Goal: Task Accomplishment & Management: Complete application form

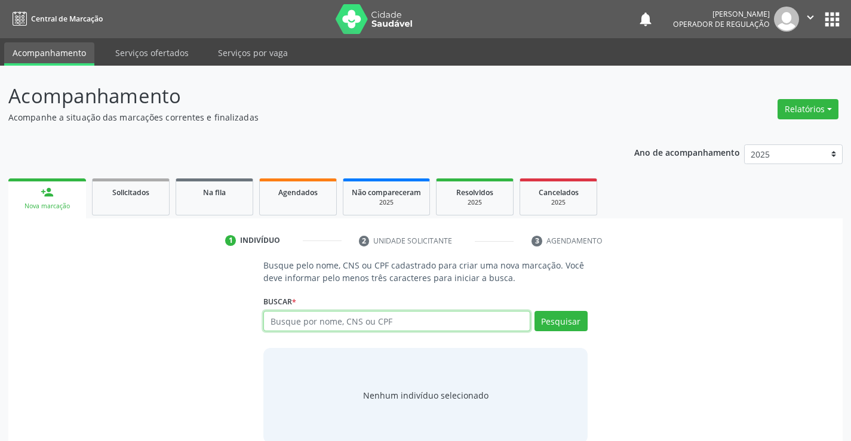
click at [364, 328] on input "text" at bounding box center [396, 321] width 266 height 20
click at [395, 320] on input "text" at bounding box center [396, 321] width 266 height 20
type input "706704565561511"
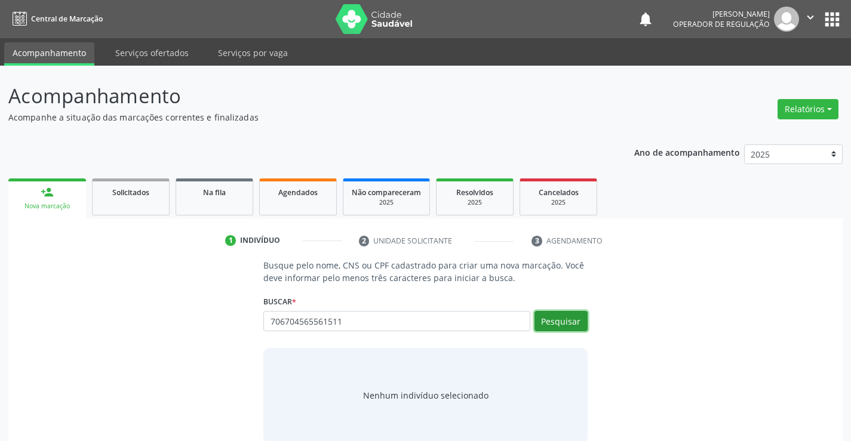
click at [554, 319] on button "Pesquisar" at bounding box center [561, 321] width 53 height 20
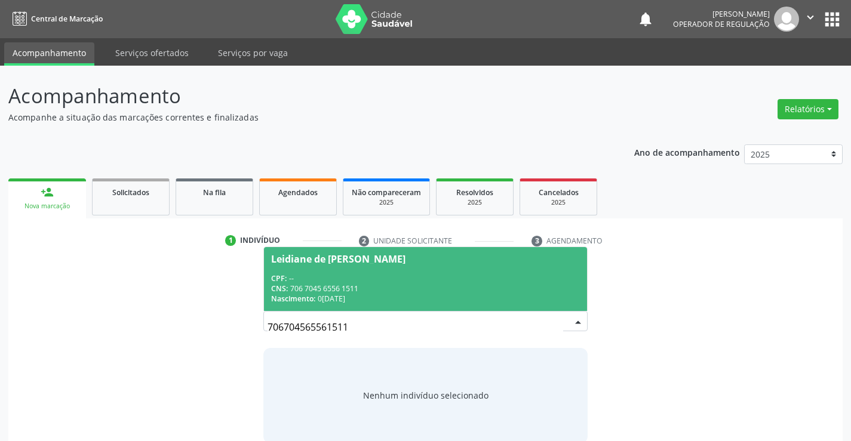
click at [382, 280] on div "CPF: --" at bounding box center [425, 279] width 308 height 10
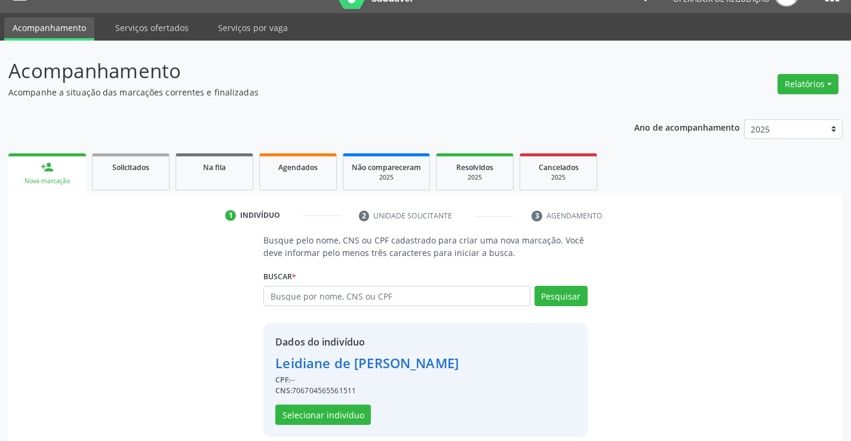
scroll to position [38, 0]
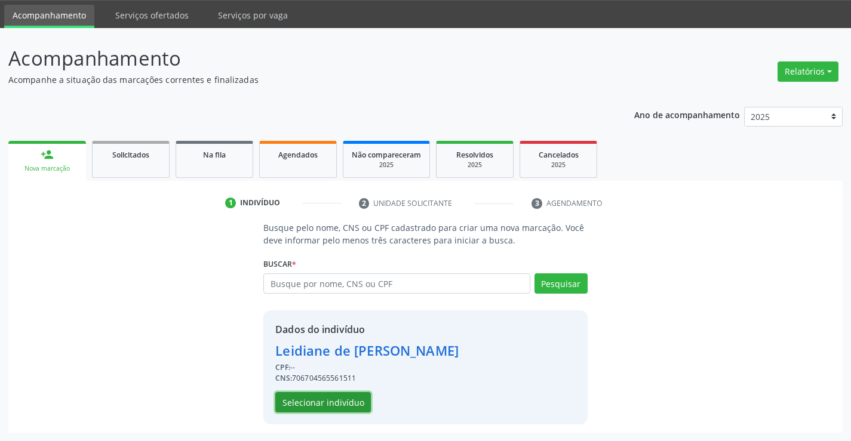
click at [315, 395] on button "Selecionar indivíduo" at bounding box center [323, 402] width 96 height 20
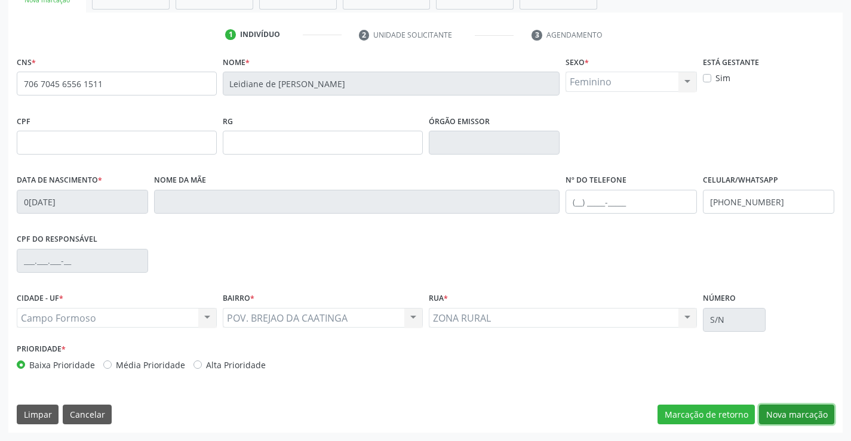
click at [803, 413] on button "Nova marcação" at bounding box center [796, 415] width 75 height 20
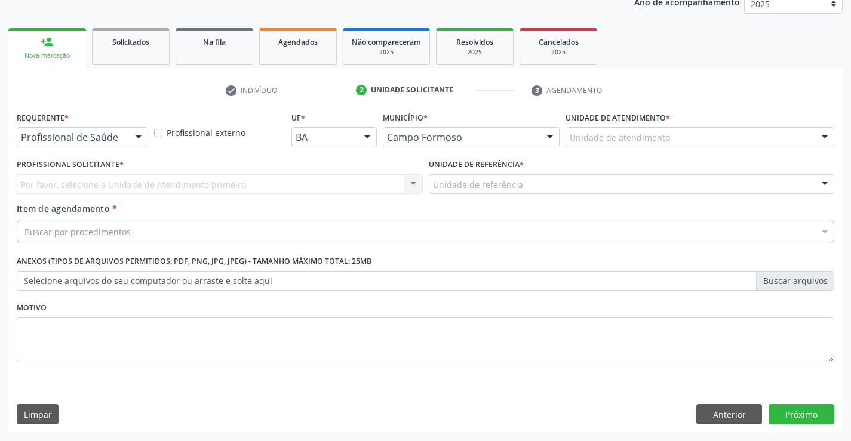
scroll to position [151, 0]
click at [730, 405] on button "Anterior" at bounding box center [729, 414] width 66 height 20
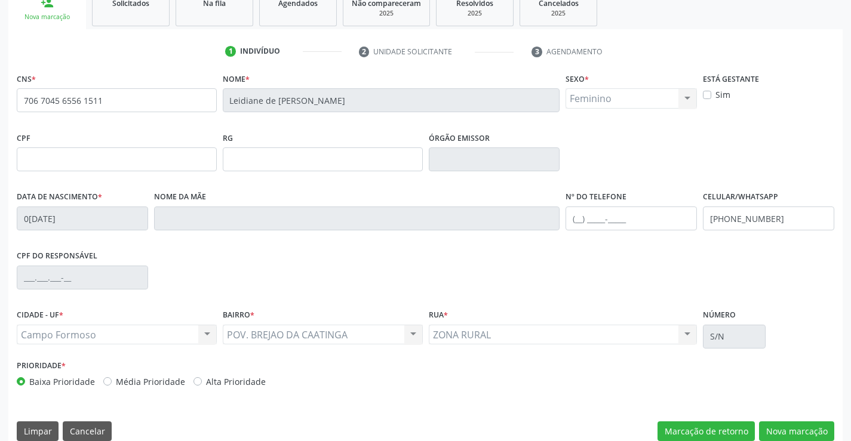
scroll to position [206, 0]
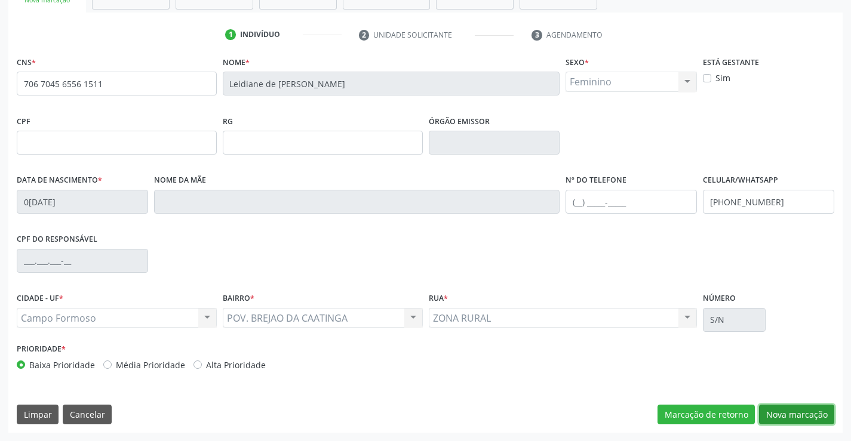
click at [791, 412] on button "Nova marcação" at bounding box center [796, 415] width 75 height 20
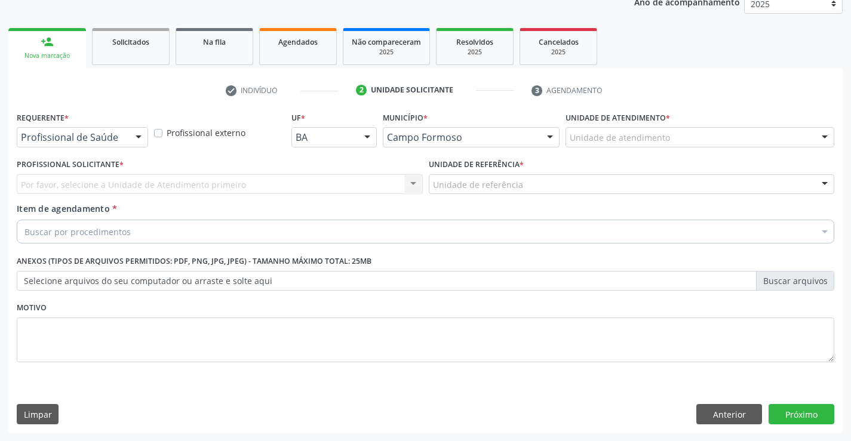
scroll to position [151, 0]
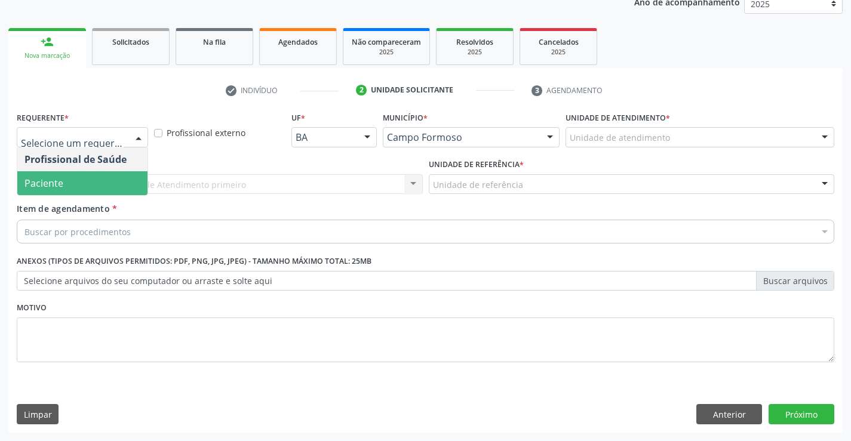
click at [73, 185] on span "Paciente" at bounding box center [82, 183] width 130 height 24
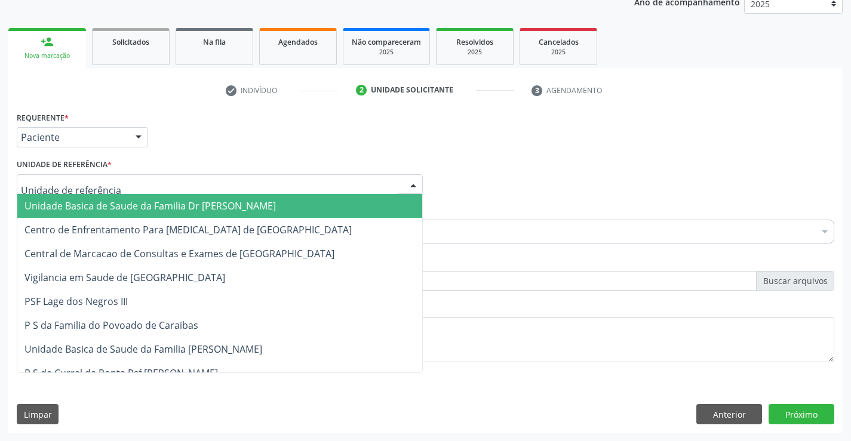
click at [100, 200] on span "Unidade Basica de Saude da Familia Dr [PERSON_NAME]" at bounding box center [149, 205] width 251 height 13
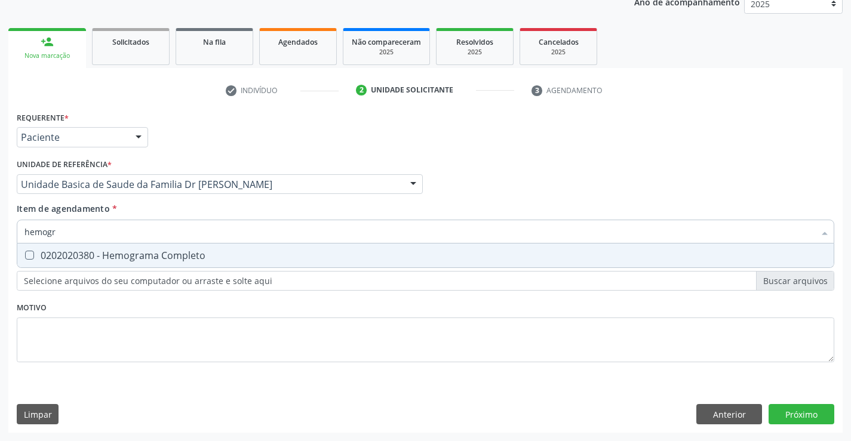
type input "hemogra"
click at [132, 256] on div "0202020380 - Hemograma Completo" at bounding box center [425, 256] width 802 height 10
checkbox Completo "true"
type input "hemogra"
click at [140, 214] on div "Item de agendamento * hemogra Desfazer seleção 0202020380 - Hemograma Completo …" at bounding box center [426, 221] width 818 height 38
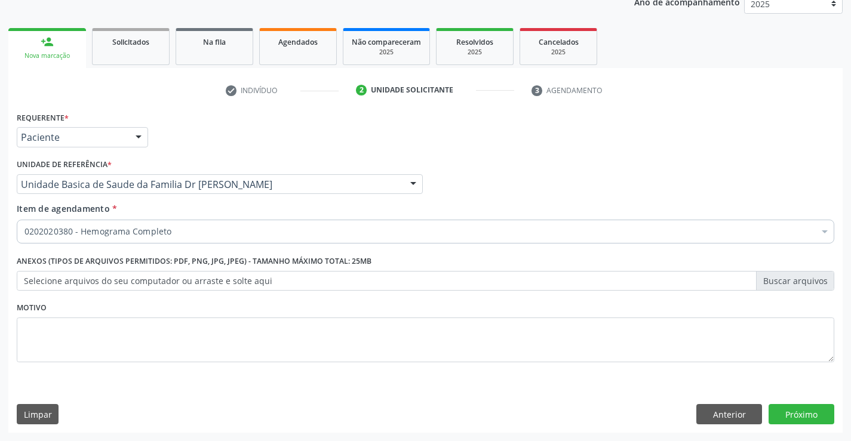
click at [24, 231] on input "Item de agendamento *" at bounding box center [24, 232] width 0 height 24
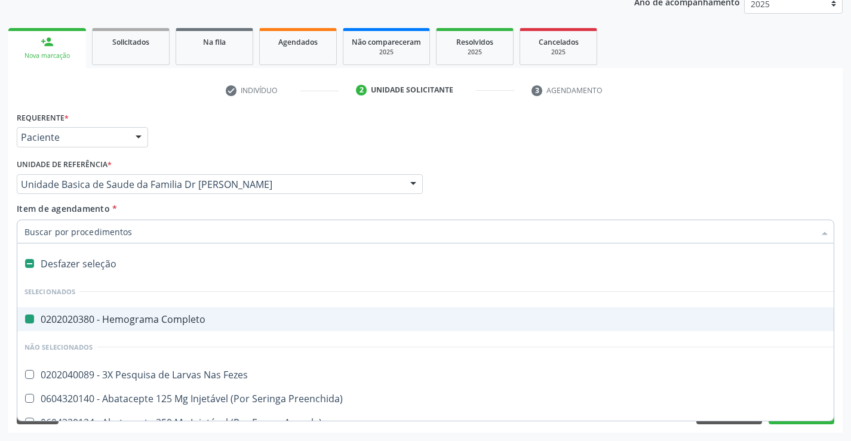
type input "u"
checkbox Completo "false"
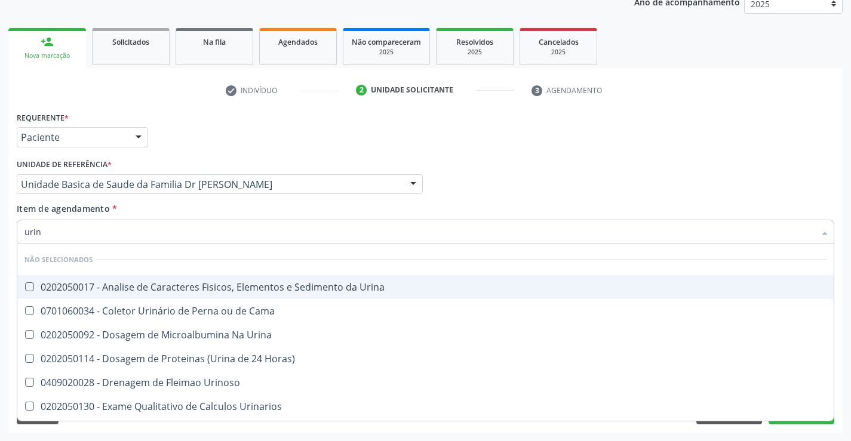
type input "urina"
click at [184, 282] on div "0202050017 - Analise de Caracteres Fisicos, Elementos e Sedimento da Urina" at bounding box center [425, 287] width 802 height 10
checkbox Urina "true"
type input "urina"
click at [179, 203] on div "Item de agendamento * urina Desfazer seleção Não selecionados 0202050017 - Anal…" at bounding box center [426, 221] width 818 height 38
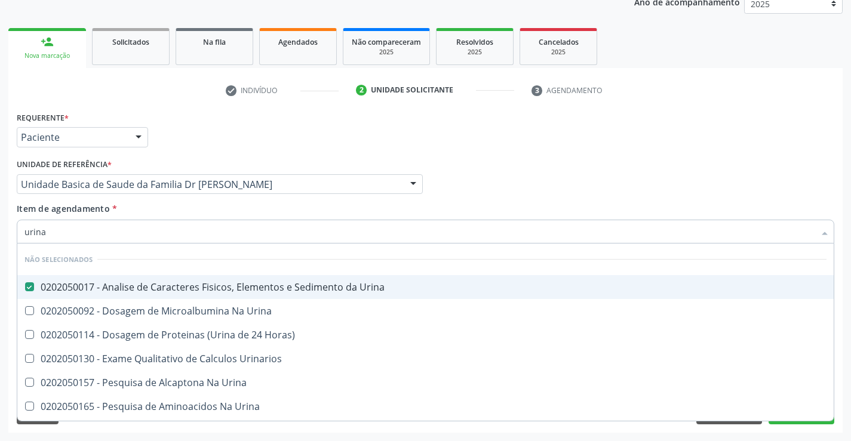
checkbox Urina "true"
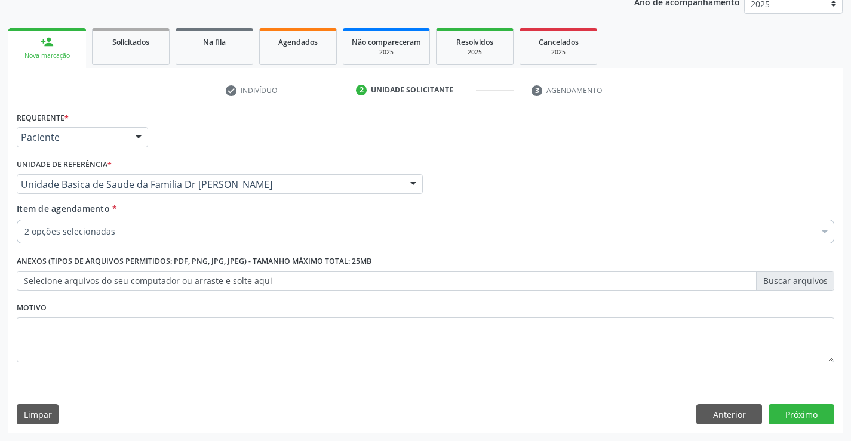
click at [24, 235] on input "Item de agendamento *" at bounding box center [24, 232] width 0 height 24
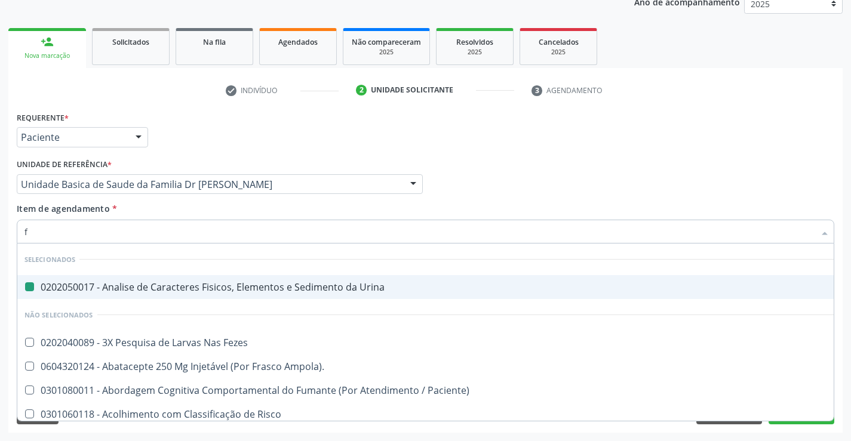
type input "fe"
checkbox Urina "false"
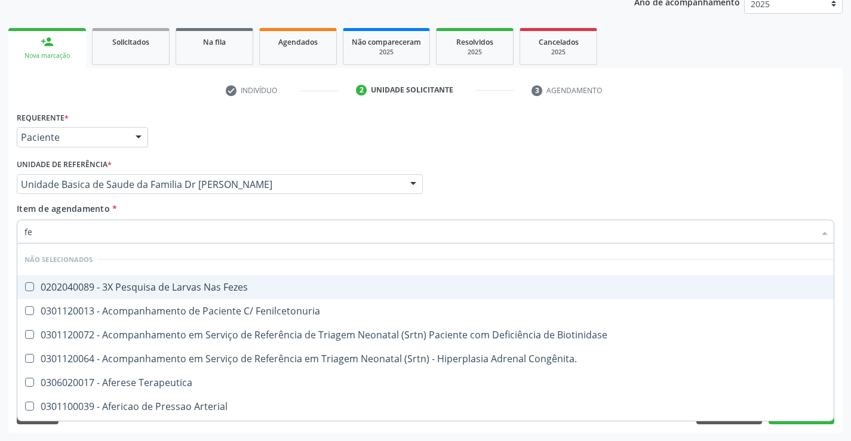
type input "fez"
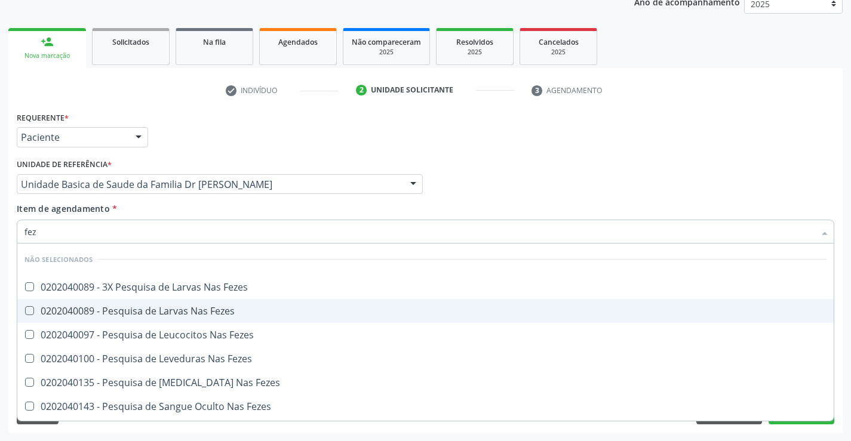
click at [220, 308] on div "0202040089 - Pesquisa de Larvas Nas Fezes" at bounding box center [425, 311] width 802 height 10
checkbox Fezes "true"
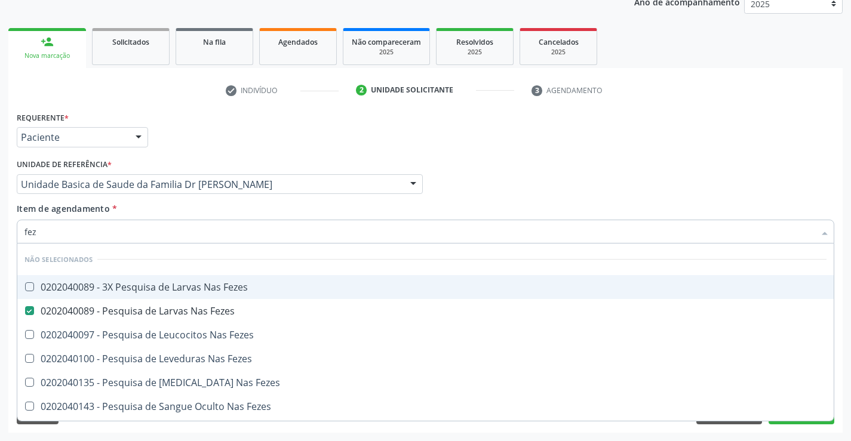
type input "fez"
click at [243, 207] on div "Item de agendamento * fez Desfazer seleção Não selecionados 0202040089 - 3X Pes…" at bounding box center [426, 221] width 818 height 38
checkbox Fezes "true"
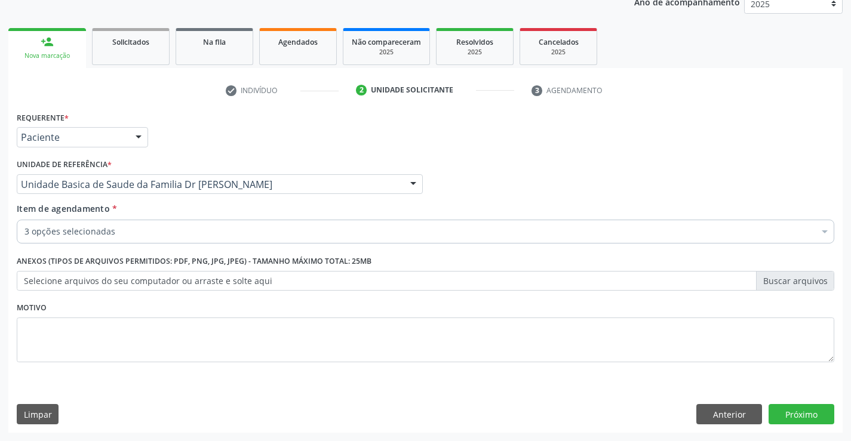
click at [227, 238] on div "3 opções selecionadas" at bounding box center [426, 232] width 818 height 24
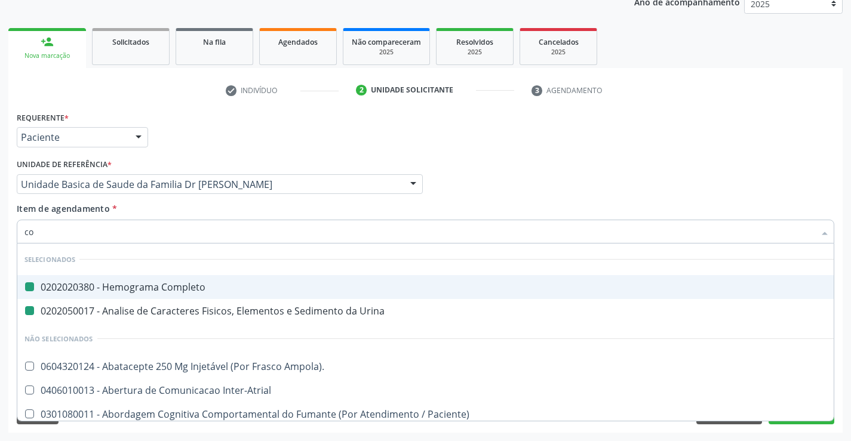
type input "col"
checkbox Completo "false"
checkbox Urina "false"
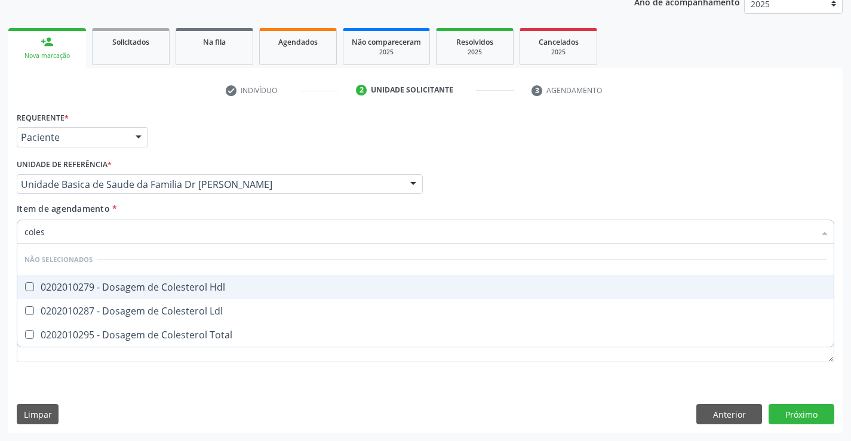
type input "colest"
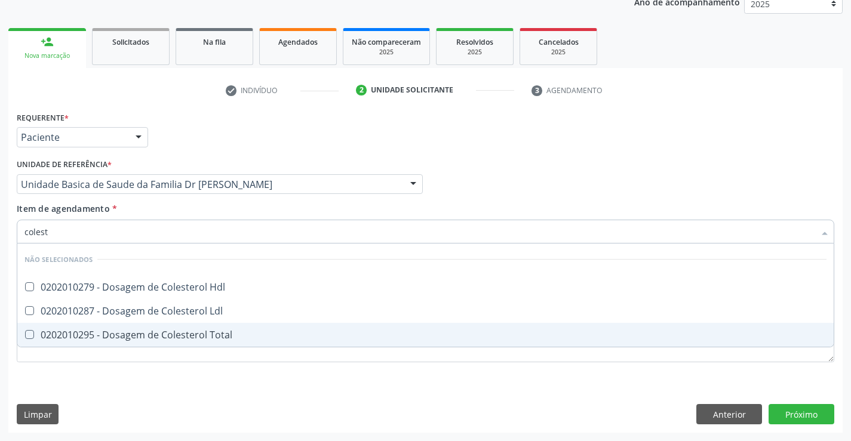
click at [223, 334] on div "0202010295 - Dosagem de Colesterol Total" at bounding box center [425, 335] width 802 height 10
checkbox Total "true"
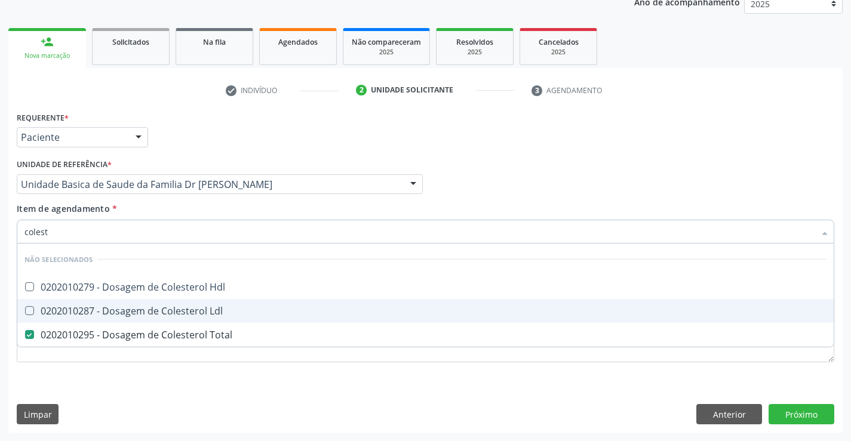
click at [220, 310] on div "0202010287 - Dosagem de Colesterol Ldl" at bounding box center [425, 311] width 802 height 10
checkbox Ldl "true"
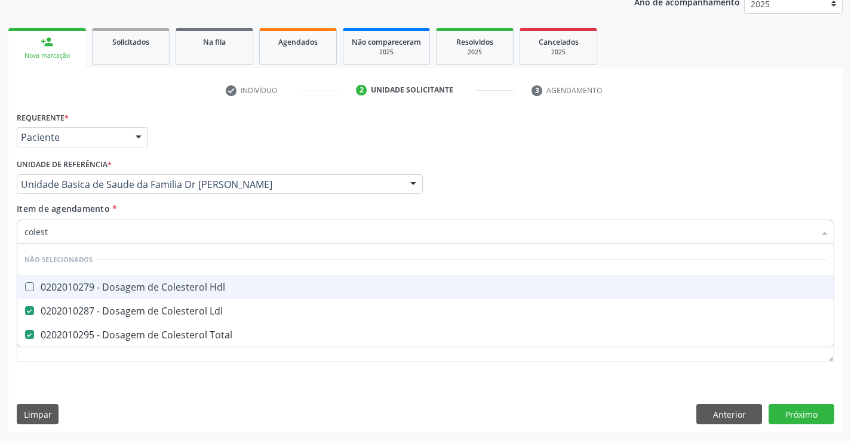
click at [217, 287] on div "0202010279 - Dosagem de Colesterol Hdl" at bounding box center [425, 287] width 802 height 10
checkbox Hdl "true"
click at [220, 200] on div "Unidade de referência * Unidade Basica de Saude da Familia Dr Paulo Sudre Unida…" at bounding box center [220, 179] width 412 height 47
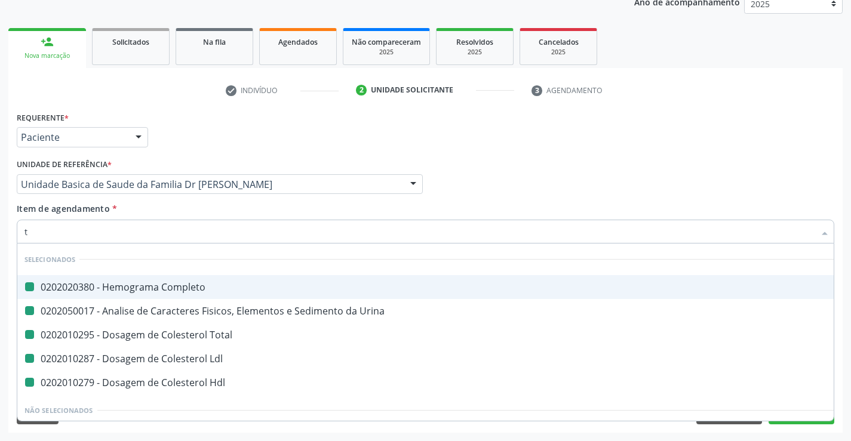
type input "tr"
checkbox Completo "false"
checkbox Urina "false"
checkbox Total "false"
checkbox Ldl "false"
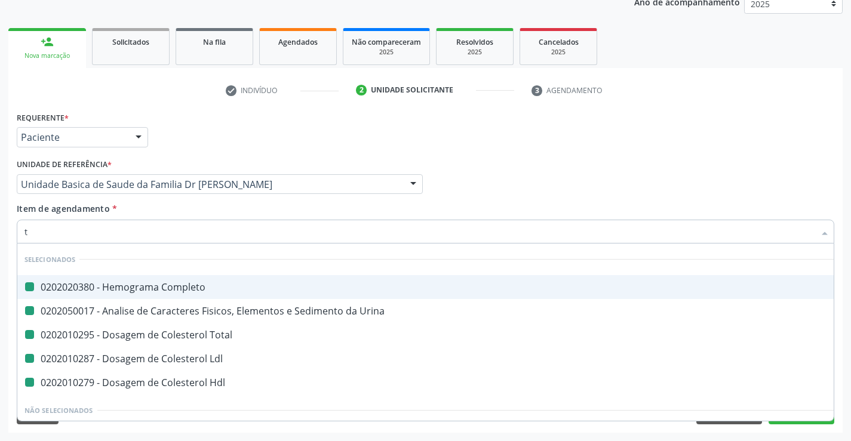
checkbox Hdl "false"
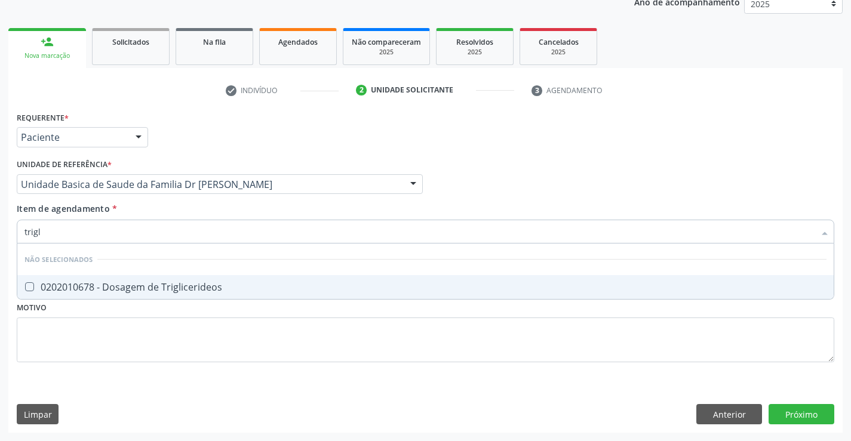
type input "trigli"
click at [177, 290] on div "0202010678 - Dosagem de Triglicerideos" at bounding box center [425, 287] width 802 height 10
checkbox Triglicerideos "true"
click at [176, 210] on div "Item de agendamento * trigli Desfazer seleção Não selecionados 0202010678 - Dos…" at bounding box center [426, 221] width 818 height 38
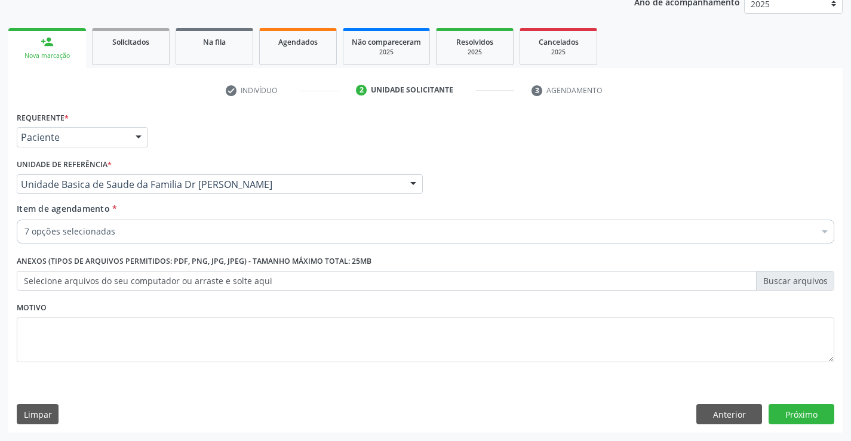
click at [24, 237] on input "Item de agendamento *" at bounding box center [24, 232] width 0 height 24
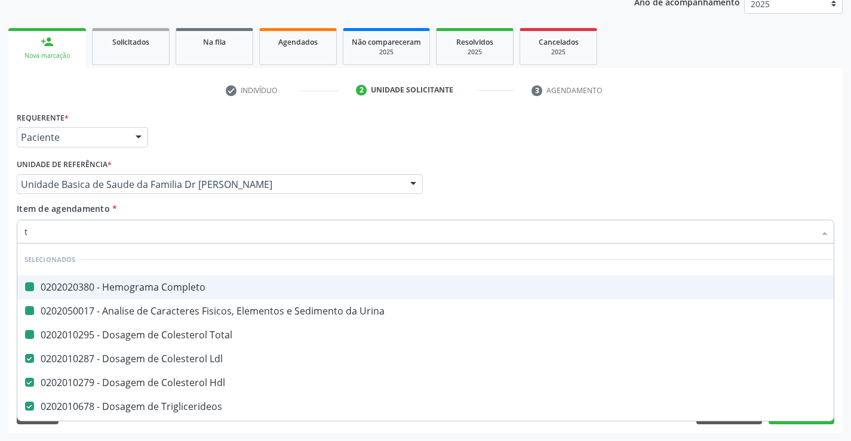
type input "tg"
checkbox Completo "false"
checkbox Urina "false"
checkbox Total "false"
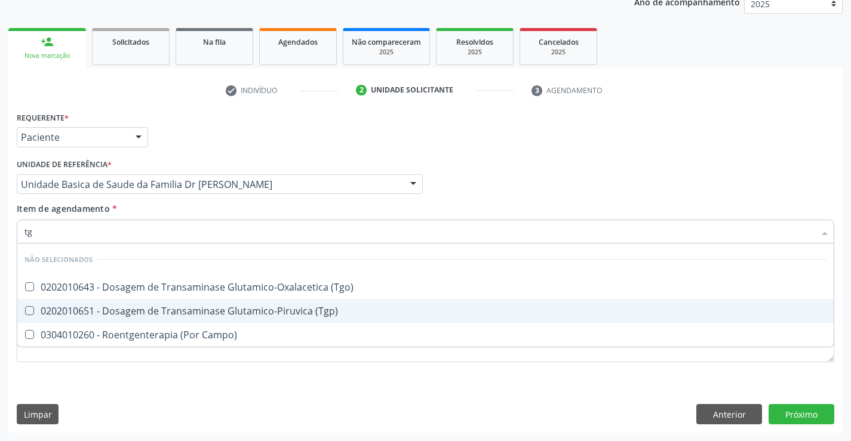
click at [213, 307] on div "0202010651 - Dosagem de Transaminase Glutamico-Piruvica (Tgp)" at bounding box center [425, 311] width 802 height 10
checkbox \(Tgp\) "true"
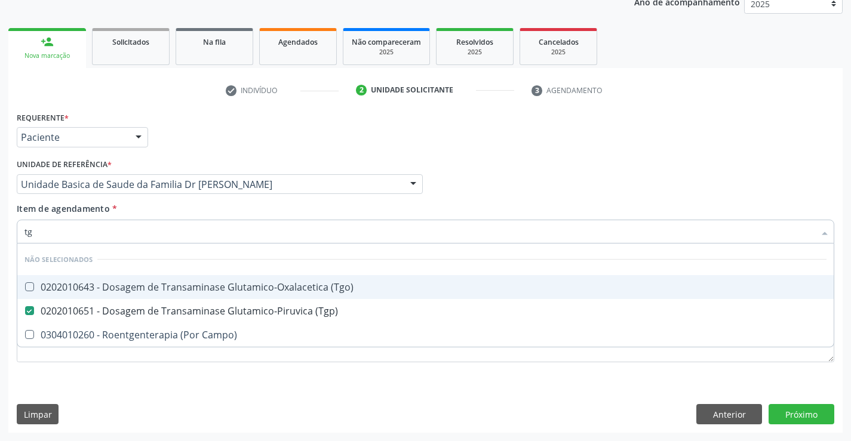
click at [221, 288] on div "0202010643 - Dosagem de Transaminase Glutamico-Oxalacetica (Tgo)" at bounding box center [425, 287] width 802 height 10
checkbox \(Tgo\) "true"
click at [175, 202] on div "Unidade de referência * Unidade Basica de Saude da Familia Dr Paulo Sudre Unida…" at bounding box center [220, 179] width 412 height 47
checkbox Campo\) "true"
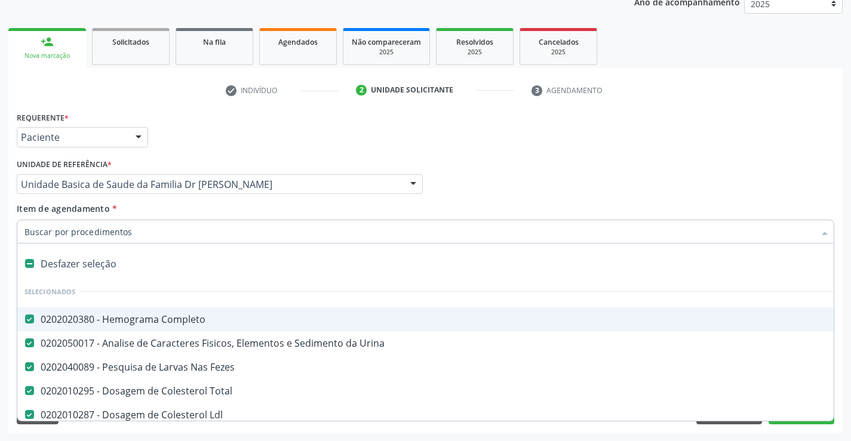
type input "u"
checkbox Hdl "false"
checkbox Triglicerideos "false"
checkbox \(Tgp\) "false"
checkbox \(Tgo\) "false"
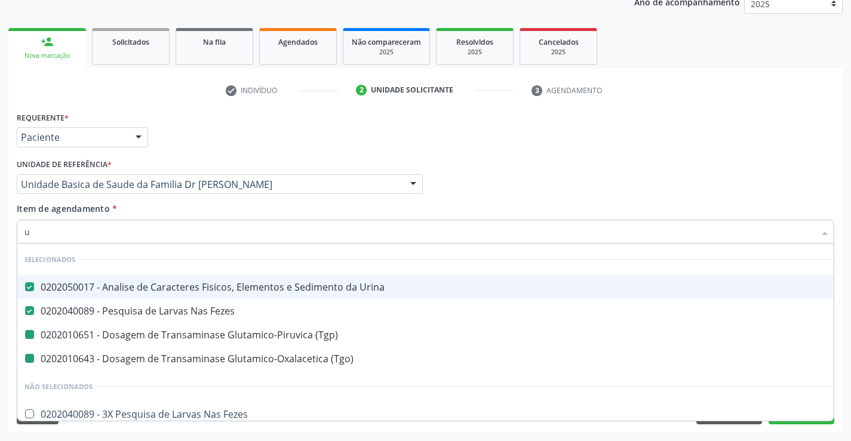
type input "ur"
checkbox \(Tgp\) "false"
checkbox \(Tgo\) "false"
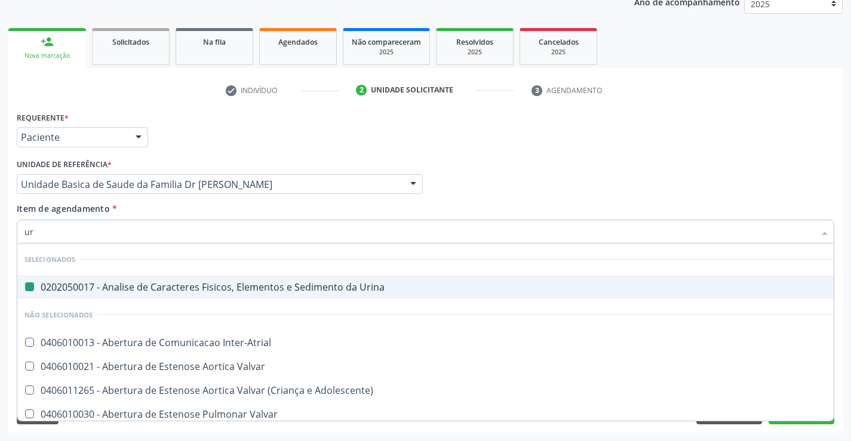
type input "ure"
checkbox Urina "false"
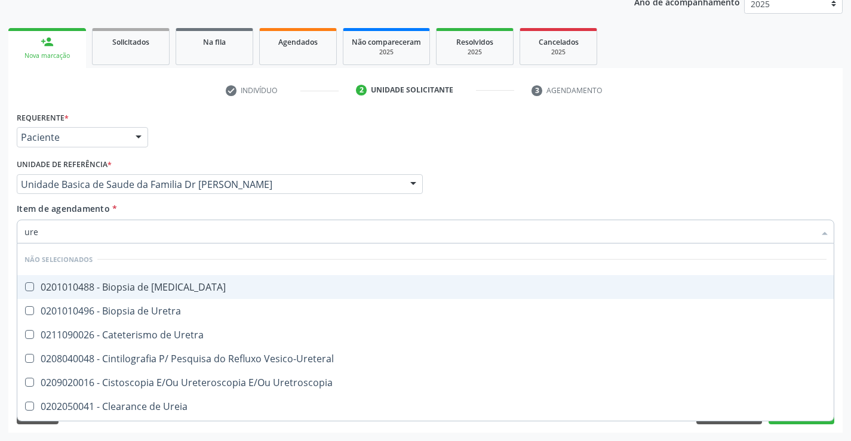
type input "urei"
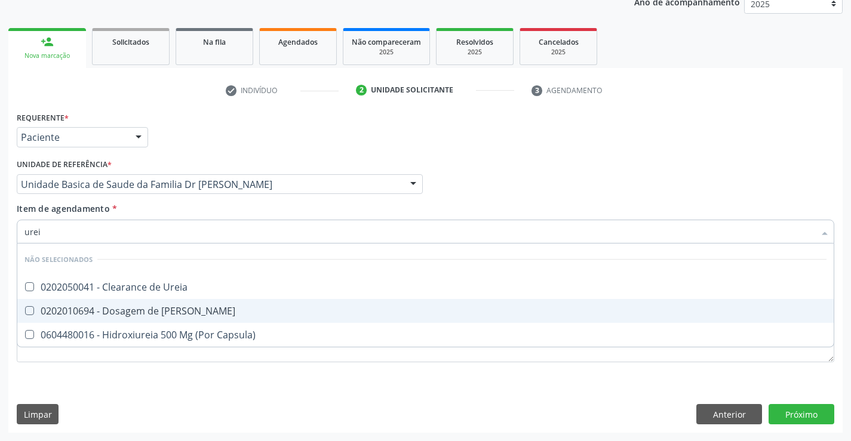
click at [177, 315] on div "0202010694 - Dosagem de Ureia" at bounding box center [425, 311] width 802 height 10
checkbox Ureia "true"
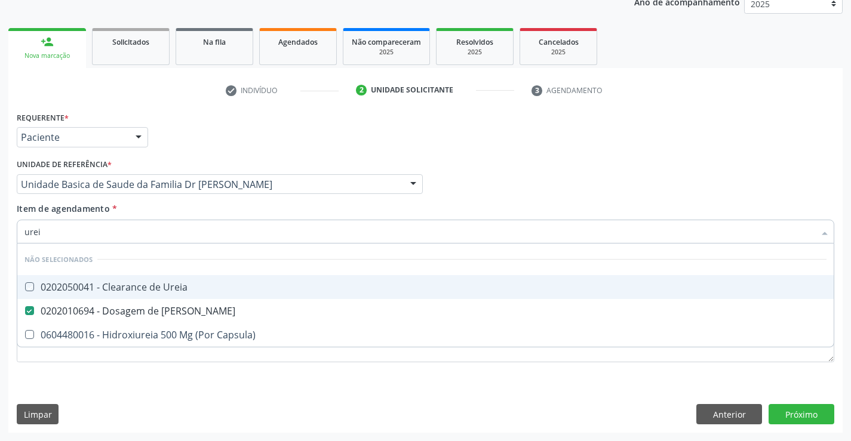
click at [173, 207] on div "Item de agendamento * urei Desfazer seleção Não selecionados 0202050041 - Clear…" at bounding box center [426, 221] width 818 height 38
checkbox Ureia "true"
checkbox Capsula\) "true"
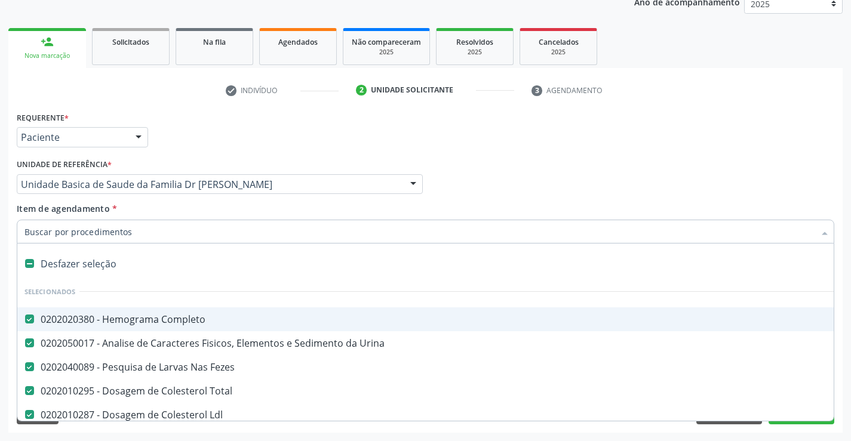
type input "c"
checkbox Ureia "false"
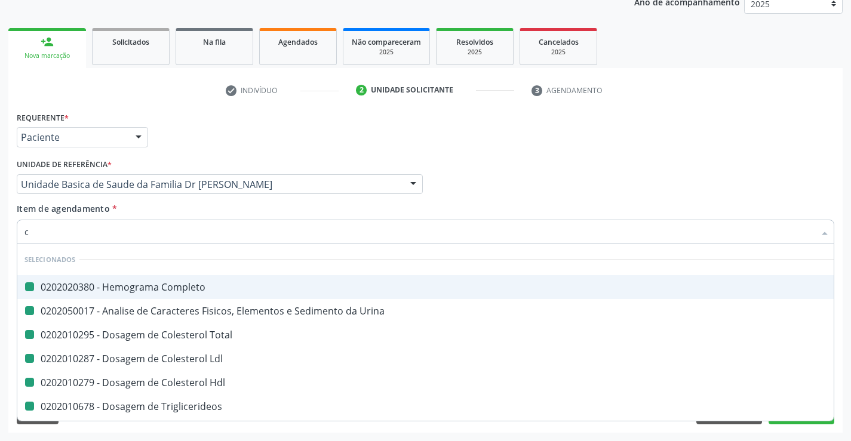
type input "cr"
checkbox Completo "false"
checkbox Total "false"
checkbox Urina "false"
checkbox Ldl "false"
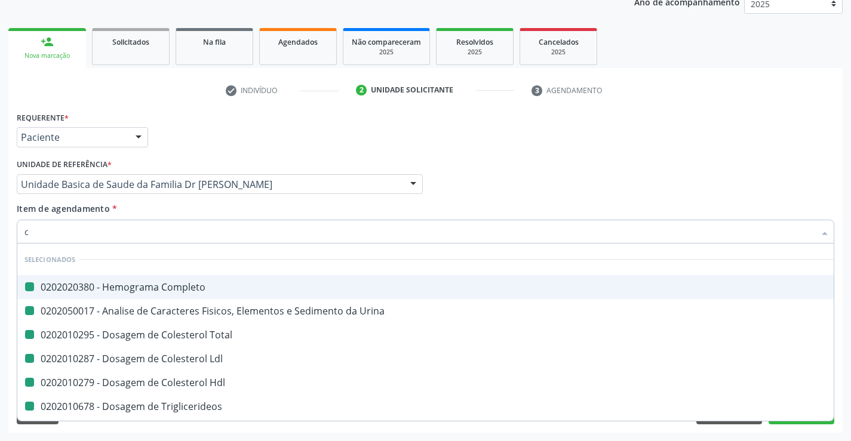
checkbox Hdl "false"
checkbox Triglicerideos "false"
checkbox \(Tgp\) "false"
checkbox \(Tgo\) "false"
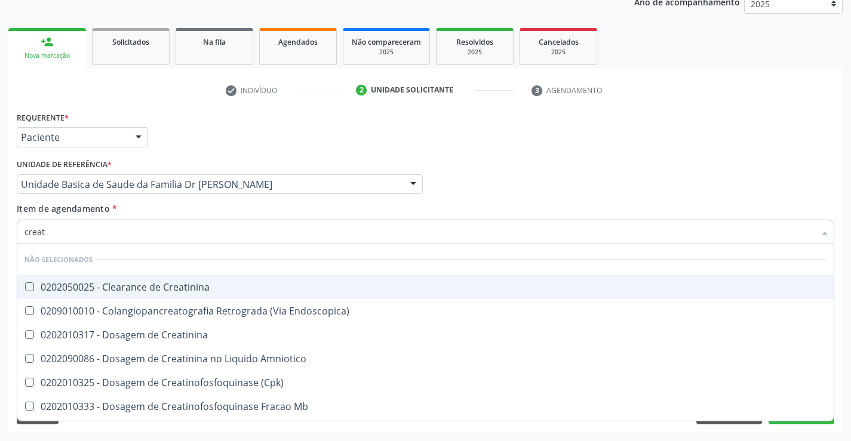
type input "creati"
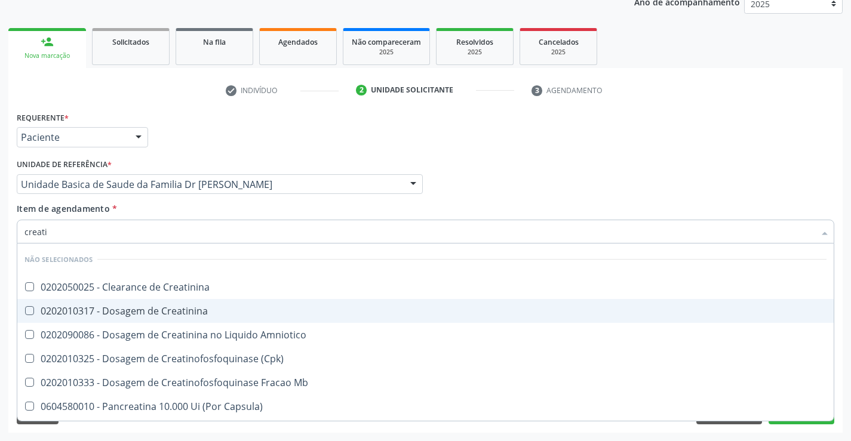
click at [187, 312] on div "0202010317 - Dosagem de Creatinina" at bounding box center [425, 311] width 802 height 10
checkbox Creatinina "true"
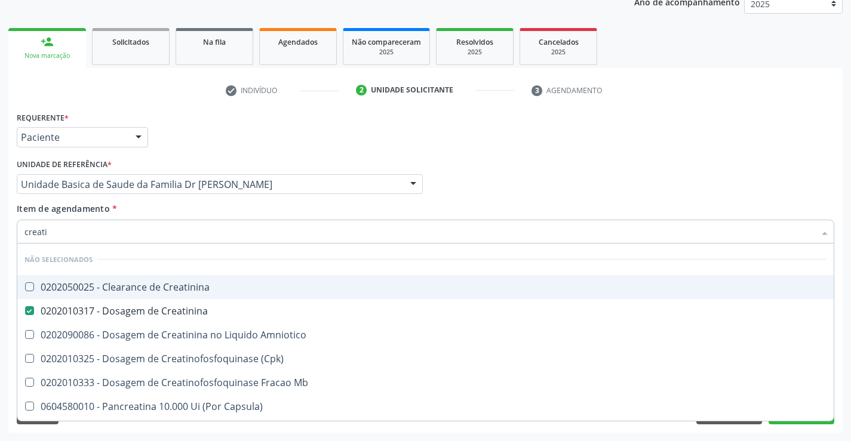
click at [125, 203] on div "Item de agendamento * creati Desfazer seleção Não selecionados 0202050025 - Cle…" at bounding box center [426, 221] width 818 height 38
checkbox Creatinina "true"
checkbox Amniotico "true"
checkbox \(Cpk\) "true"
checkbox Mb "true"
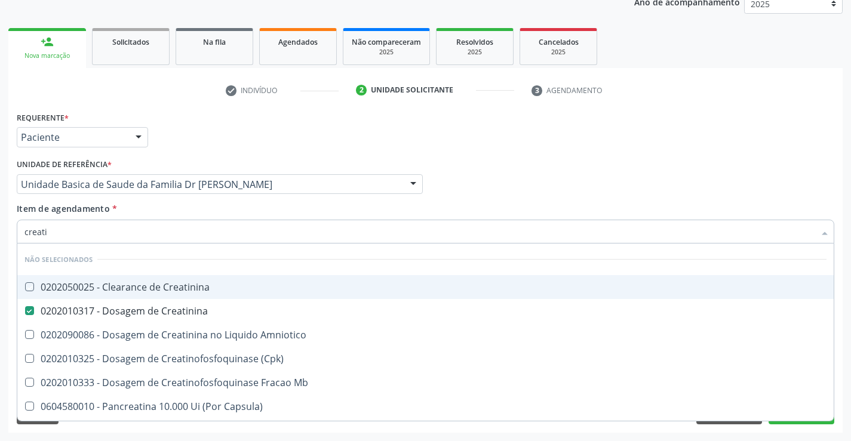
checkbox Capsula\) "true"
checkbox Pancreaticos "true"
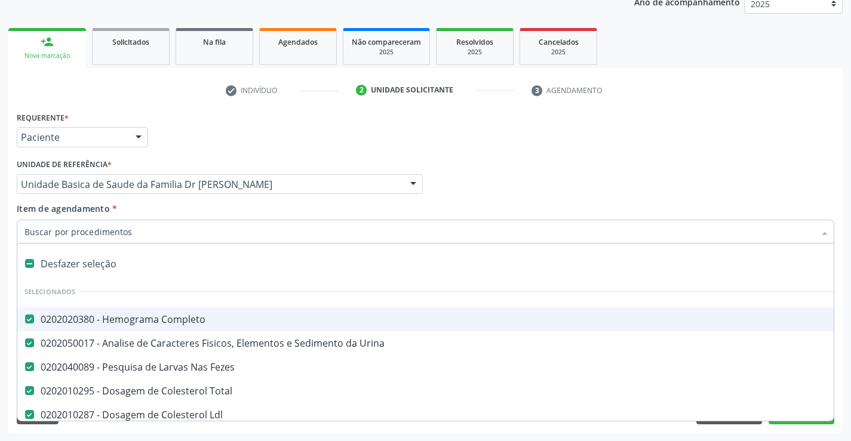
click at [122, 236] on input "Item de agendamento *" at bounding box center [419, 232] width 790 height 24
click at [119, 231] on input "Item de agendamento *" at bounding box center [419, 232] width 790 height 24
type input "t"
checkbox Creatinina "false"
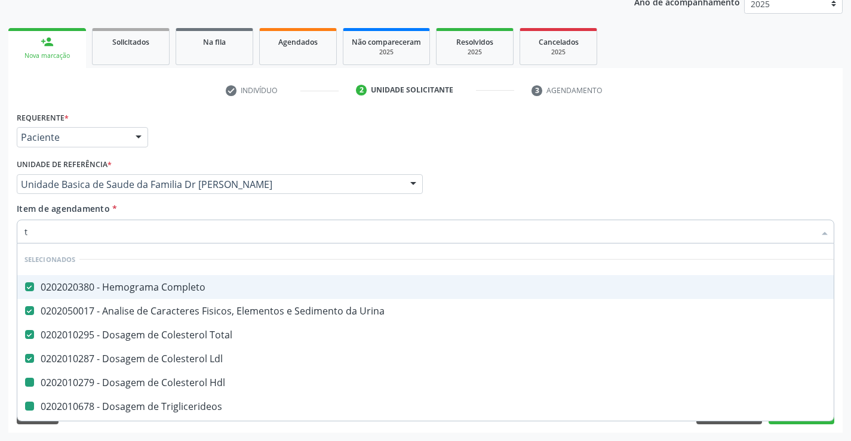
type input "tr"
checkbox Hdl "false"
checkbox Triglicerideos "false"
checkbox \(Tgp\) "false"
checkbox \(Tgo\) "false"
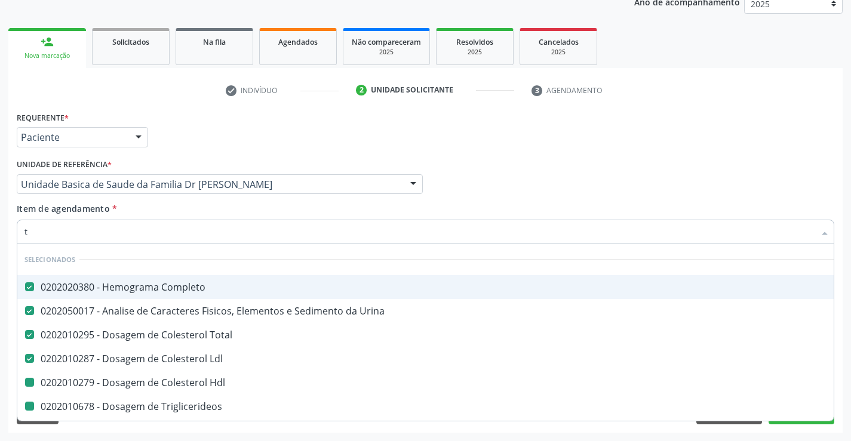
checkbox Creatinina "false"
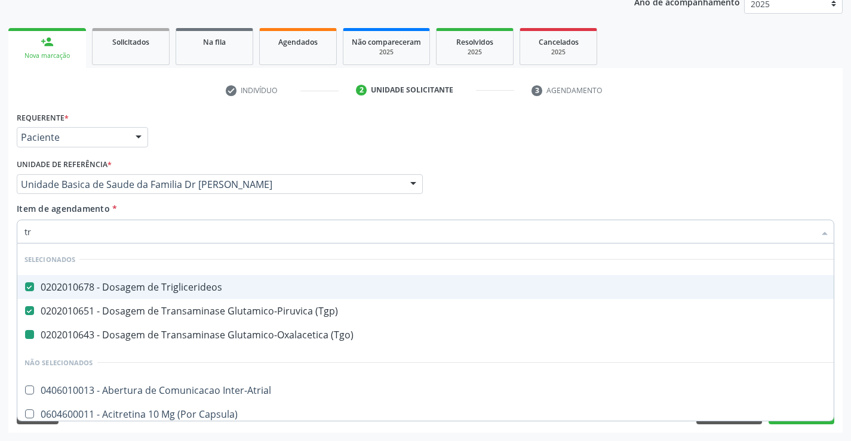
type input "tri"
checkbox \(Tgo\) "false"
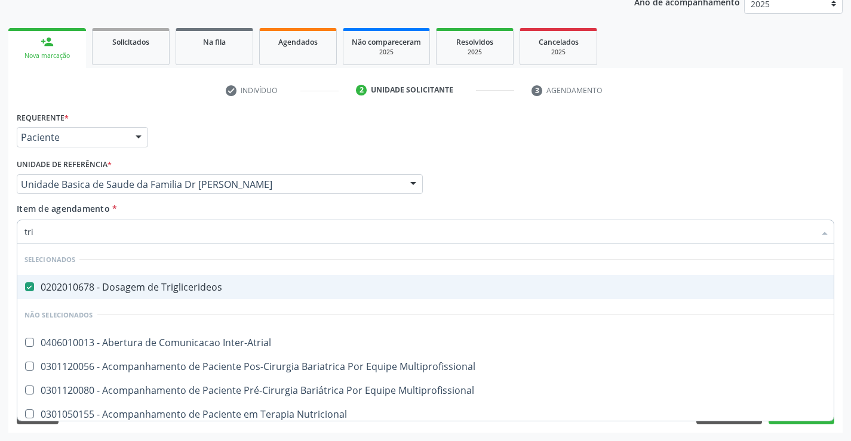
type input "trig"
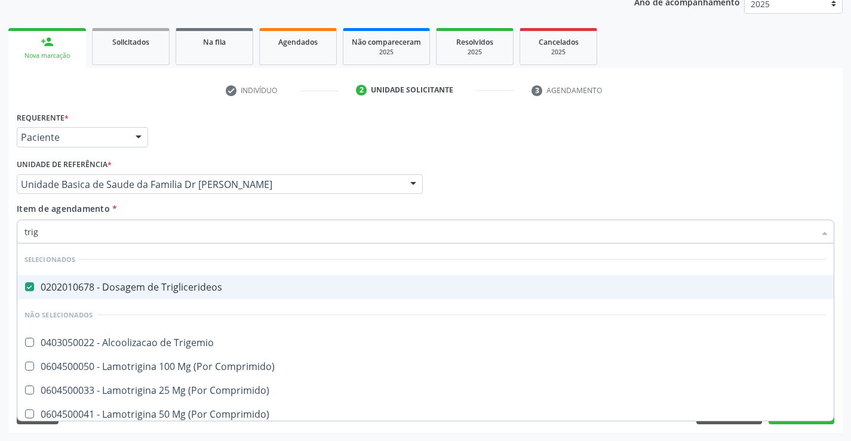
click at [140, 209] on div "Item de agendamento * trig Desfazer seleção Selecionados 0202010678 - Dosagem d…" at bounding box center [426, 221] width 818 height 38
checkbox Trigemio "true"
checkbox Comprimido\) "true"
checkbox Cranianos "true"
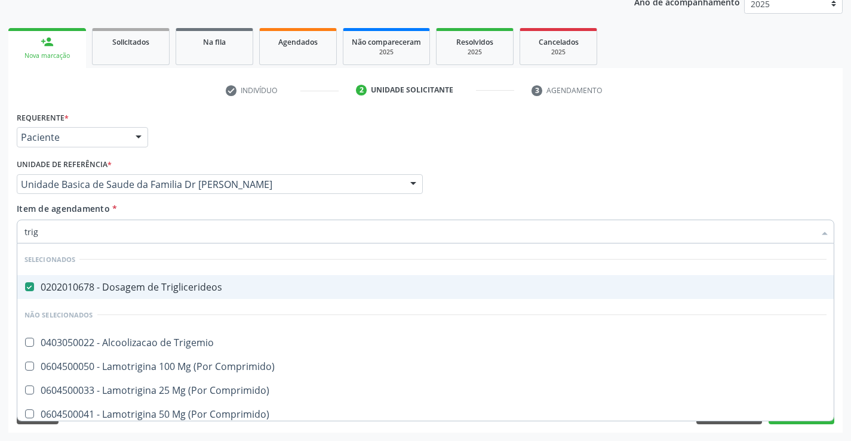
checkbox Espinal "true"
checkbox Comprimido\) "true"
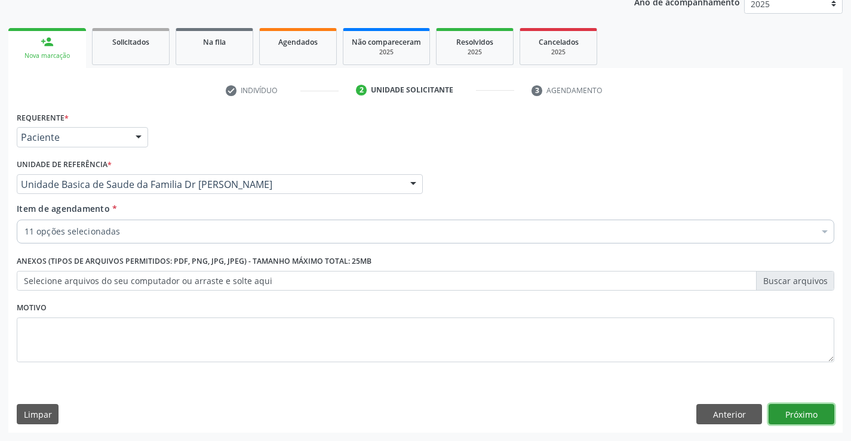
click at [800, 409] on button "Próximo" at bounding box center [802, 414] width 66 height 20
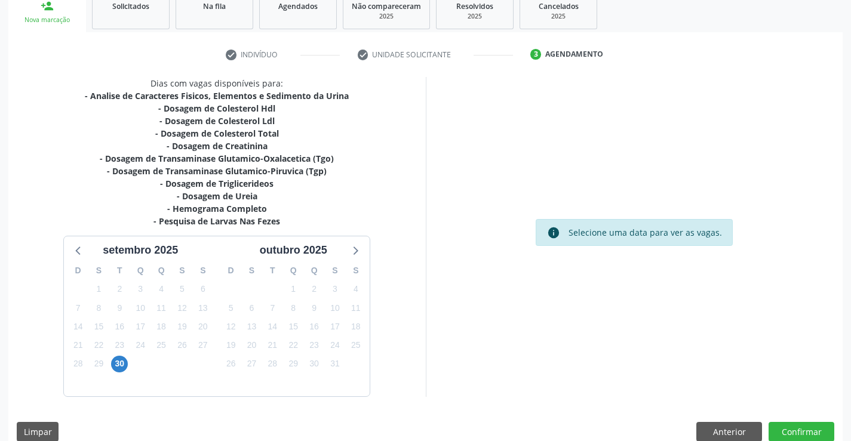
scroll to position [204, 0]
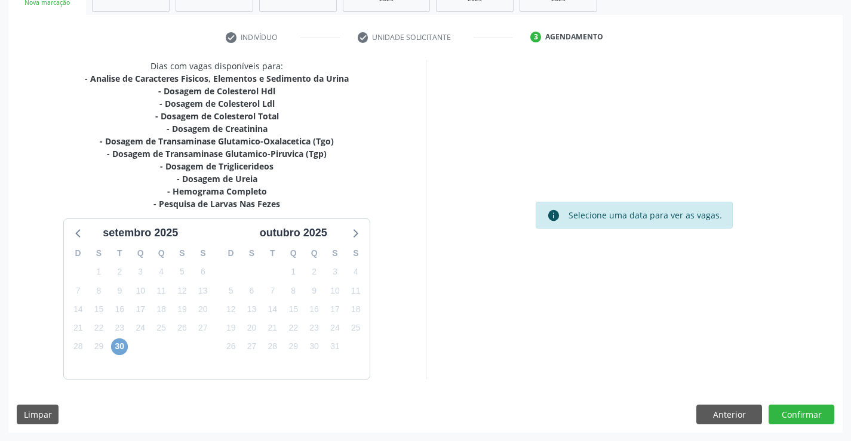
click at [116, 346] on span "30" at bounding box center [119, 347] width 17 height 17
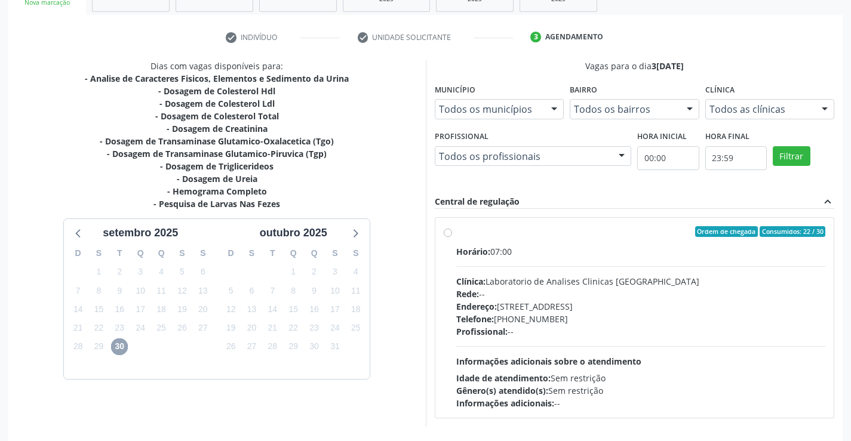
scroll to position [251, 0]
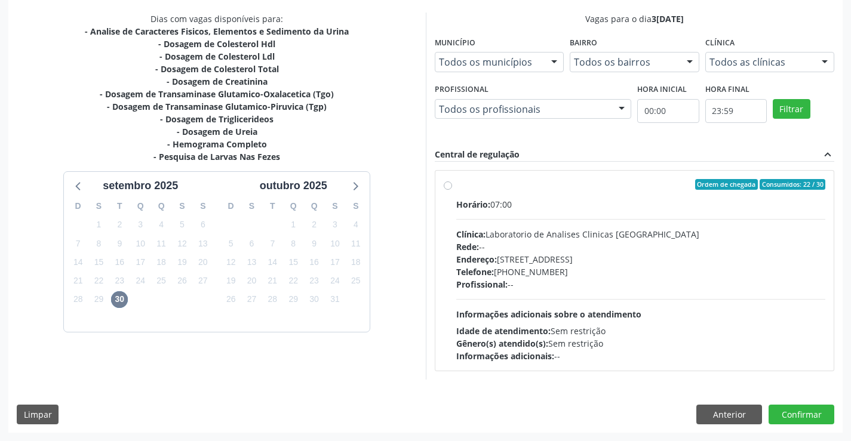
click at [576, 187] on div "Ordem de chegada Consumidos: 22 / 30" at bounding box center [641, 184] width 370 height 11
click at [452, 187] on input "Ordem de chegada Consumidos: 22 / 30 Horário: 07:00 Clínica: Laboratorio de Ana…" at bounding box center [448, 184] width 8 height 11
radio input "true"
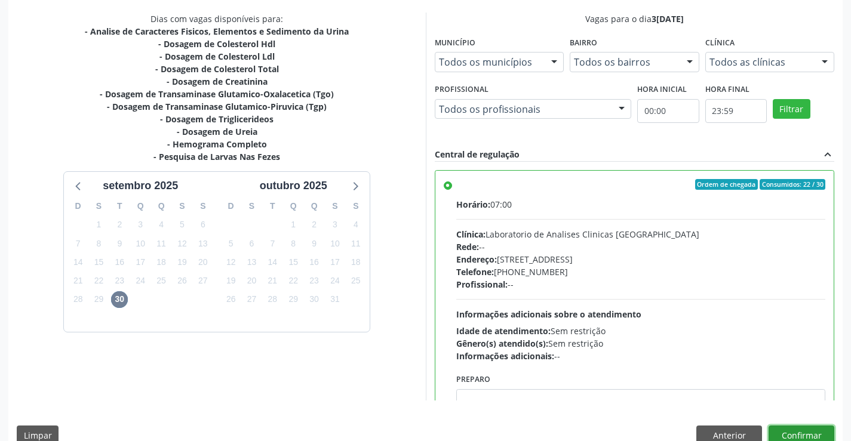
click at [788, 429] on button "Confirmar" at bounding box center [802, 436] width 66 height 20
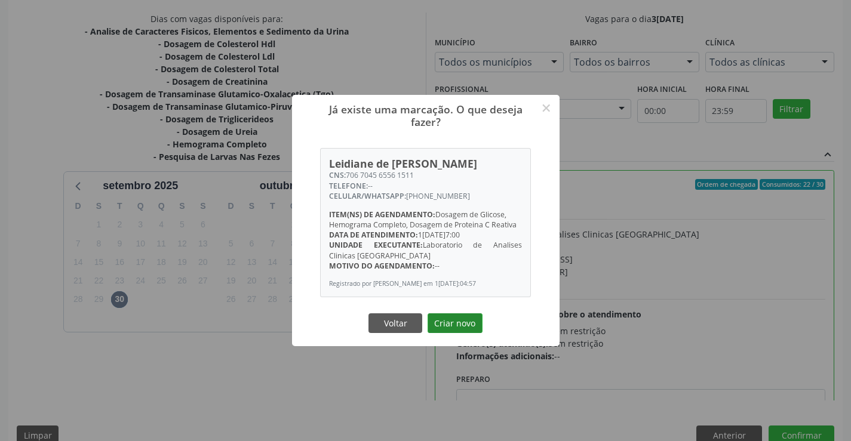
click at [451, 324] on button "Criar novo" at bounding box center [455, 324] width 55 height 20
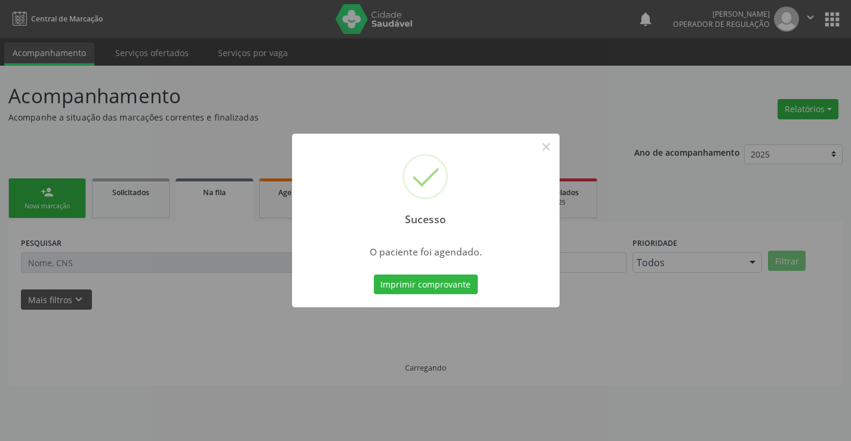
scroll to position [0, 0]
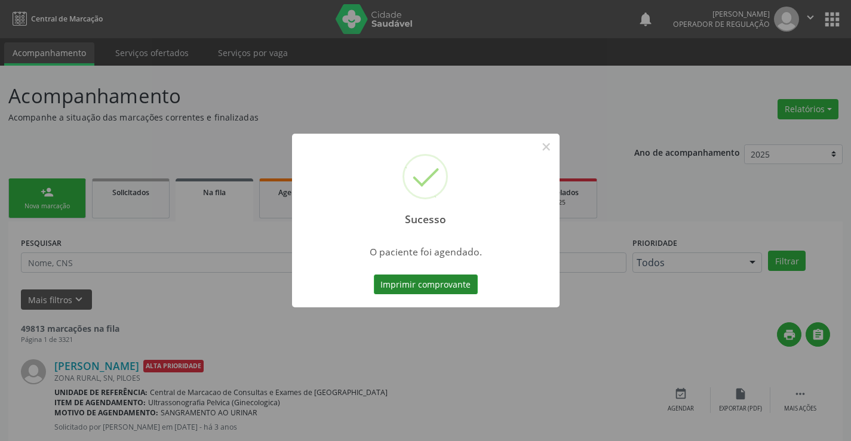
click at [437, 280] on button "Imprimir comprovante" at bounding box center [426, 285] width 104 height 20
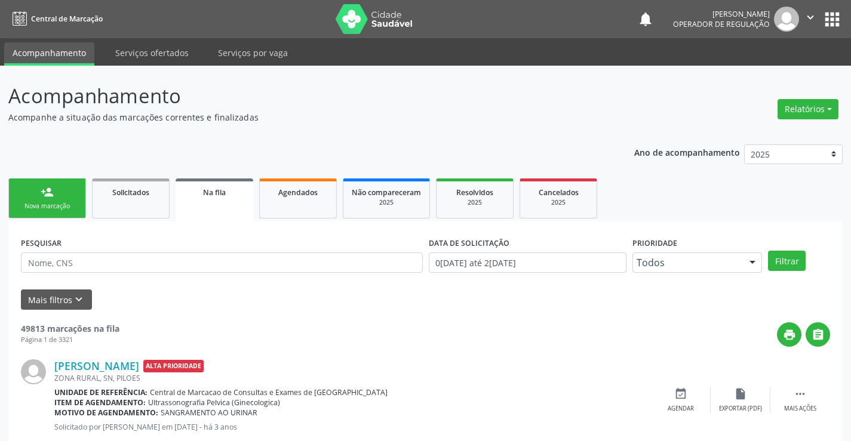
click at [60, 198] on link "person_add Nova marcação" at bounding box center [47, 199] width 78 height 40
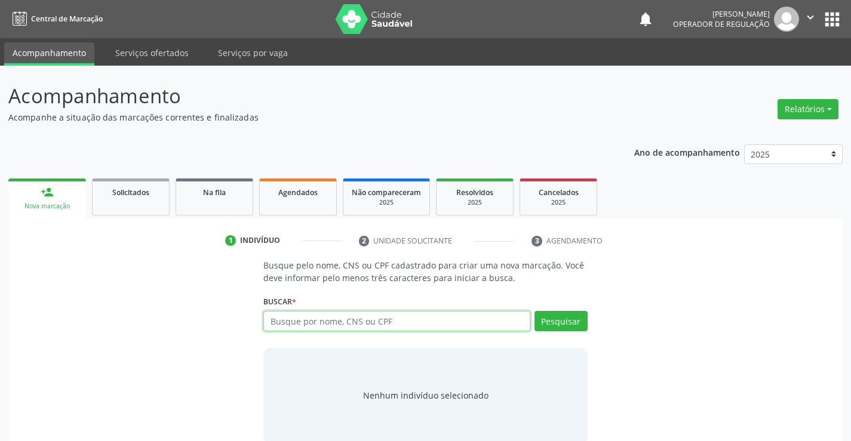
click at [347, 320] on input "text" at bounding box center [396, 321] width 266 height 20
type input "707800626219714"
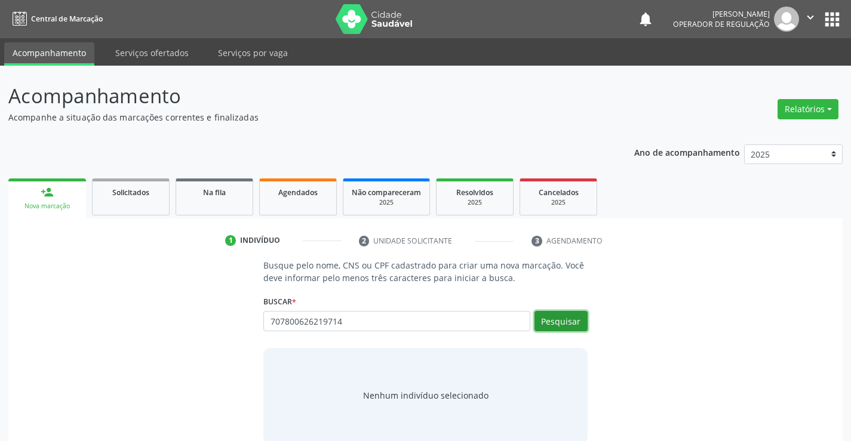
click at [564, 314] on button "Pesquisar" at bounding box center [561, 321] width 53 height 20
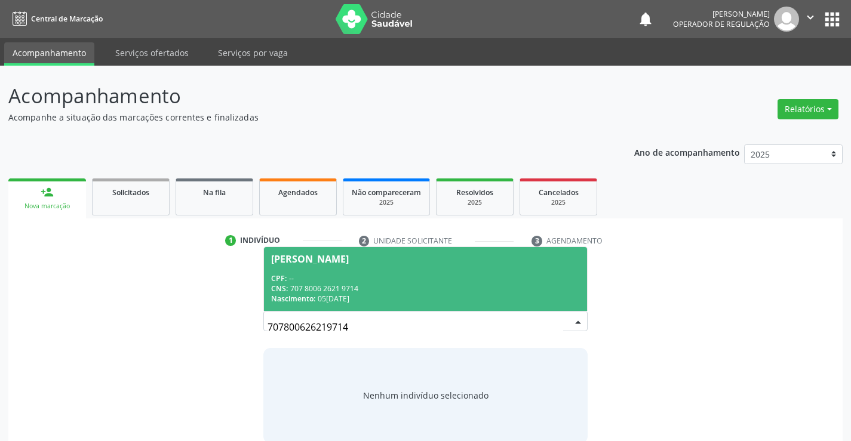
click at [329, 271] on span "Lucas Santos Martins CPF: -- CNS: 707 8006 2621 9714 Nascimento: 05/10/2024" at bounding box center [425, 279] width 323 height 64
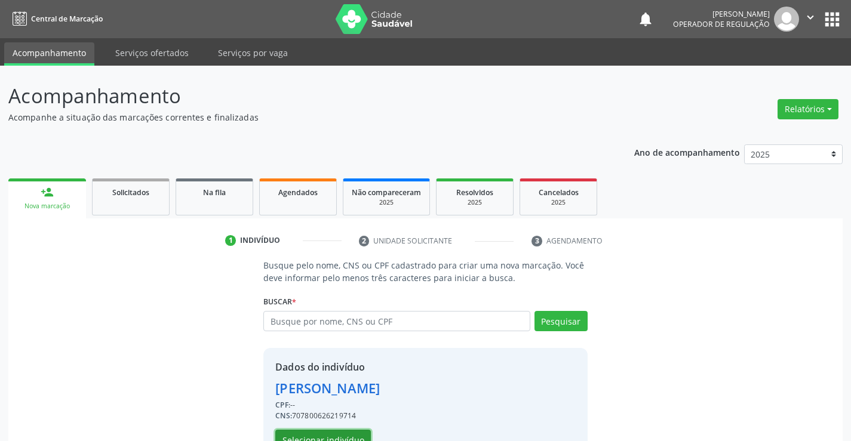
click at [327, 432] on button "Selecionar indivíduo" at bounding box center [323, 440] width 96 height 20
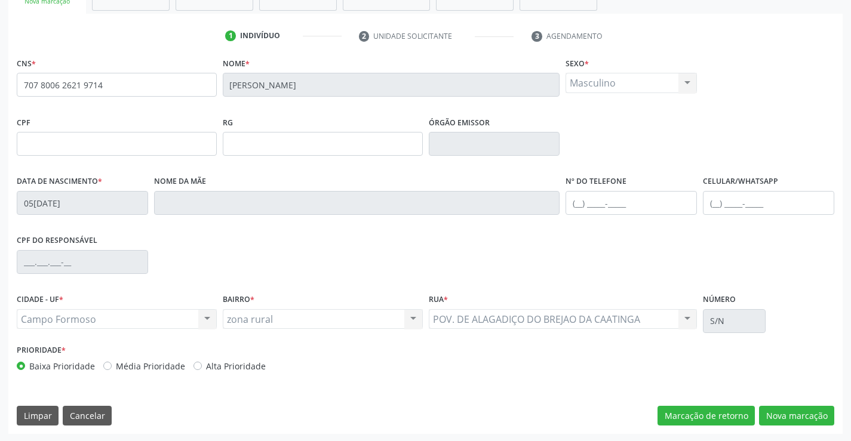
scroll to position [206, 0]
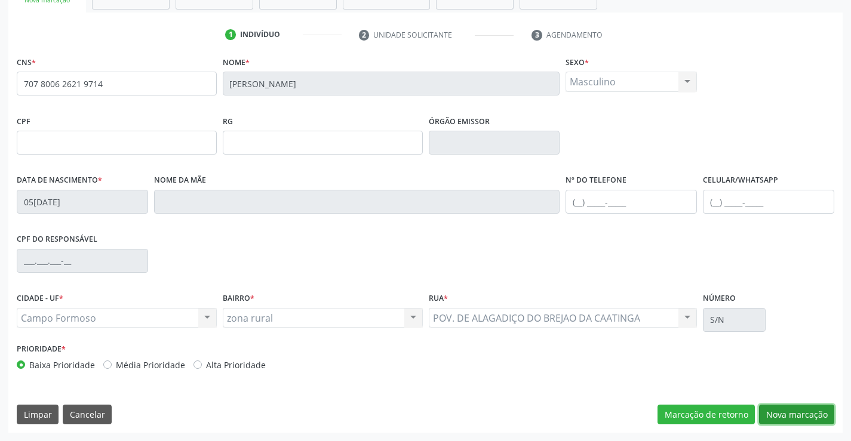
click at [785, 410] on button "Nova marcação" at bounding box center [796, 415] width 75 height 20
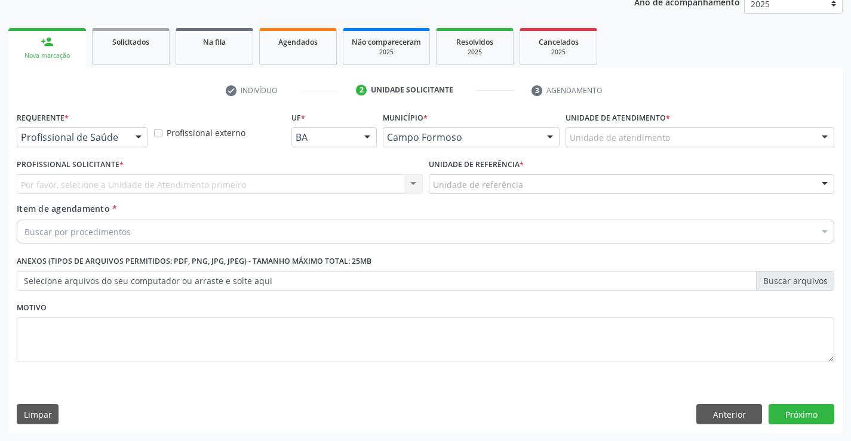
scroll to position [151, 0]
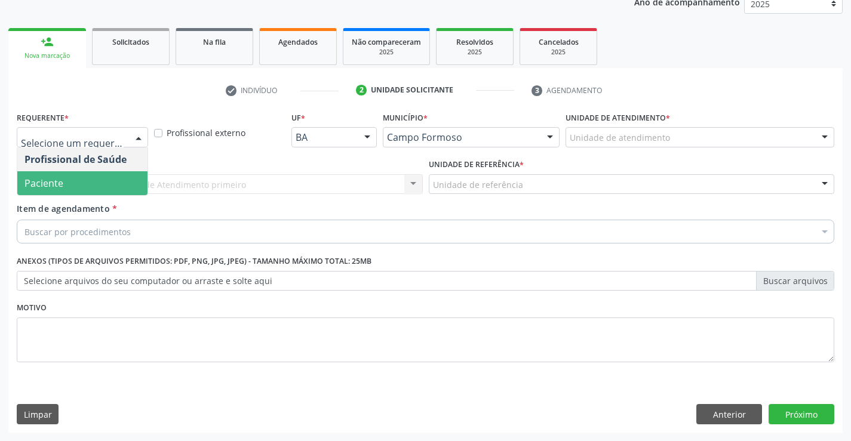
click at [63, 185] on span "Paciente" at bounding box center [82, 183] width 130 height 24
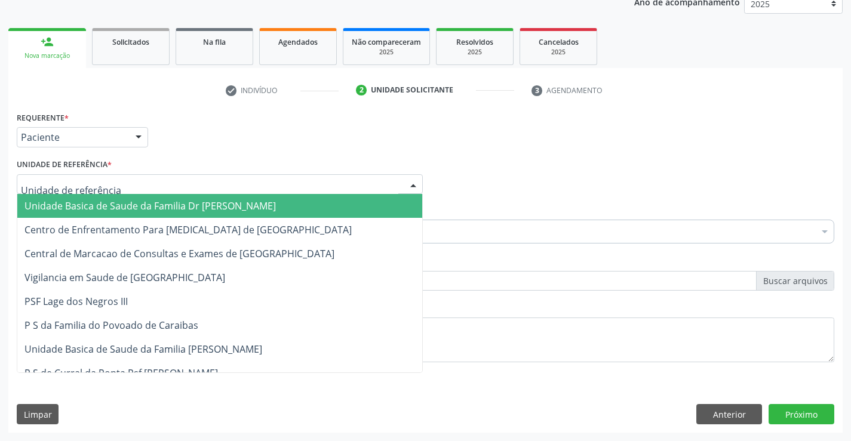
click at [116, 205] on span "Unidade Basica de Saude da Familia Dr [PERSON_NAME]" at bounding box center [149, 205] width 251 height 13
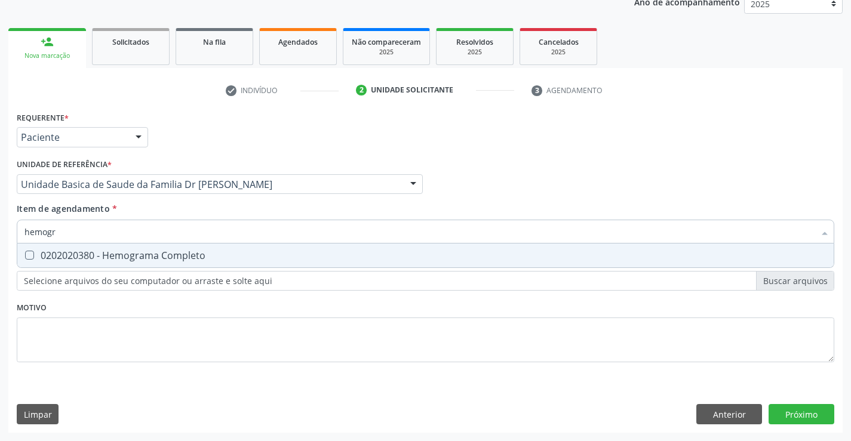
type input "hemogra"
click at [133, 254] on div "0202020380 - Hemograma Completo" at bounding box center [425, 256] width 802 height 10
checkbox Completo "true"
type input "hemogra"
click at [154, 206] on div "Item de agendamento * hemogra Desfazer seleção 0202020380 - Hemograma Completo …" at bounding box center [426, 221] width 818 height 38
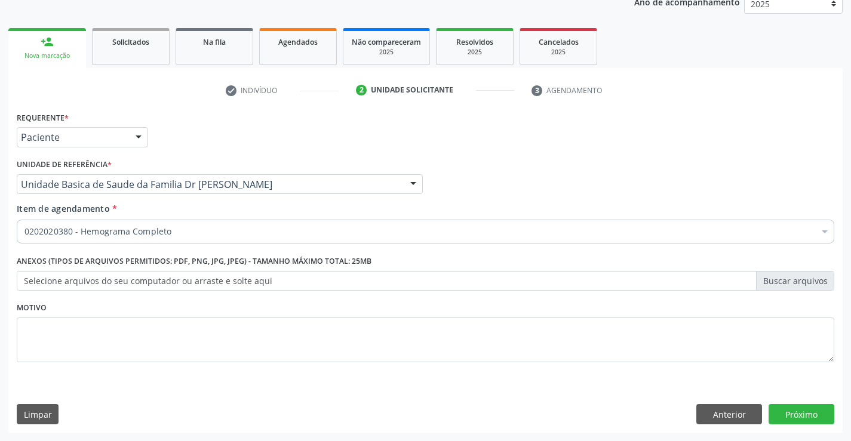
click at [24, 232] on input "Item de agendamento *" at bounding box center [24, 232] width 0 height 24
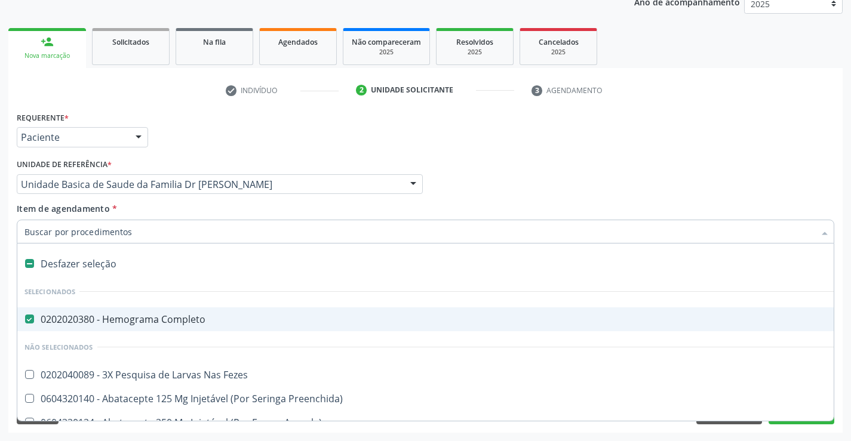
type input "g"
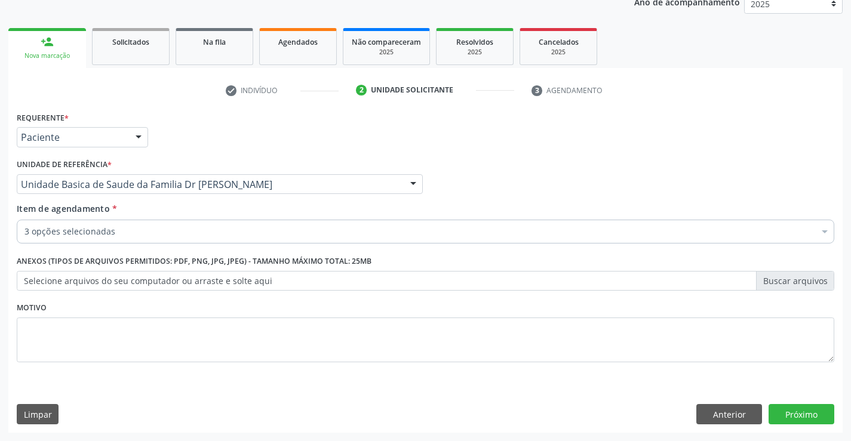
scroll to position [151, 0]
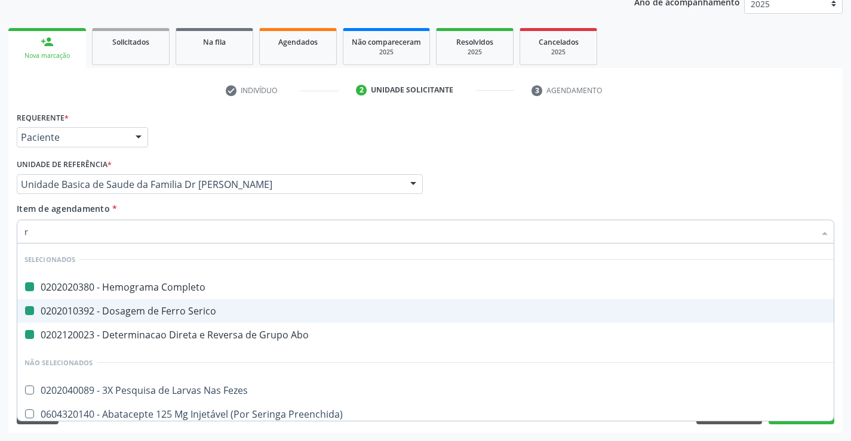
type input "rh"
checkbox Completo "false"
checkbox Serico "false"
checkbox Abo "false"
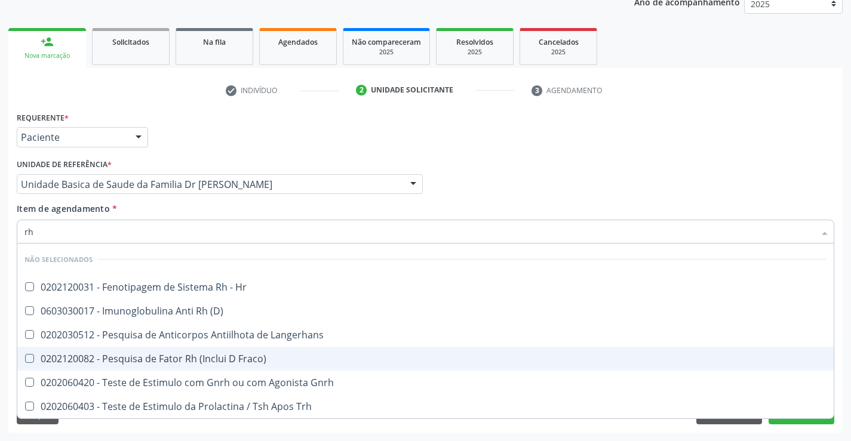
click at [225, 362] on div "0202120082 - Pesquisa de Fator Rh (Inclui D Fraco)" at bounding box center [425, 359] width 802 height 10
checkbox Fraco\) "true"
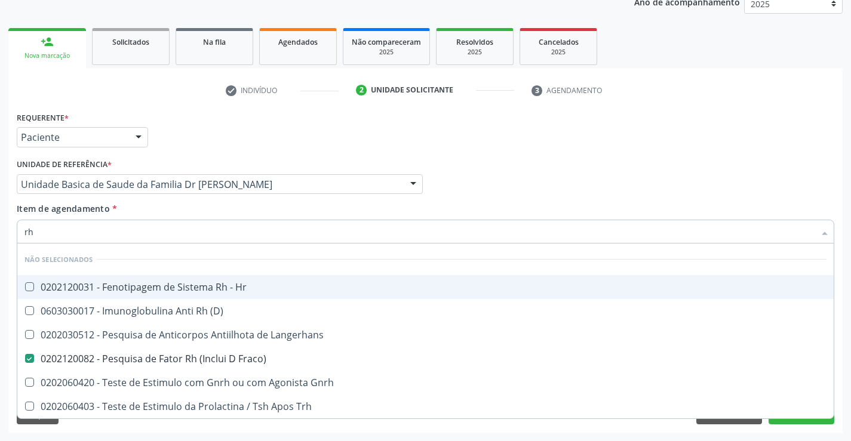
type input "rh"
click at [186, 207] on div "Item de agendamento * rh Desfazer seleção Não selecionados 0202120031 - Fenotip…" at bounding box center [426, 221] width 818 height 38
checkbox Hr "true"
checkbox \(D\) "true"
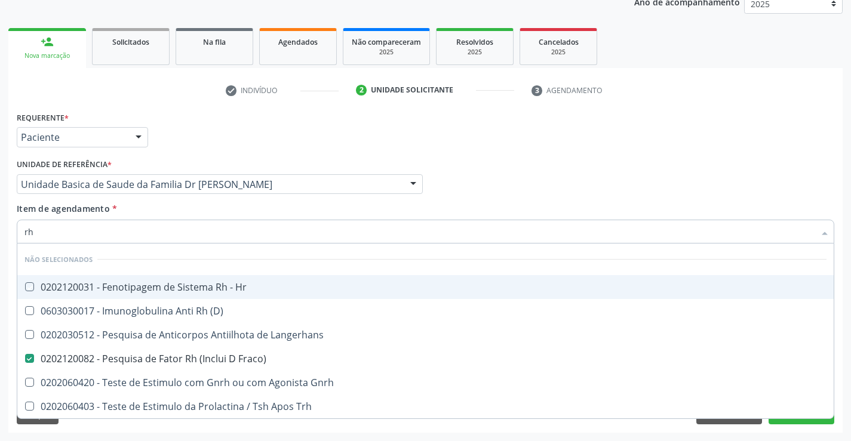
checkbox Langerhans "true"
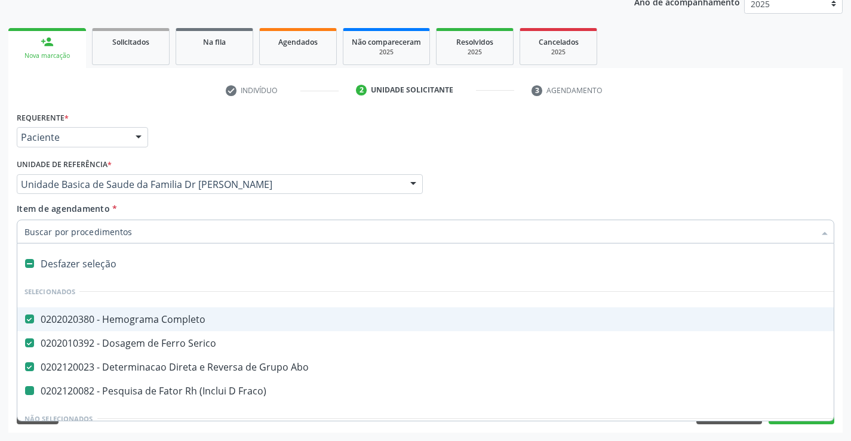
type input "u"
checkbox Fraco\) "false"
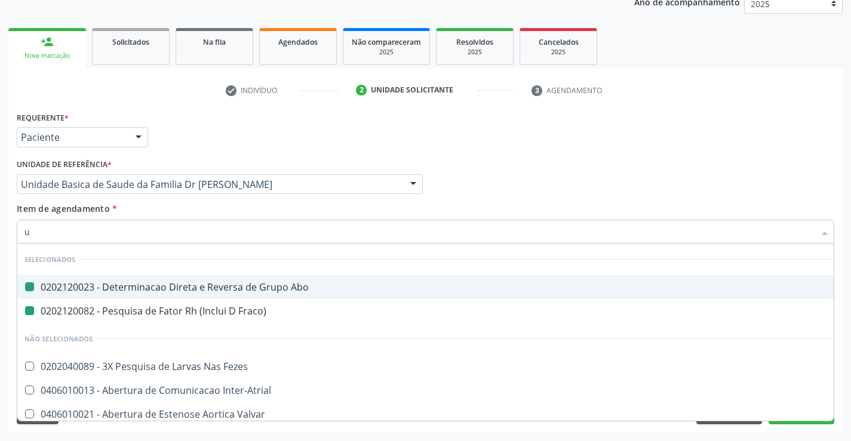
type input "ur"
checkbox Abo "false"
checkbox Fraco\) "false"
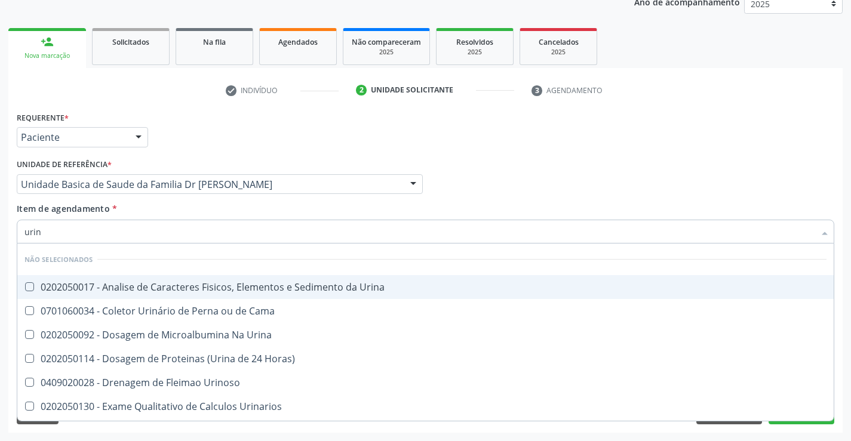
type input "urina"
click at [210, 285] on div "0202050017 - Analise de Caracteres Fisicos, Elementos e Sedimento da Urina" at bounding box center [425, 287] width 802 height 10
checkbox Urina "true"
type input "urina"
click at [187, 201] on div "Unidade de referência * Unidade Basica de Saude da Familia Dr Paulo Sudre Unida…" at bounding box center [220, 179] width 412 height 47
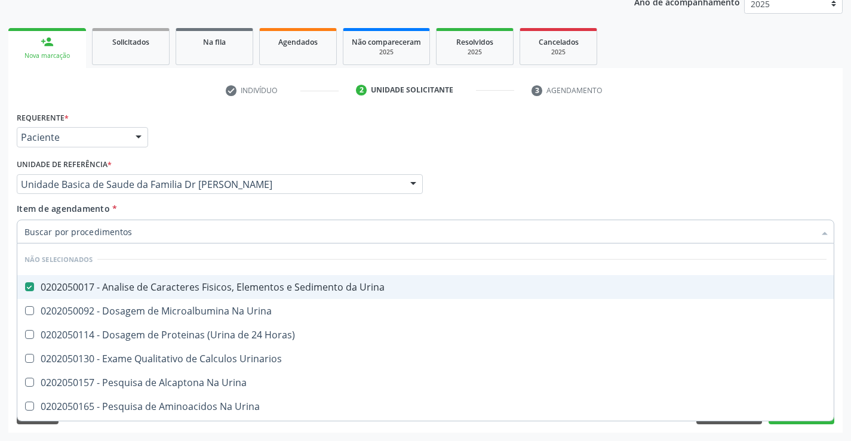
checkbox Urina "true"
checkbox Urinarios "true"
checkbox Urina "true"
checkbox Horas\) "true"
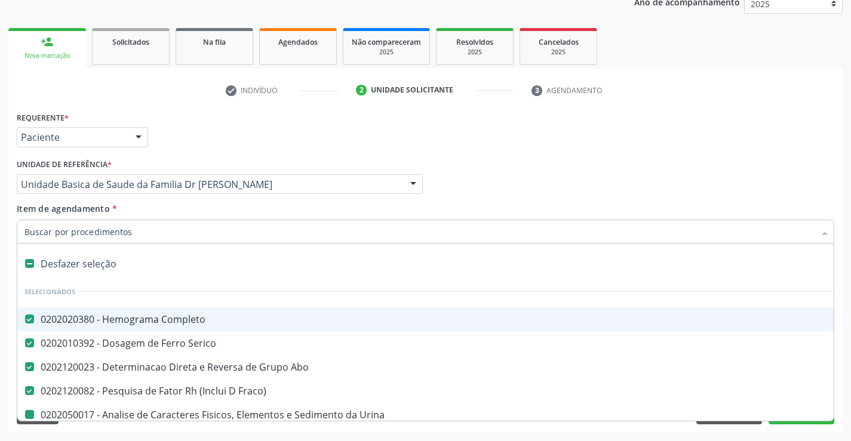
type input "f"
checkbox Urina "false"
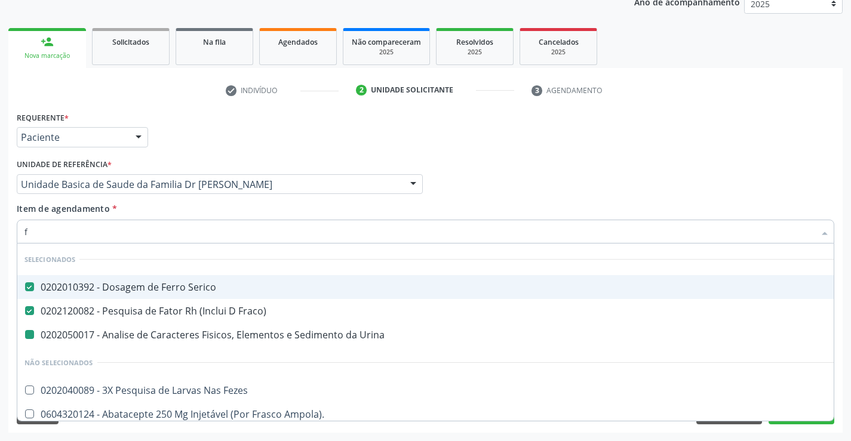
type input "fe"
checkbox Urina "false"
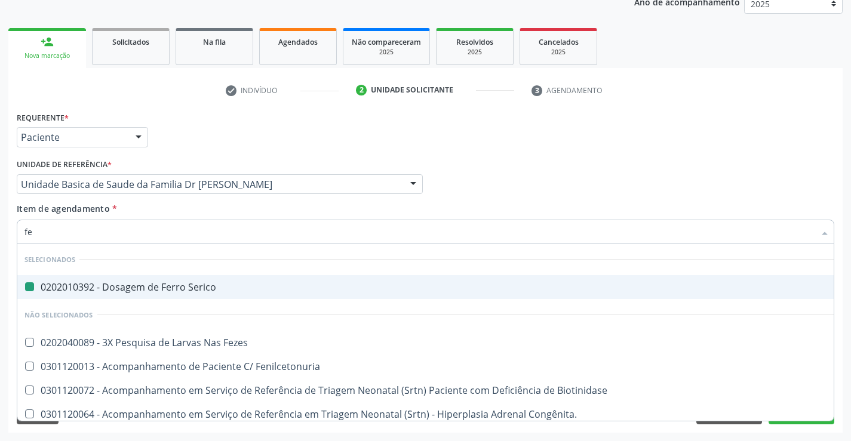
type input "fez"
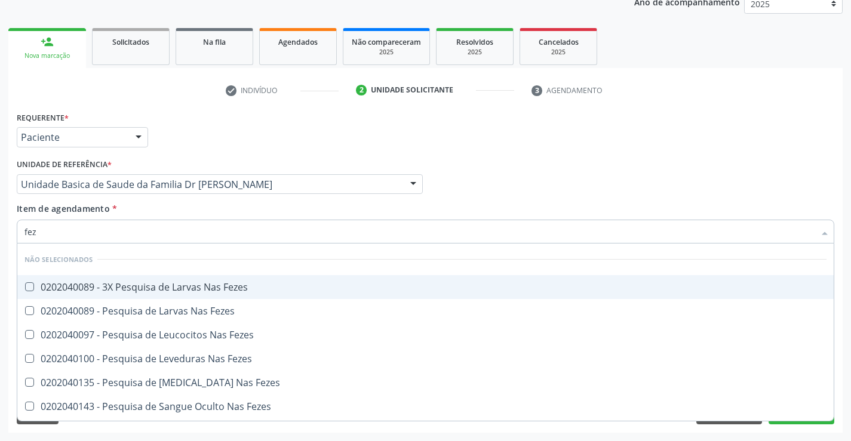
click at [178, 289] on div "0202040089 - 3X Pesquisa de Larvas Nas Fezes" at bounding box center [425, 287] width 802 height 10
checkbox Fezes "true"
click at [159, 205] on div "Item de agendamento * fez Desfazer seleção Não selecionados 0202040089 - 3X Pes…" at bounding box center [426, 221] width 818 height 38
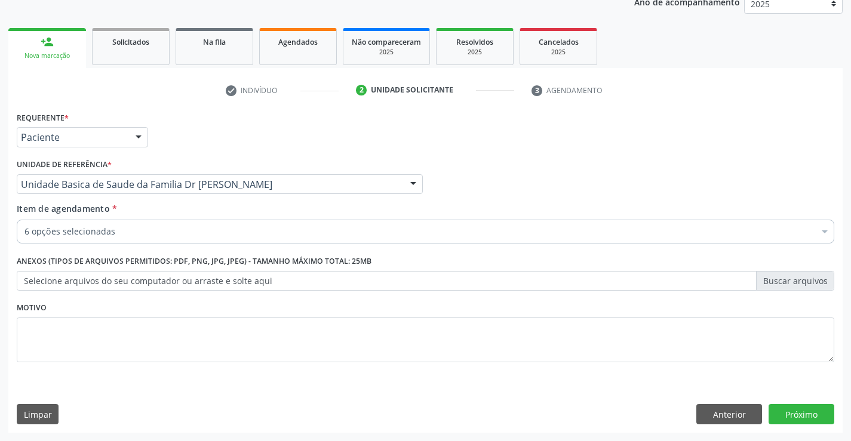
checkbox Urina "true"
checkbox Abo "true"
checkbox Fezes "true"
checkbox Fraco\) "true"
checkbox Serico "true"
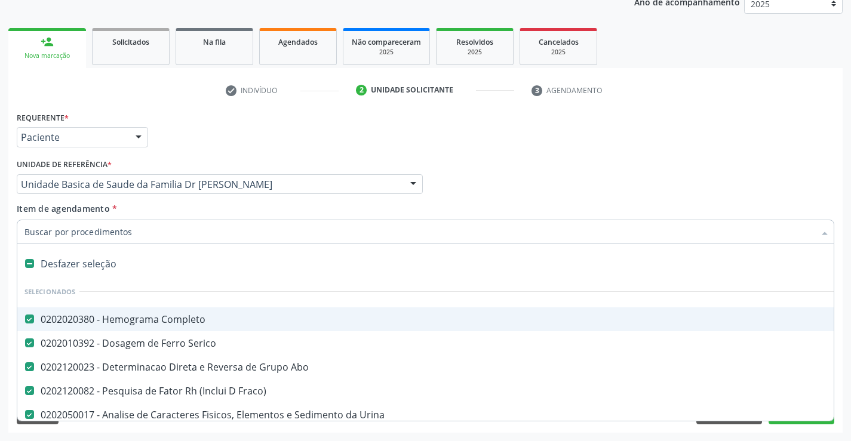
type input "t"
checkbox Fezes "false"
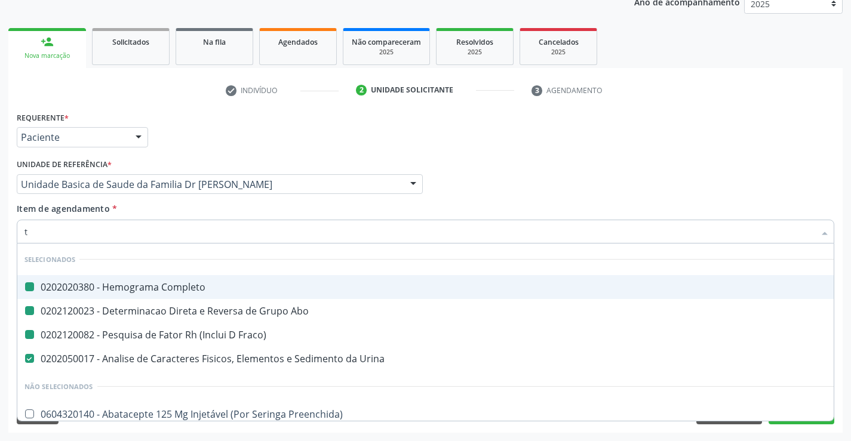
type input "tg"
checkbox Completo "false"
checkbox Fraco\) "false"
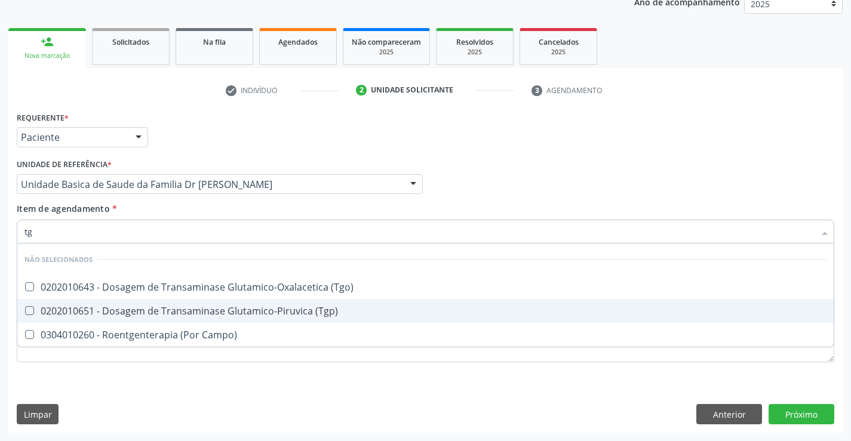
click at [184, 309] on div "0202010651 - Dosagem de Transaminase Glutamico-Piruvica (Tgp)" at bounding box center [425, 311] width 802 height 10
checkbox \(Tgp\) "true"
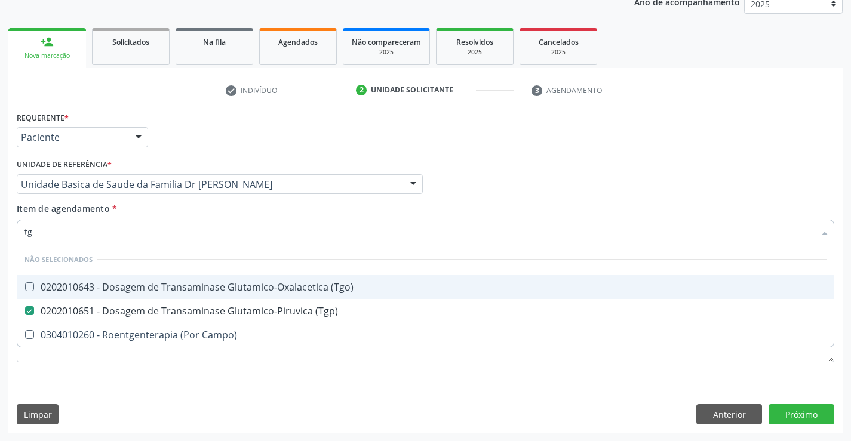
click at [181, 280] on span "0202010643 - Dosagem de Transaminase Glutamico-Oxalacetica (Tgo)" at bounding box center [425, 287] width 816 height 24
checkbox \(Tgo\) "true"
click at [172, 208] on div "Item de agendamento * tg Desfazer seleção Não selecionados 0202010643 - Dosagem…" at bounding box center [426, 221] width 818 height 38
checkbox Campo\) "true"
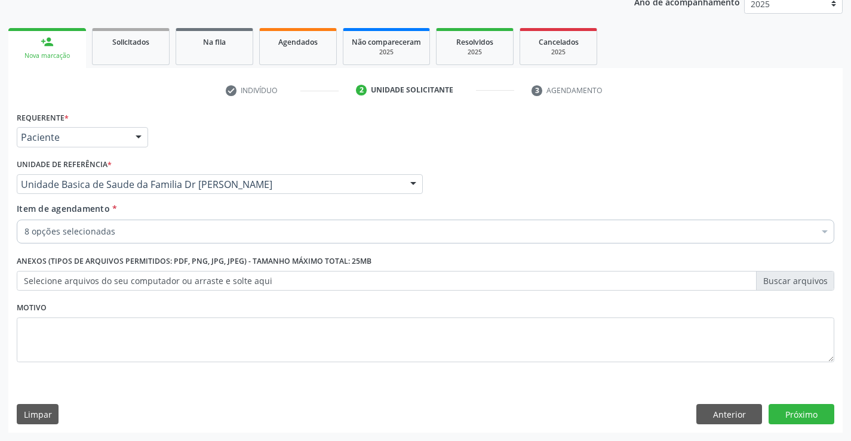
click at [24, 235] on input "Item de agendamento *" at bounding box center [24, 232] width 0 height 24
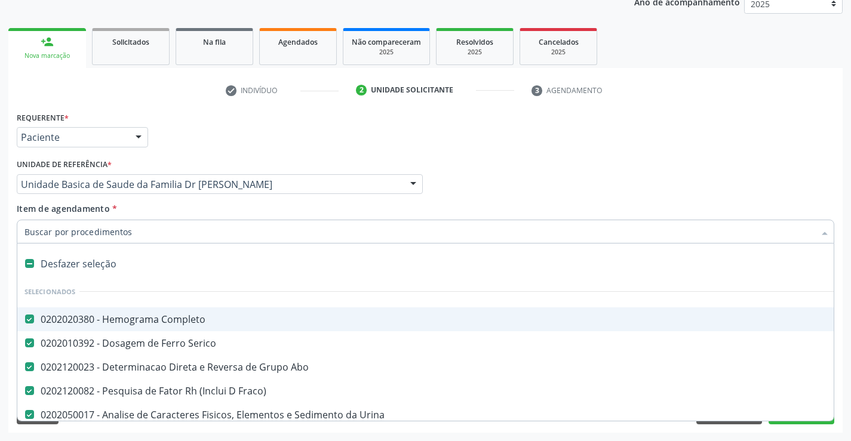
type input "t"
checkbox \(Tgo\) "false"
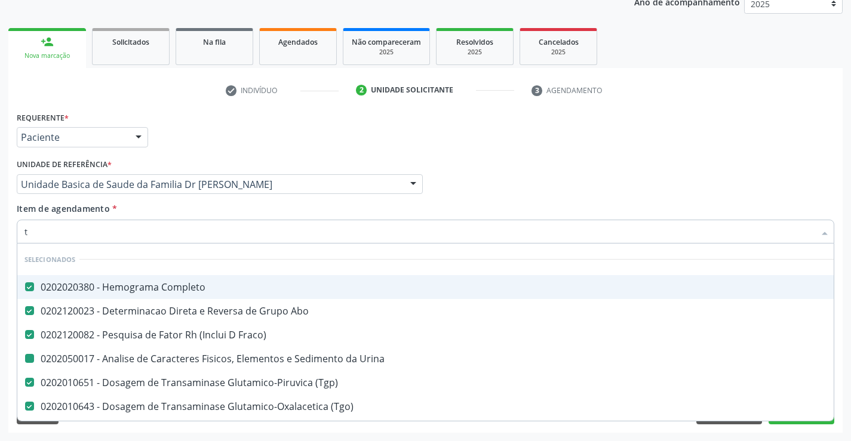
type input "tg"
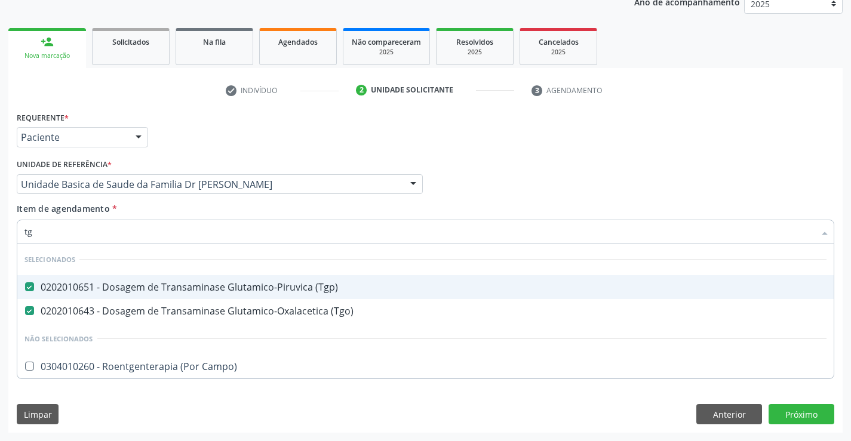
click at [184, 203] on div "Item de agendamento * tg Desfazer seleção Selecionados 0202010651 - Dosagem de …" at bounding box center [426, 221] width 818 height 38
checkbox Campo\) "true"
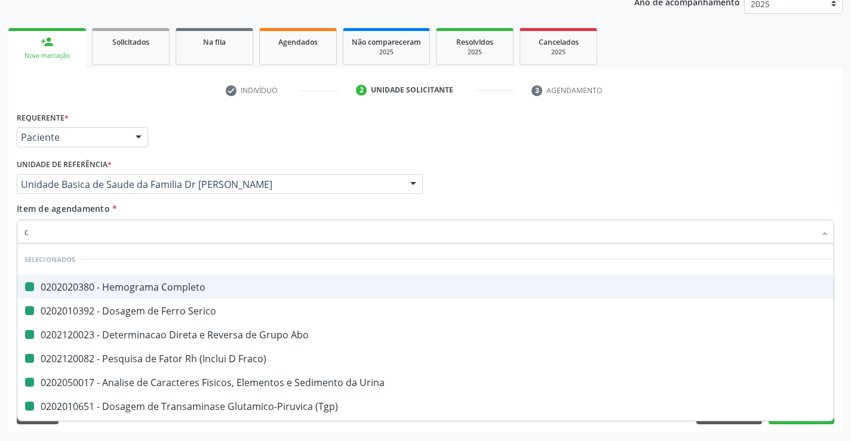
type input "cr"
checkbox Completo "false"
checkbox Serico "false"
checkbox Fraco\) "false"
checkbox Urina "false"
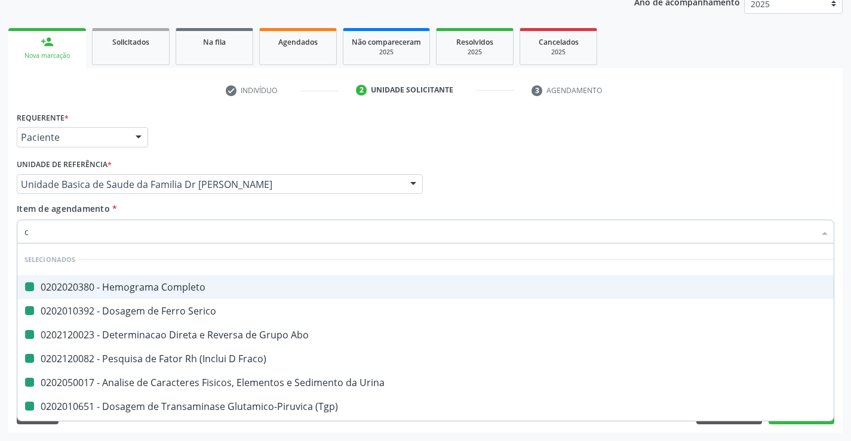
checkbox \(Tgp\) "false"
checkbox \(Tgo\) "false"
checkbox Abo "false"
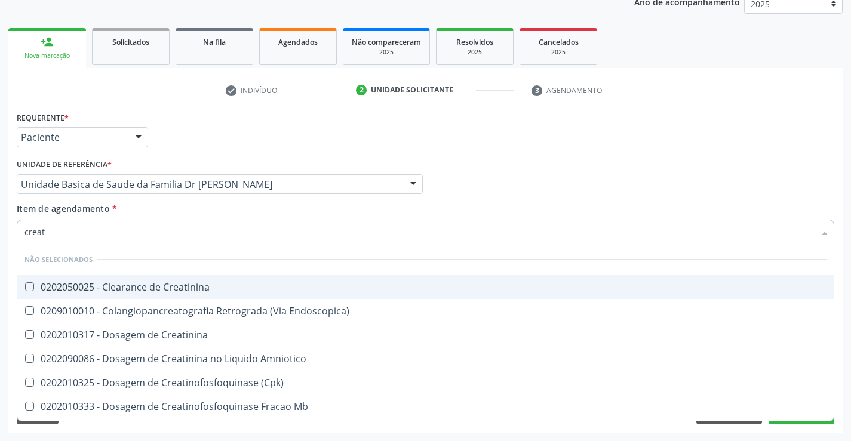
type input "creati"
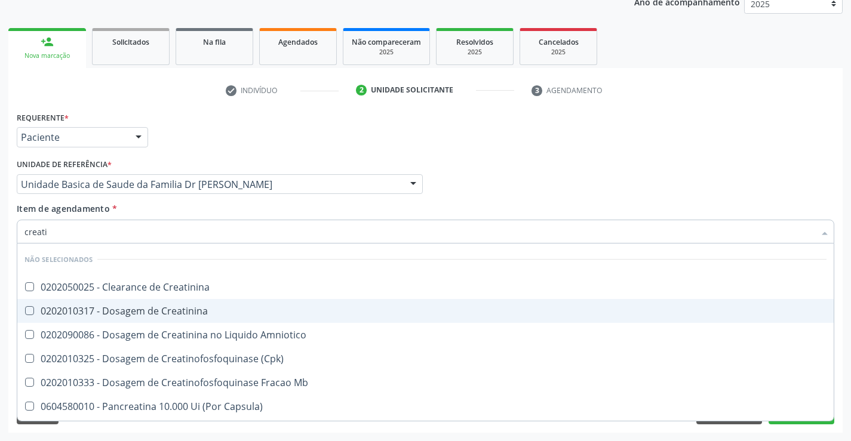
click at [177, 309] on div "0202010317 - Dosagem de Creatinina" at bounding box center [425, 311] width 802 height 10
checkbox Creatinina "true"
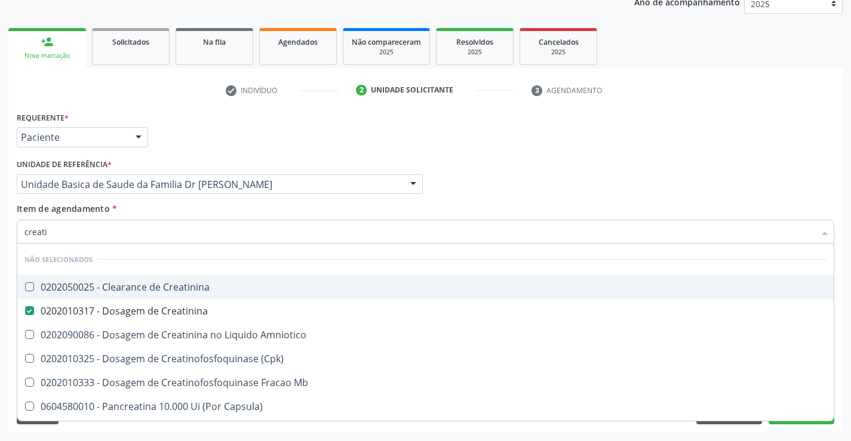
click at [160, 211] on div "Item de agendamento * creati Desfazer seleção Não selecionados 0202050025 - Cle…" at bounding box center [426, 221] width 818 height 38
checkbox Creatinina "true"
checkbox \(Cpk\) "true"
checkbox Mb "true"
checkbox Capsula\) "true"
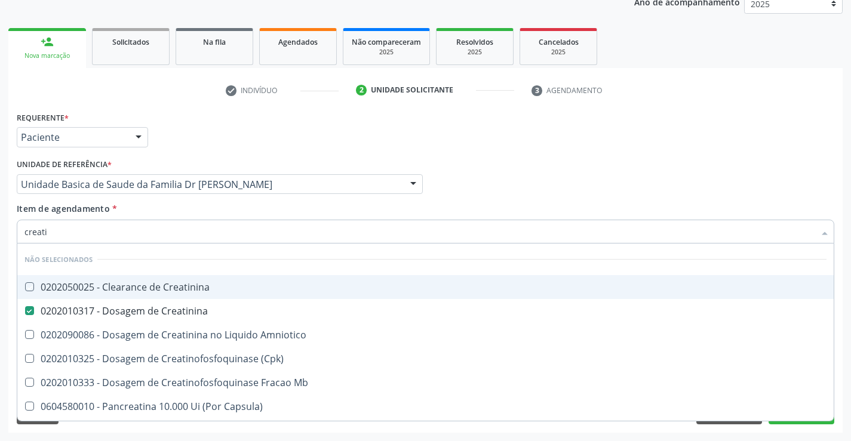
checkbox Capsula\) "true"
checkbox Amniotico "true"
checkbox Pancreaticos "true"
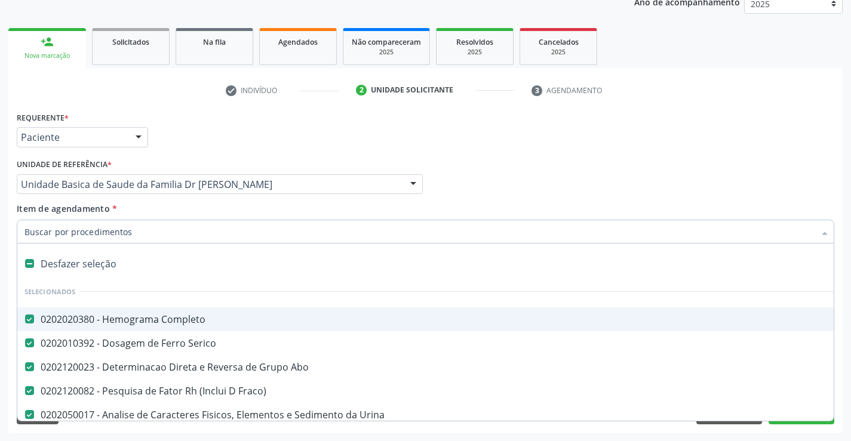
click at [159, 238] on div at bounding box center [426, 232] width 818 height 24
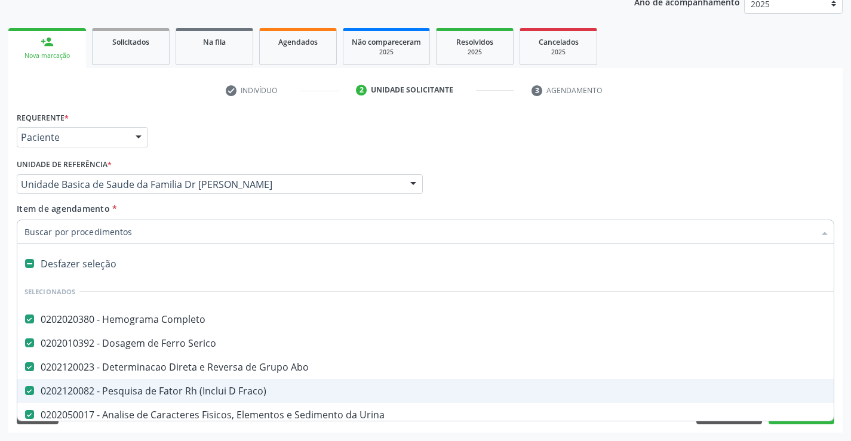
click at [845, 372] on div "Acompanhamento Acompanhe a situação das marcações correntes e finalizadas Relat…" at bounding box center [425, 178] width 851 height 526
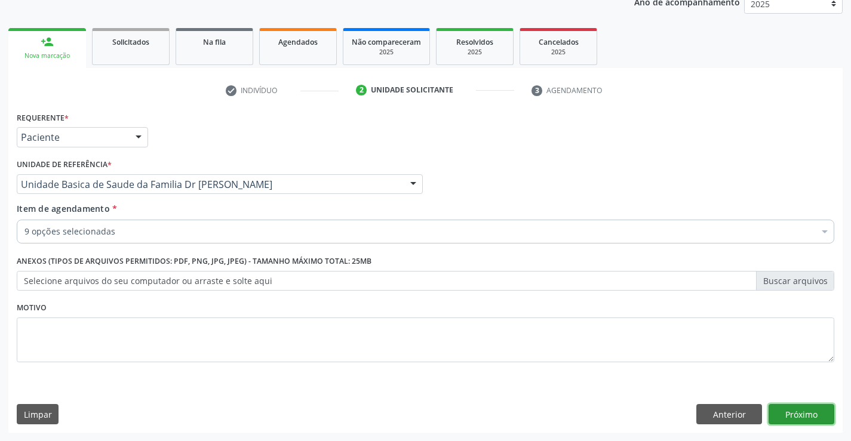
click at [795, 414] on button "Próximo" at bounding box center [802, 414] width 66 height 20
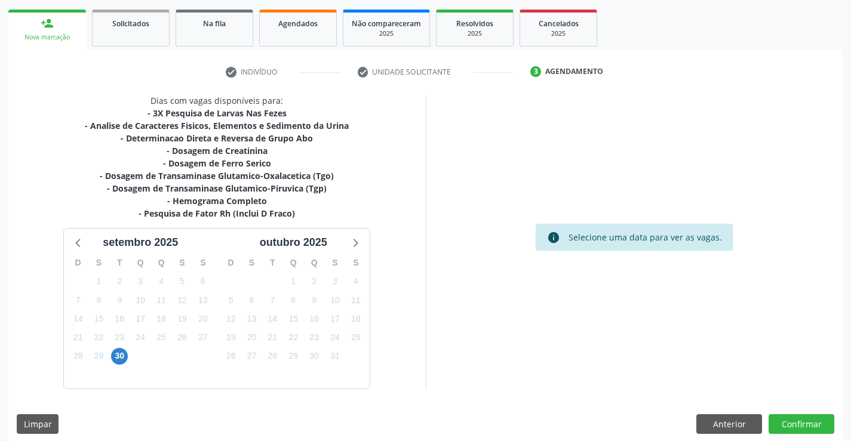
scroll to position [179, 0]
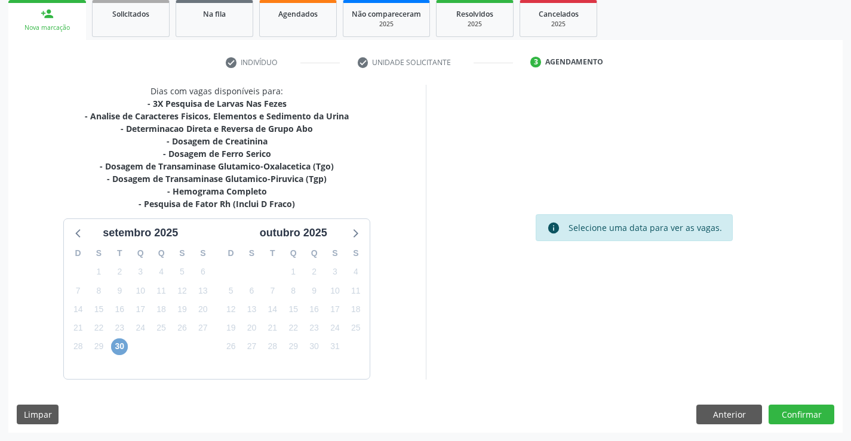
click at [120, 342] on span "30" at bounding box center [119, 347] width 17 height 17
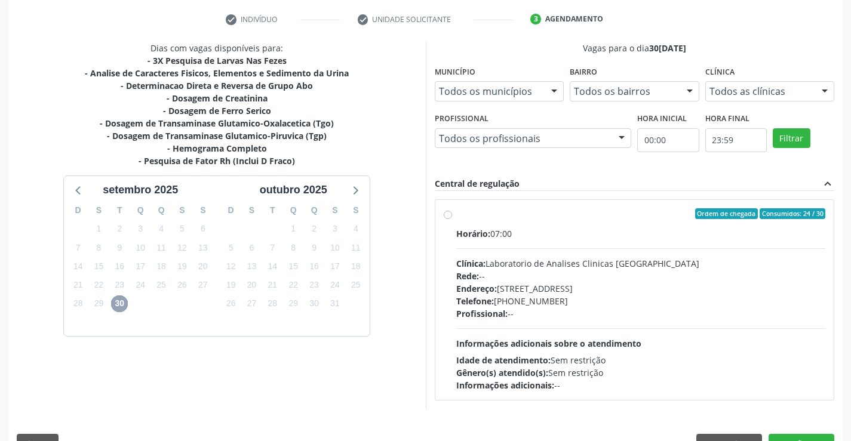
scroll to position [251, 0]
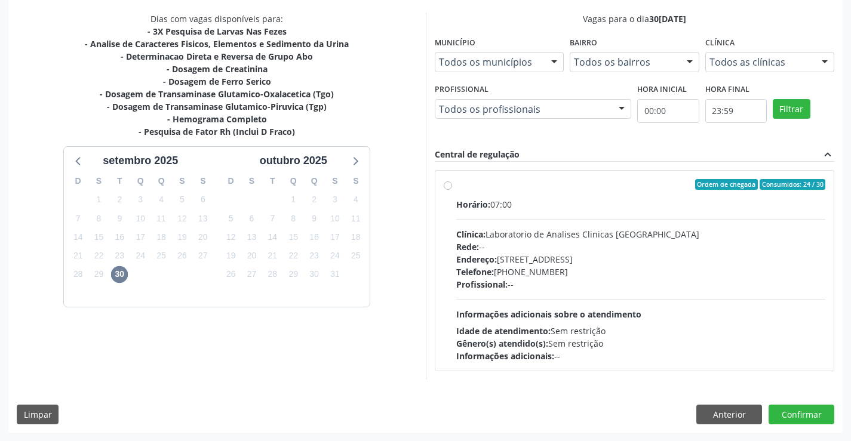
click at [607, 196] on label "Ordem de chegada Consumidos: 24 / 30 Horário: 07:00 Clínica: Laboratorio de Ana…" at bounding box center [641, 270] width 370 height 183
click at [452, 190] on input "Ordem de chegada Consumidos: 24 / 30 Horário: 07:00 Clínica: Laboratorio de Ana…" at bounding box center [448, 184] width 8 height 11
radio input "true"
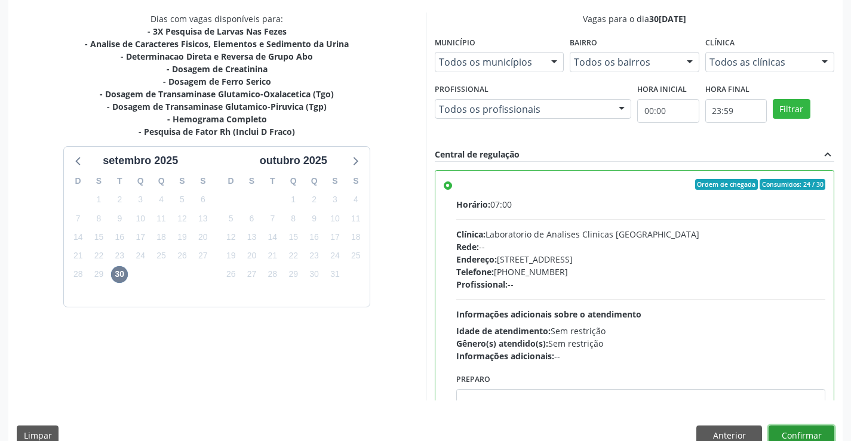
click at [800, 433] on button "Confirmar" at bounding box center [802, 436] width 66 height 20
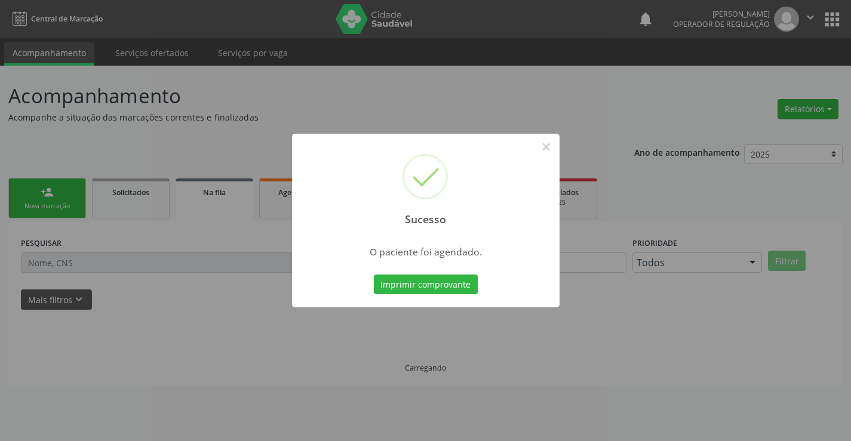
scroll to position [0, 0]
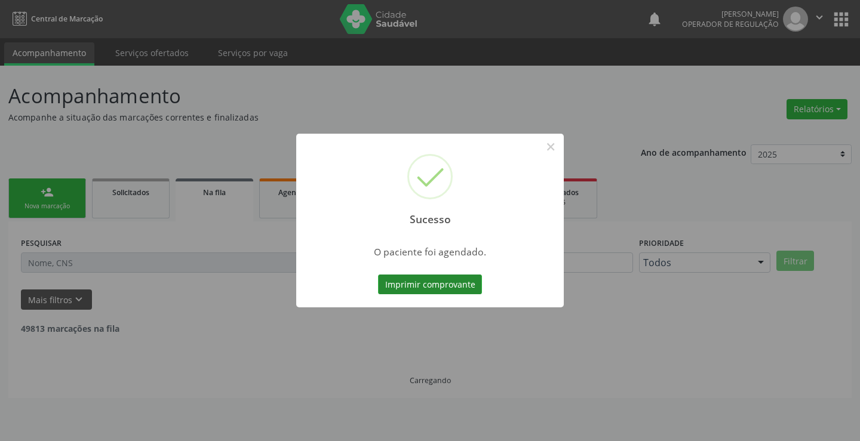
click at [436, 280] on button "Imprimir comprovante" at bounding box center [430, 285] width 104 height 20
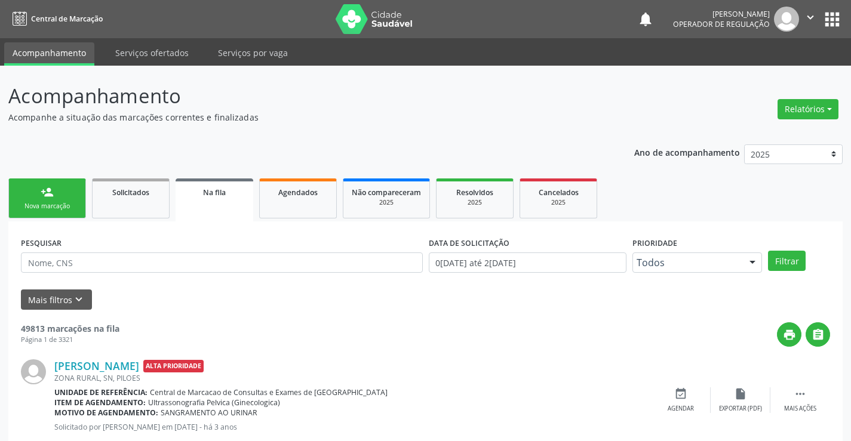
click at [60, 195] on link "person_add Nova marcação" at bounding box center [47, 199] width 78 height 40
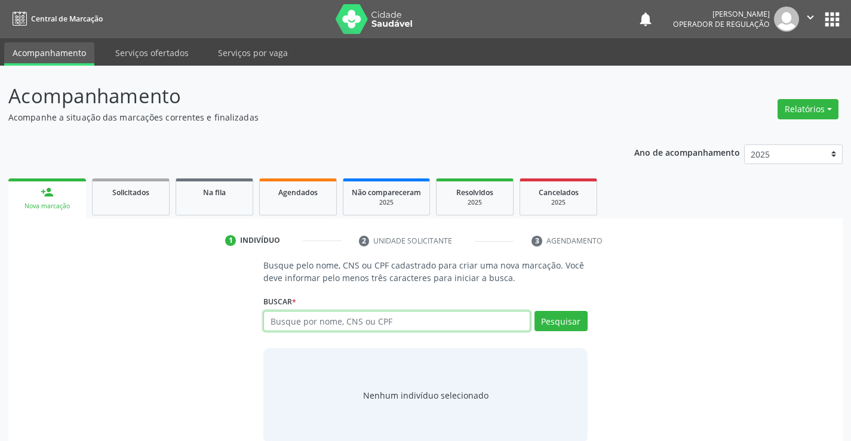
click at [434, 324] on input "text" at bounding box center [396, 321] width 266 height 20
type input "703206606414498"
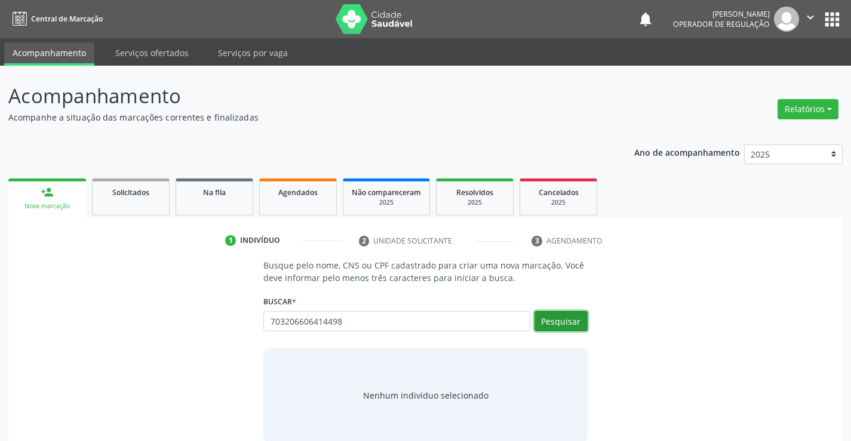
click at [558, 321] on button "Pesquisar" at bounding box center [561, 321] width 53 height 20
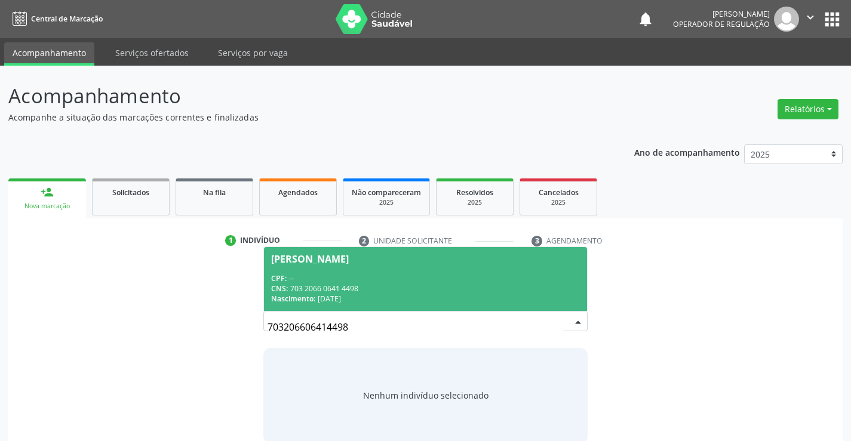
click at [388, 278] on div "CPF: --" at bounding box center [425, 279] width 308 height 10
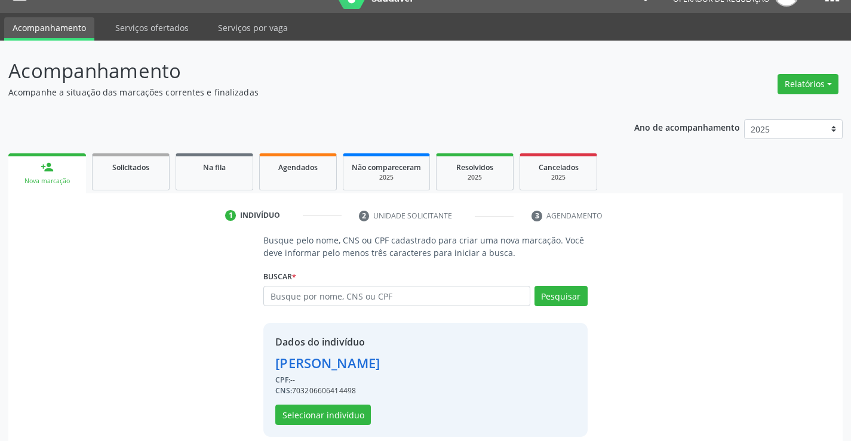
scroll to position [38, 0]
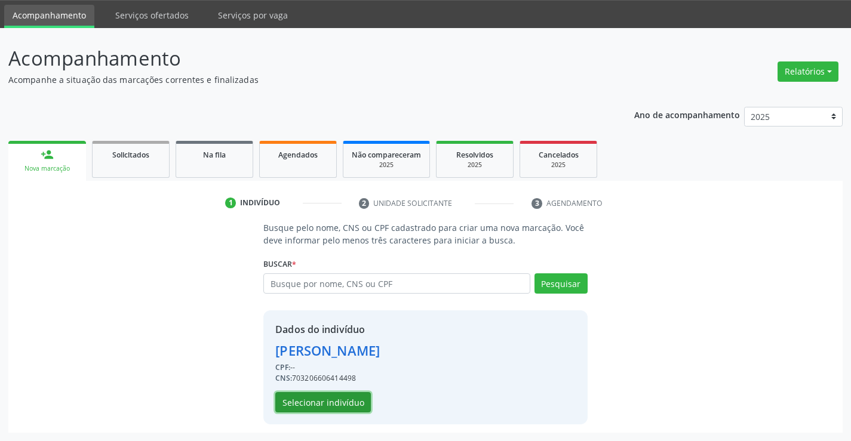
click at [321, 401] on button "Selecionar indivíduo" at bounding box center [323, 402] width 96 height 20
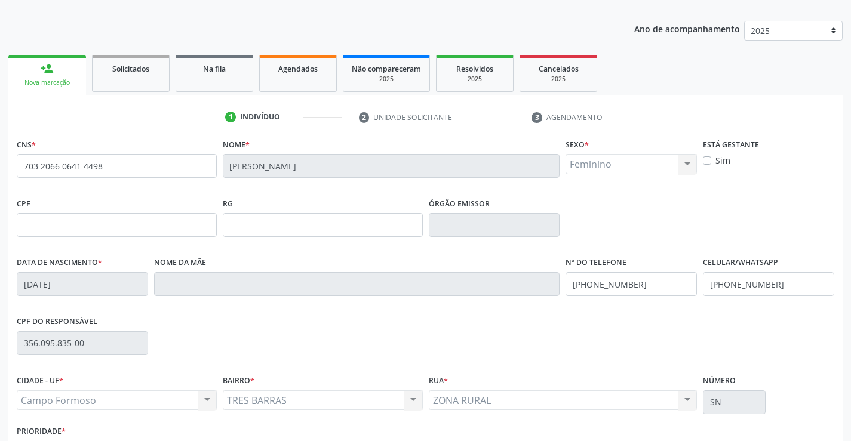
scroll to position [206, 0]
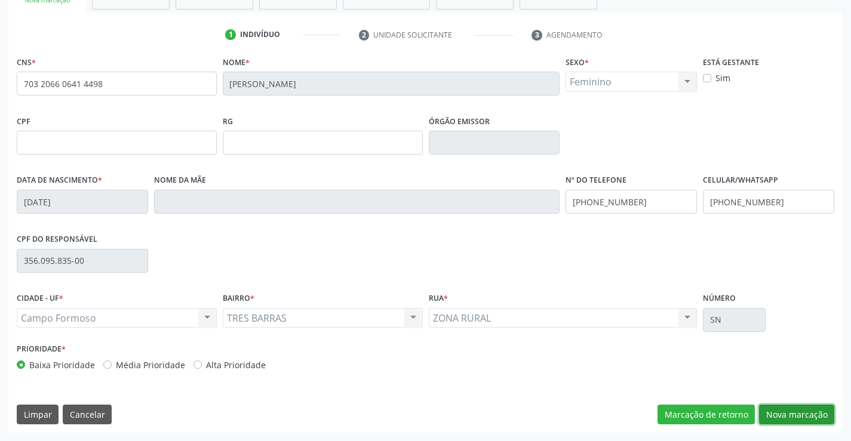
click at [798, 412] on button "Nova marcação" at bounding box center [796, 415] width 75 height 20
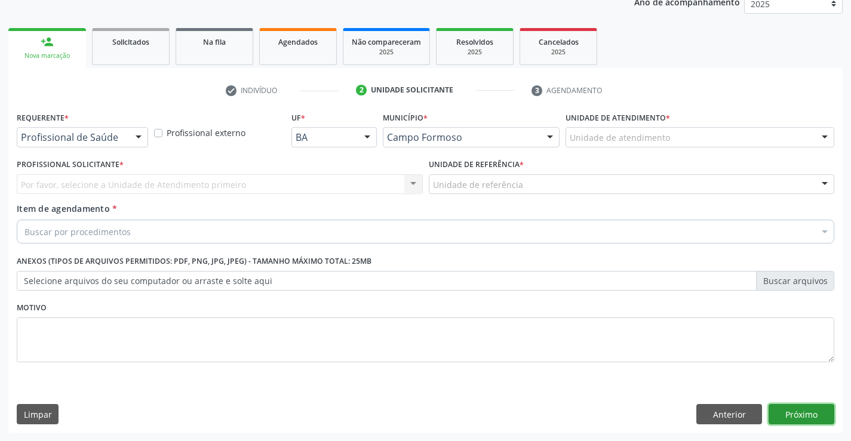
scroll to position [151, 0]
click at [798, 412] on button "Próximo" at bounding box center [802, 414] width 66 height 20
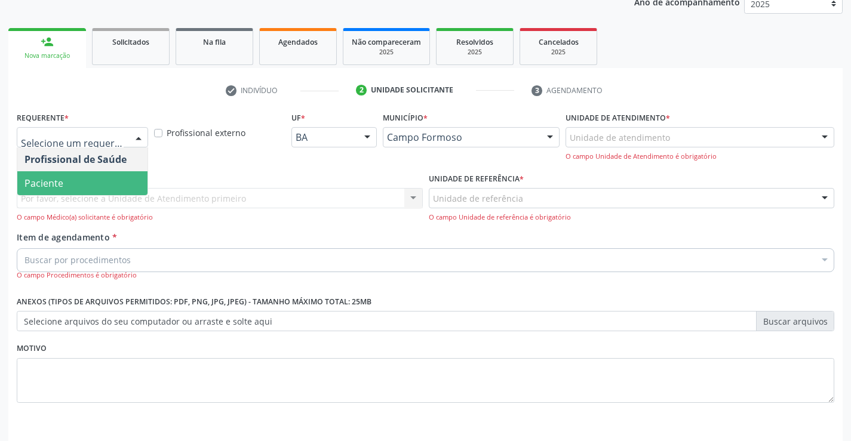
click at [72, 189] on span "Paciente" at bounding box center [82, 183] width 130 height 24
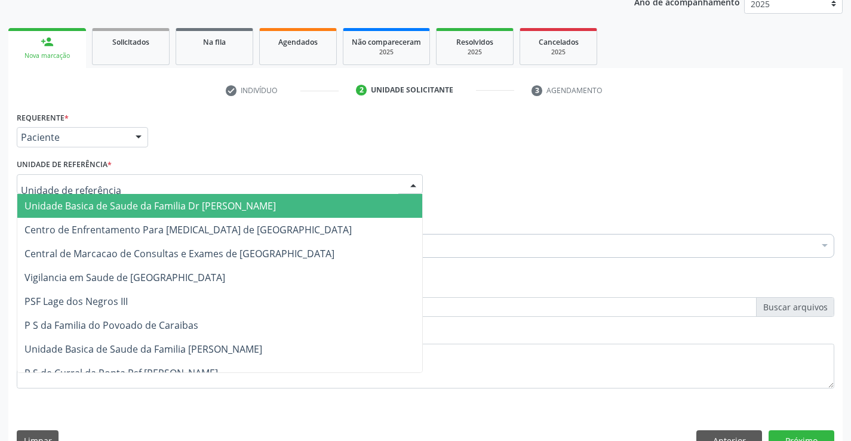
click at [82, 207] on span "Unidade Basica de Saude da Familia Dr [PERSON_NAME]" at bounding box center [149, 205] width 251 height 13
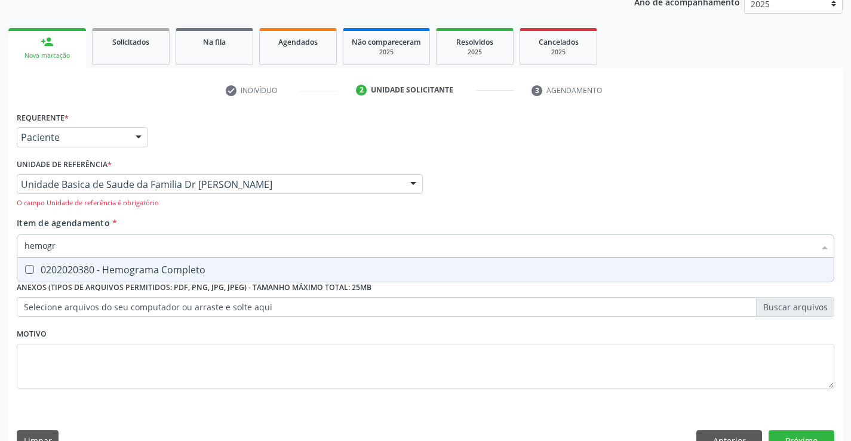
type input "hemogra"
click at [118, 272] on div "0202020380 - Hemograma Completo" at bounding box center [425, 270] width 802 height 10
checkbox Completo "true"
type input "hemogra"
click at [168, 223] on div "Item de agendamento * hemogra Desfazer seleção 0202020380 - Hemograma Completo …" at bounding box center [426, 242] width 818 height 50
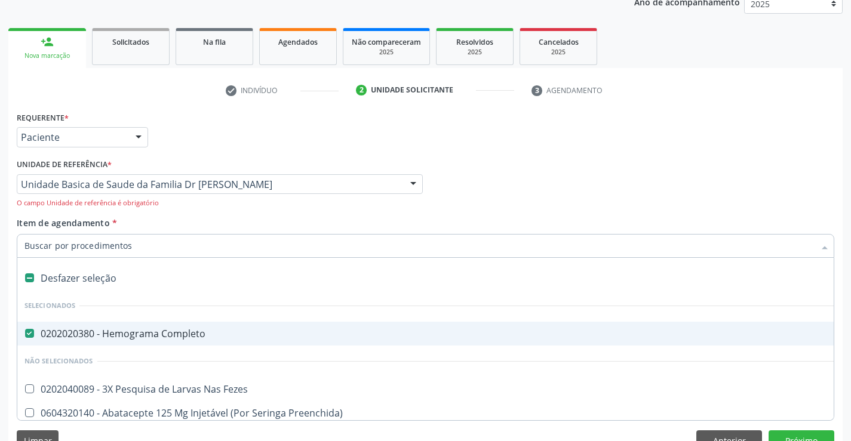
click at [141, 247] on input "Item de agendamento *" at bounding box center [419, 246] width 790 height 24
type input "f"
checkbox Completo "false"
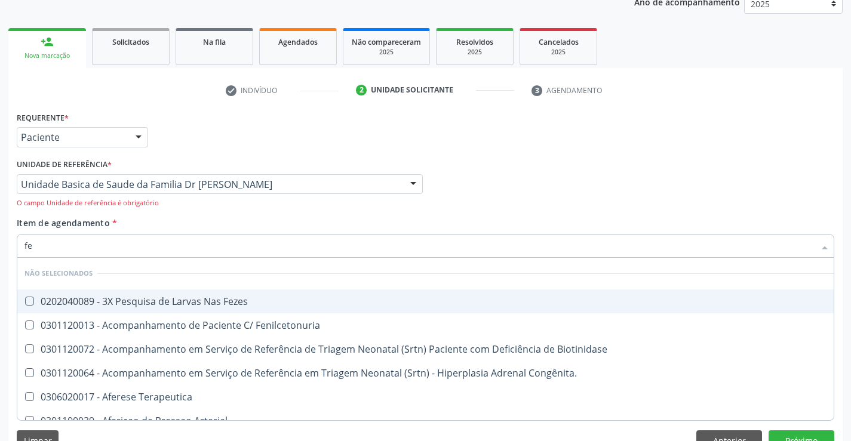
type input "fez"
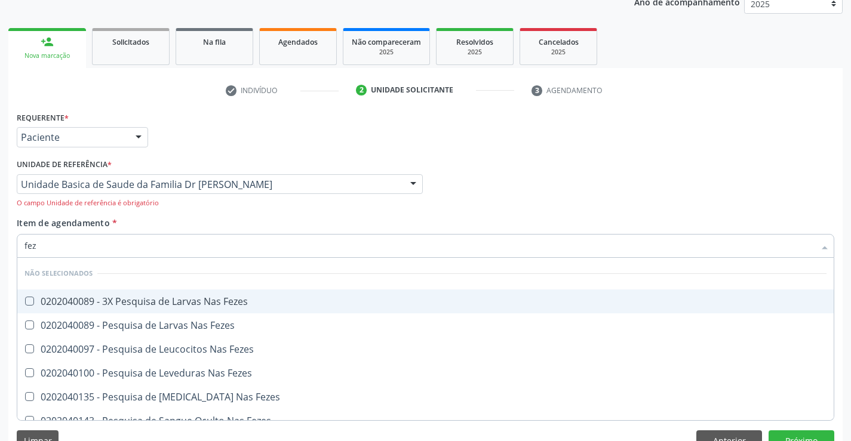
click at [170, 303] on div "0202040089 - 3X Pesquisa de Larvas Nas Fezes" at bounding box center [425, 302] width 802 height 10
checkbox Fezes "true"
type input "fez"
click at [178, 223] on div "Item de agendamento * fez Desfazer seleção Não selecionados 0202040089 - 3X Pes…" at bounding box center [426, 242] width 818 height 50
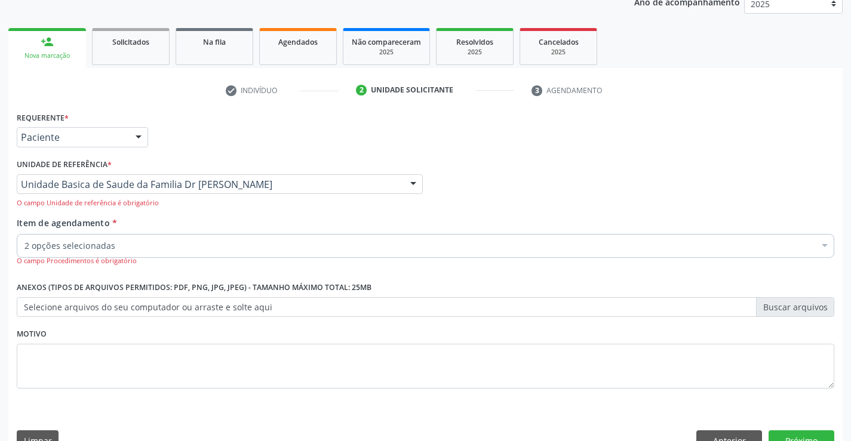
checkbox Fezes "true"
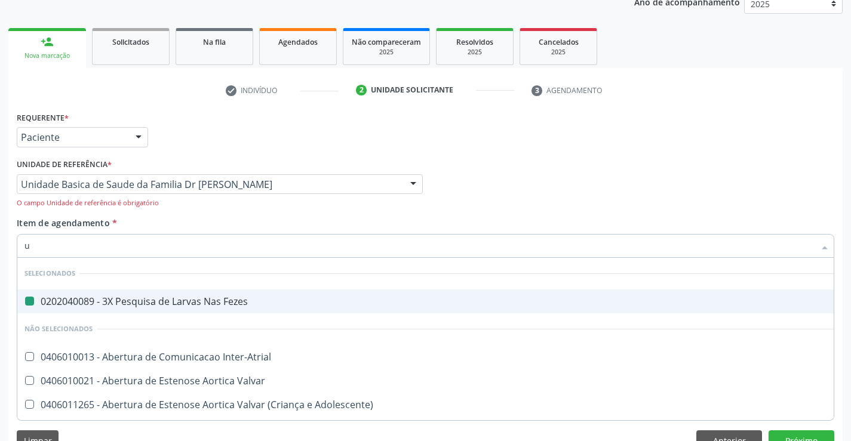
type input "ur"
checkbox Fezes "false"
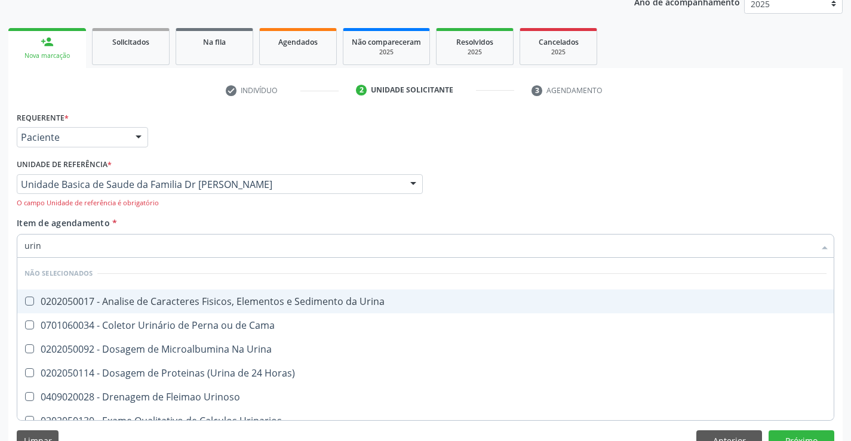
type input "urina"
click at [171, 297] on div "0202050017 - Analise de Caracteres Fisicos, Elementos e Sedimento da Urina" at bounding box center [425, 302] width 802 height 10
checkbox Urina "true"
type input "urina"
click at [182, 222] on div "Item de agendamento * urina Desfazer seleção Não selecionados 0202050017 - Anal…" at bounding box center [426, 242] width 818 height 50
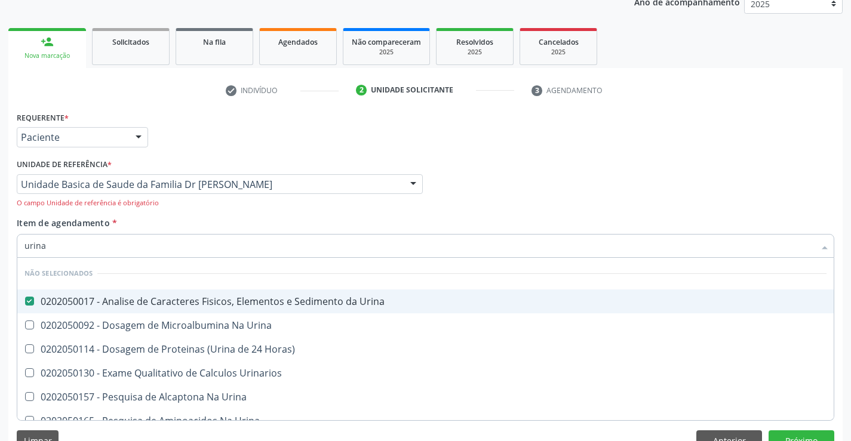
checkbox Horas\) "true"
checkbox Urina "true"
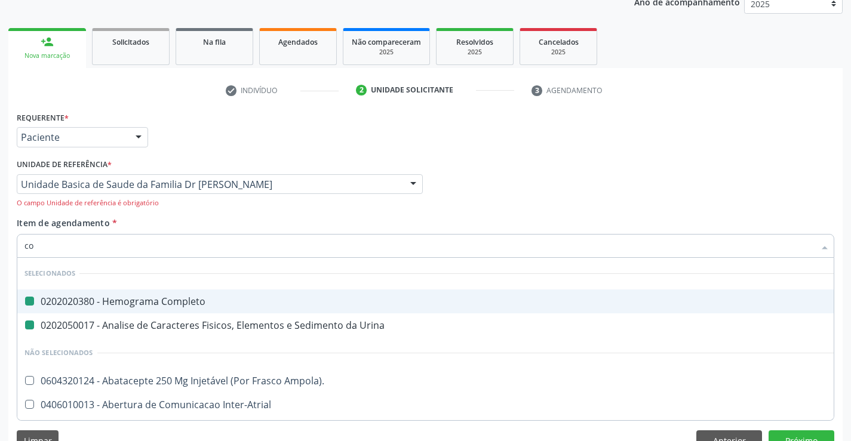
type input "col"
checkbox Completo "false"
checkbox Urina "false"
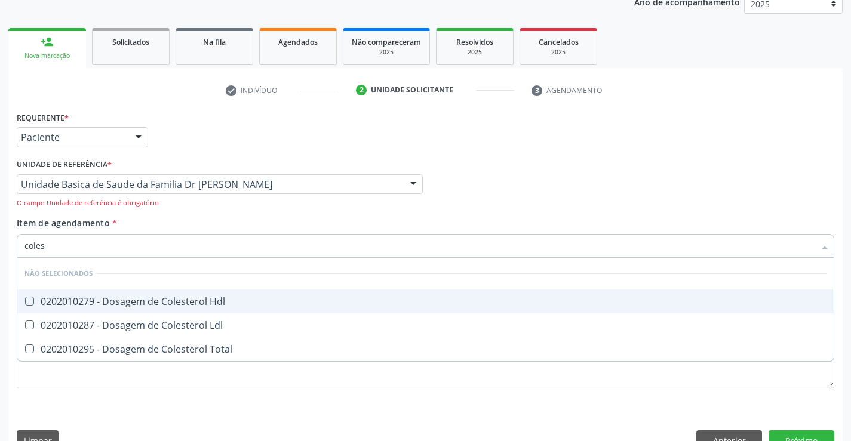
type input "colest"
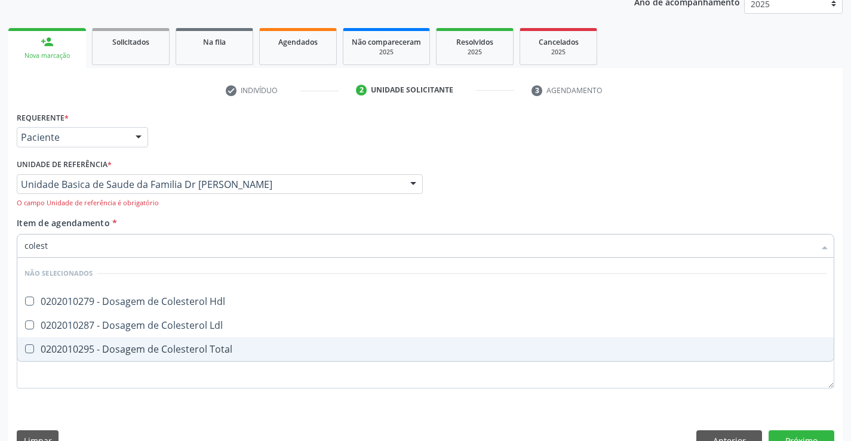
click at [204, 345] on div "0202010295 - Dosagem de Colesterol Total" at bounding box center [425, 350] width 802 height 10
checkbox Total "true"
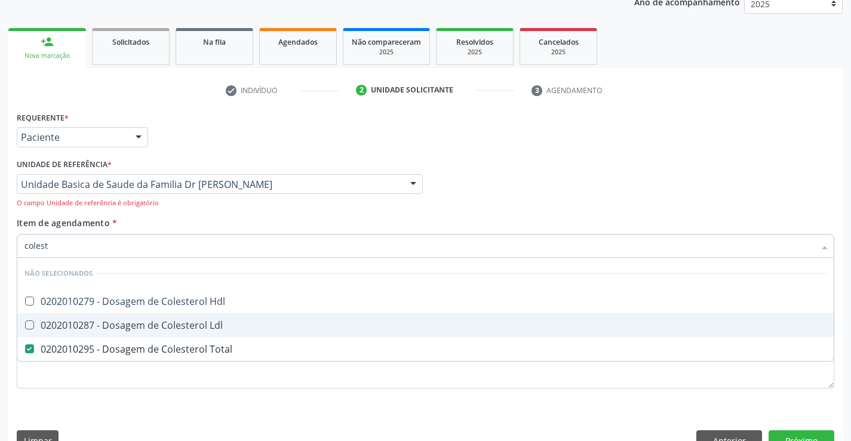
click at [203, 330] on div "0202010287 - Dosagem de Colesterol Ldl" at bounding box center [425, 326] width 802 height 10
checkbox Ldl "true"
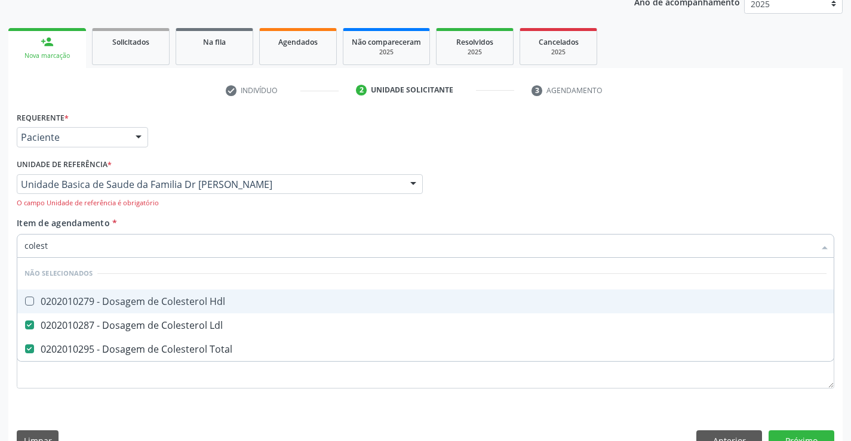
click at [203, 304] on div "0202010279 - Dosagem de Colesterol Hdl" at bounding box center [425, 302] width 802 height 10
checkbox Hdl "true"
click at [200, 223] on div "Item de agendamento * colest Desfazer seleção Não selecionados 0202010279 - Dos…" at bounding box center [426, 242] width 818 height 50
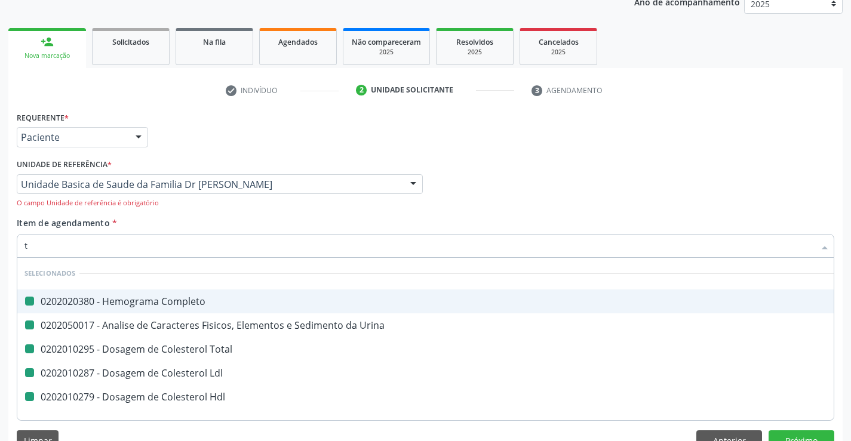
type input "tr"
checkbox Completo "false"
checkbox Urina "false"
checkbox Total "false"
checkbox Ldl "false"
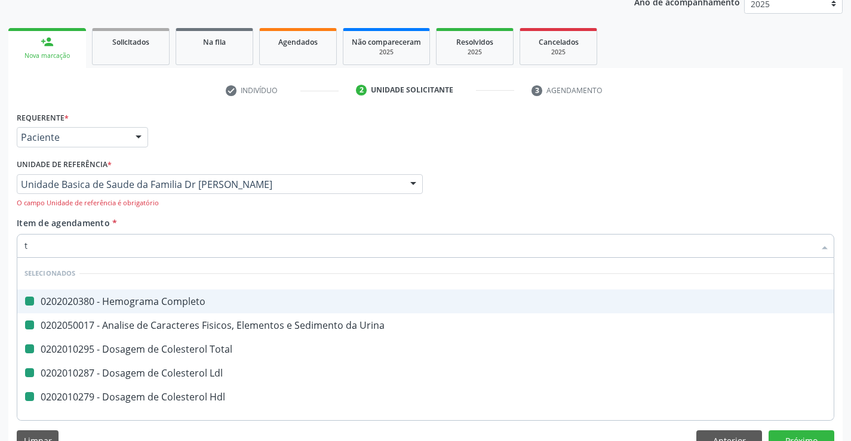
checkbox Hdl "false"
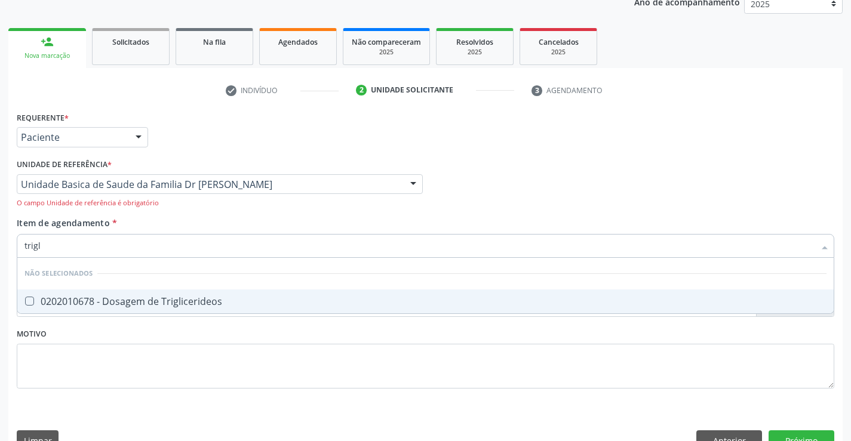
type input "trigli"
click at [200, 302] on div "0202010678 - Dosagem de Triglicerideos" at bounding box center [425, 302] width 802 height 10
checkbox Triglicerideos "true"
click at [216, 217] on div "Item de agendamento * trigli Desfazer seleção Não selecionados 0202010678 - Dos…" at bounding box center [426, 242] width 818 height 50
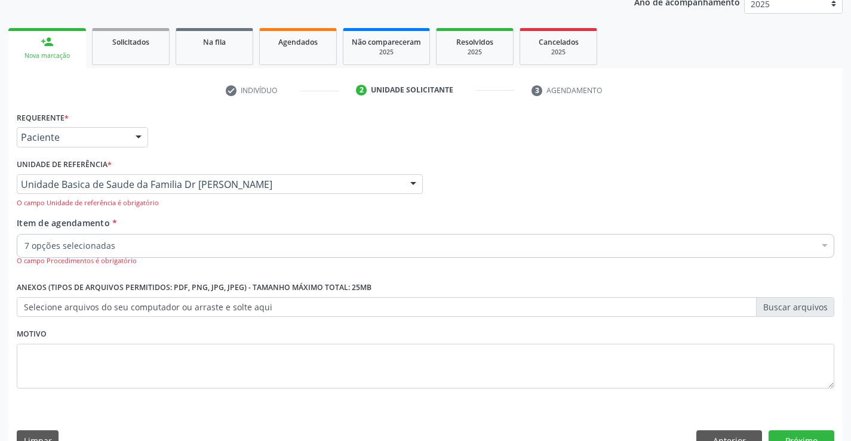
click at [196, 252] on div "7 opções selecionadas" at bounding box center [426, 246] width 818 height 24
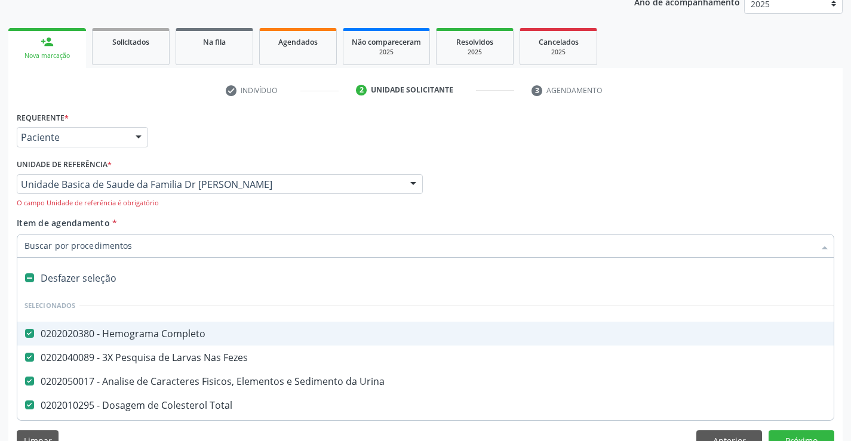
type input "g"
checkbox Triglicerideos "false"
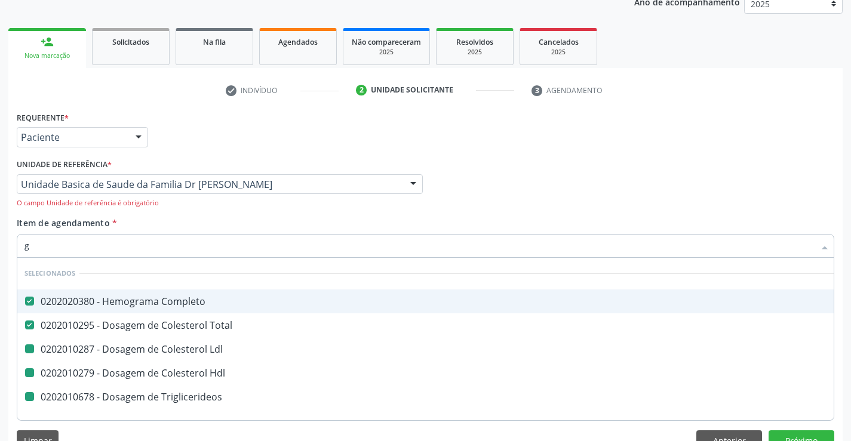
type input "gl"
checkbox Ldl "false"
checkbox Hdl "false"
checkbox Triglicerideos "false"
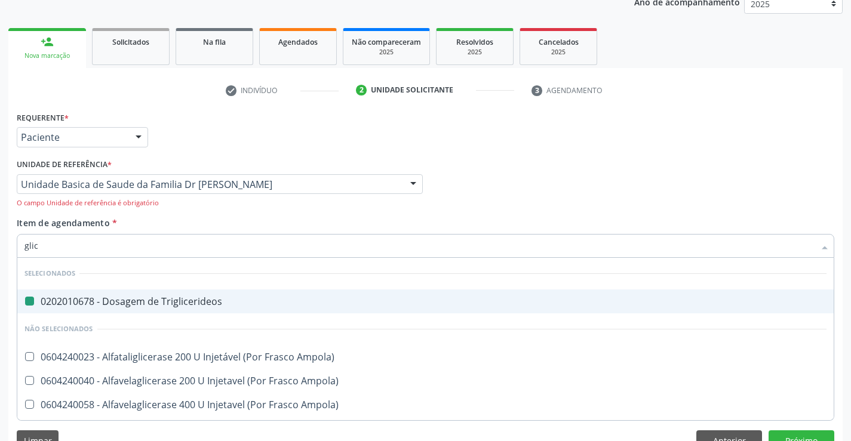
type input "glico"
checkbox Triglicerideos "false"
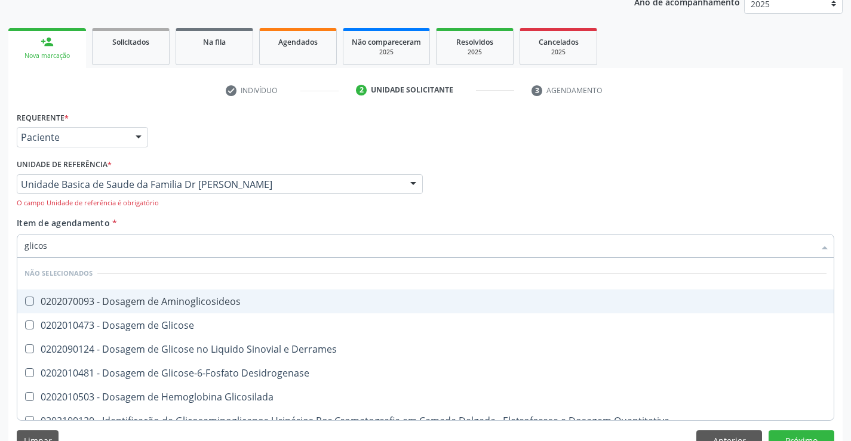
type input "glicose"
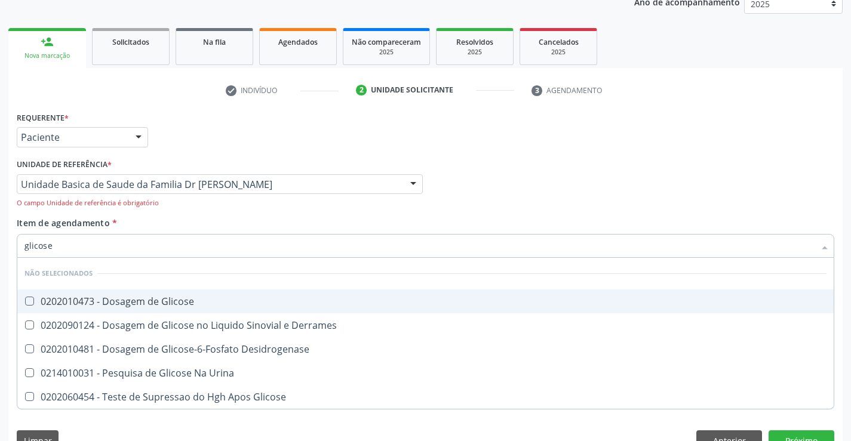
click at [199, 309] on span "0202010473 - Dosagem de Glicose" at bounding box center [425, 302] width 816 height 24
checkbox Glicose "true"
click at [206, 218] on div "Item de agendamento * glicose Desfazer seleção Não selecionados 0202010473 - Do…" at bounding box center [426, 242] width 818 height 50
checkbox Desidrogenase "true"
checkbox Urina "true"
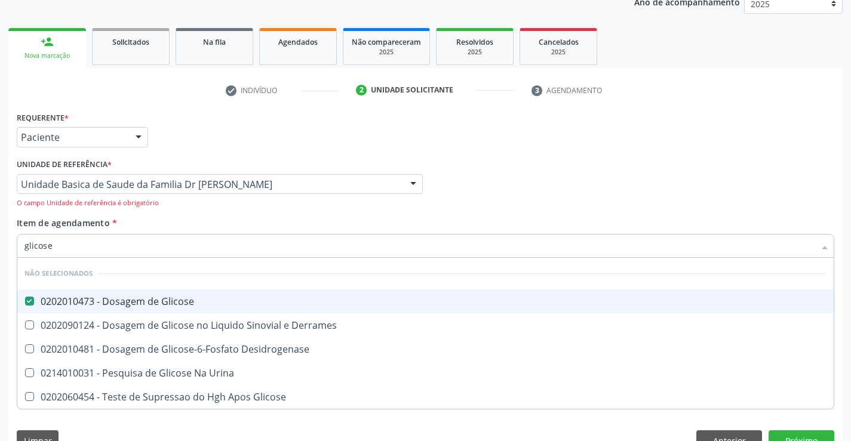
checkbox Glicose "true"
checkbox Derrames "true"
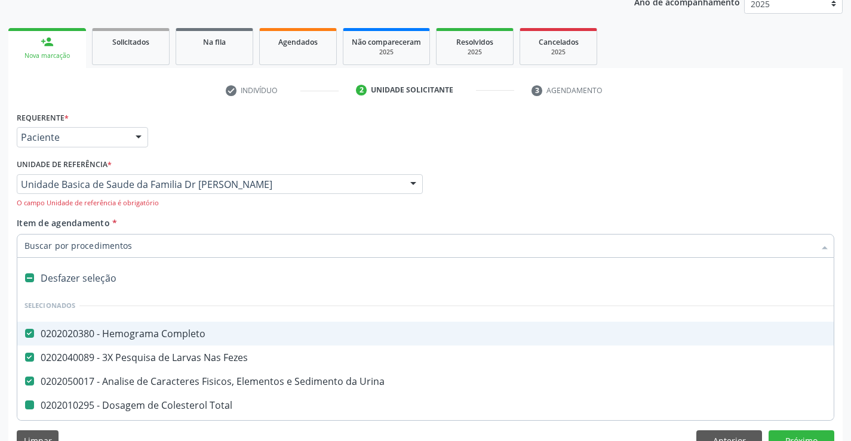
type input "u"
checkbox Total "false"
checkbox Ldl "false"
checkbox Hdl "false"
checkbox Triglicerideos "false"
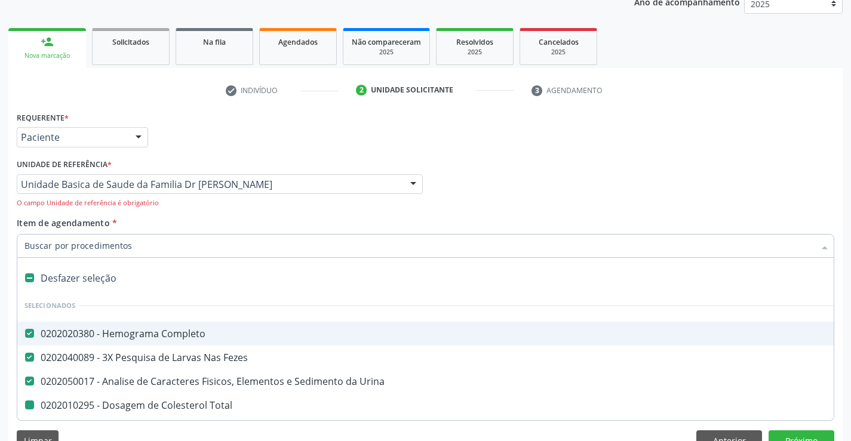
checkbox Glicose "false"
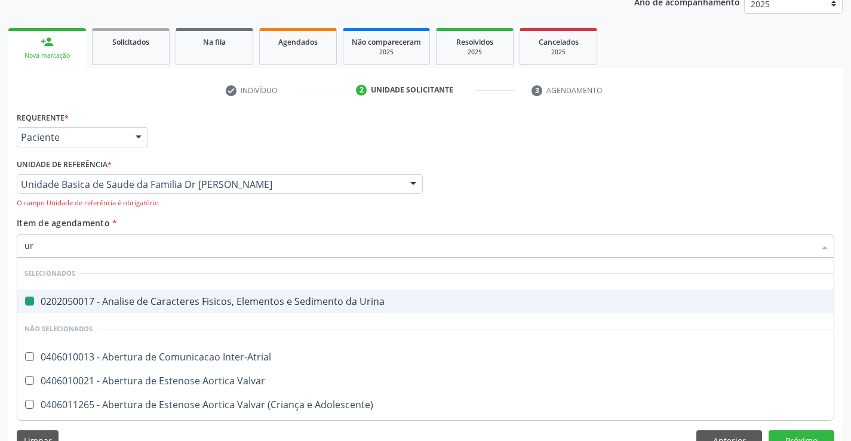
type input "ure"
checkbox Urina "false"
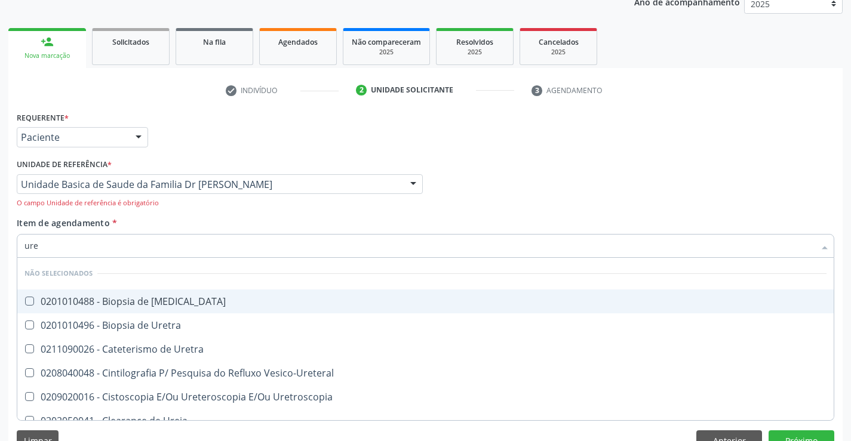
type input "urei"
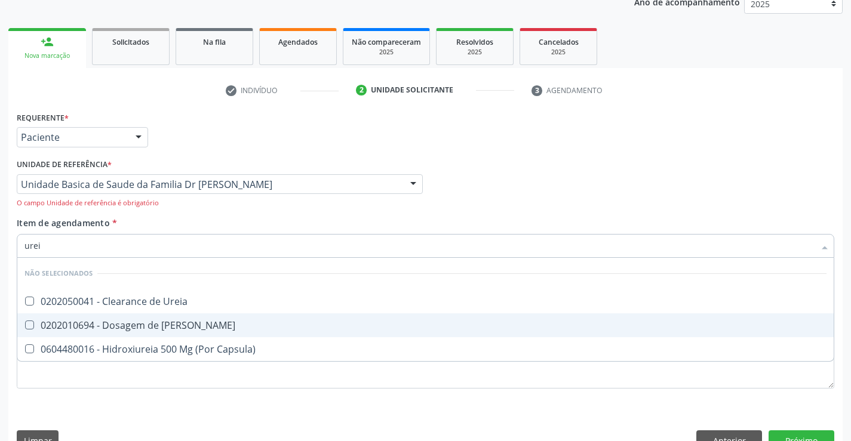
click at [197, 321] on div "0202010694 - Dosagem de Ureia" at bounding box center [425, 326] width 802 height 10
checkbox Ureia "true"
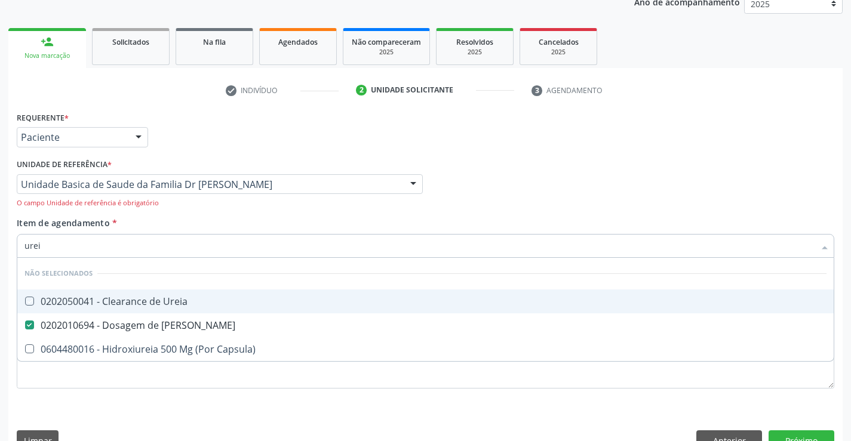
click at [193, 217] on div "Item de agendamento * urei Desfazer seleção Não selecionados 0202050041 - Clear…" at bounding box center [426, 242] width 818 height 50
checkbox Ureia "true"
checkbox Capsula\) "true"
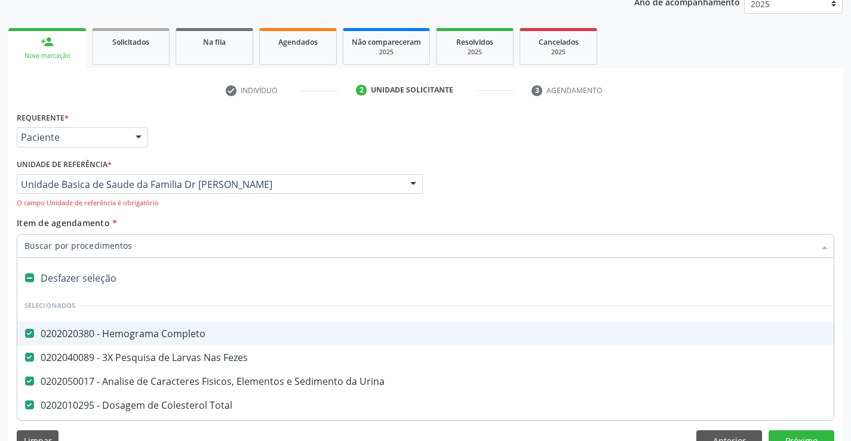
type input "t"
checkbox Glicose "false"
checkbox Ureia "false"
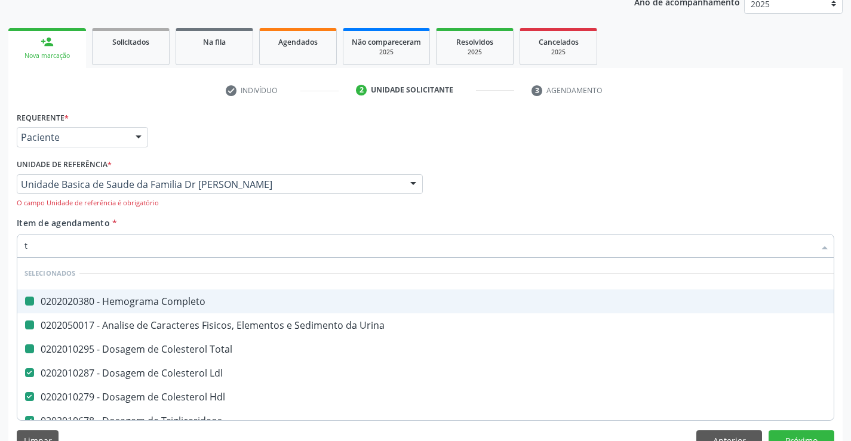
type input "tg"
checkbox Completo "false"
checkbox Total "false"
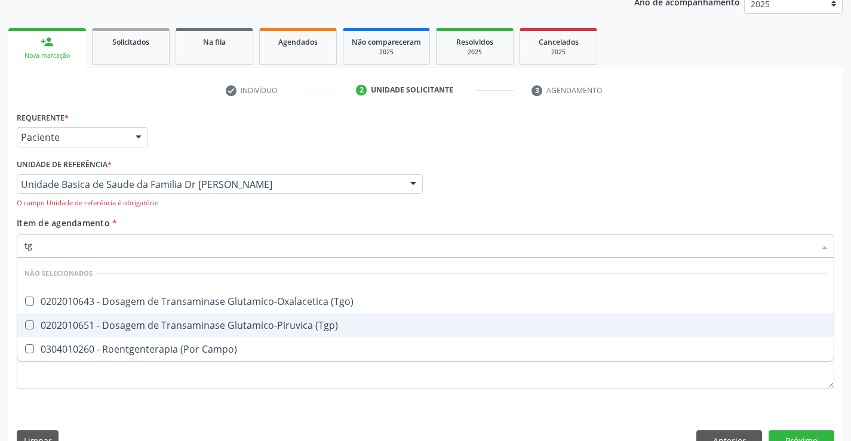
click at [214, 318] on span "0202010651 - Dosagem de Transaminase Glutamico-Piruvica (Tgp)" at bounding box center [425, 326] width 816 height 24
checkbox \(Tgp\) "true"
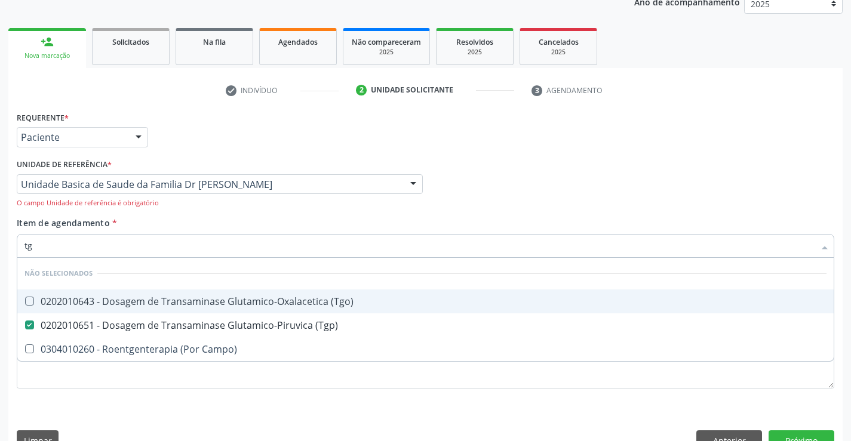
click at [214, 305] on div "0202010643 - Dosagem de Transaminase Glutamico-Oxalacetica (Tgo)" at bounding box center [425, 302] width 802 height 10
checkbox \(Tgo\) "true"
click at [218, 219] on div "Item de agendamento * tg Desfazer seleção Não selecionados 0202010643 - Dosagem…" at bounding box center [426, 242] width 818 height 50
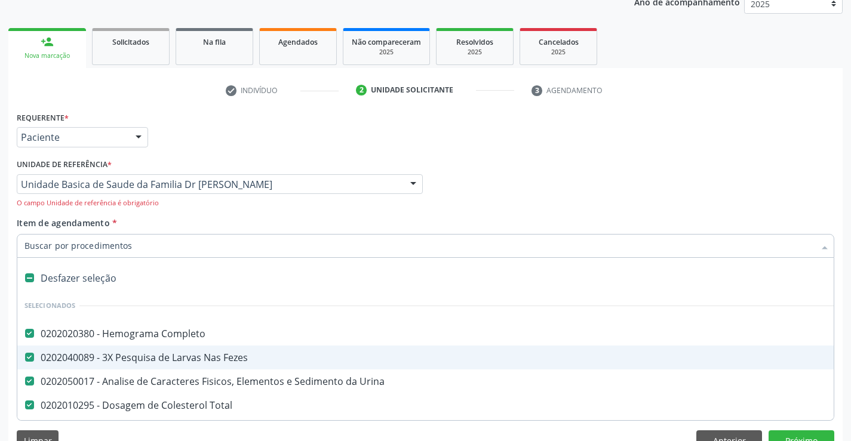
click at [844, 407] on div "Acompanhamento Acompanhe a situação das marcações correntes e finalizadas Relat…" at bounding box center [425, 191] width 851 height 552
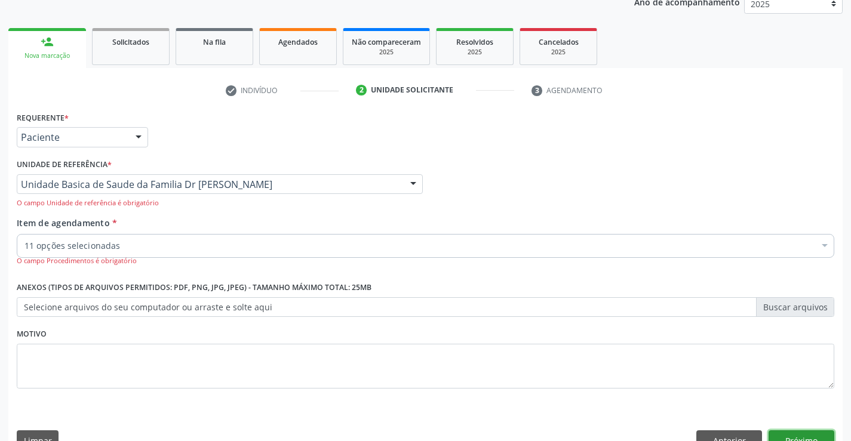
click at [797, 433] on button "Próximo" at bounding box center [802, 441] width 66 height 20
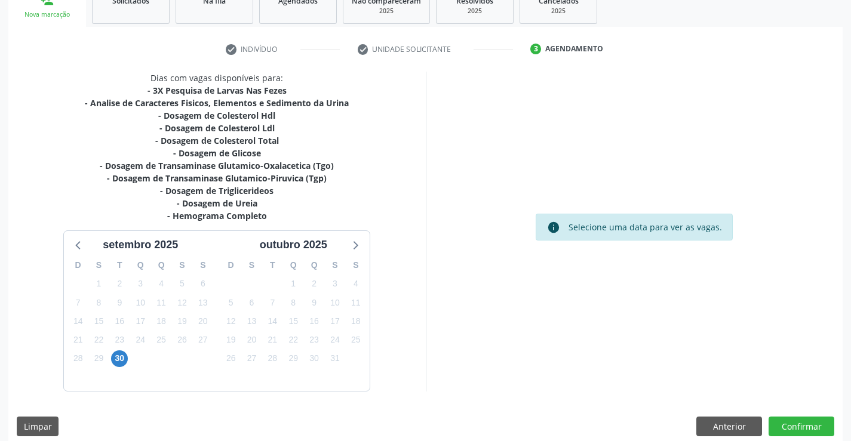
scroll to position [204, 0]
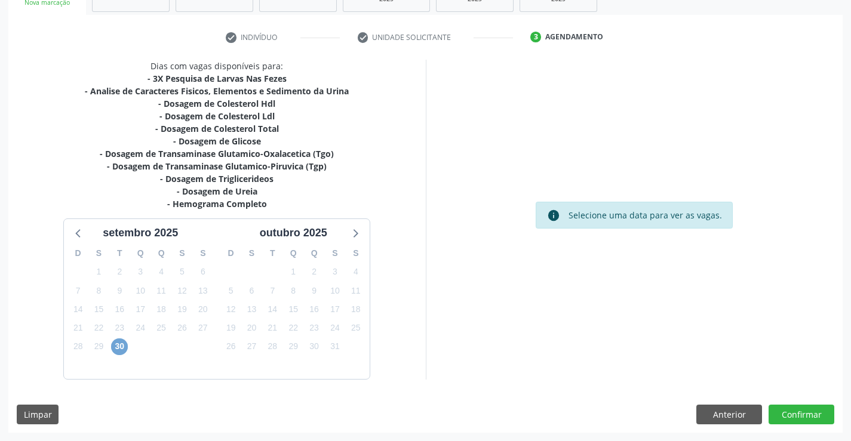
click at [123, 346] on span "30" at bounding box center [119, 347] width 17 height 17
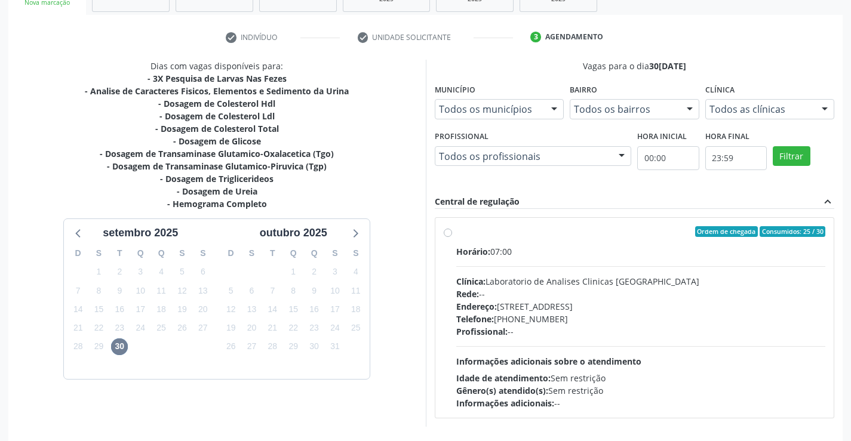
click at [662, 234] on div "Ordem de chegada Consumidos: 25 / 30" at bounding box center [641, 231] width 370 height 11
click at [452, 234] on input "Ordem de chegada Consumidos: 25 / 30 Horário: 07:00 Clínica: Laboratorio de Ana…" at bounding box center [448, 231] width 8 height 11
radio input "true"
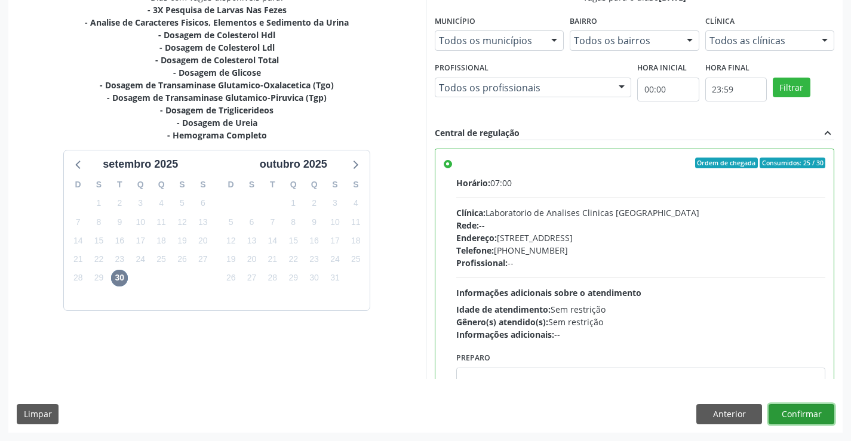
click at [796, 414] on button "Confirmar" at bounding box center [802, 414] width 66 height 20
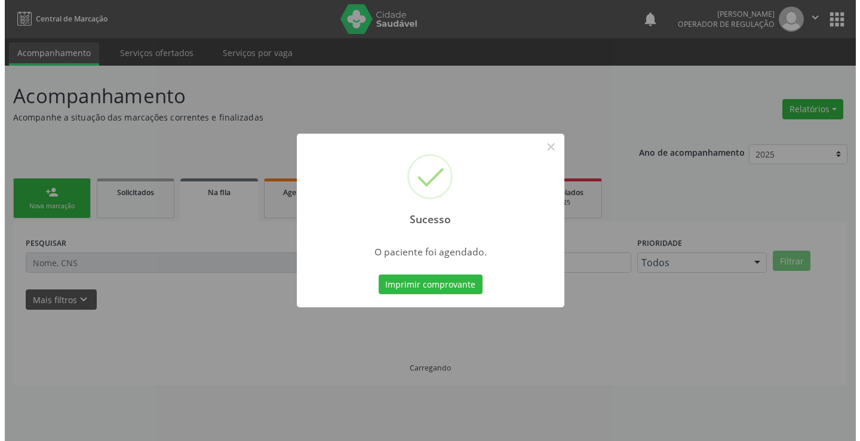
scroll to position [0, 0]
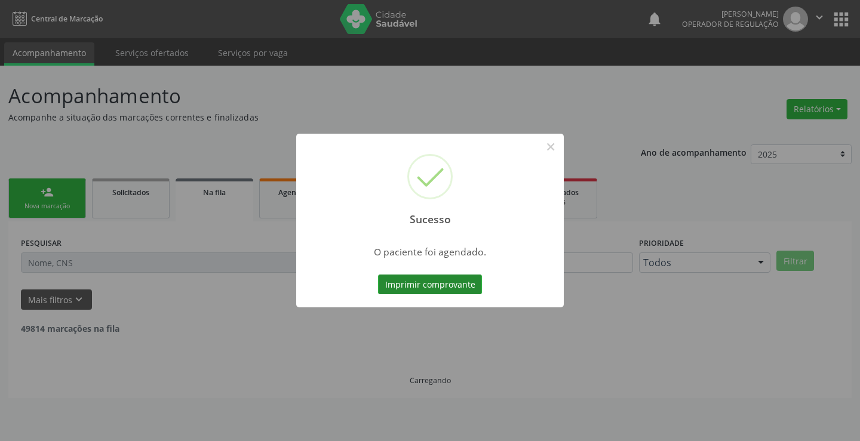
click at [441, 288] on button "Imprimir comprovante" at bounding box center [430, 285] width 104 height 20
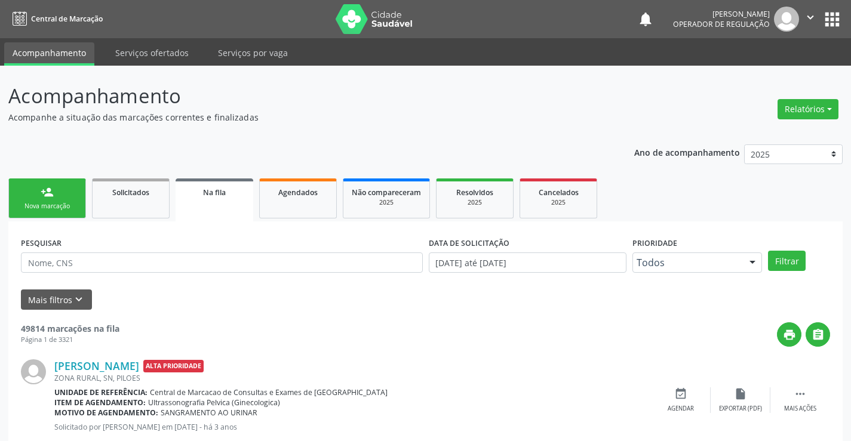
click at [28, 206] on div "Nova marcação" at bounding box center [47, 206] width 60 height 9
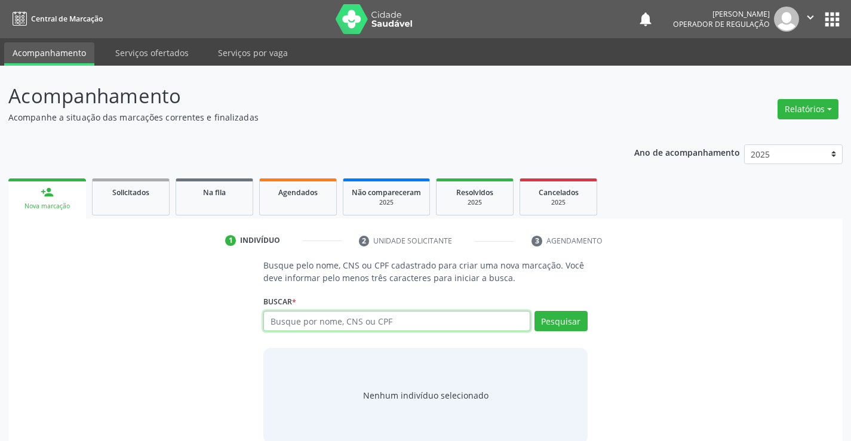
click at [390, 320] on input "text" at bounding box center [396, 321] width 266 height 20
type input "706909111396437"
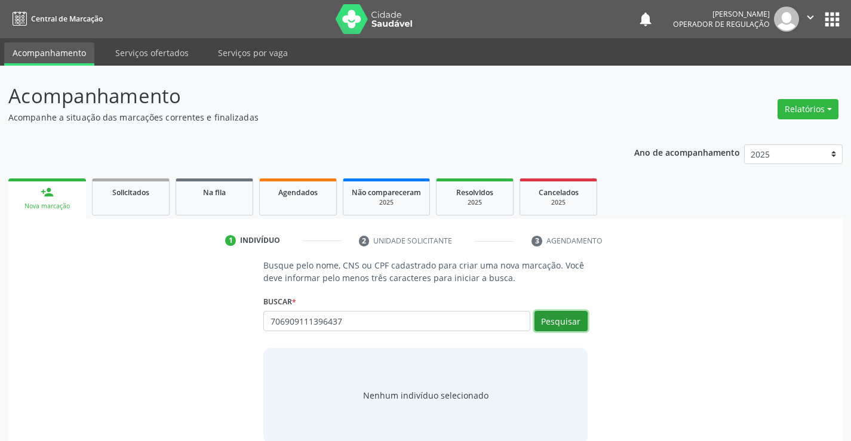
click at [558, 321] on button "Pesquisar" at bounding box center [561, 321] width 53 height 20
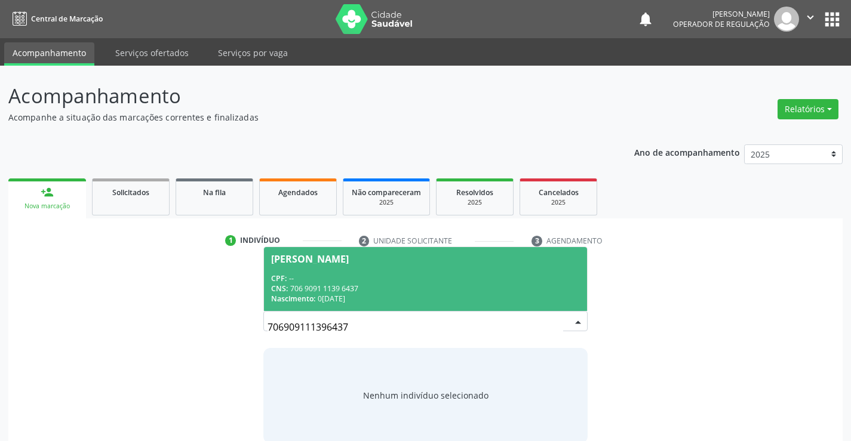
click at [340, 268] on span "Marinalva Josefa dos Santos CPF: -- CNS: 706 9091 1139 6437 Nascimento: 08/10/1…" at bounding box center [425, 279] width 323 height 64
click at [340, 268] on p "Busque pelo nome, CNS ou CPF cadastrado para criar uma nova marcação. Você deve…" at bounding box center [425, 271] width 324 height 25
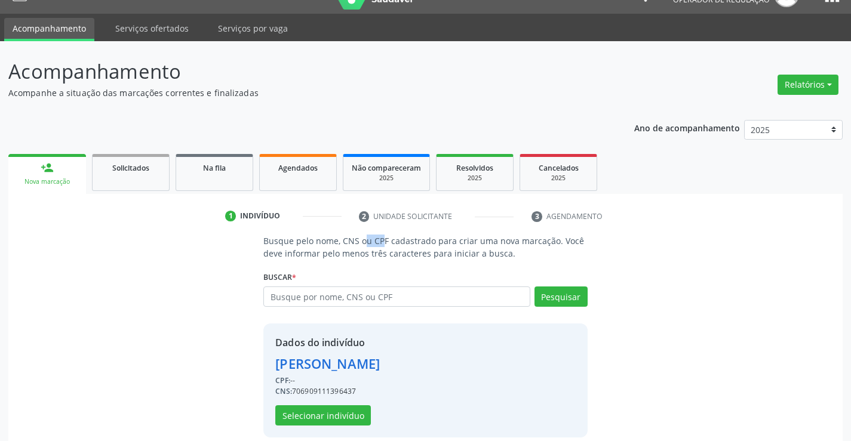
scroll to position [38, 0]
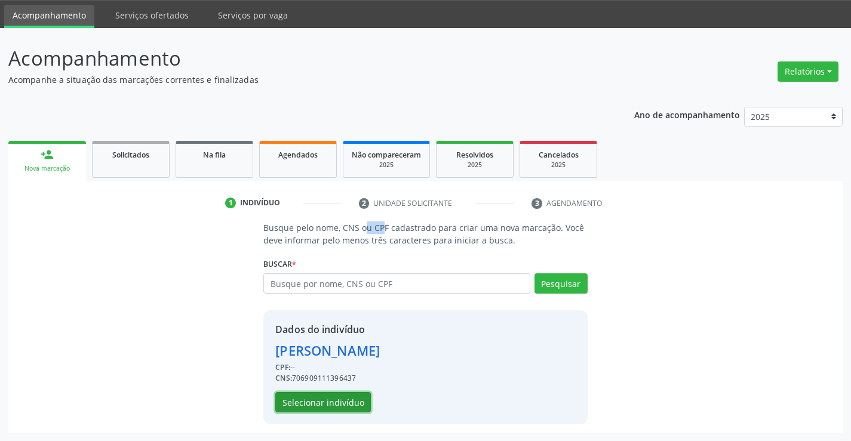
click at [322, 406] on button "Selecionar indivíduo" at bounding box center [323, 402] width 96 height 20
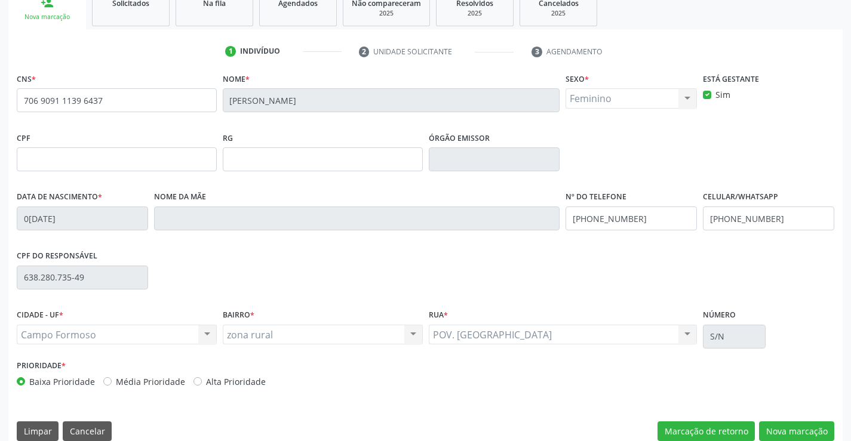
scroll to position [206, 0]
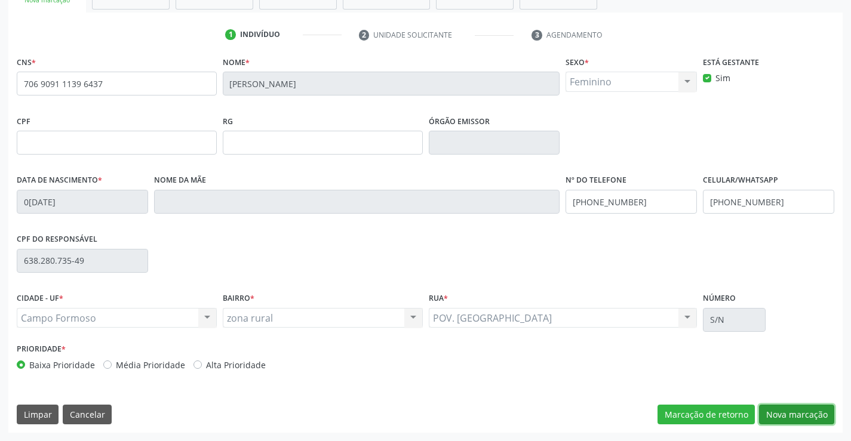
click at [793, 414] on button "Nova marcação" at bounding box center [796, 415] width 75 height 20
click at [0, 0] on button "Próximo" at bounding box center [0, 0] width 0 height 0
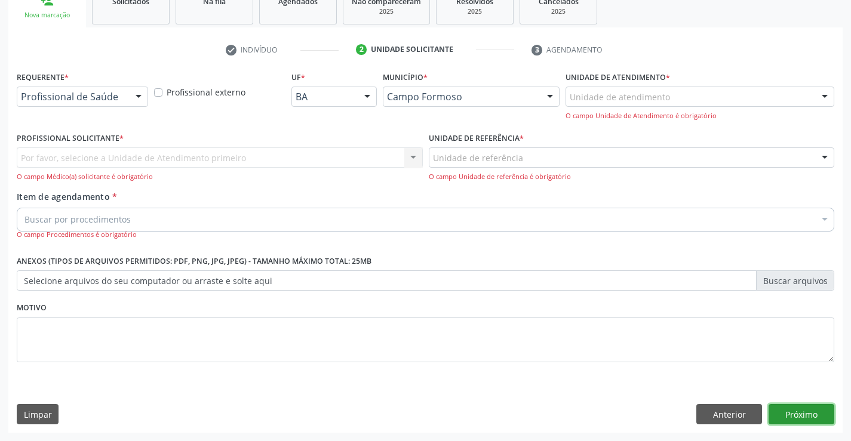
scroll to position [151, 0]
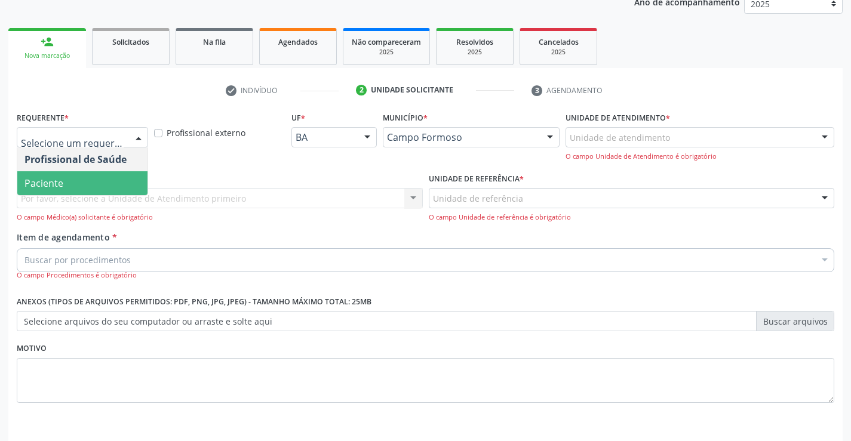
click at [71, 183] on span "Paciente" at bounding box center [82, 183] width 130 height 24
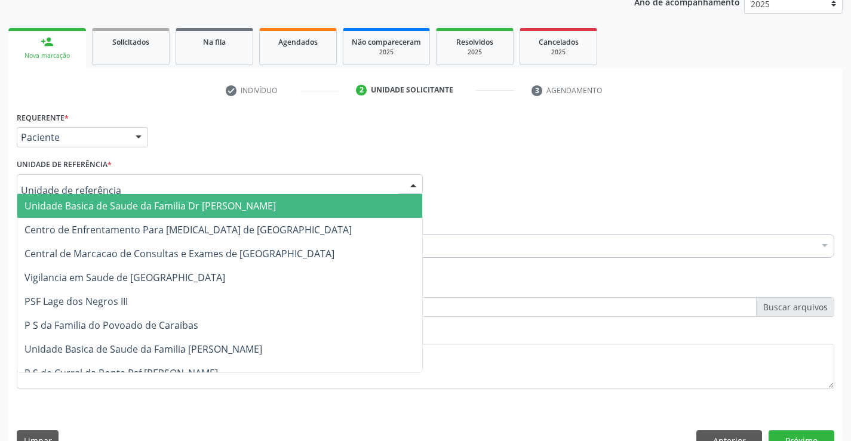
click at [78, 203] on span "Unidade Basica de Saude da Familia Dr [PERSON_NAME]" at bounding box center [149, 205] width 251 height 13
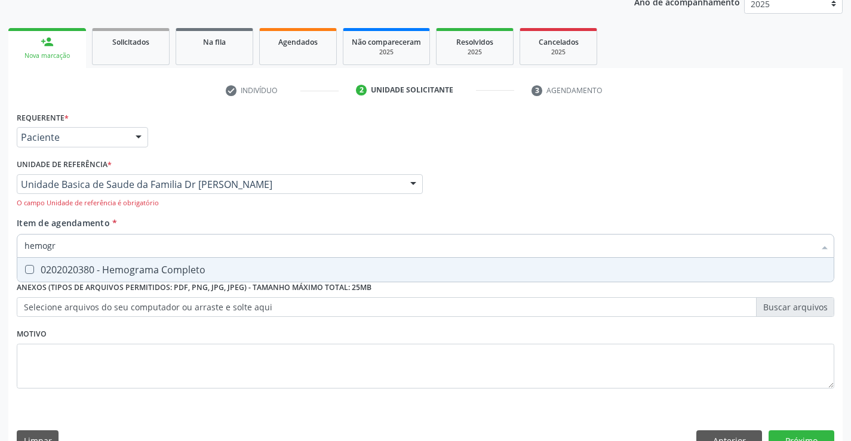
type input "hemogra"
click at [148, 270] on div "0202020380 - Hemograma Completo" at bounding box center [425, 270] width 802 height 10
checkbox Completo "true"
type input "hemogra"
click at [161, 223] on div "Item de agendamento * hemogra Desfazer seleção 0202020380 - Hemograma Completo …" at bounding box center [426, 242] width 818 height 50
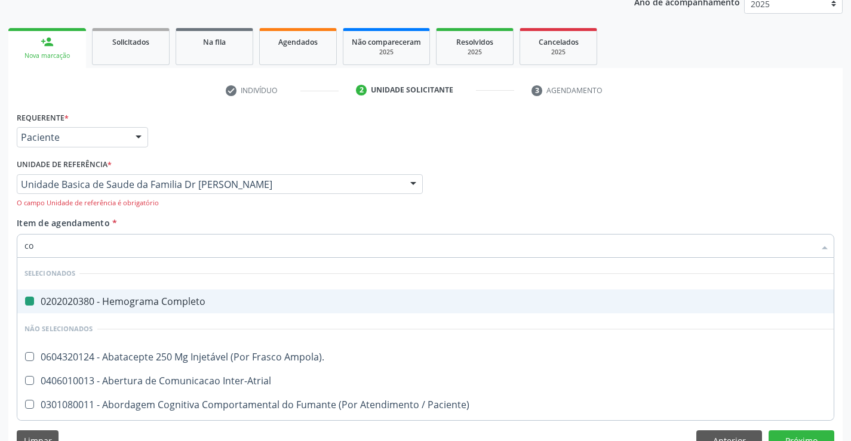
type input "col"
checkbox Completo "false"
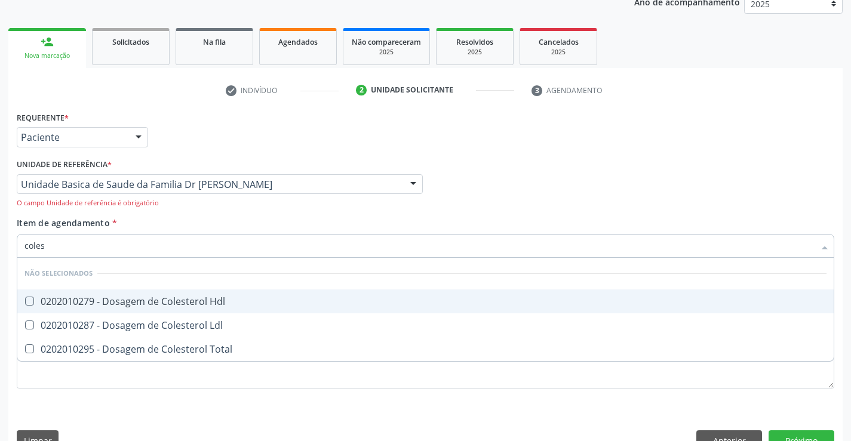
type input "colest"
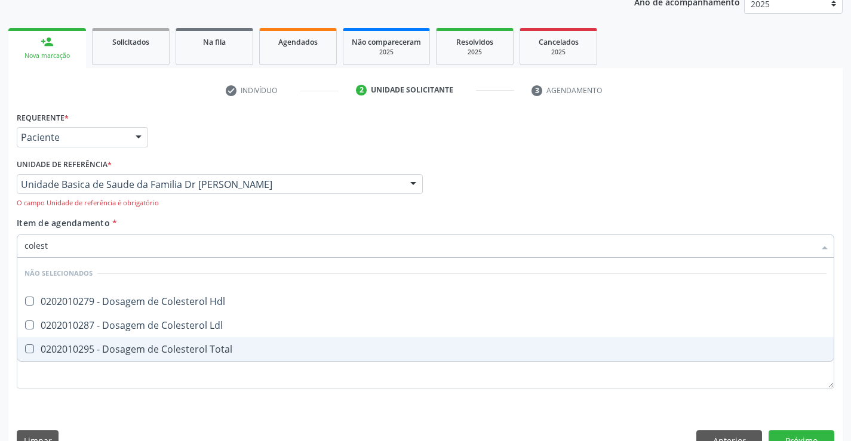
click at [176, 348] on div "0202010295 - Dosagem de Colesterol Total" at bounding box center [425, 350] width 802 height 10
checkbox Total "true"
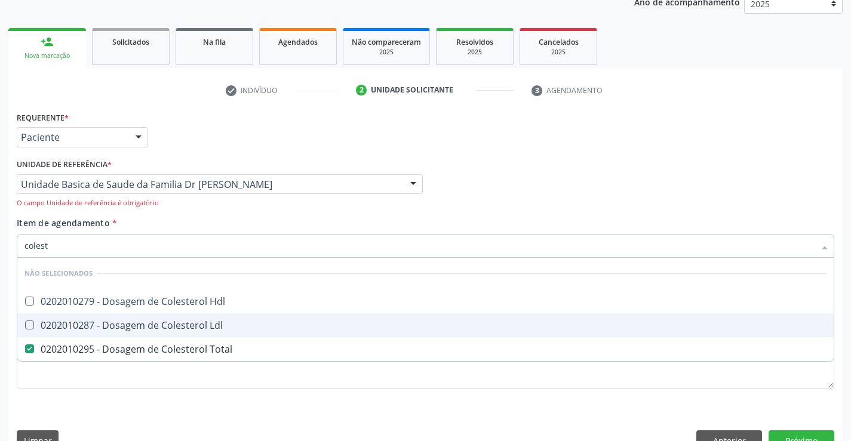
click at [185, 327] on div "0202010287 - Dosagem de Colesterol Ldl" at bounding box center [425, 326] width 802 height 10
checkbox Ldl "false"
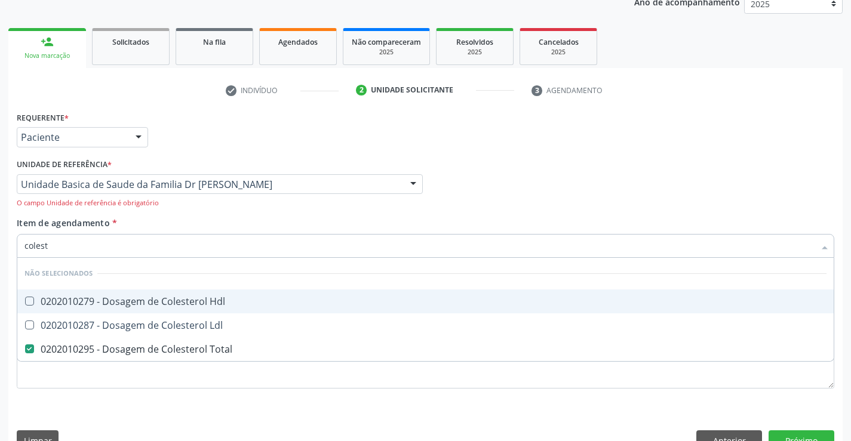
click at [191, 303] on div "0202010279 - Dosagem de Colesterol Hdl" at bounding box center [425, 302] width 802 height 10
checkbox Hdl "true"
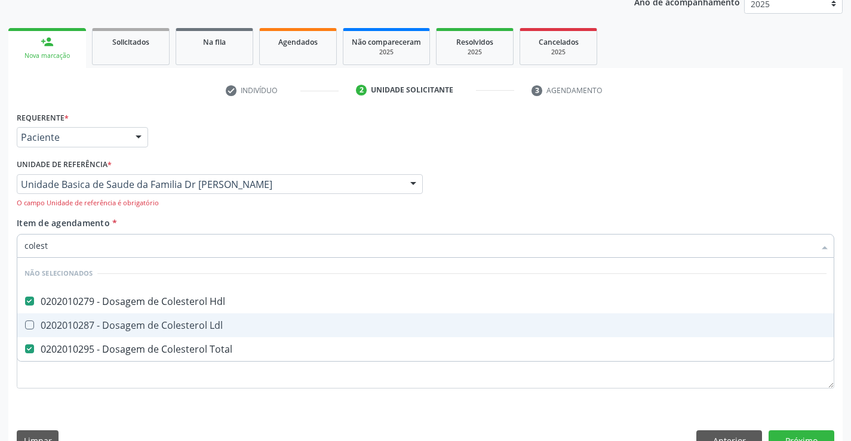
click at [108, 330] on div "0202010287 - Dosagem de Colesterol Ldl" at bounding box center [425, 326] width 802 height 10
checkbox Ldl "true"
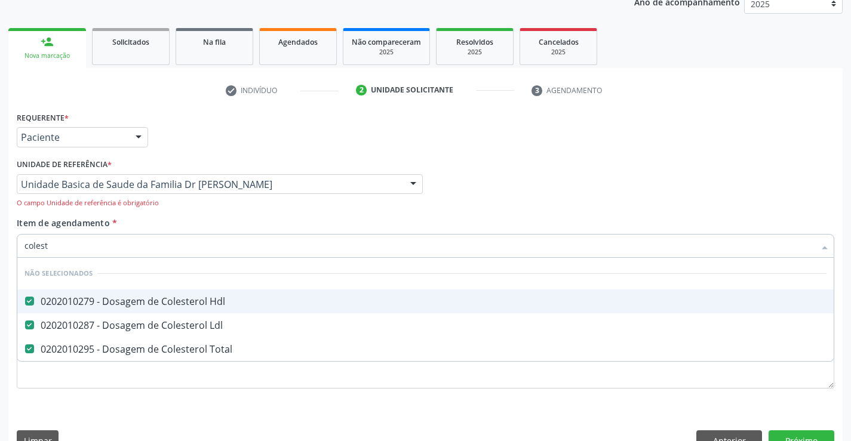
click at [137, 219] on div "Item de agendamento * colest Desfazer seleção Não selecionados 0202010279 - Dos…" at bounding box center [426, 242] width 818 height 50
type input "tr"
checkbox Completo "false"
checkbox Hdl "false"
checkbox Total "false"
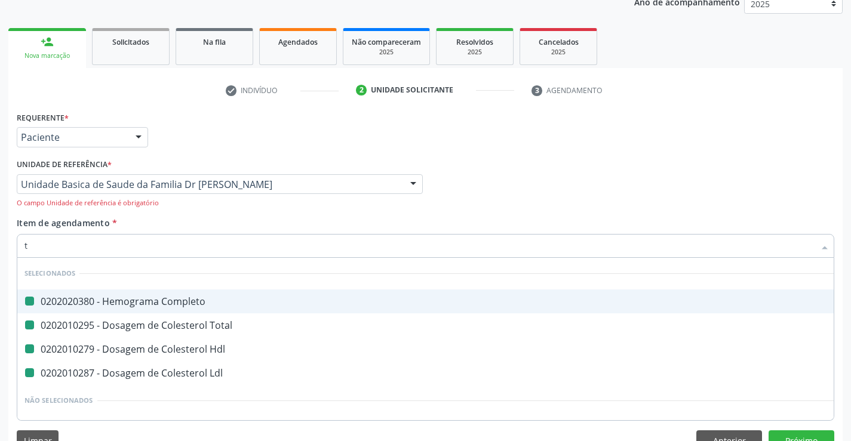
checkbox Ldl "false"
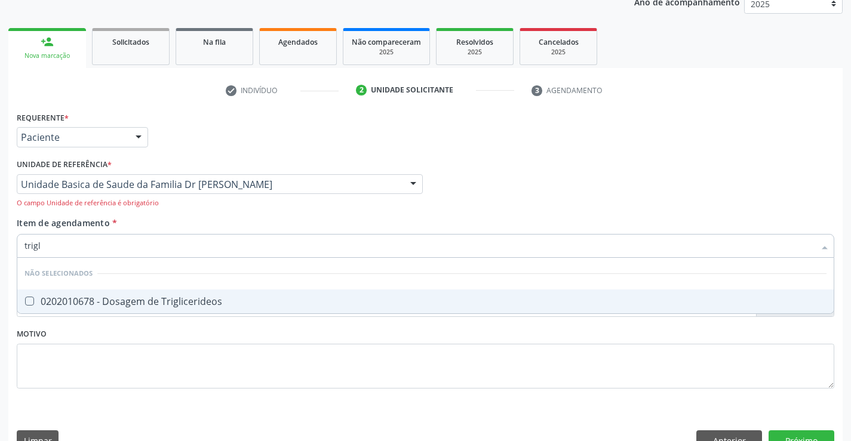
type input "trigli"
click at [138, 300] on div "0202010678 - Dosagem de Triglicerideos" at bounding box center [425, 302] width 802 height 10
click at [109, 299] on div "0202010678 - Dosagem de Triglicerideos" at bounding box center [425, 302] width 802 height 10
checkbox Triglicerideos "true"
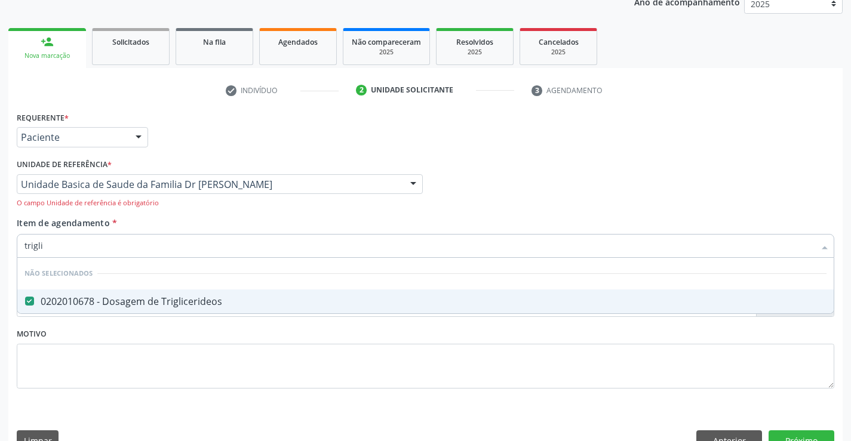
click at [130, 228] on div "Item de agendamento * trigli Desfazer seleção Não selecionados 0202010678 - Dos…" at bounding box center [426, 242] width 818 height 50
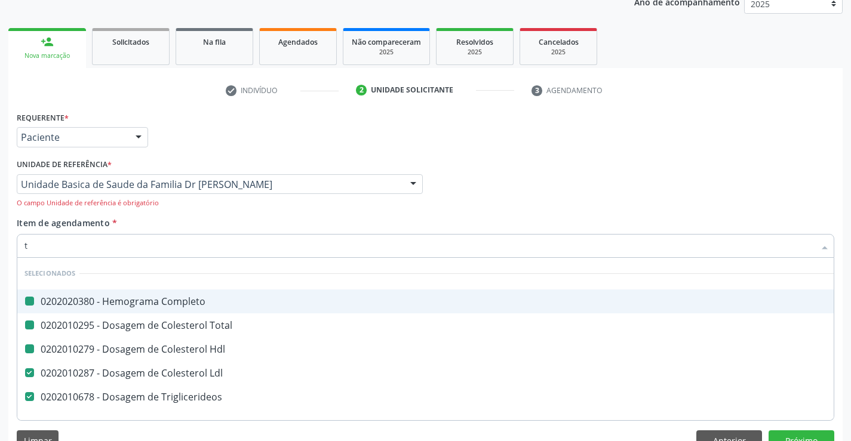
type input "tg"
checkbox Completo "false"
checkbox Total "false"
checkbox Hdl "false"
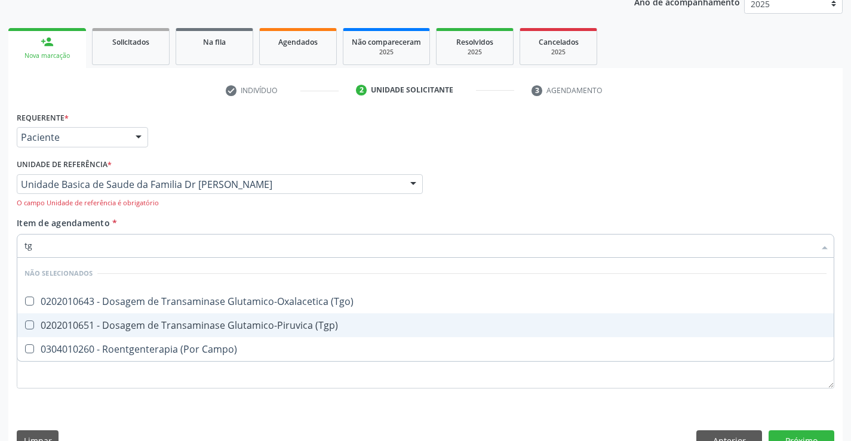
click at [158, 323] on div "0202010651 - Dosagem de Transaminase Glutamico-Piruvica (Tgp)" at bounding box center [425, 326] width 802 height 10
checkbox \(Tgp\) "true"
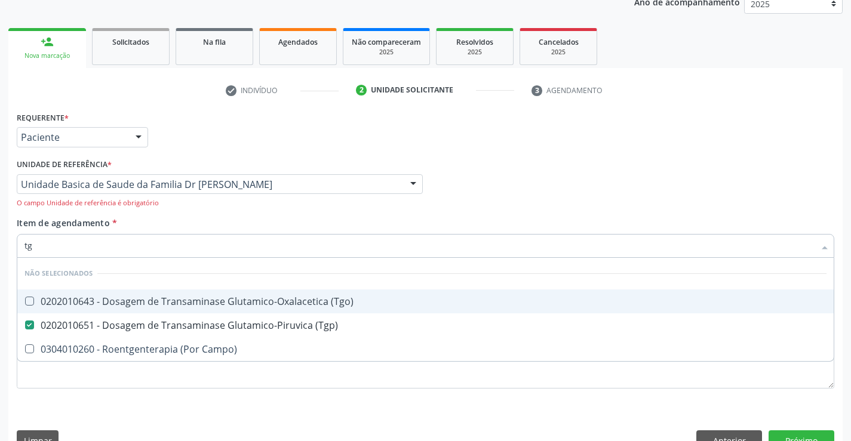
click at [155, 303] on div "0202010643 - Dosagem de Transaminase Glutamico-Oxalacetica (Tgo)" at bounding box center [425, 302] width 802 height 10
checkbox \(Tgo\) "true"
click at [165, 225] on div "Item de agendamento * tg Desfazer seleção Não selecionados 0202010643 - Dosagem…" at bounding box center [426, 242] width 818 height 50
checkbox Campo\) "true"
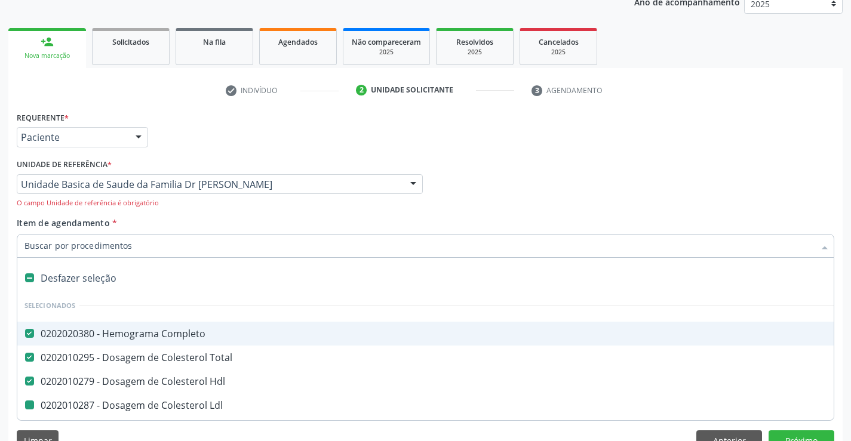
type input "u"
checkbox Ldl "false"
checkbox Triglicerideos "false"
checkbox \(Tgp\) "false"
checkbox \(Tgo\) "false"
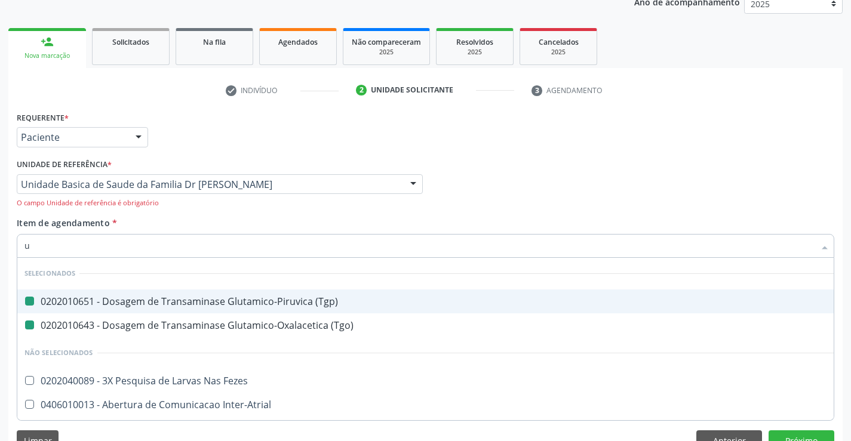
type input "ur"
checkbox \(Tgp\) "false"
checkbox \(Tgo\) "false"
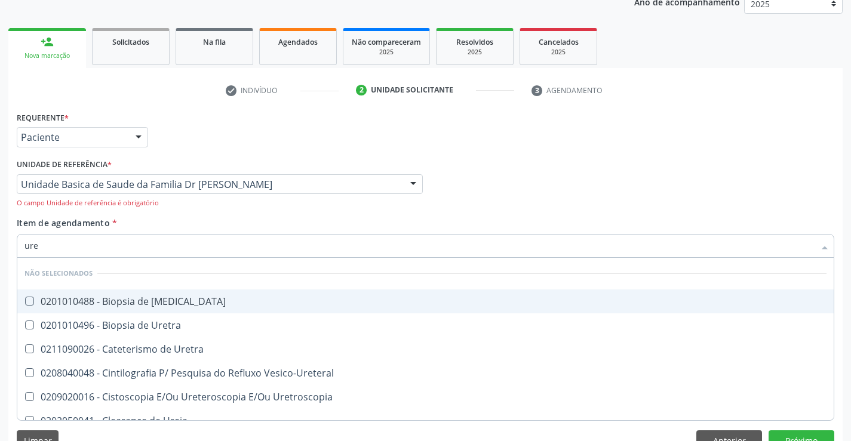
type input "urei"
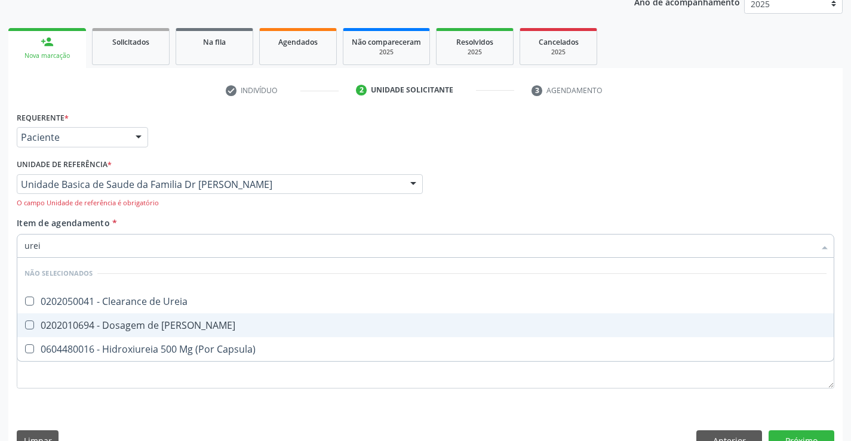
click at [179, 325] on div "0202010694 - Dosagem de Ureia" at bounding box center [425, 326] width 802 height 10
checkbox Ureia "true"
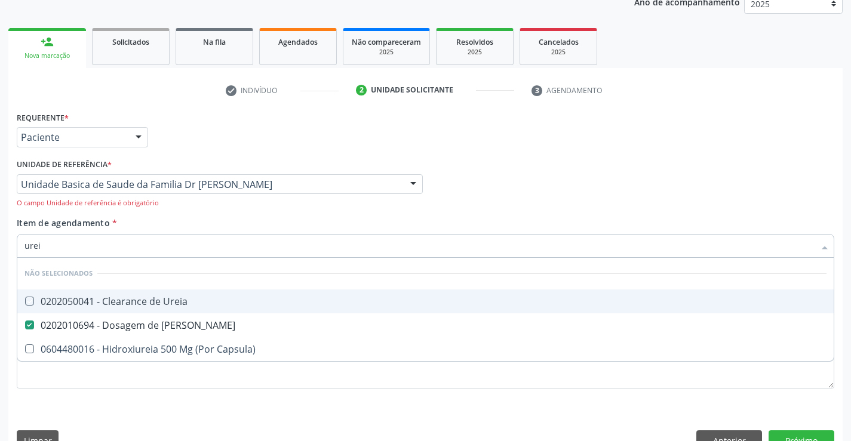
click at [180, 225] on div "Item de agendamento * urei Desfazer seleção Não selecionados 0202050041 - Clear…" at bounding box center [426, 242] width 818 height 50
checkbox Ureia "true"
checkbox Capsula\) "true"
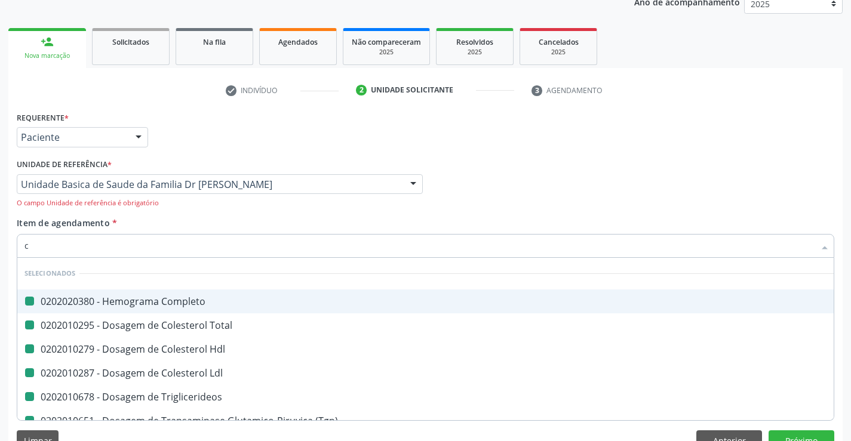
type input "cr"
checkbox Completo "false"
checkbox Total "false"
checkbox Hdl "false"
checkbox Ldl "false"
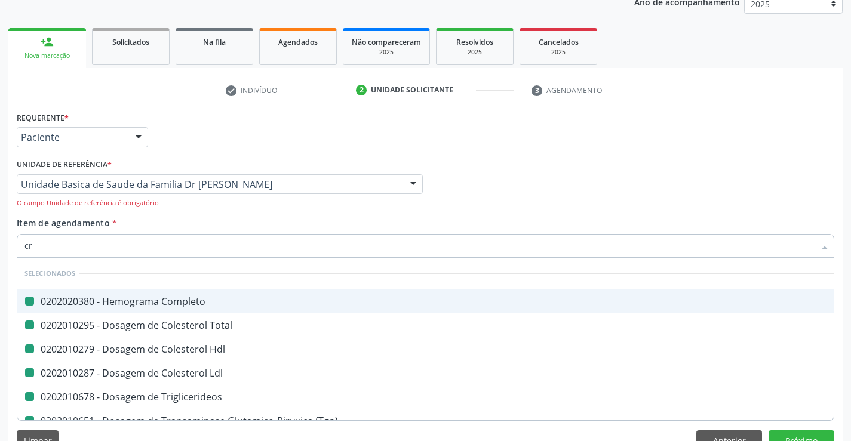
checkbox Triglicerideos "false"
checkbox \(Tgp\) "false"
checkbox \(Tgo\) "false"
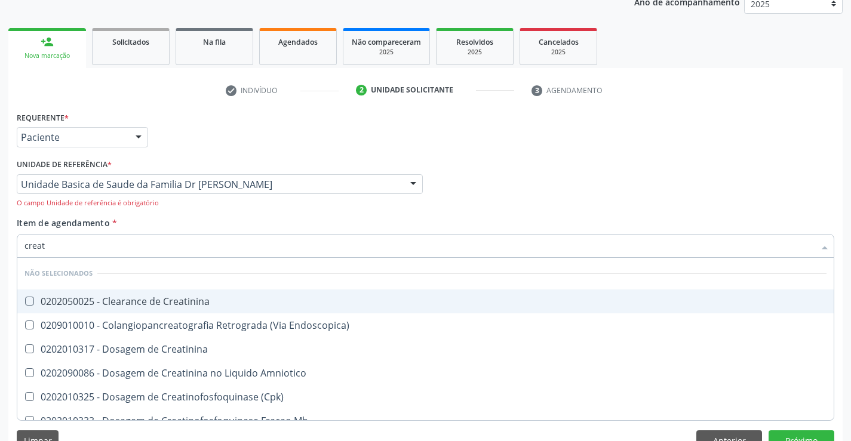
type input "creati"
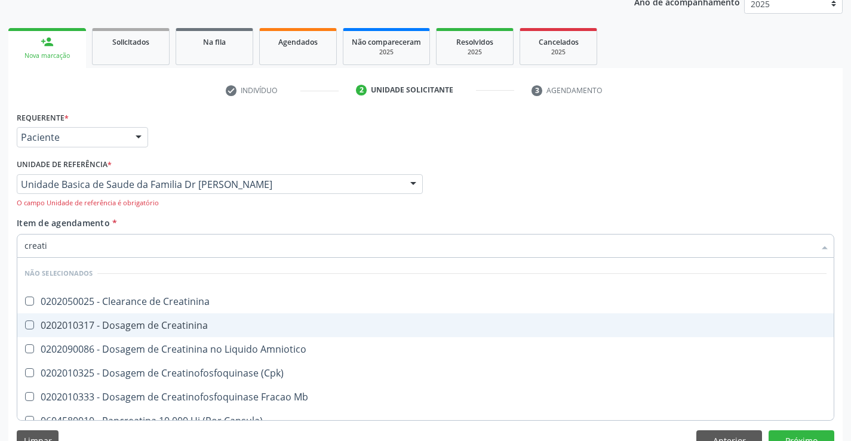
click at [180, 327] on div "0202010317 - Dosagem de Creatinina" at bounding box center [425, 326] width 802 height 10
checkbox Creatinina "true"
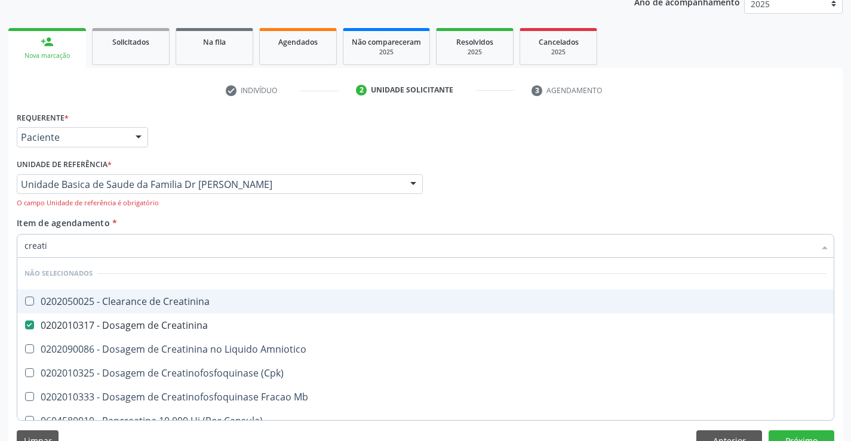
click at [183, 228] on div "Item de agendamento * creati Desfazer seleção Não selecionados 0202050025 - Cle…" at bounding box center [426, 242] width 818 height 50
checkbox Creatinina "true"
checkbox Amniotico "true"
checkbox \(Cpk\) "true"
checkbox Mb "true"
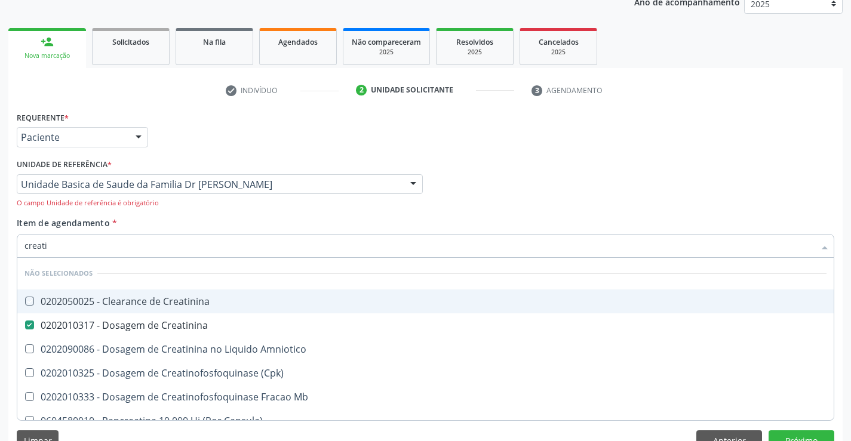
checkbox Capsula\) "true"
checkbox Pancreaticos "true"
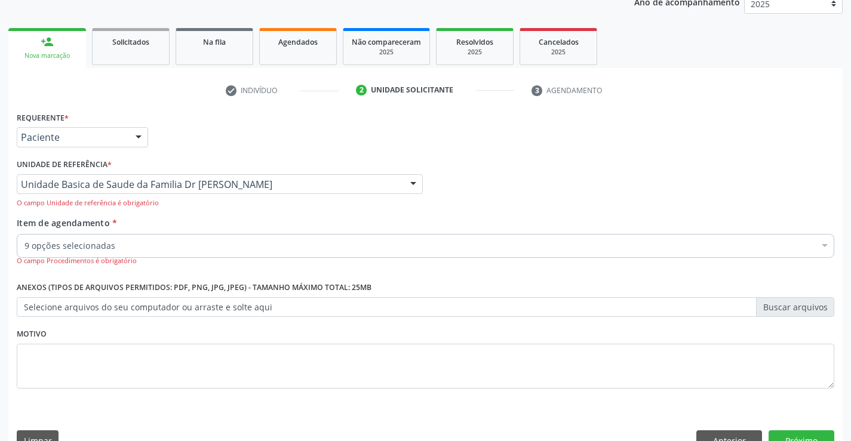
click at [844, 358] on div "Acompanhamento Acompanhe a situação das marcações correntes e finalizadas Relat…" at bounding box center [425, 191] width 851 height 552
click at [797, 435] on button "Próximo" at bounding box center [802, 441] width 66 height 20
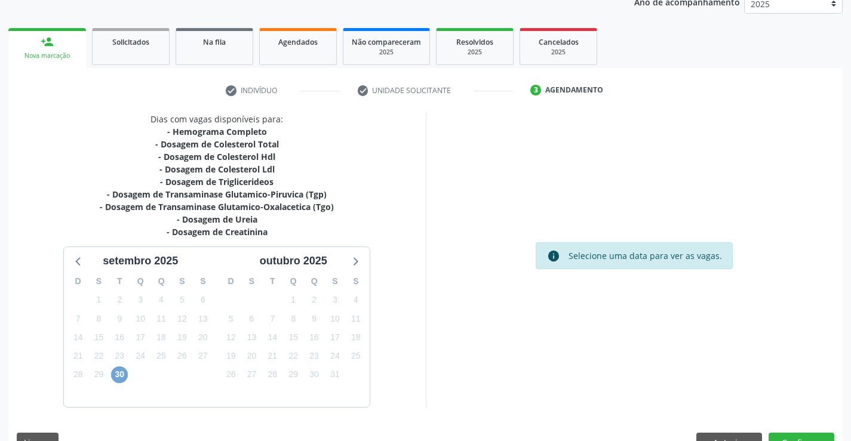
click at [117, 374] on span "30" at bounding box center [119, 375] width 17 height 17
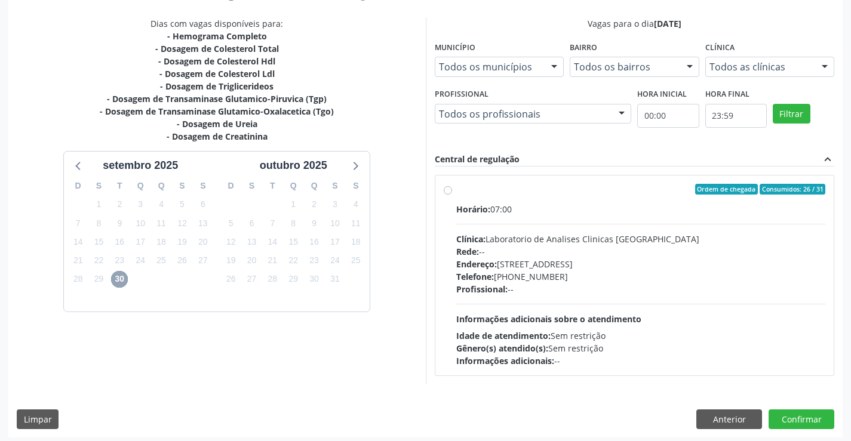
scroll to position [251, 0]
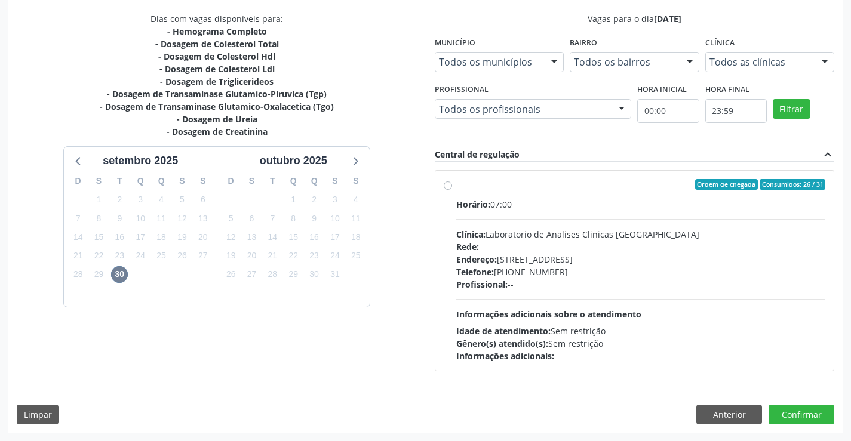
click at [564, 183] on div "Ordem de chegada Consumidos: 26 / 31" at bounding box center [641, 184] width 370 height 11
click at [452, 183] on input "Ordem de chegada Consumidos: 26 / 31 Horário: 07:00 Clínica: Laboratorio de Ana…" at bounding box center [448, 184] width 8 height 11
radio input "true"
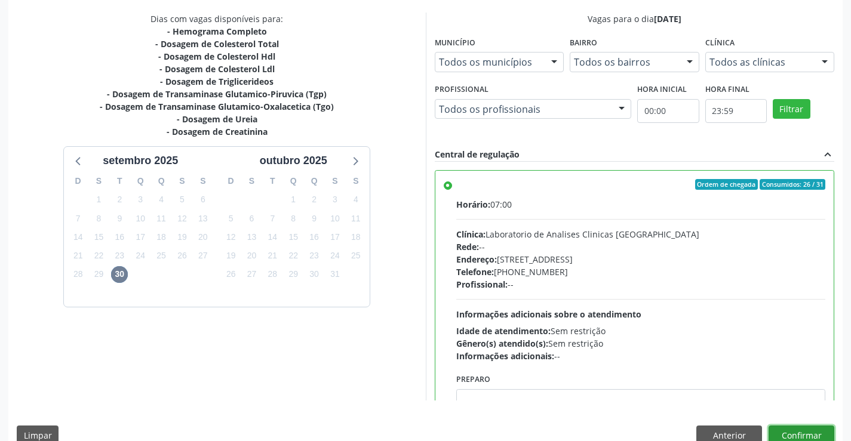
click at [796, 433] on button "Confirmar" at bounding box center [802, 436] width 66 height 20
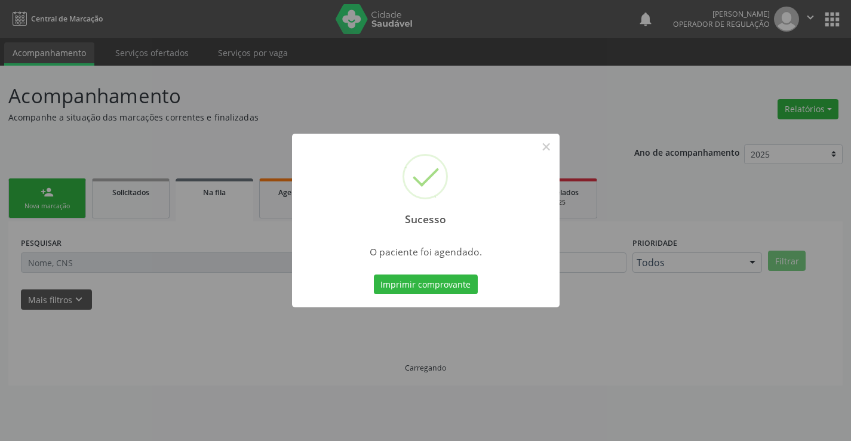
scroll to position [0, 0]
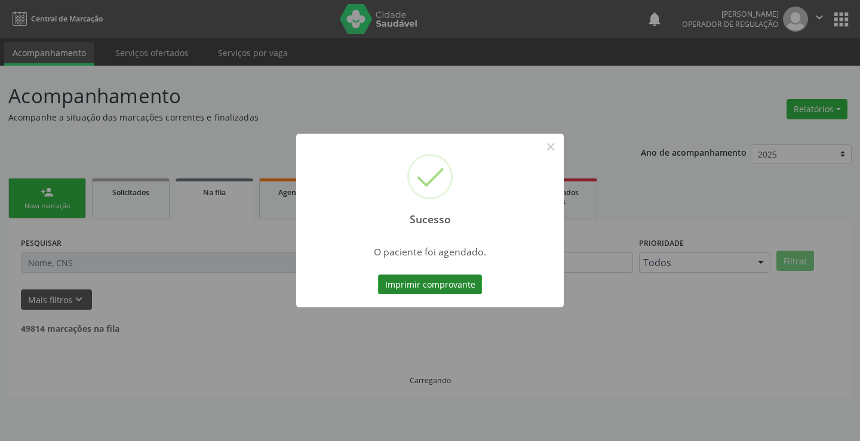
click at [427, 278] on button "Imprimir comprovante" at bounding box center [430, 285] width 104 height 20
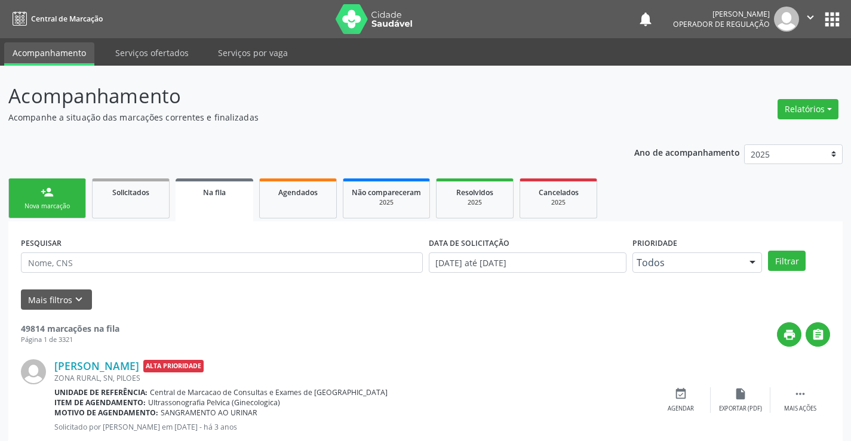
click at [54, 196] on link "person_add Nova marcação" at bounding box center [47, 199] width 78 height 40
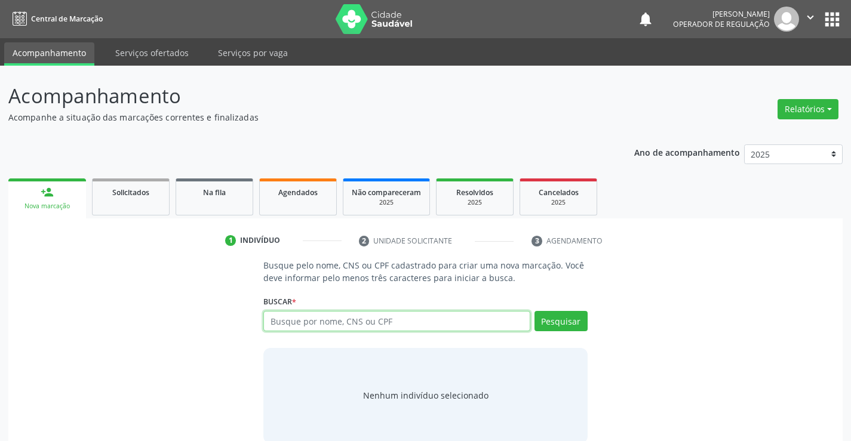
click at [406, 317] on input "text" at bounding box center [396, 321] width 266 height 20
type input "708106502369633"
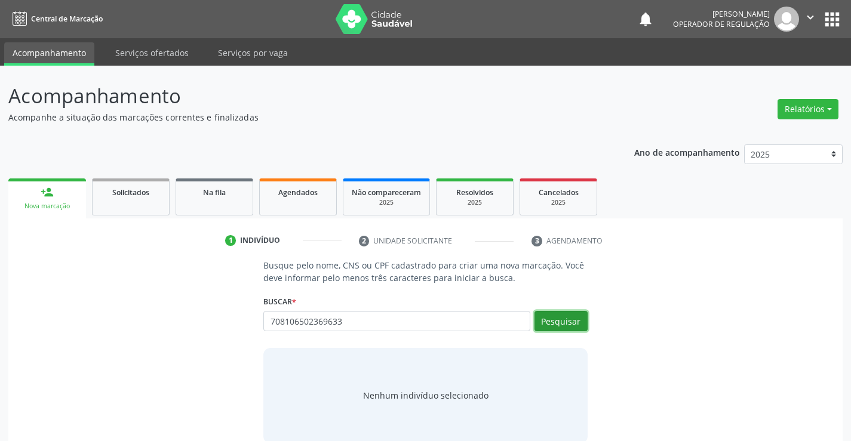
click at [563, 325] on button "Pesquisar" at bounding box center [561, 321] width 53 height 20
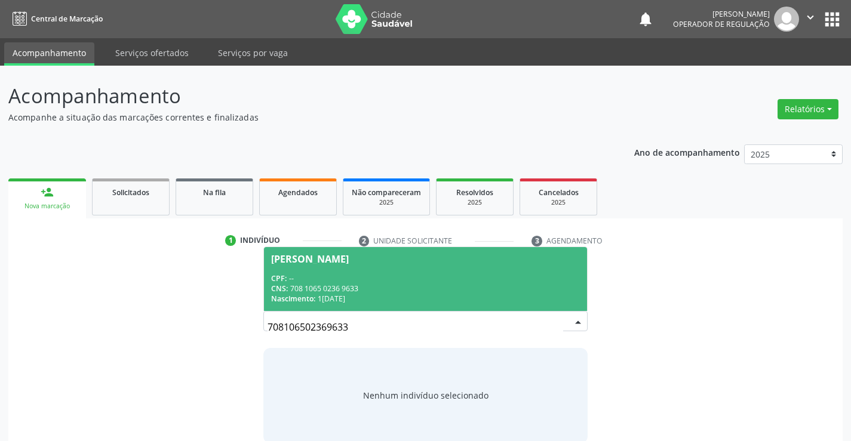
click at [376, 271] on span "Luana dos Santos Silva CPF: -- CNS: 708 1065 0236 9633 Nascimento: 15/01/2005" at bounding box center [425, 279] width 323 height 64
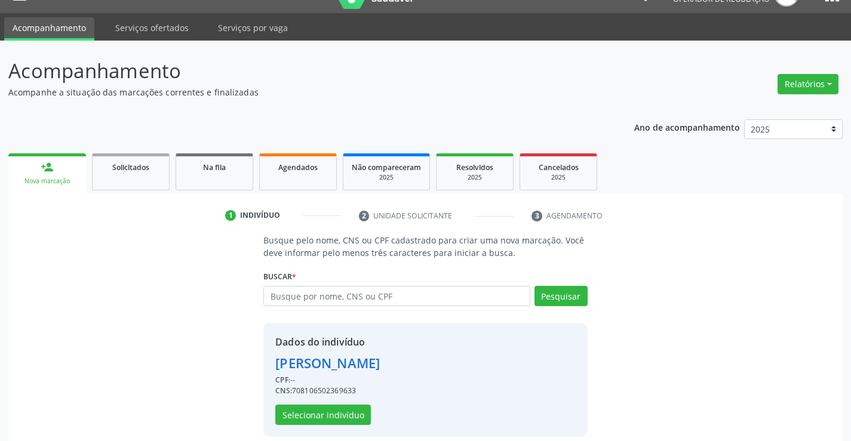
scroll to position [38, 0]
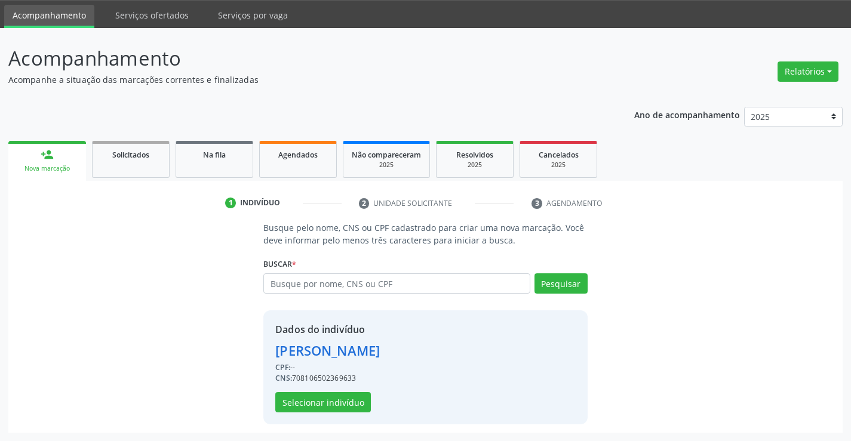
click at [324, 391] on div "Dados do indivíduo Luana dos Santos Silva CPF: -- CNS: 708106502369633 Selecion…" at bounding box center [327, 368] width 105 height 90
click at [323, 400] on button "Selecionar indivíduo" at bounding box center [323, 402] width 96 height 20
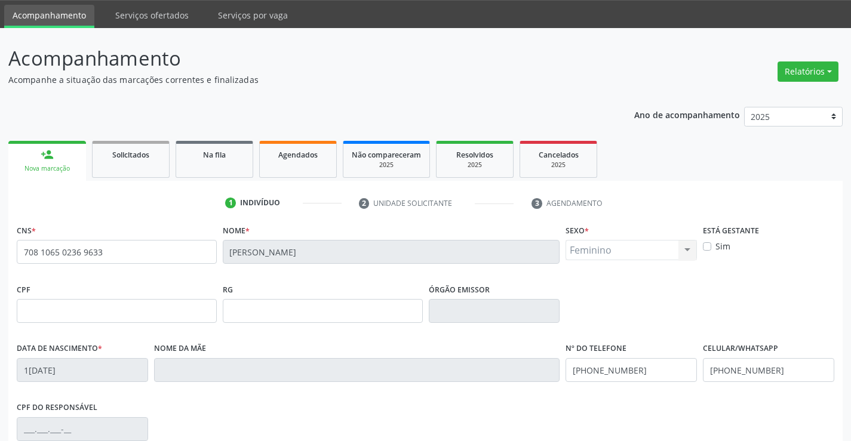
scroll to position [206, 0]
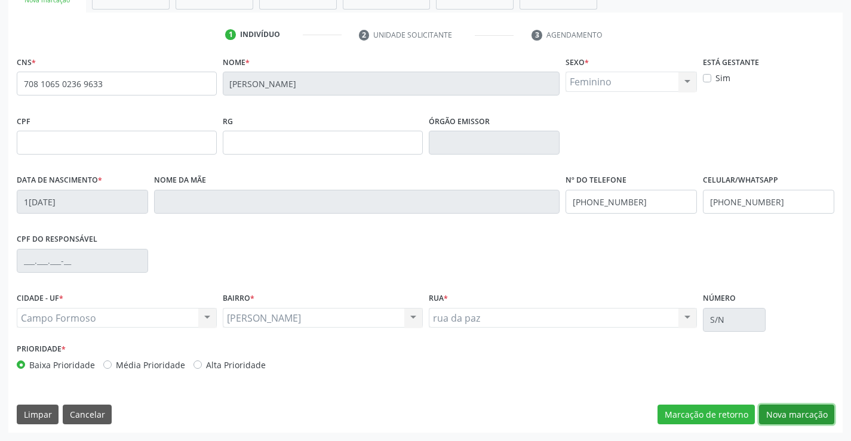
click at [791, 412] on button "Nova marcação" at bounding box center [796, 415] width 75 height 20
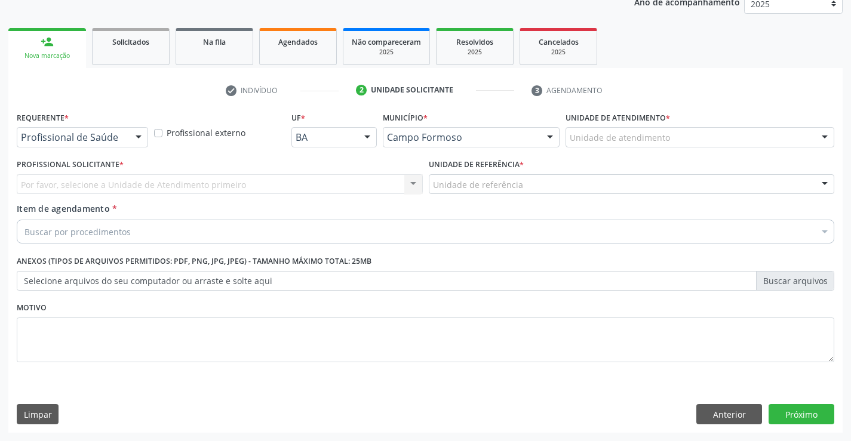
scroll to position [151, 0]
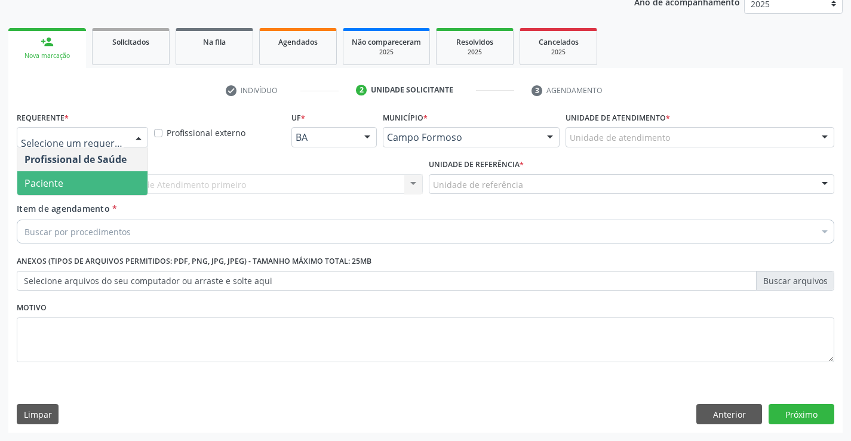
click at [62, 182] on span "Paciente" at bounding box center [43, 183] width 39 height 13
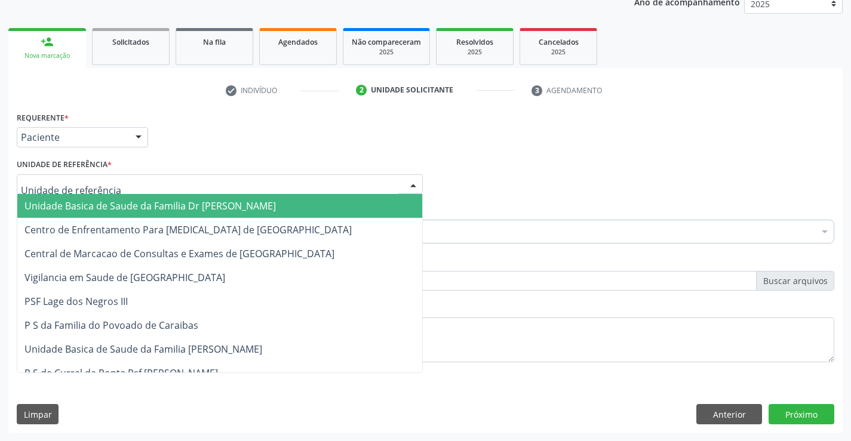
click at [86, 206] on span "Unidade Basica de Saude da Familia Dr [PERSON_NAME]" at bounding box center [149, 205] width 251 height 13
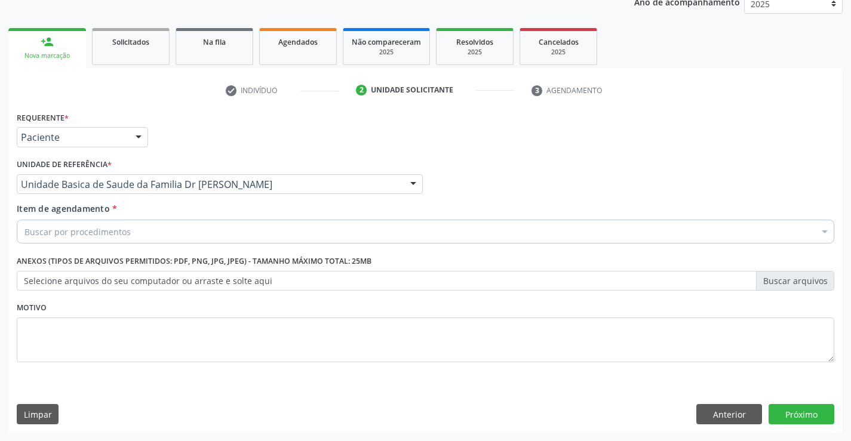
click at [24, 230] on input "Item de agendamento *" at bounding box center [24, 232] width 0 height 24
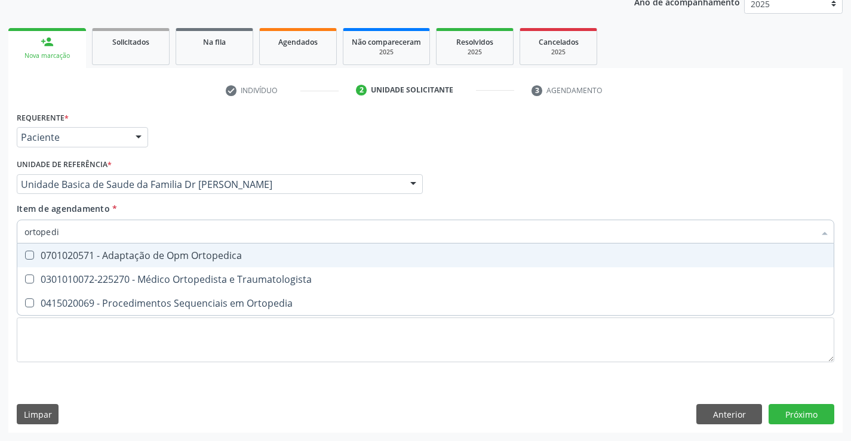
type input "ortopedis"
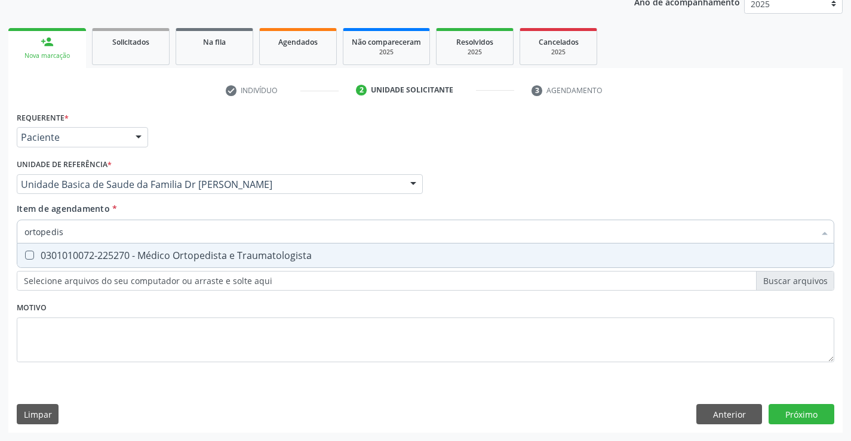
click at [149, 256] on div "0301010072-225270 - Médico Ortopedista e Traumatologista" at bounding box center [425, 256] width 802 height 10
checkbox Traumatologista "true"
click at [845, 378] on div "Acompanhamento Acompanhe a situação das marcações correntes e finalizadas Relat…" at bounding box center [425, 178] width 851 height 526
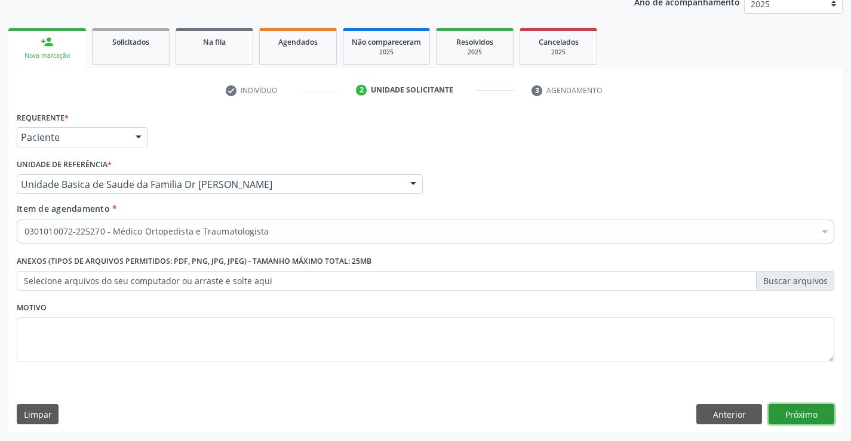
click at [795, 412] on button "Próximo" at bounding box center [802, 414] width 66 height 20
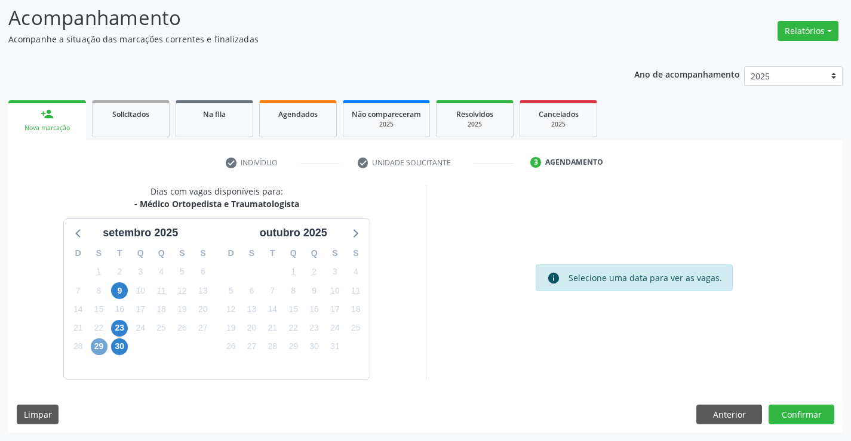
click at [101, 343] on span "29" at bounding box center [99, 347] width 17 height 17
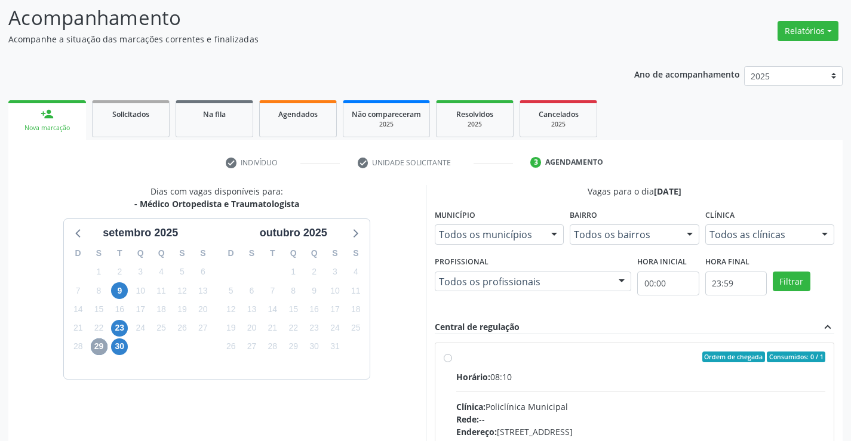
scroll to position [251, 0]
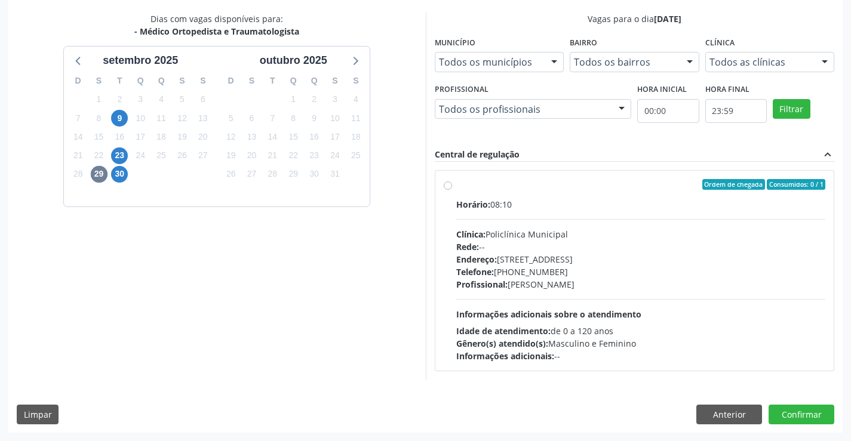
click at [627, 191] on label "Ordem de chegada Consumidos: 0 / 1 Horário: 08:10 Clínica: Policlínica Municipa…" at bounding box center [641, 270] width 370 height 183
click at [452, 190] on input "Ordem de chegada Consumidos: 0 / 1 Horário: 08:10 Clínica: Policlínica Municipa…" at bounding box center [448, 184] width 8 height 11
radio input "true"
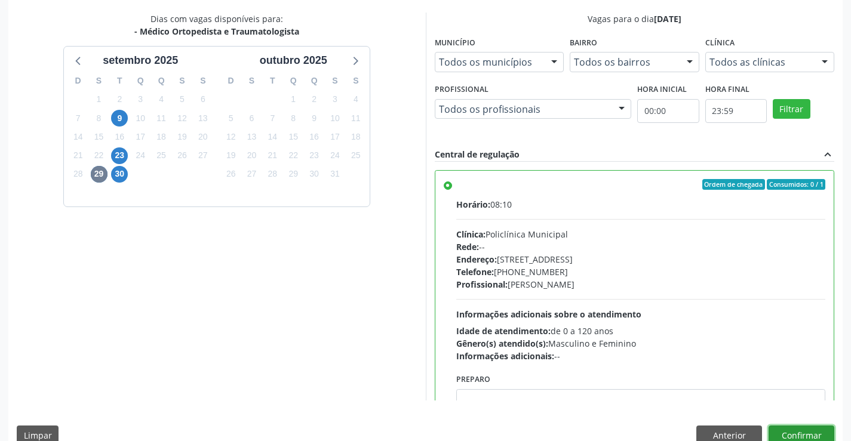
click at [797, 431] on button "Confirmar" at bounding box center [802, 436] width 66 height 20
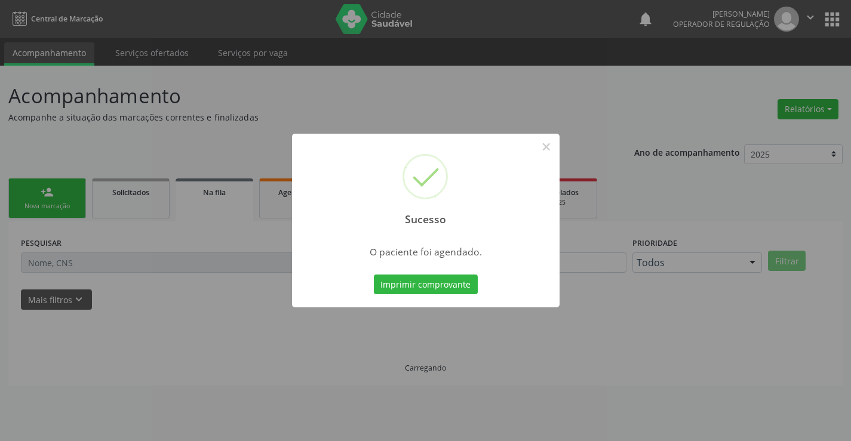
scroll to position [0, 0]
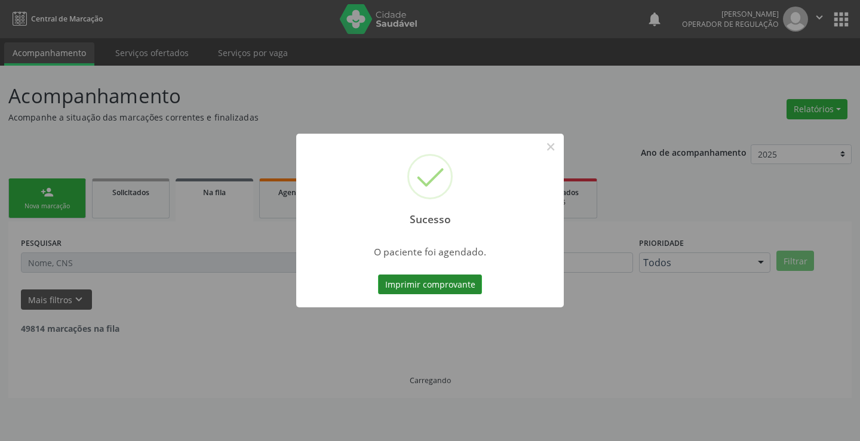
click at [419, 282] on button "Imprimir comprovante" at bounding box center [430, 285] width 104 height 20
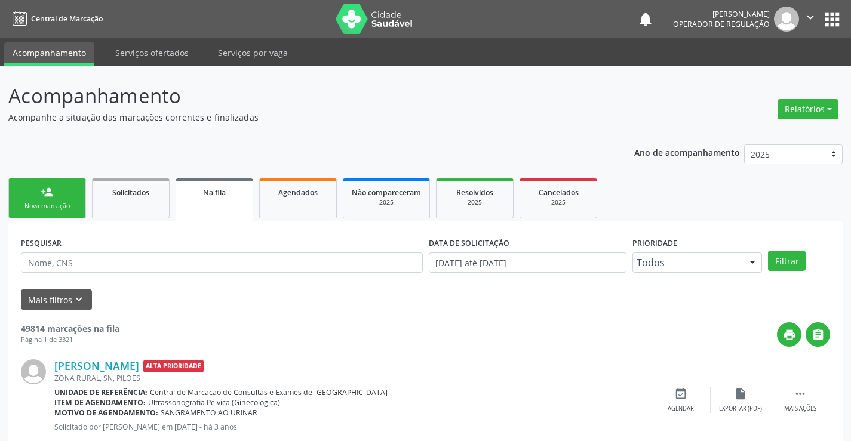
click at [49, 195] on div "person_add" at bounding box center [47, 192] width 13 height 13
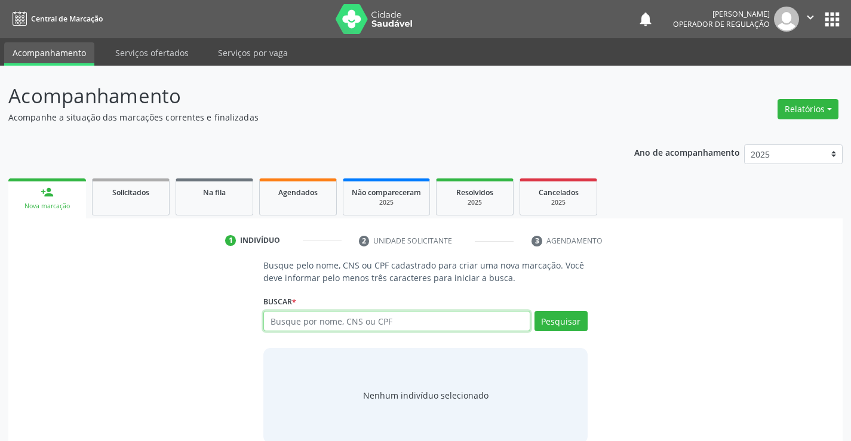
click at [399, 324] on input "text" at bounding box center [396, 321] width 266 height 20
click at [379, 324] on input "text" at bounding box center [396, 321] width 266 height 20
type input "700007666936901"
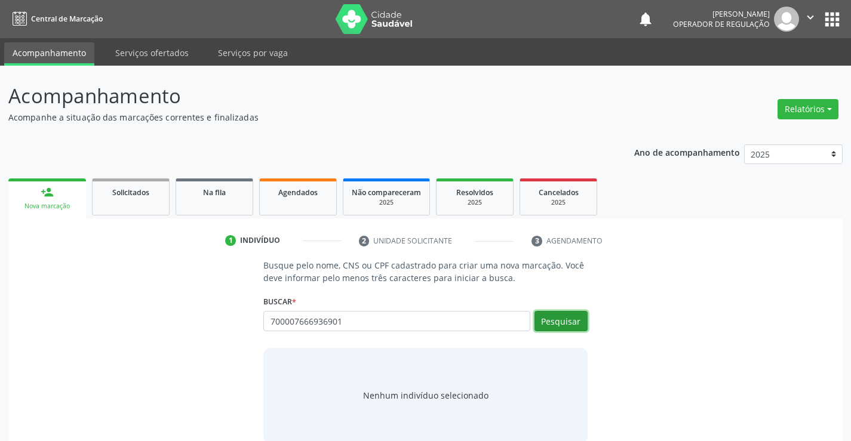
click at [572, 317] on button "Pesquisar" at bounding box center [561, 321] width 53 height 20
type input "700007666936901"
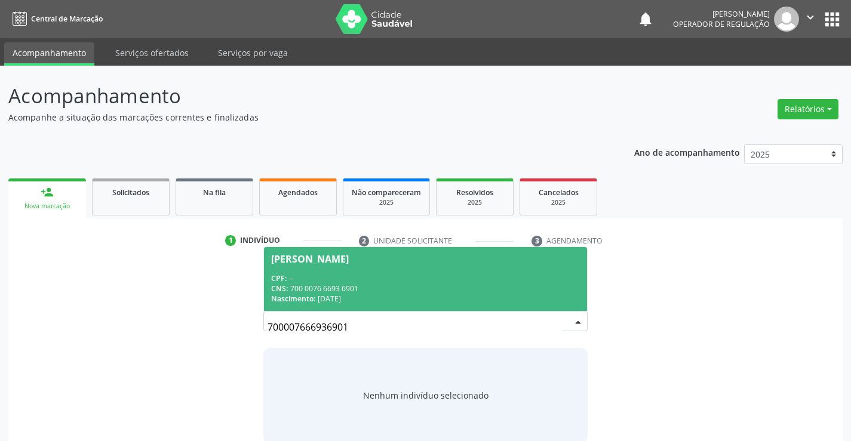
click at [395, 272] on span "Gislene Ferreira da Silva CPF: -- CNS: 700 0076 6693 6901 Nascimento: 18/06/1963" at bounding box center [425, 279] width 323 height 64
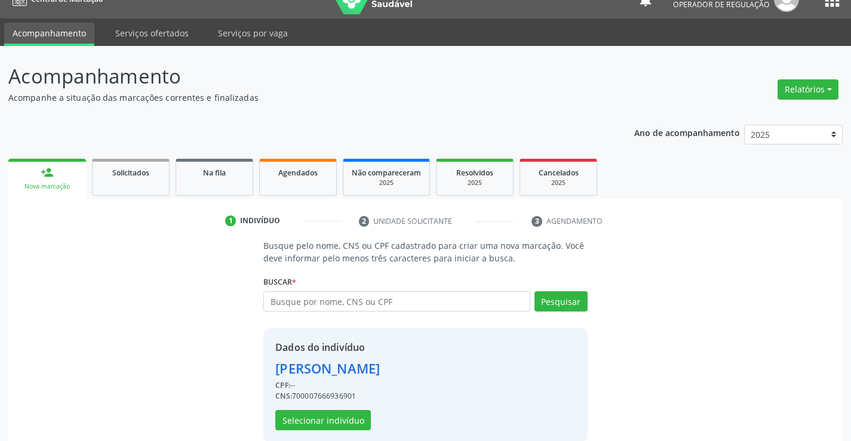
scroll to position [38, 0]
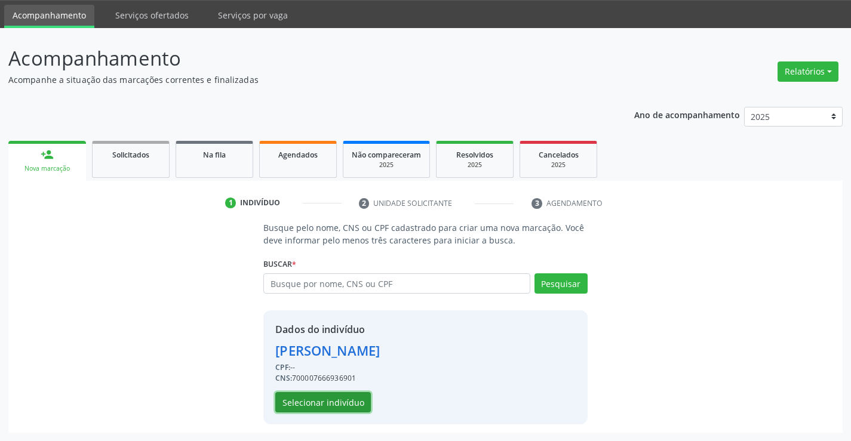
click at [316, 402] on button "Selecionar indivíduo" at bounding box center [323, 402] width 96 height 20
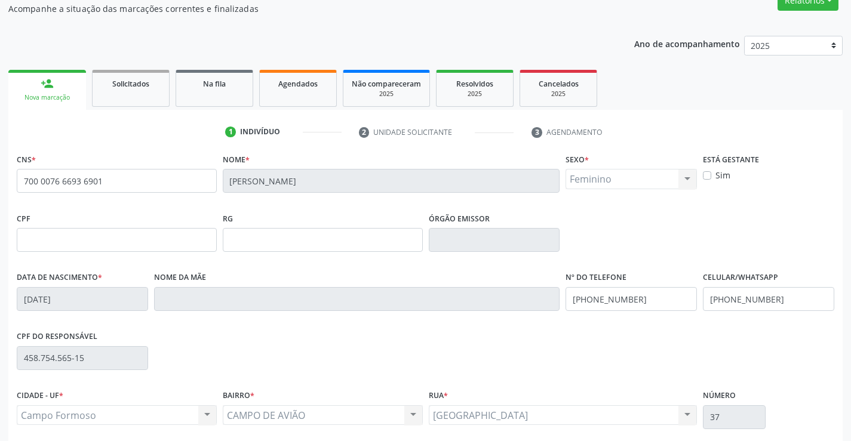
scroll to position [206, 0]
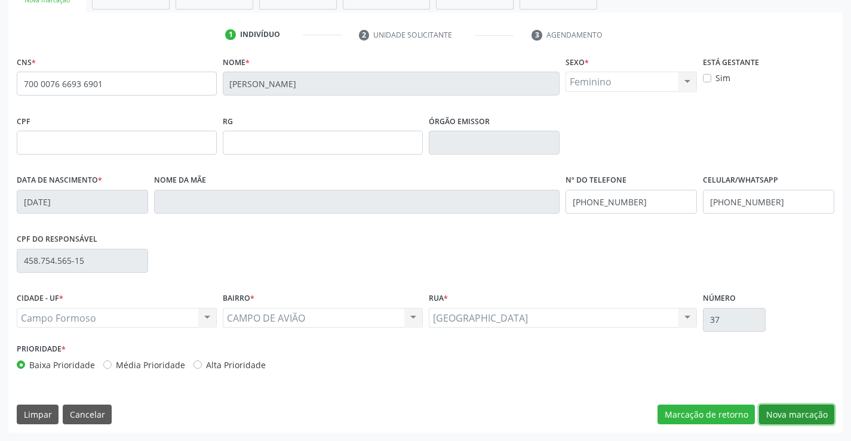
click at [796, 413] on button "Nova marcação" at bounding box center [796, 415] width 75 height 20
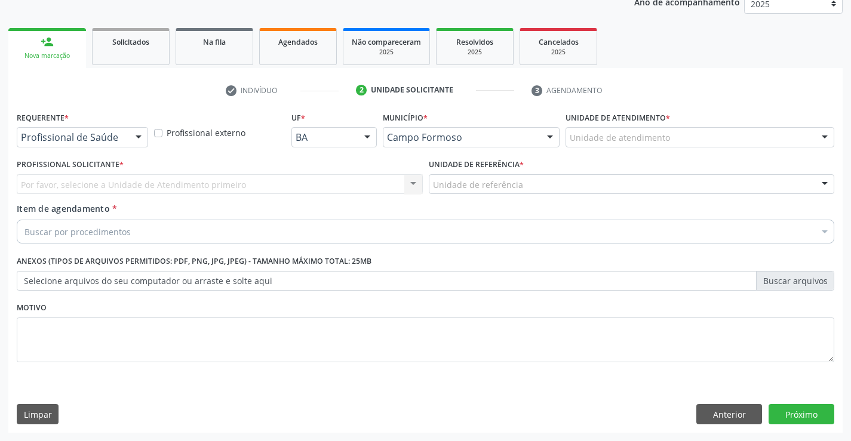
scroll to position [151, 0]
click at [83, 131] on div "Profissional de Saúde" at bounding box center [82, 137] width 131 height 20
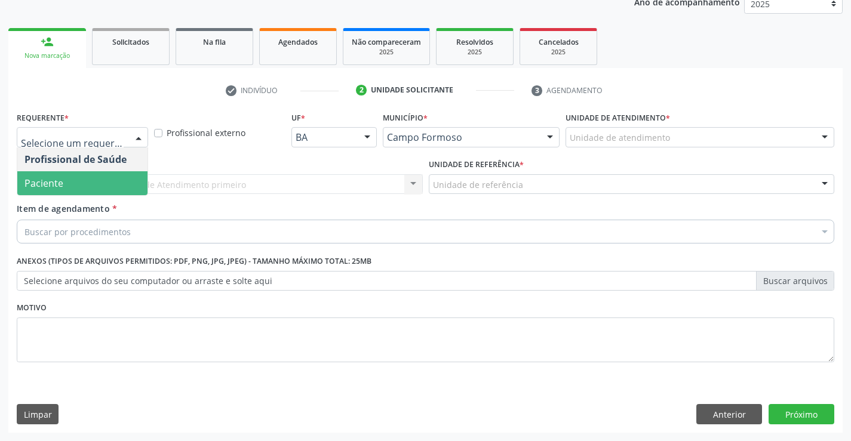
click at [82, 182] on span "Paciente" at bounding box center [82, 183] width 130 height 24
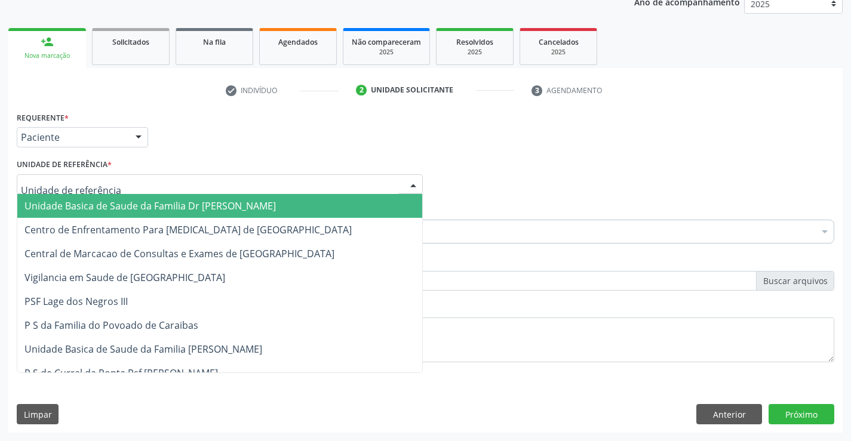
click at [102, 205] on span "Unidade Basica de Saude da Familia Dr [PERSON_NAME]" at bounding box center [149, 205] width 251 height 13
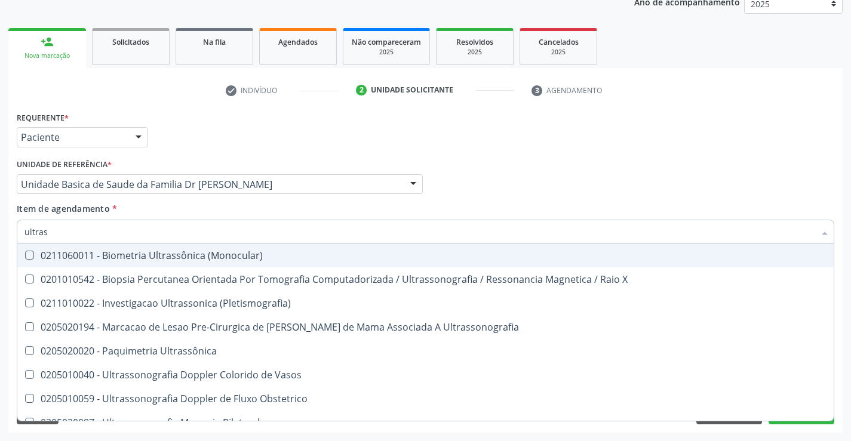
type input "ultrass"
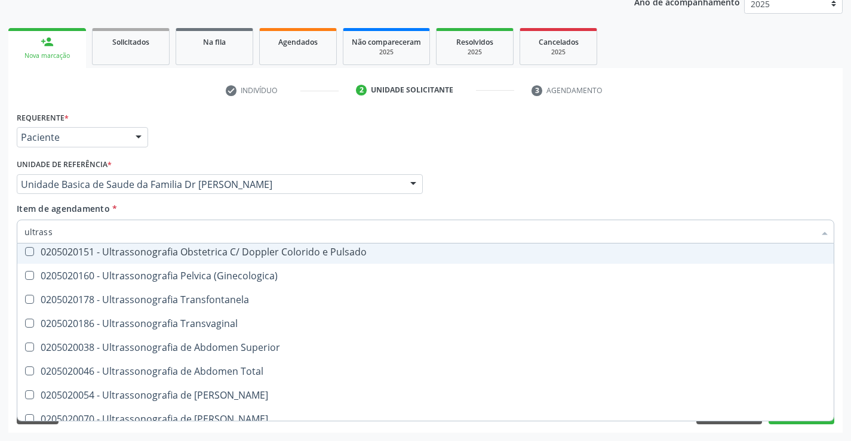
scroll to position [239, 0]
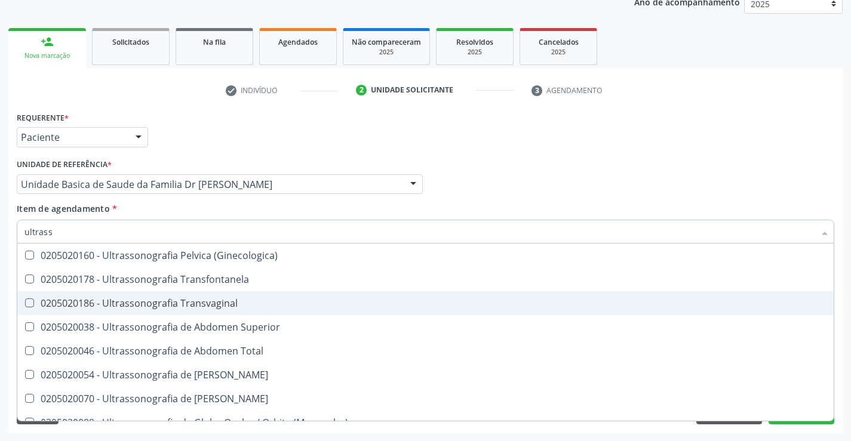
click at [256, 300] on div "0205020186 - Ultrassonografia Transvaginal" at bounding box center [425, 304] width 802 height 10
checkbox Transvaginal "true"
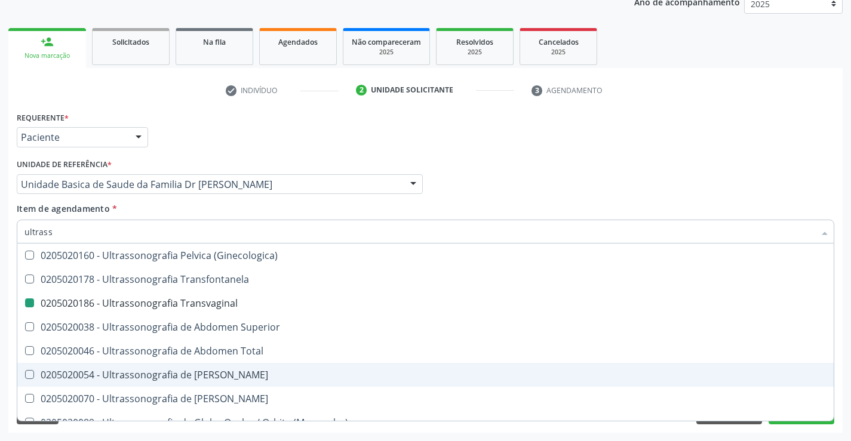
click at [845, 376] on div "Acompanhamento Acompanhe a situação das marcações correntes e finalizadas Relat…" at bounding box center [425, 178] width 851 height 526
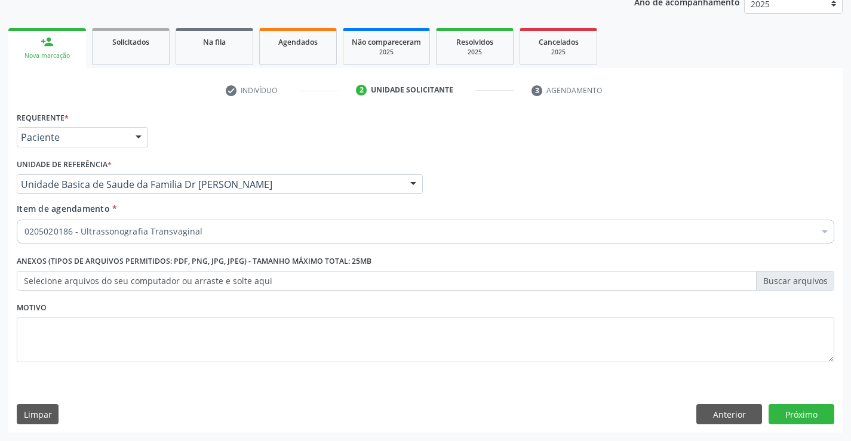
checkbox Transvaginal "true"
checkbox Paciente\) "false"
click at [796, 410] on button "Próximo" at bounding box center [802, 414] width 66 height 20
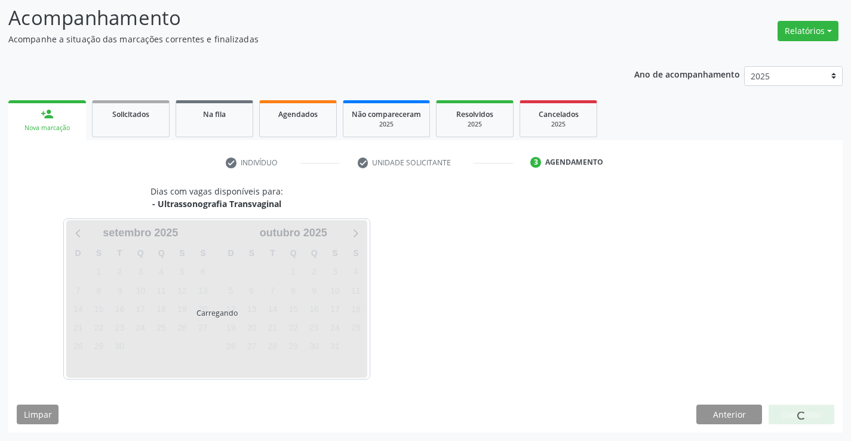
scroll to position [78, 0]
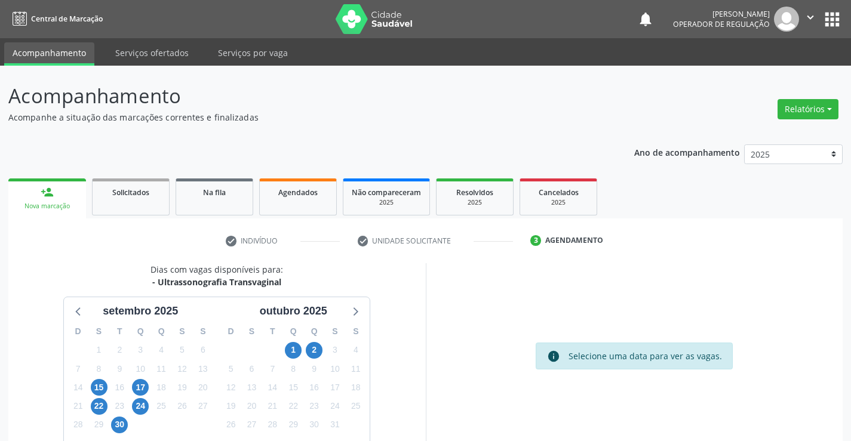
scroll to position [78, 0]
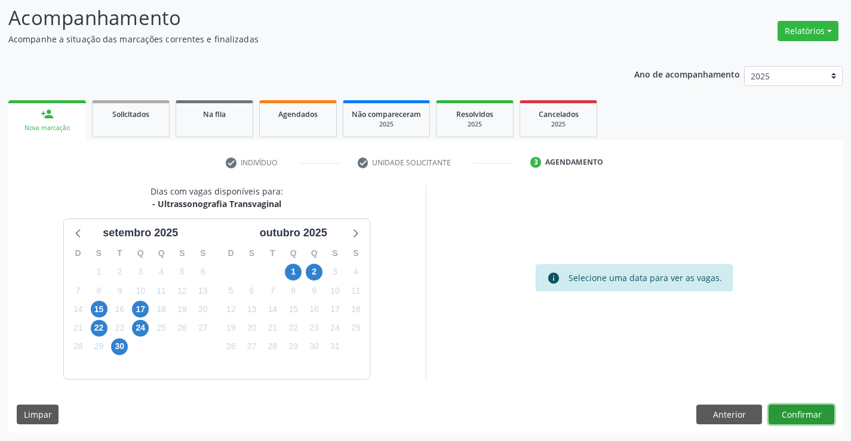
click at [796, 410] on button "Confirmar" at bounding box center [802, 415] width 66 height 20
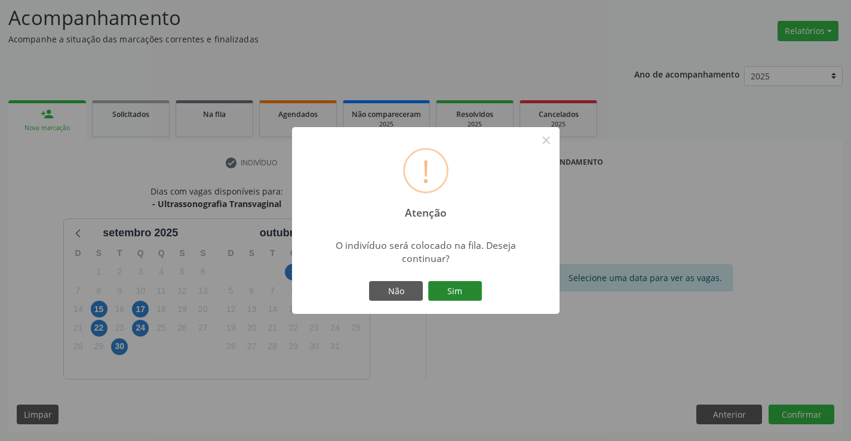
click at [450, 291] on button "Sim" at bounding box center [455, 291] width 54 height 20
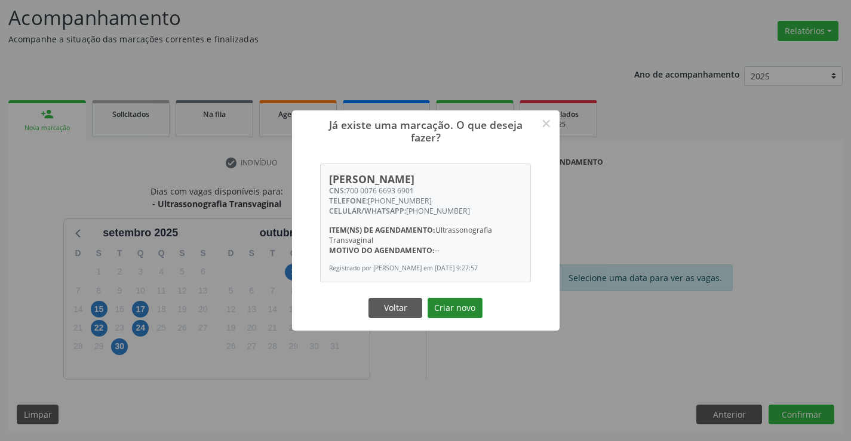
click at [450, 313] on button "Criar novo" at bounding box center [455, 308] width 55 height 20
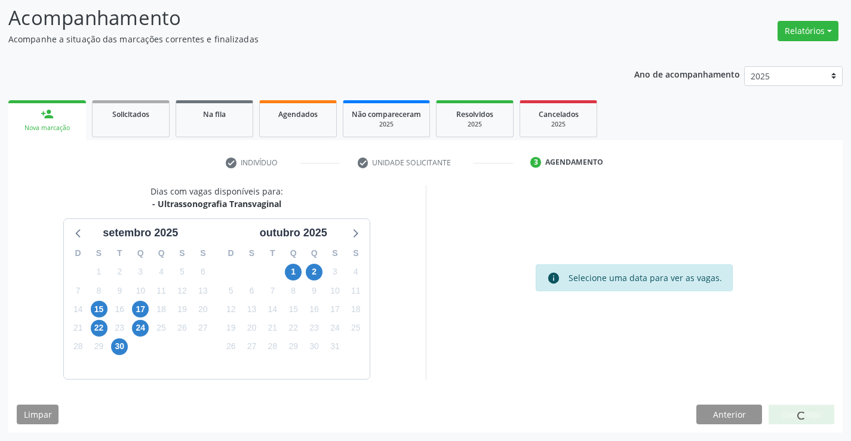
scroll to position [0, 0]
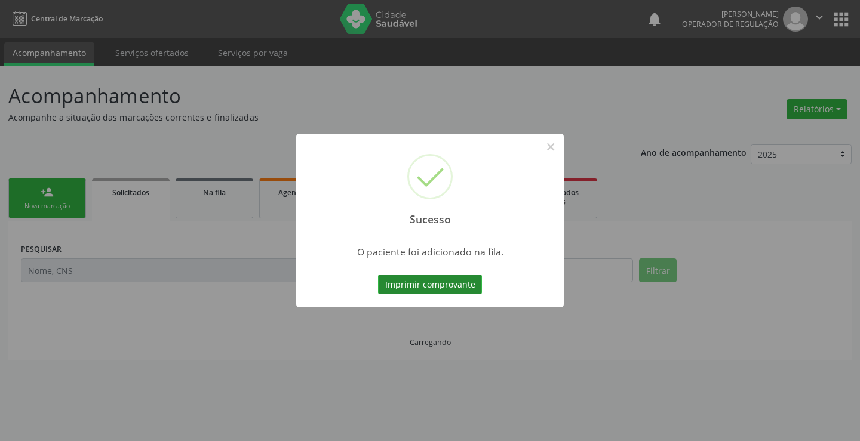
click at [442, 281] on button "Imprimir comprovante" at bounding box center [430, 285] width 104 height 20
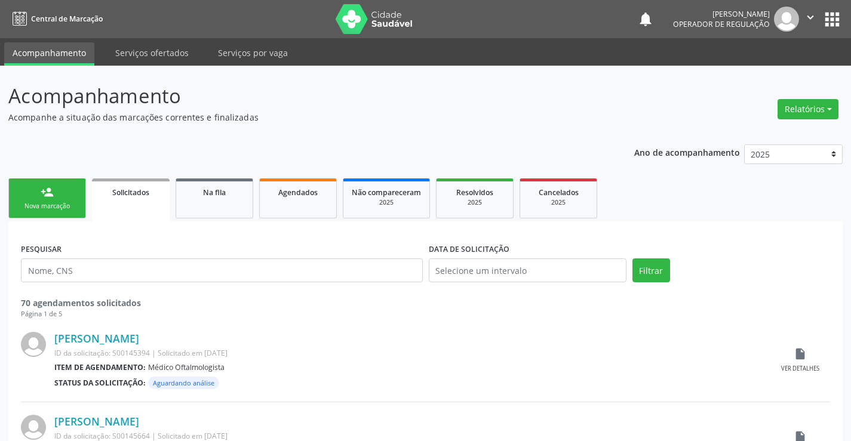
click at [58, 199] on link "person_add Nova marcação" at bounding box center [47, 199] width 78 height 40
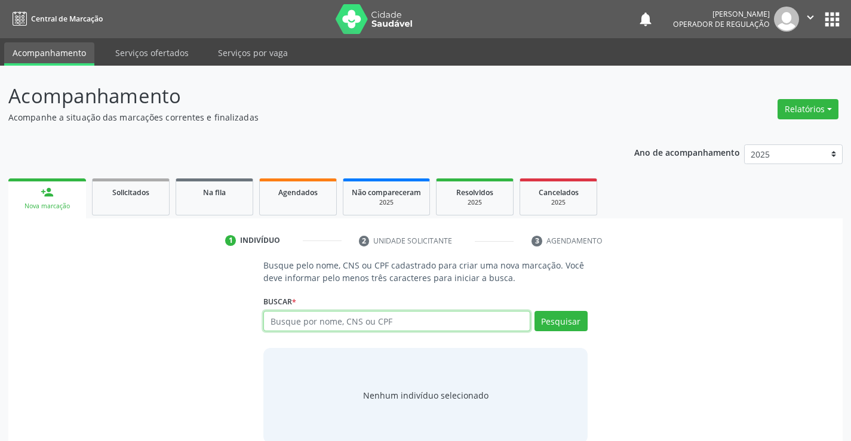
click at [371, 321] on input "text" at bounding box center [396, 321] width 266 height 20
type input "707605267659491"
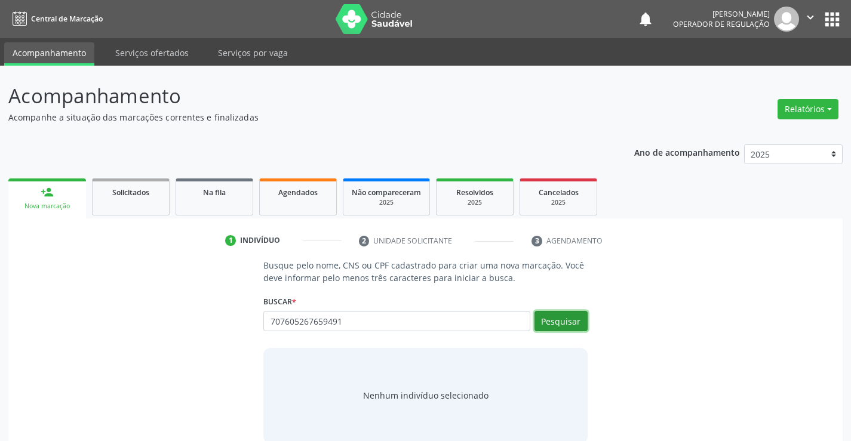
click at [558, 322] on button "Pesquisar" at bounding box center [561, 321] width 53 height 20
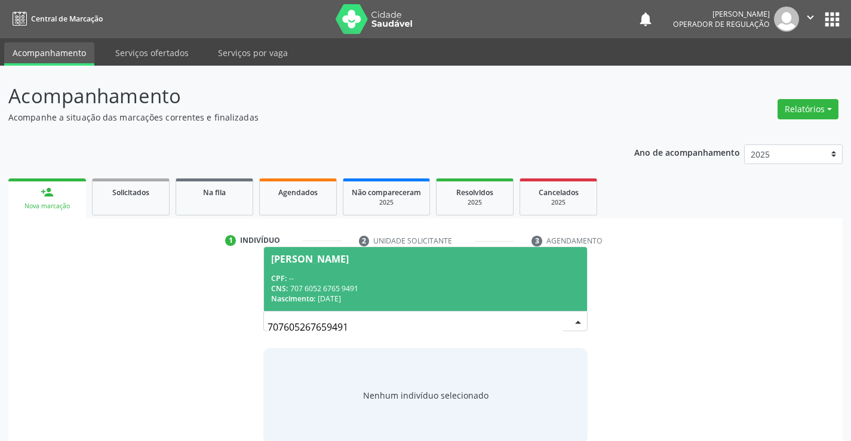
click at [345, 278] on div "CPF: --" at bounding box center [425, 279] width 308 height 10
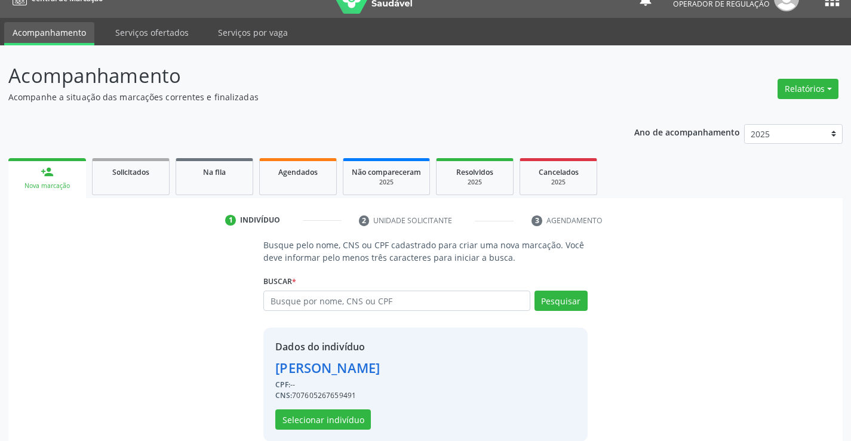
scroll to position [38, 0]
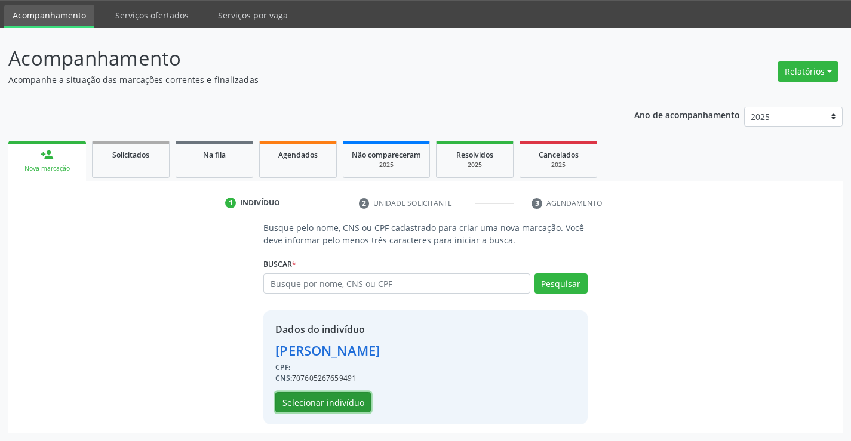
click at [313, 405] on button "Selecionar indivíduo" at bounding box center [323, 402] width 96 height 20
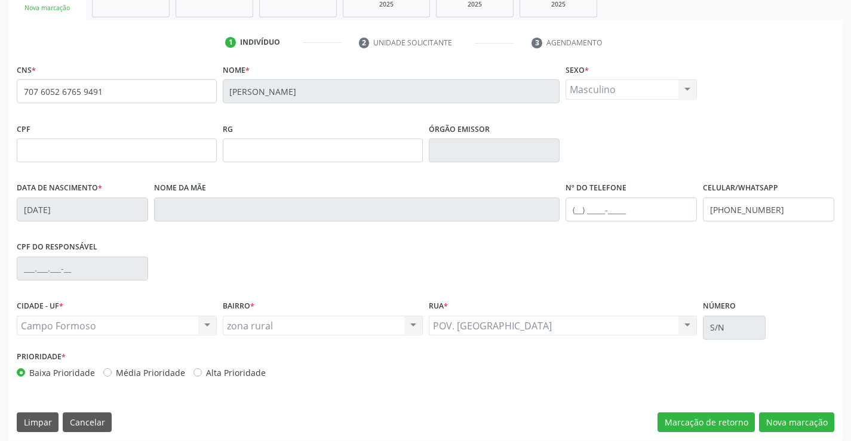
scroll to position [206, 0]
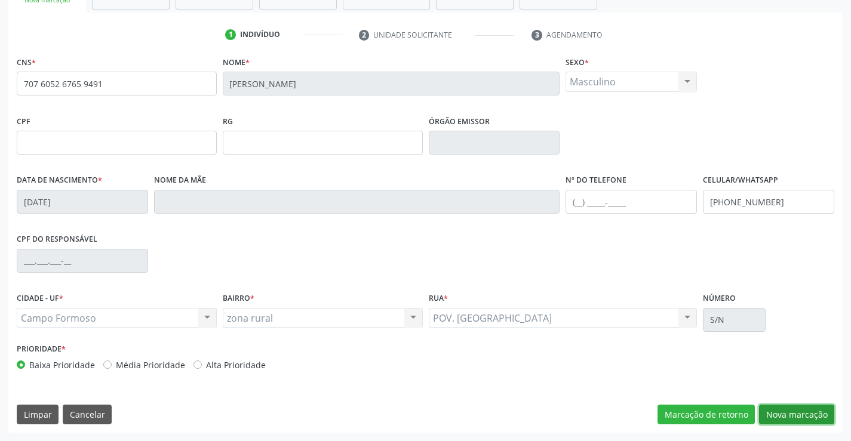
click at [784, 413] on button "Nova marcação" at bounding box center [796, 415] width 75 height 20
click at [0, 0] on button "Próximo" at bounding box center [0, 0] width 0 height 0
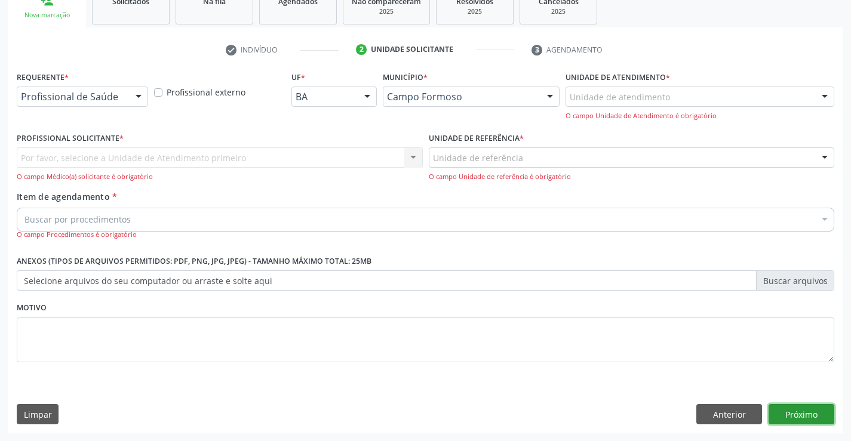
scroll to position [151, 0]
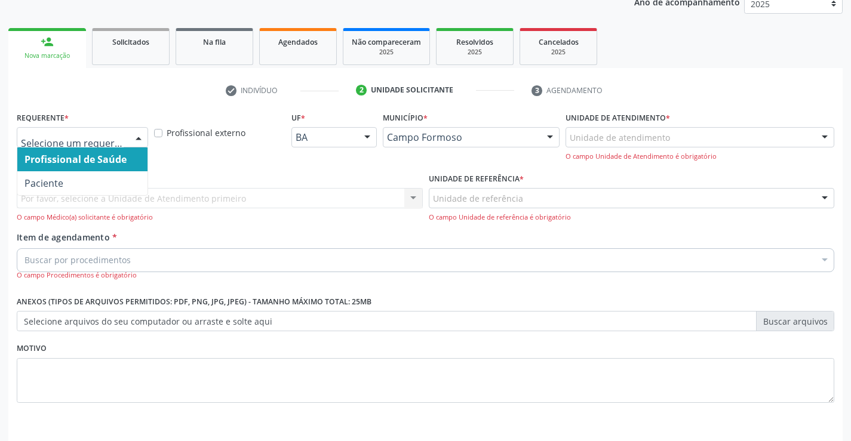
click at [72, 145] on div at bounding box center [82, 137] width 131 height 20
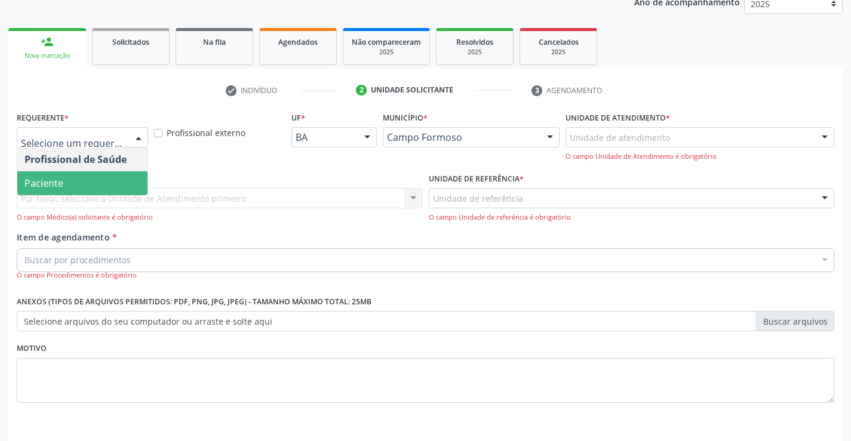
click at [74, 187] on span "Paciente" at bounding box center [82, 183] width 130 height 24
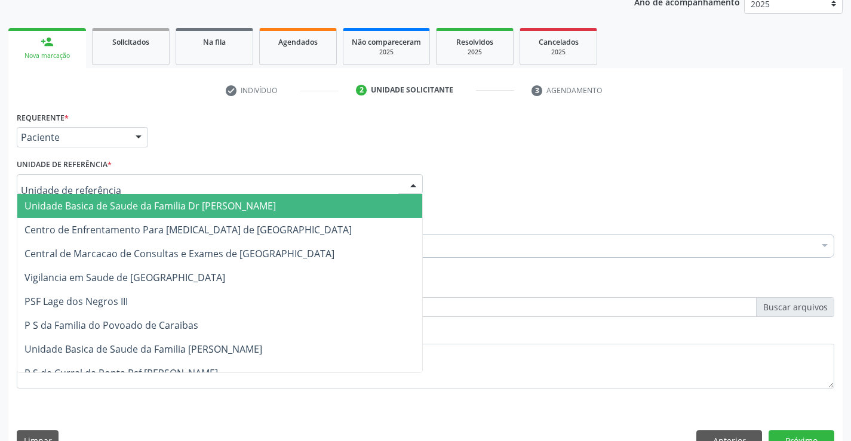
click at [90, 201] on span "Unidade Basica de Saude da Familia Dr [PERSON_NAME]" at bounding box center [149, 205] width 251 height 13
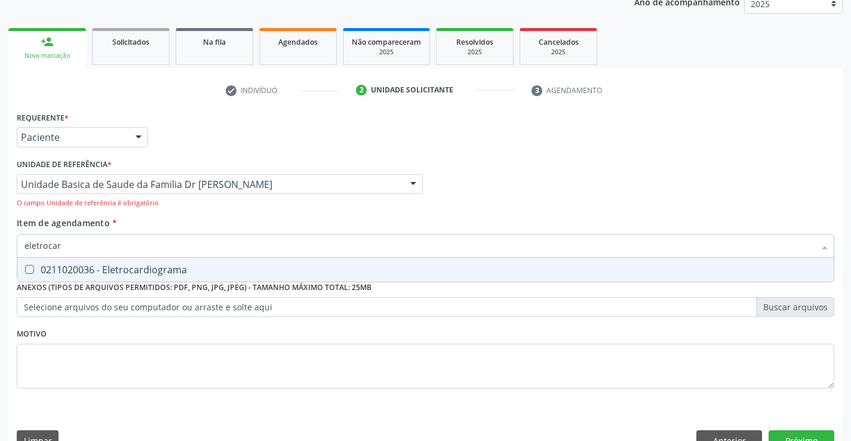
type input "eletrocard"
click at [140, 268] on div "0211020036 - Eletrocardiograma" at bounding box center [425, 270] width 802 height 10
checkbox Eletrocardiograma "false"
click at [170, 228] on div "Item de agendamento * eletrocard Selecionar todos 0211020036 - Eletrocardiogram…" at bounding box center [426, 242] width 818 height 50
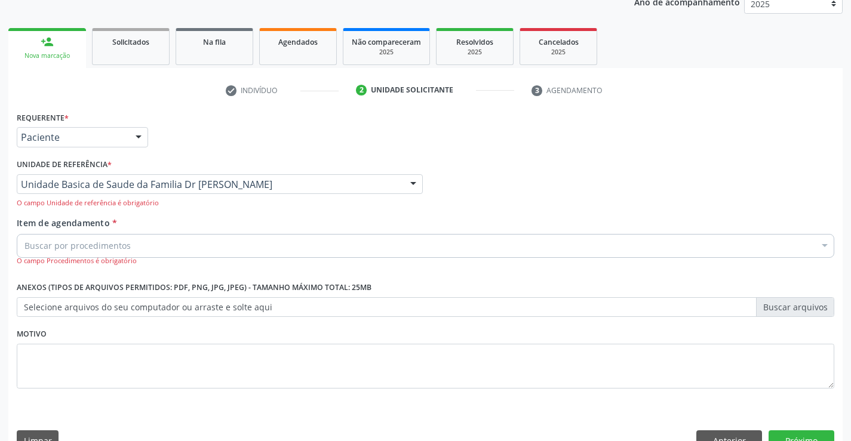
click at [24, 248] on input "Item de agendamento *" at bounding box center [24, 246] width 0 height 24
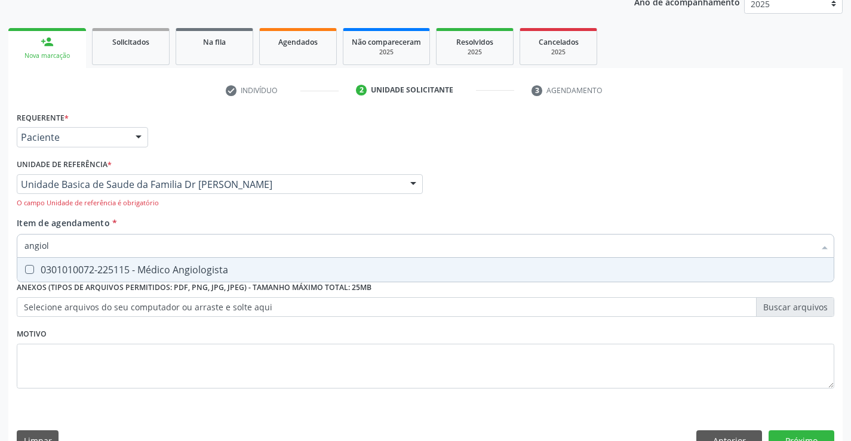
type input "angiolo"
click at [159, 268] on div "0301010072-225115 - Médico Angiologista" at bounding box center [425, 270] width 802 height 10
checkbox Angiologista "true"
click at [198, 217] on div "Item de agendamento * angiolo Desfazer seleção 0301010072-225115 - Médico Angio…" at bounding box center [426, 242] width 818 height 50
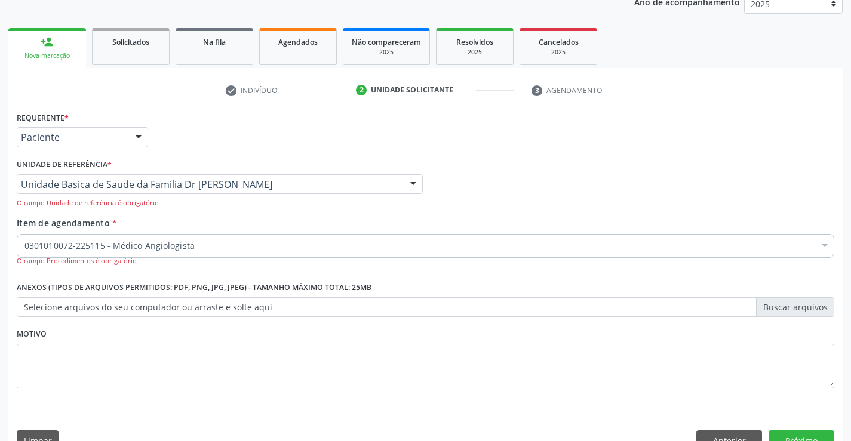
click at [849, 374] on div "Acompanhamento Acompanhe a situação das marcações correntes e finalizadas Relat…" at bounding box center [425, 191] width 851 height 552
click at [839, 371] on div "Requerente * Paciente Profissional de Saúde Paciente Nenhum resultado encontrad…" at bounding box center [425, 284] width 834 height 351
click at [799, 435] on button "Próximo" at bounding box center [802, 441] width 66 height 20
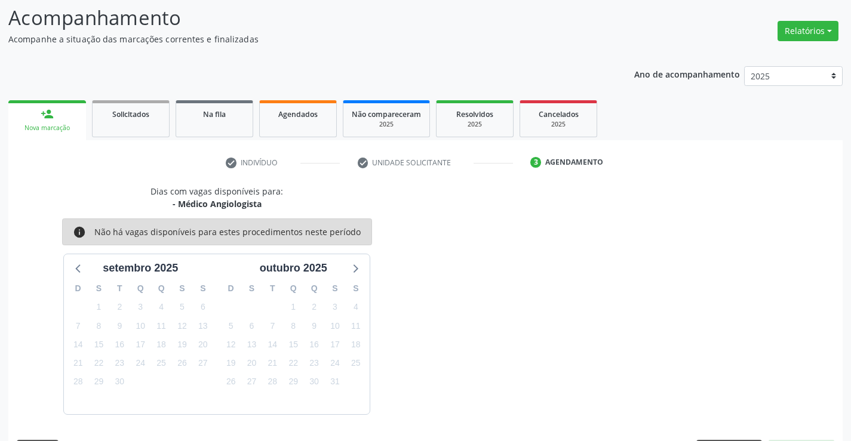
scroll to position [113, 0]
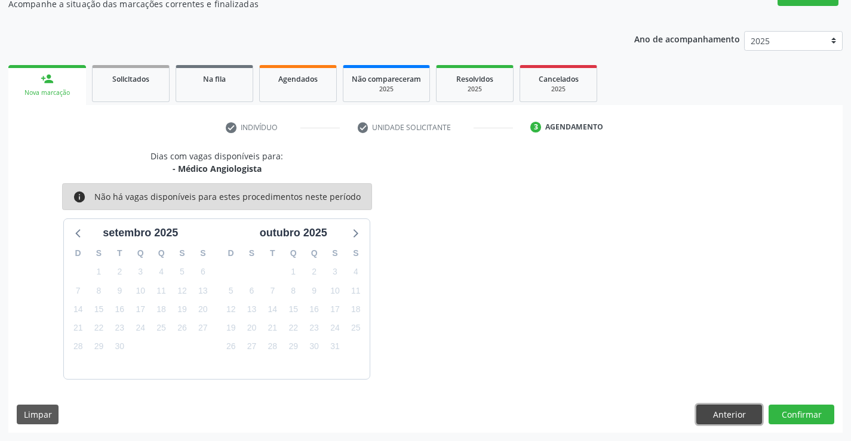
click at [727, 407] on button "Anterior" at bounding box center [729, 415] width 66 height 20
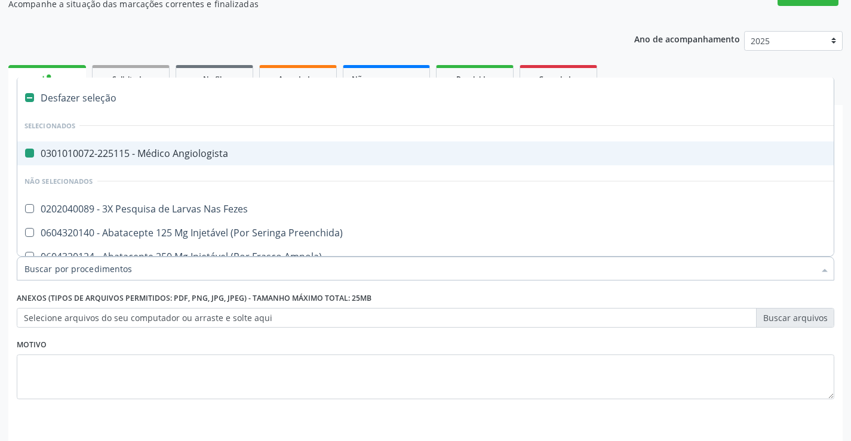
type input "e"
checkbox Angiologista "false"
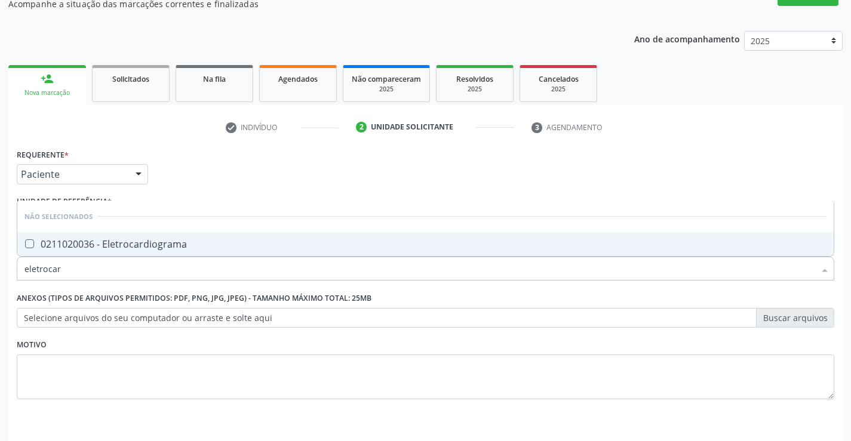
type input "eletrocard"
click at [147, 242] on div "0211020036 - Eletrocardiograma" at bounding box center [425, 244] width 802 height 10
checkbox Eletrocardiograma "true"
click at [845, 400] on div "Acompanhamento Acompanhe a situação das marcações correntes e finalizadas Relat…" at bounding box center [425, 215] width 851 height 526
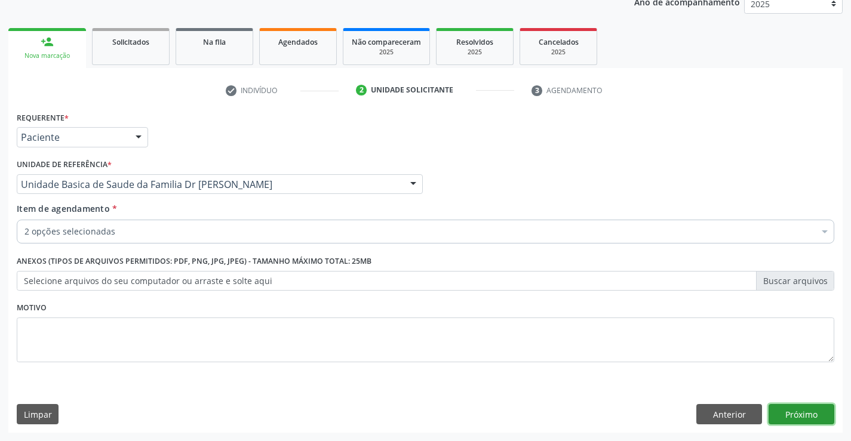
click at [804, 415] on button "Próximo" at bounding box center [802, 414] width 66 height 20
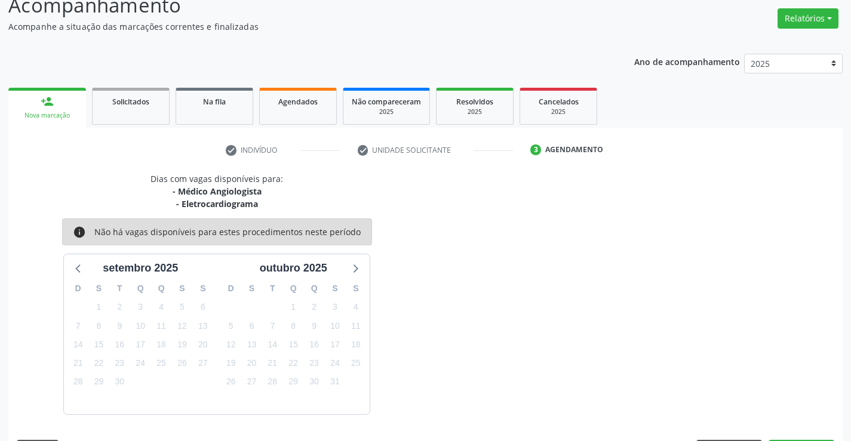
scroll to position [126, 0]
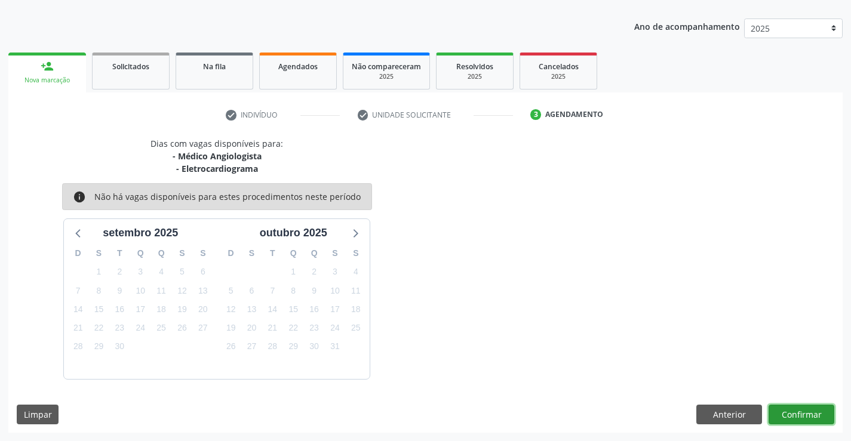
click at [806, 409] on button "Confirmar" at bounding box center [802, 415] width 66 height 20
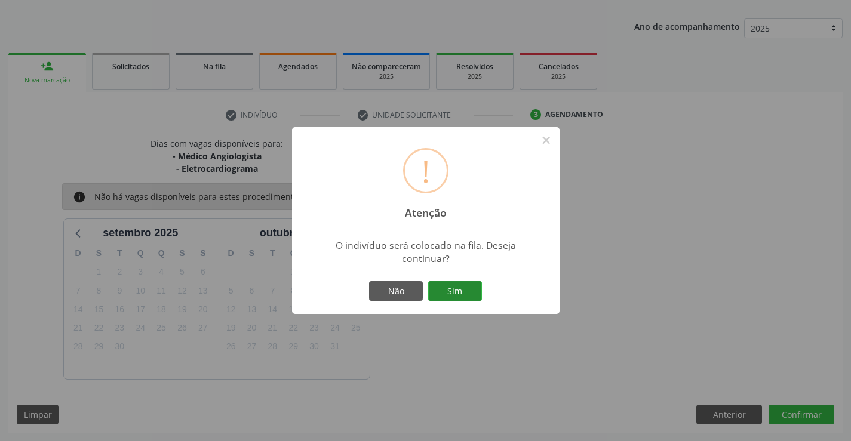
click at [447, 291] on button "Sim" at bounding box center [455, 291] width 54 height 20
click at [447, 291] on div "! Atenção × O indivíduo será colocado na fila. Deseja continuar? Não Sim" at bounding box center [426, 221] width 268 height 188
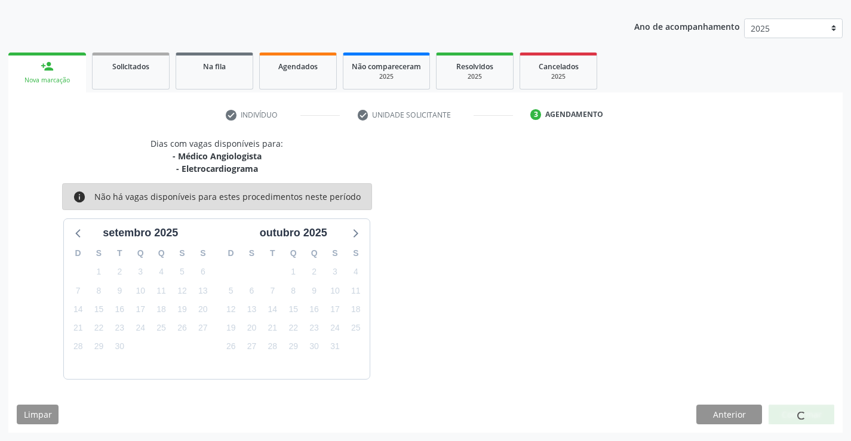
scroll to position [0, 0]
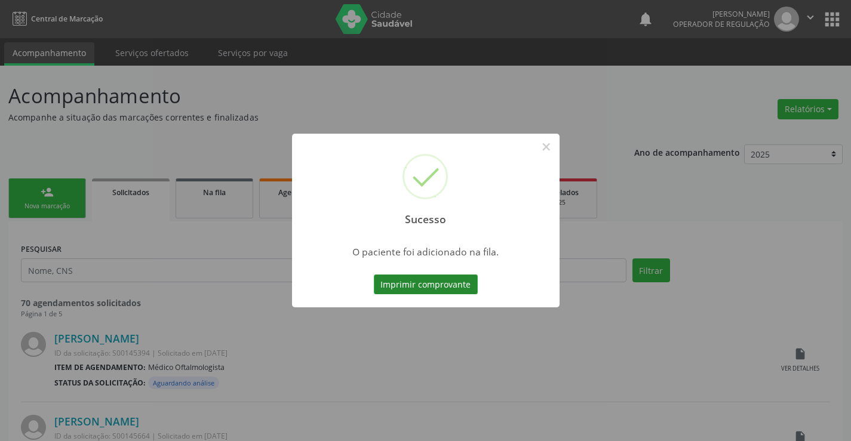
click at [426, 283] on button "Imprimir comprovante" at bounding box center [426, 285] width 104 height 20
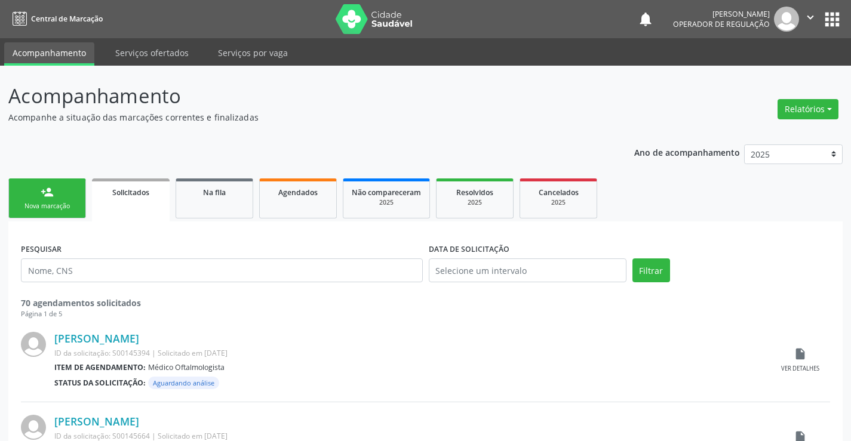
click at [40, 195] on link "person_add Nova marcação" at bounding box center [47, 199] width 78 height 40
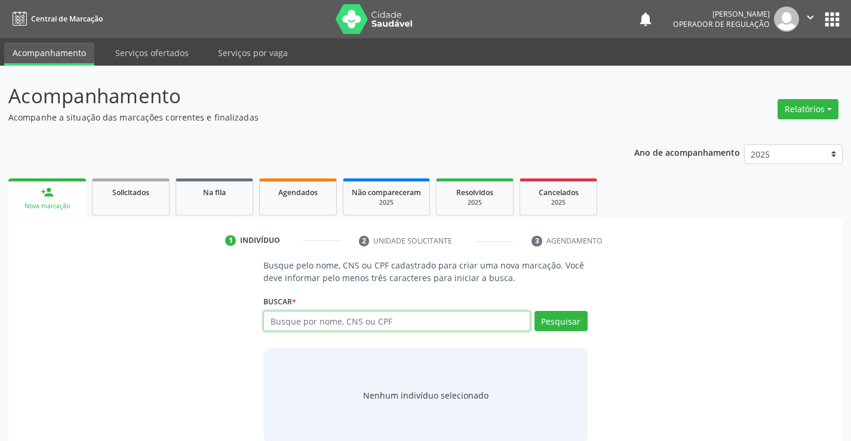
click at [422, 324] on input "text" at bounding box center [396, 321] width 266 height 20
click at [410, 323] on input "text" at bounding box center [396, 321] width 266 height 20
type input "708002349174824"
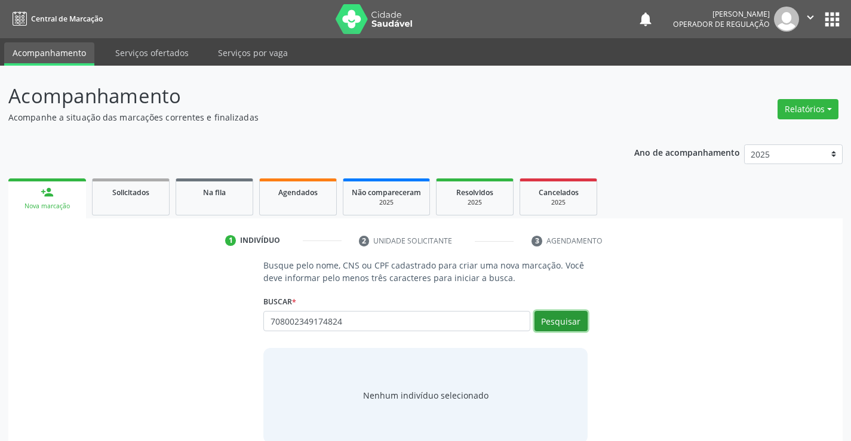
click at [563, 317] on button "Pesquisar" at bounding box center [561, 321] width 53 height 20
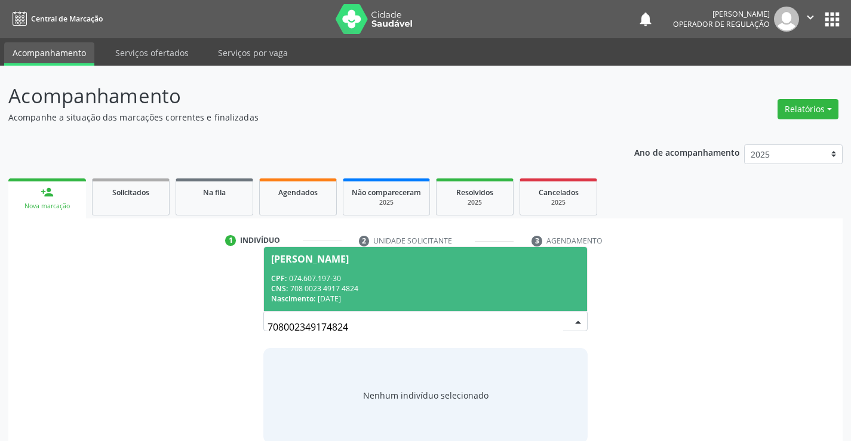
click at [349, 262] on div "Marcia de Azevedo Moraes Mendonça" at bounding box center [310, 259] width 78 height 10
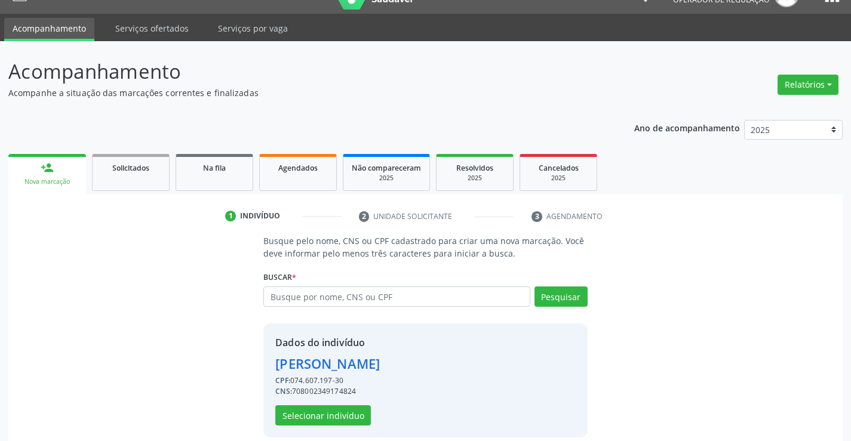
scroll to position [38, 0]
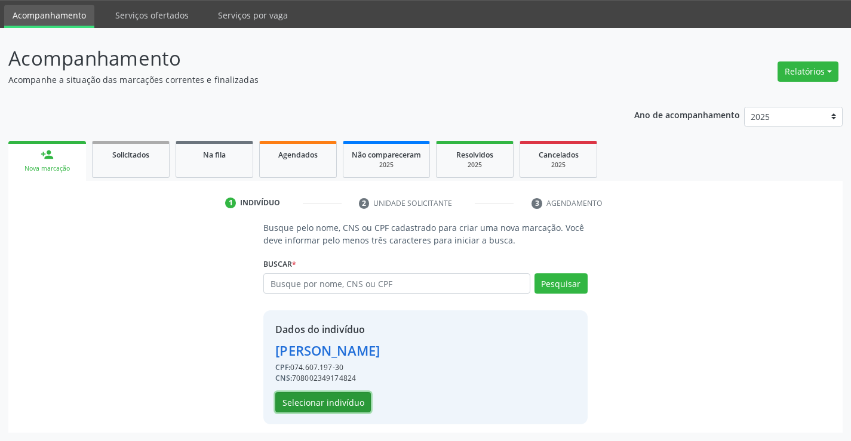
click at [327, 401] on button "Selecionar indivíduo" at bounding box center [323, 402] width 96 height 20
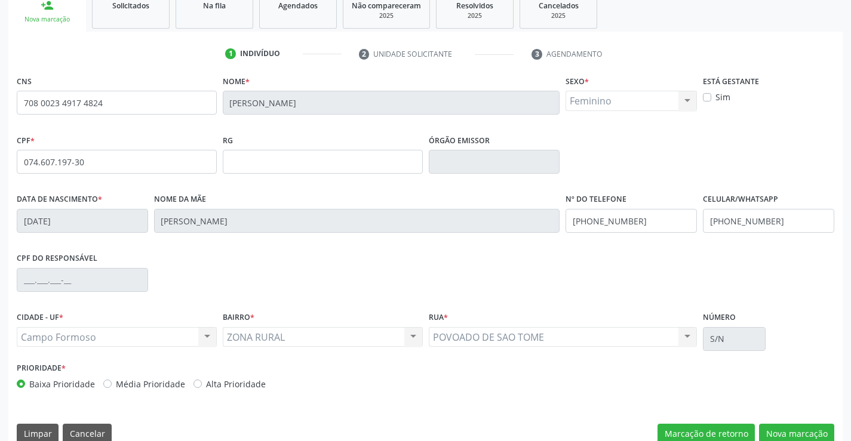
scroll to position [206, 0]
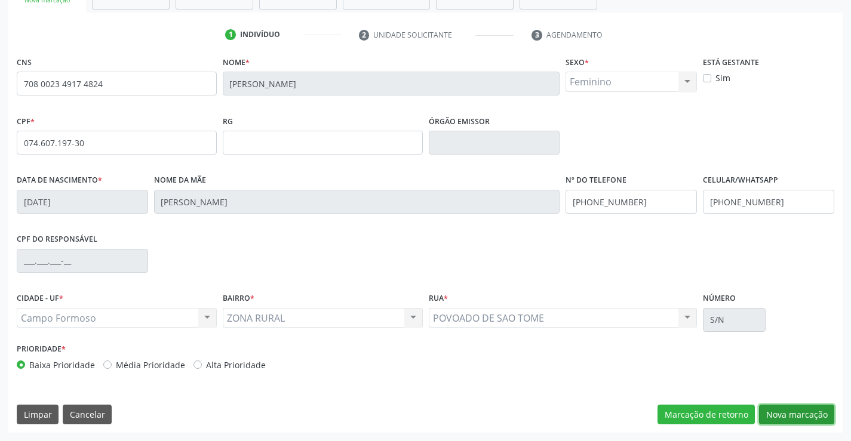
click at [787, 412] on button "Nova marcação" at bounding box center [796, 415] width 75 height 20
click at [0, 0] on button "Próximo" at bounding box center [0, 0] width 0 height 0
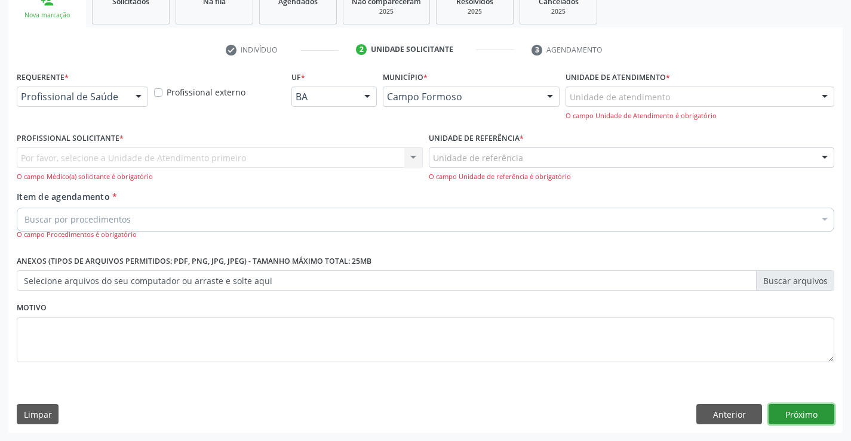
scroll to position [151, 0]
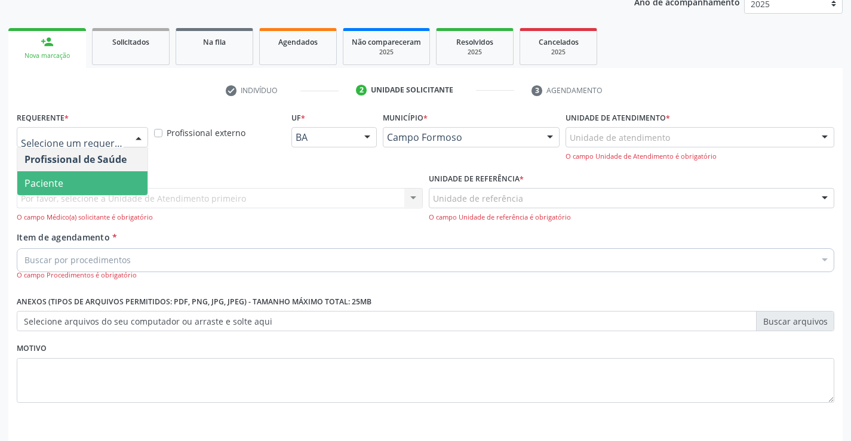
click at [65, 186] on span "Paciente" at bounding box center [82, 183] width 130 height 24
click at [63, 186] on span "Paciente" at bounding box center [43, 183] width 39 height 13
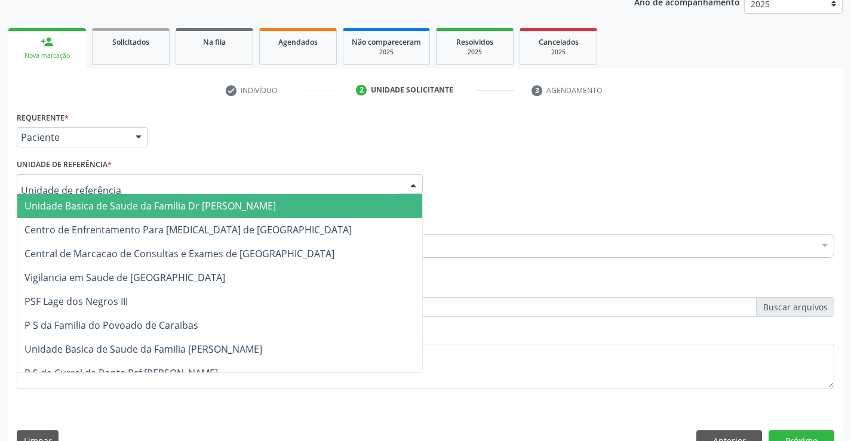
click at [109, 207] on span "Unidade Basica de Saude da Familia Dr [PERSON_NAME]" at bounding box center [149, 205] width 251 height 13
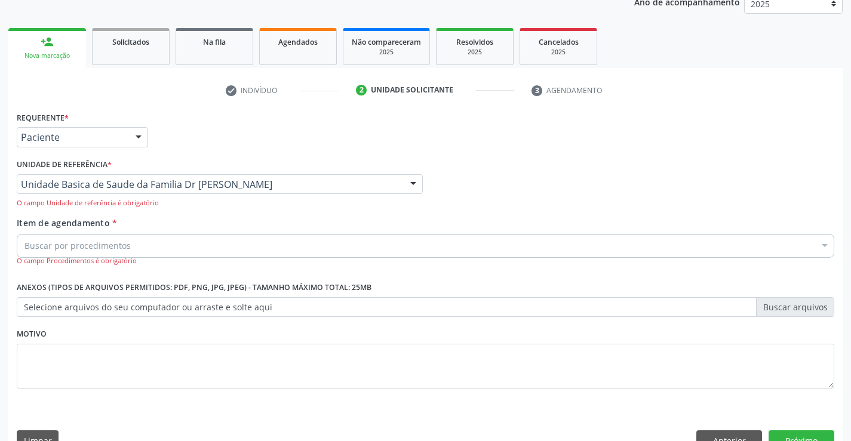
click at [136, 250] on div "Buscar por procedimentos" at bounding box center [426, 246] width 818 height 24
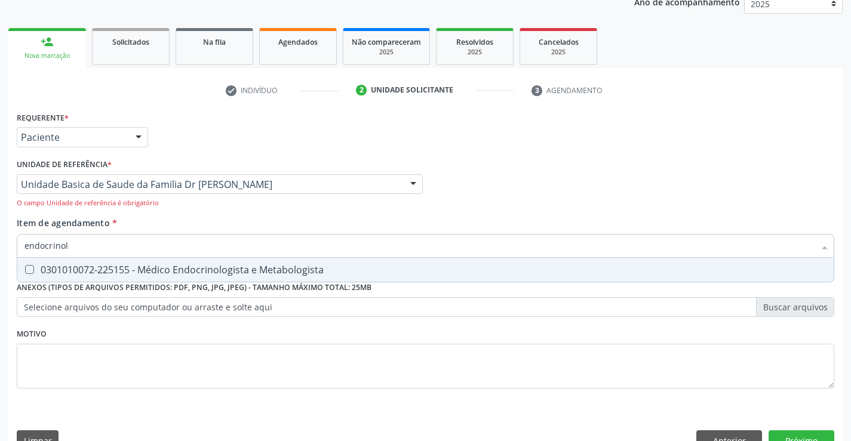
type input "endocrinolo"
click at [179, 265] on div "0301010072-225155 - Médico Endocrinologista e Metabologista" at bounding box center [425, 270] width 802 height 10
checkbox Metabologista "true"
click at [843, 353] on div "Acompanhamento Acompanhe a situação das marcações correntes e finalizadas Relat…" at bounding box center [425, 191] width 851 height 552
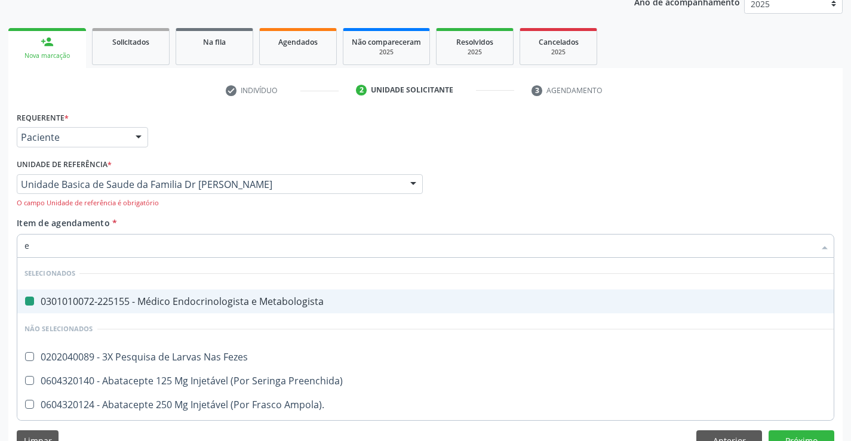
type input "el"
checkbox Metabologista "false"
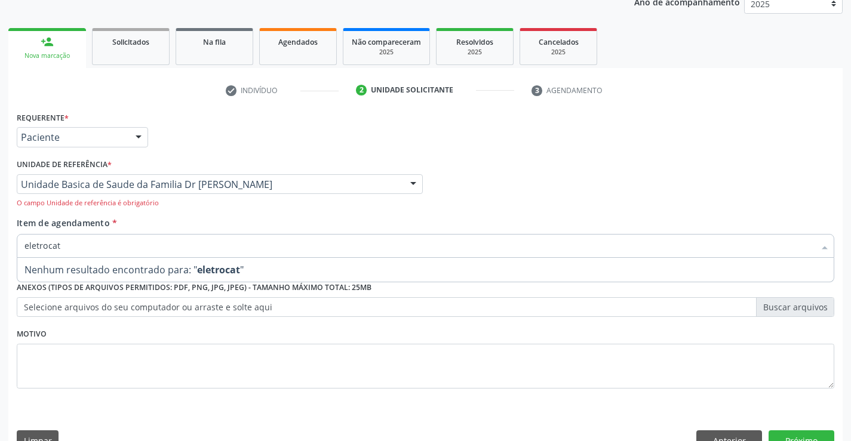
type input "eletroca"
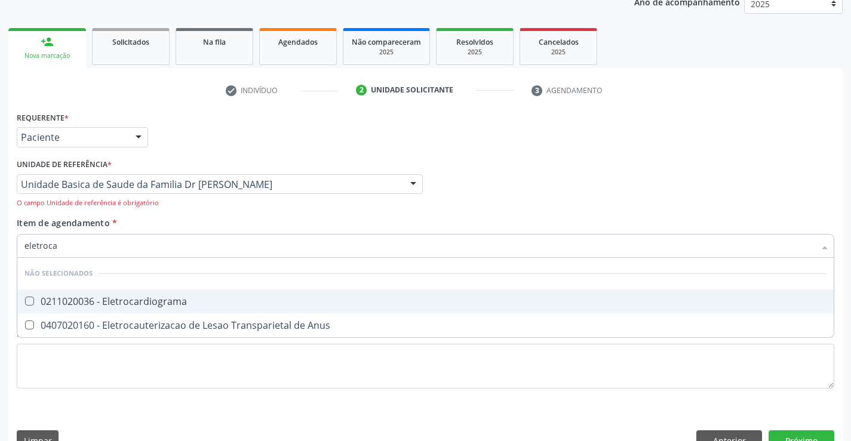
click at [189, 304] on div "0211020036 - Eletrocardiograma" at bounding box center [425, 302] width 802 height 10
checkbox Eletrocardiograma "true"
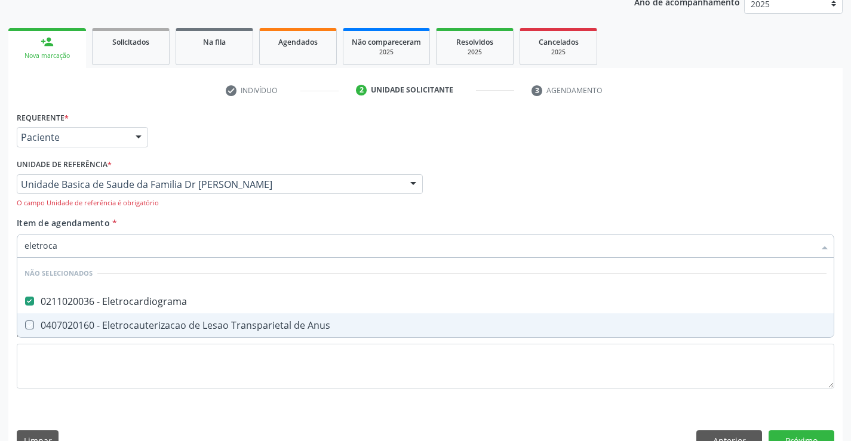
click at [849, 342] on div "Acompanhamento Acompanhe a situação das marcações correntes e finalizadas Relat…" at bounding box center [425, 191] width 851 height 552
checkbox Anus "true"
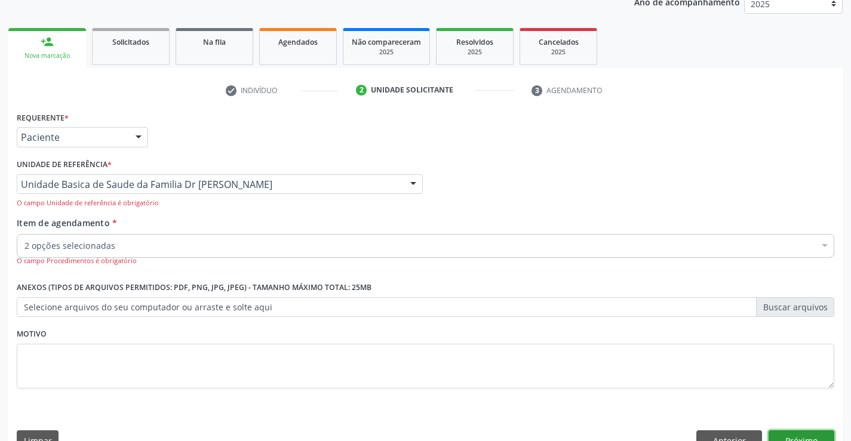
click at [795, 436] on button "Próximo" at bounding box center [802, 441] width 66 height 20
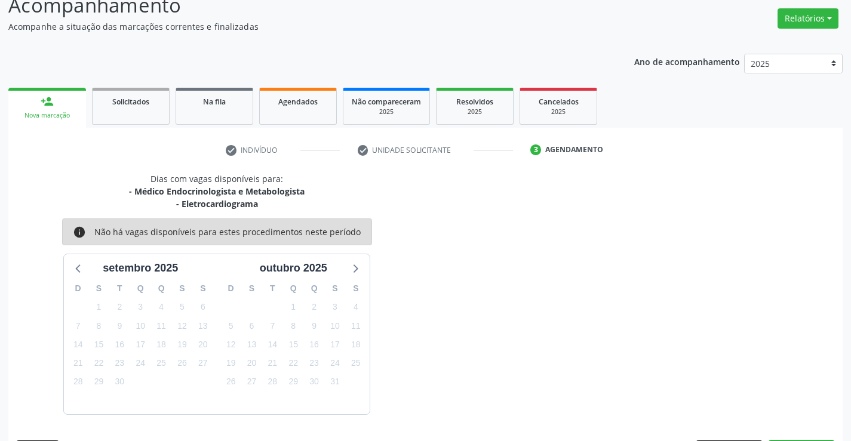
scroll to position [126, 0]
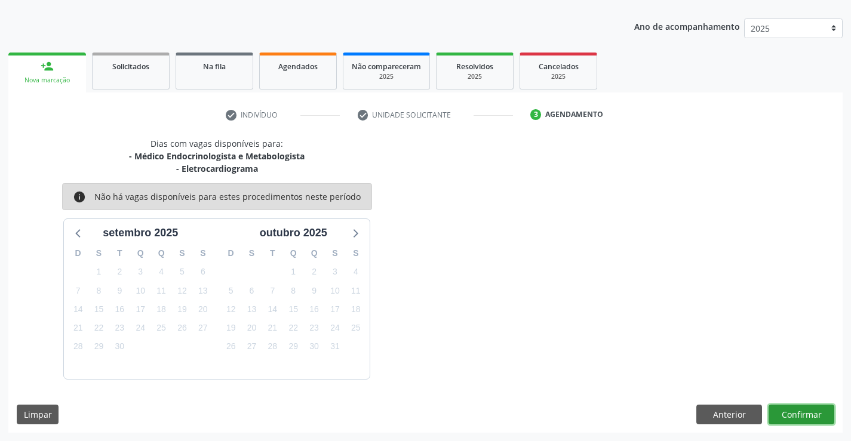
click at [802, 410] on button "Confirmar" at bounding box center [802, 415] width 66 height 20
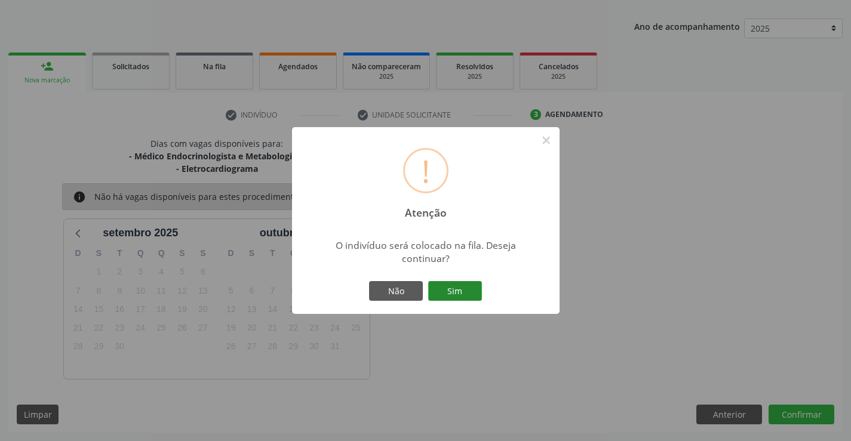
click at [454, 284] on button "Sim" at bounding box center [455, 291] width 54 height 20
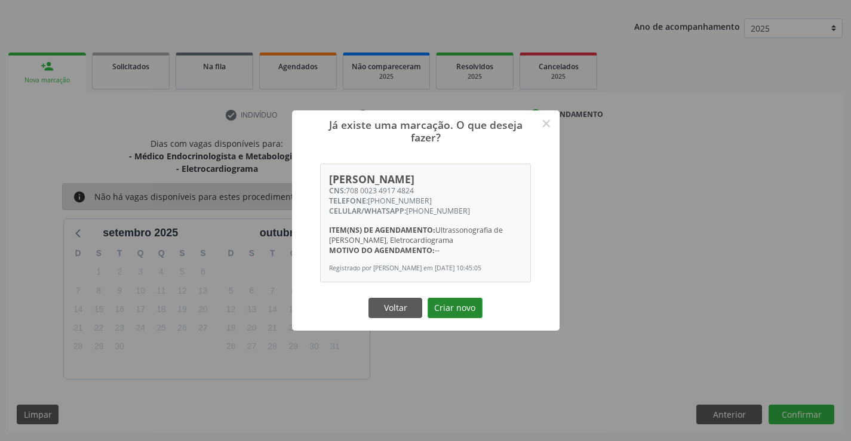
click at [458, 315] on button "Criar novo" at bounding box center [455, 308] width 55 height 20
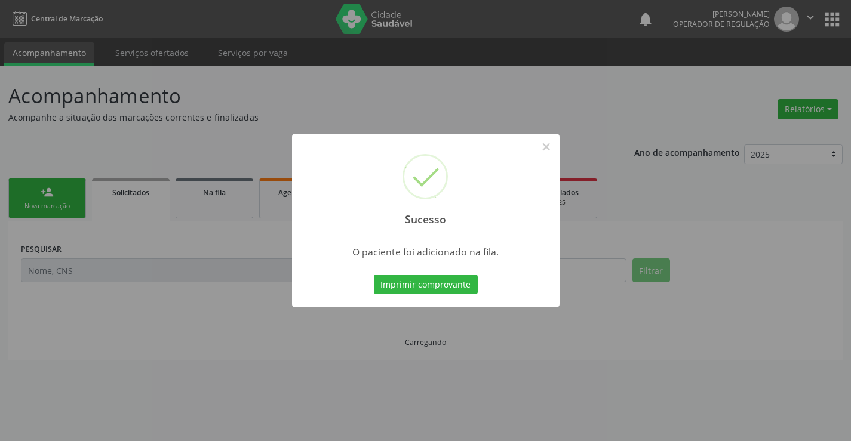
scroll to position [0, 0]
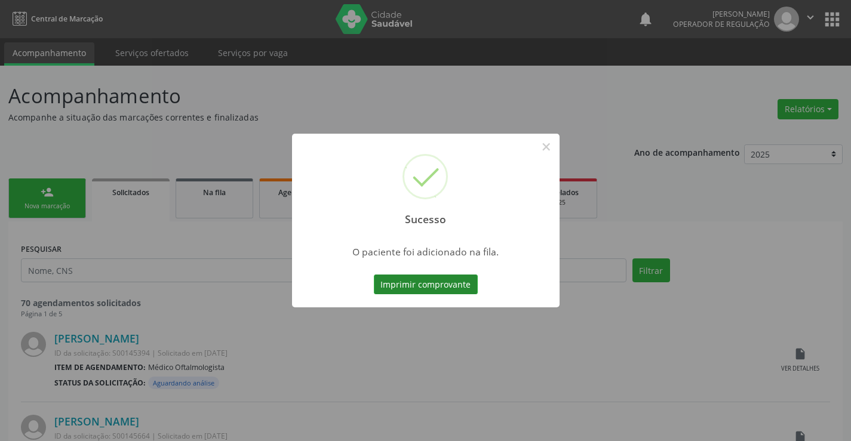
click at [438, 280] on button "Imprimir comprovante" at bounding box center [426, 285] width 104 height 20
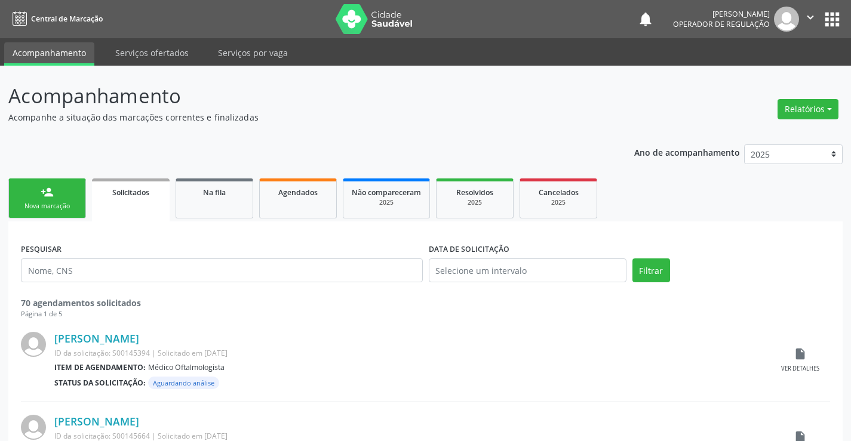
click at [42, 199] on link "person_add Nova marcação" at bounding box center [47, 199] width 78 height 40
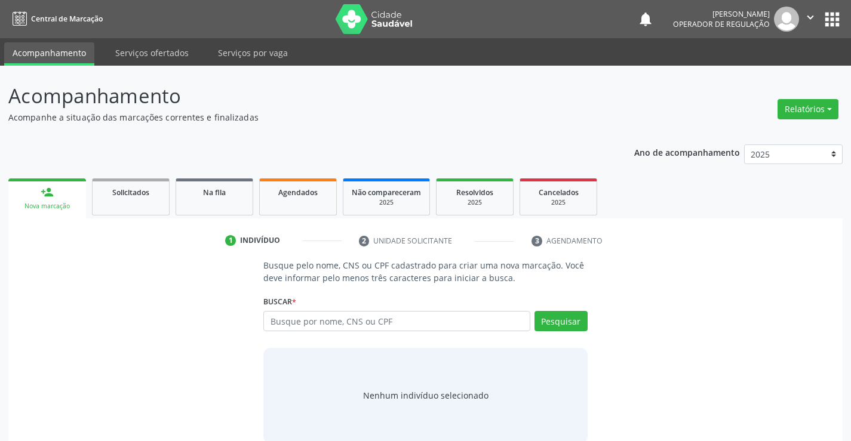
click at [8, 179] on link "person_add Nova marcação" at bounding box center [47, 199] width 78 height 40
click at [413, 319] on input "text" at bounding box center [396, 321] width 266 height 20
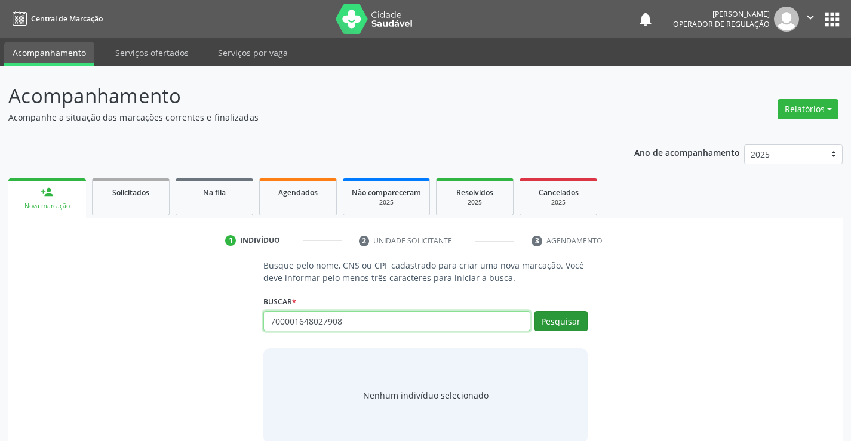
type input "700001648027908"
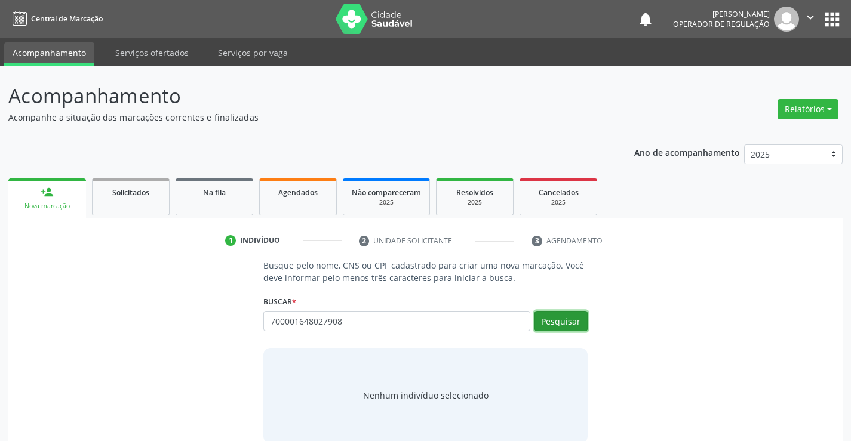
click at [563, 315] on button "Pesquisar" at bounding box center [561, 321] width 53 height 20
type input "700001648027908"
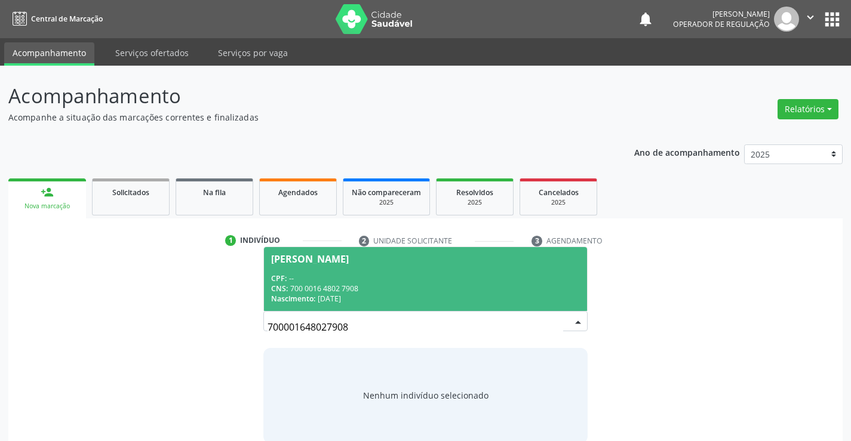
click at [389, 278] on div "CPF: --" at bounding box center [425, 279] width 308 height 10
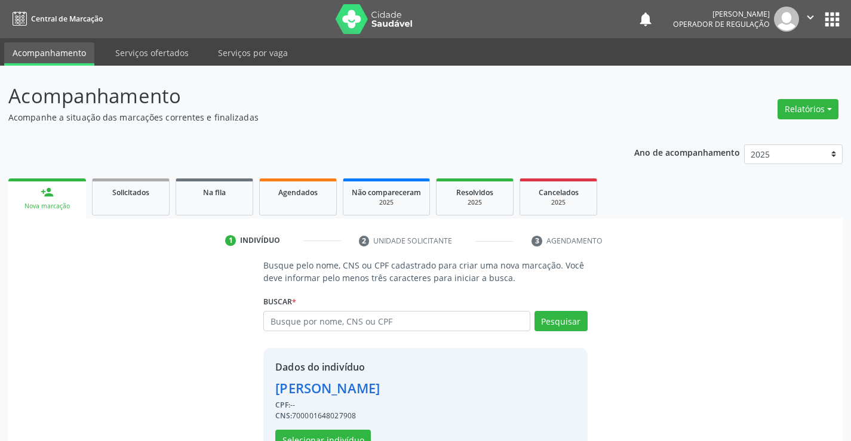
scroll to position [38, 0]
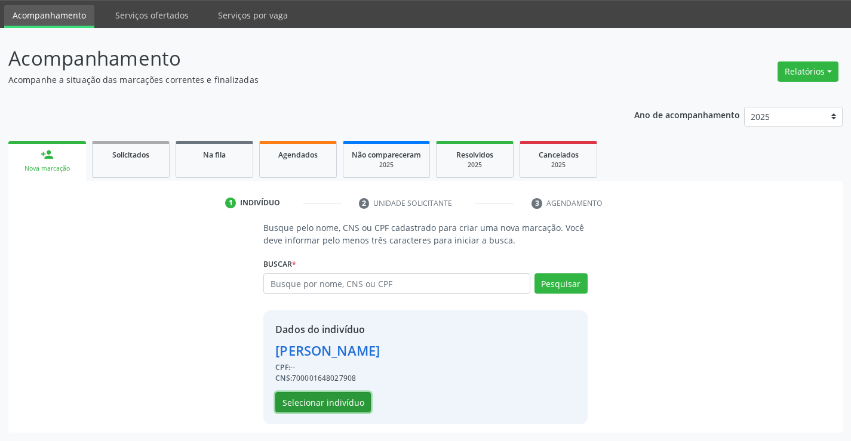
click at [331, 400] on button "Selecionar indivíduo" at bounding box center [323, 402] width 96 height 20
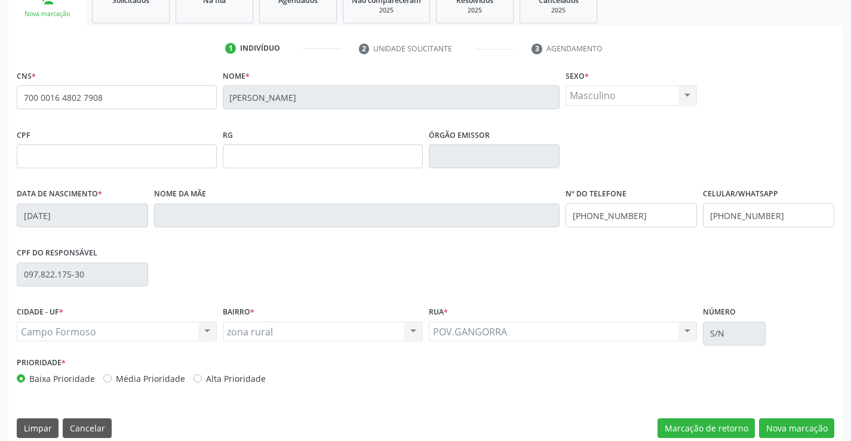
scroll to position [206, 0]
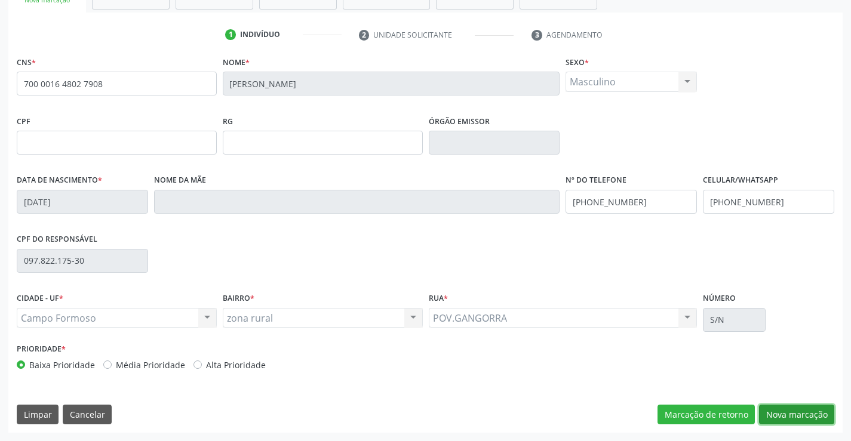
click at [795, 411] on button "Nova marcação" at bounding box center [796, 415] width 75 height 20
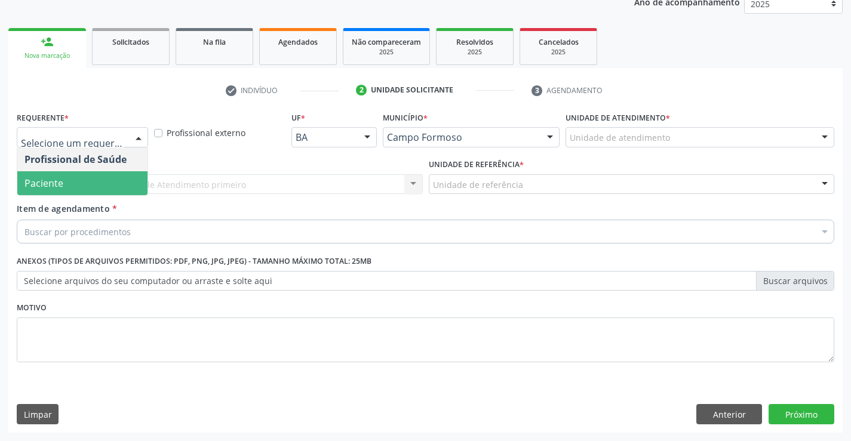
click at [81, 182] on span "Paciente" at bounding box center [82, 183] width 130 height 24
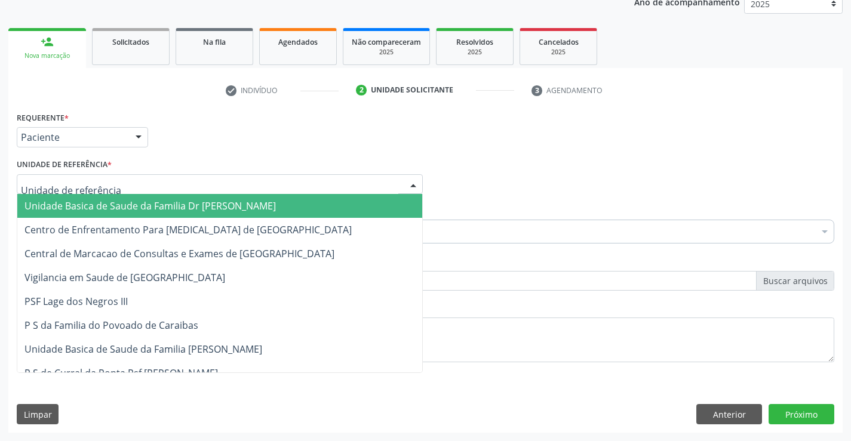
click at [113, 201] on span "Unidade Basica de Saude da Familia Dr [PERSON_NAME]" at bounding box center [149, 205] width 251 height 13
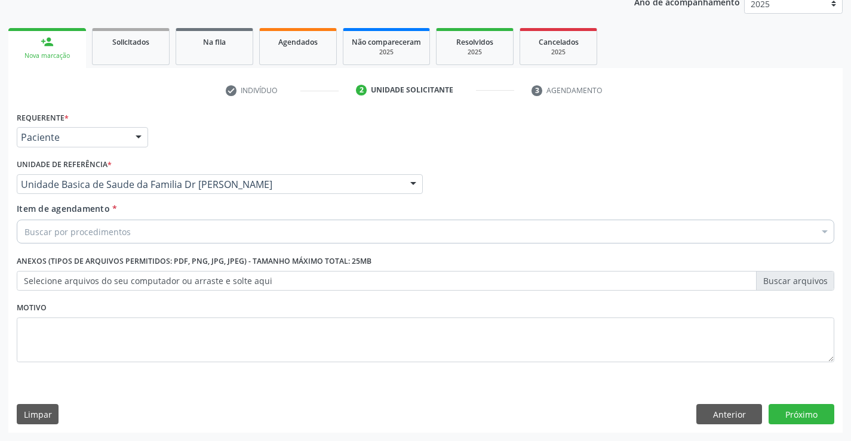
click at [130, 232] on div "Buscar por procedimentos" at bounding box center [426, 232] width 818 height 24
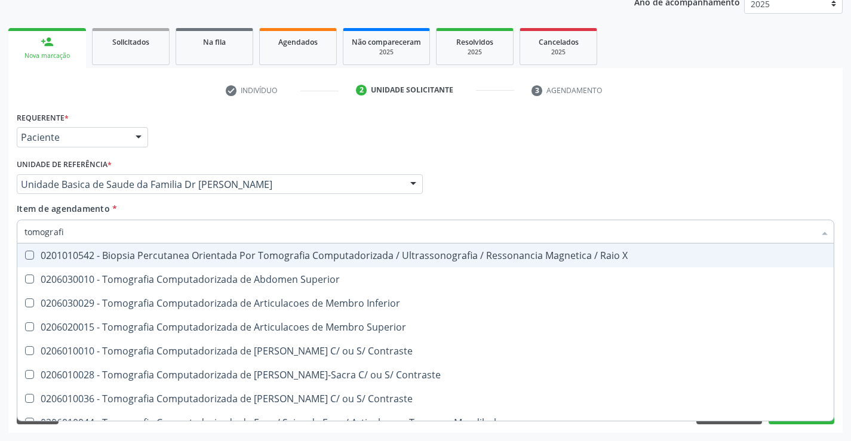
type input "tomografia"
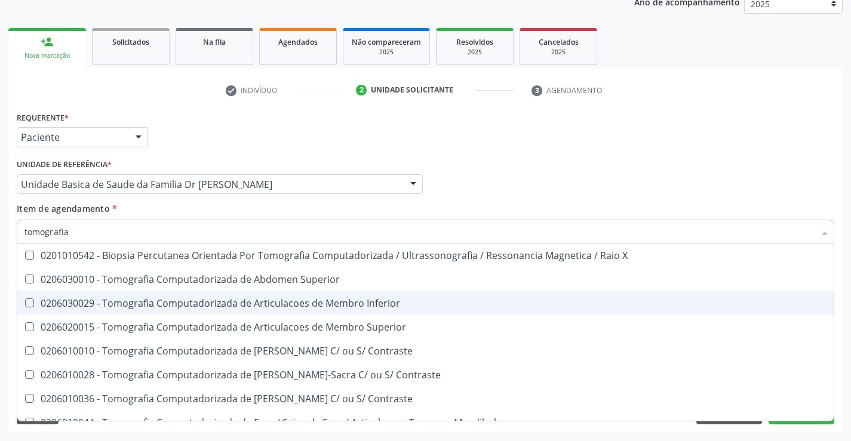
scroll to position [60, 0]
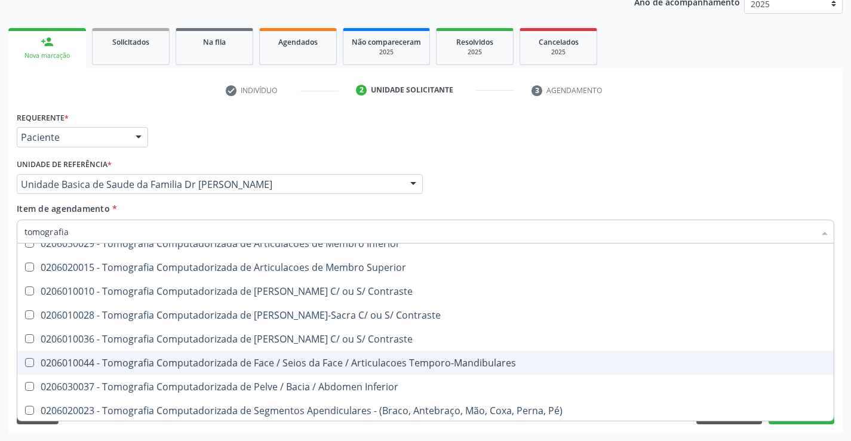
click at [337, 363] on div "0206010044 - Tomografia Computadorizada de Face / Seios da Face / Articulacoes …" at bounding box center [425, 363] width 802 height 10
checkbox Temporo-Mandibulares "true"
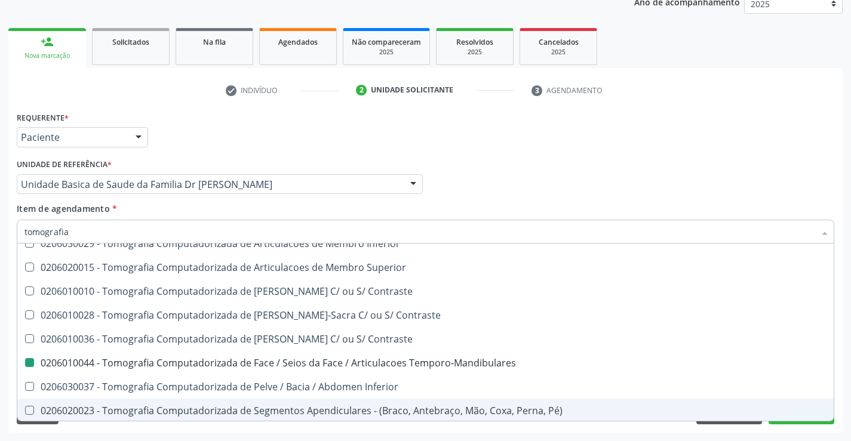
click at [840, 378] on div "Requerente * Paciente Profissional de Saúde Paciente Nenhum resultado encontrad…" at bounding box center [425, 271] width 834 height 324
checkbox Superior "true"
checkbox Temporo-Mandibulares "false"
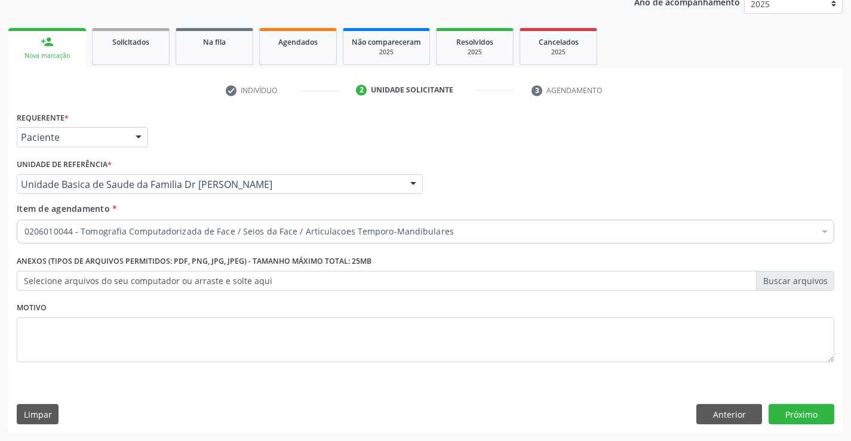
scroll to position [0, 0]
click at [798, 418] on button "Próximo" at bounding box center [802, 414] width 66 height 20
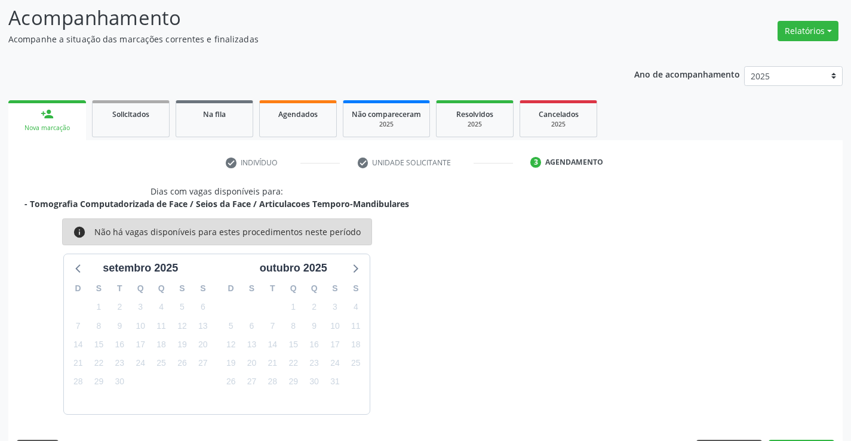
scroll to position [113, 0]
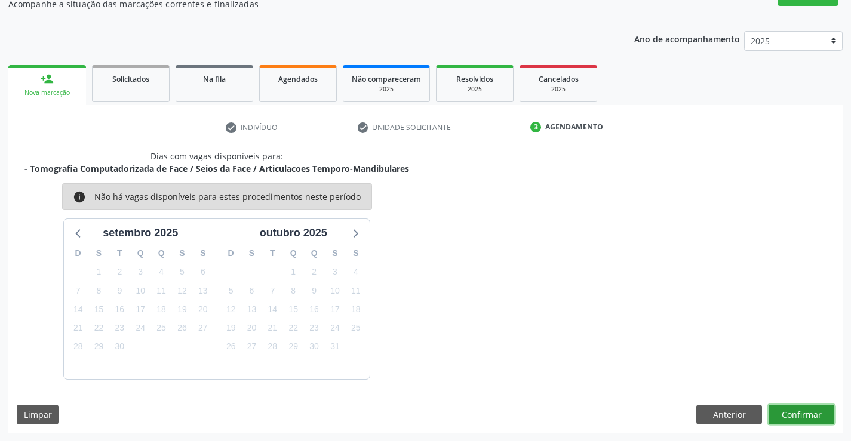
click at [798, 418] on button "Confirmar" at bounding box center [802, 415] width 66 height 20
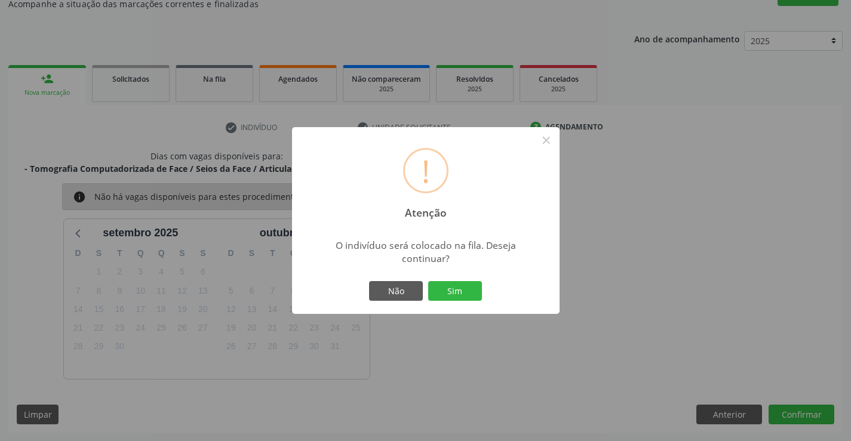
scroll to position [113, 0]
click at [454, 290] on button "Sim" at bounding box center [455, 291] width 54 height 20
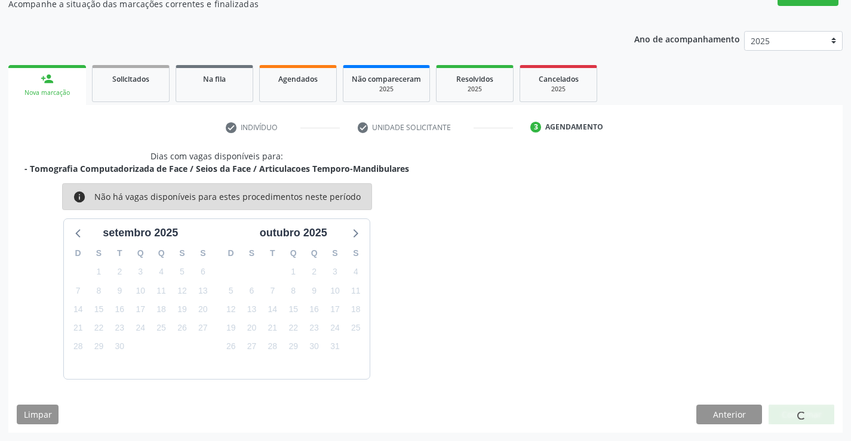
scroll to position [0, 0]
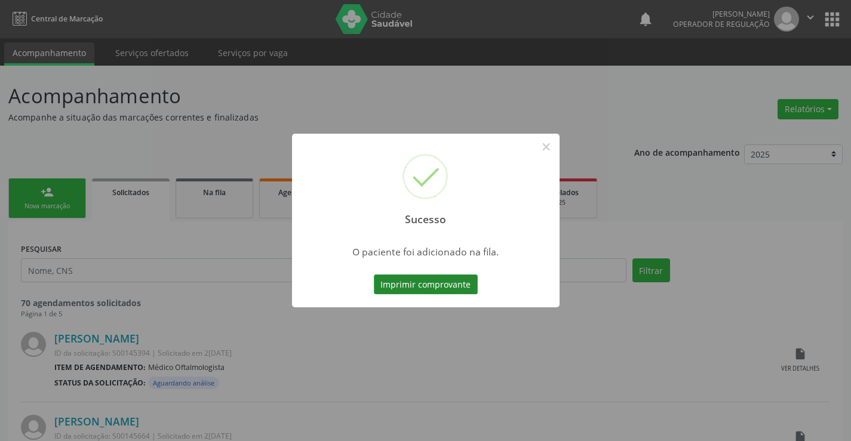
click at [429, 281] on button "Imprimir comprovante" at bounding box center [426, 285] width 104 height 20
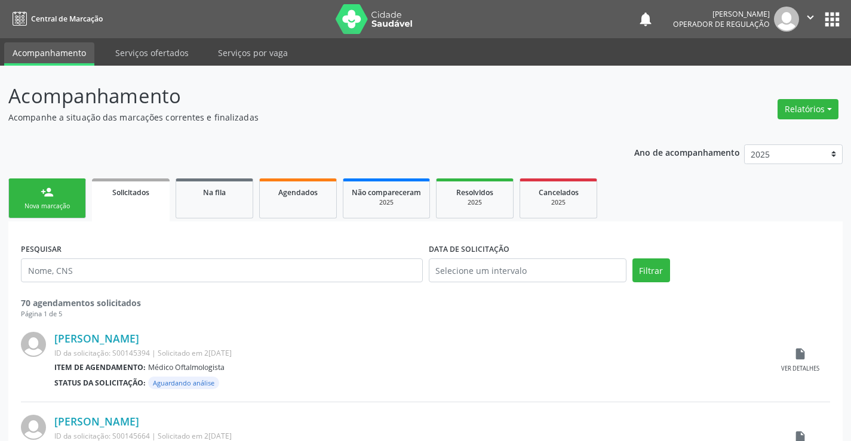
click at [49, 199] on link "person_add Nova marcação" at bounding box center [47, 199] width 78 height 40
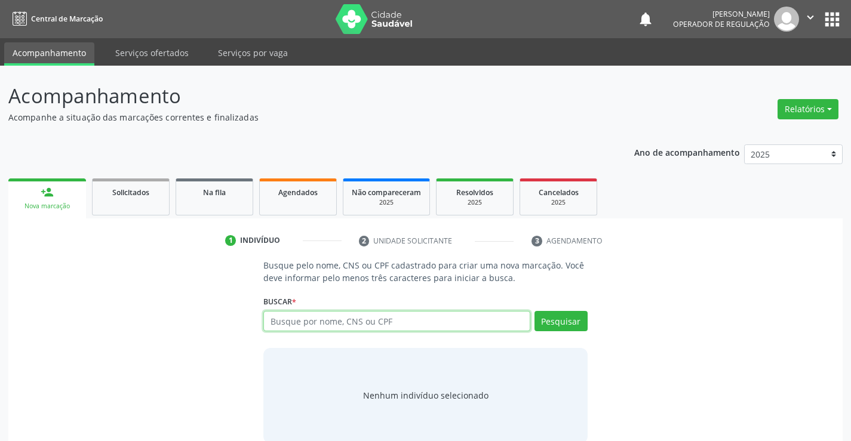
click at [420, 320] on input "text" at bounding box center [396, 321] width 266 height 20
click at [413, 327] on input "text" at bounding box center [396, 321] width 266 height 20
type input "704603619027023"
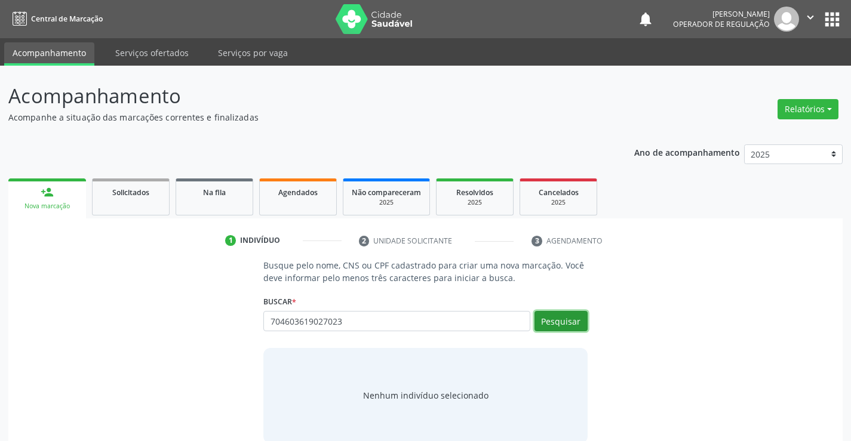
click at [569, 318] on button "Pesquisar" at bounding box center [561, 321] width 53 height 20
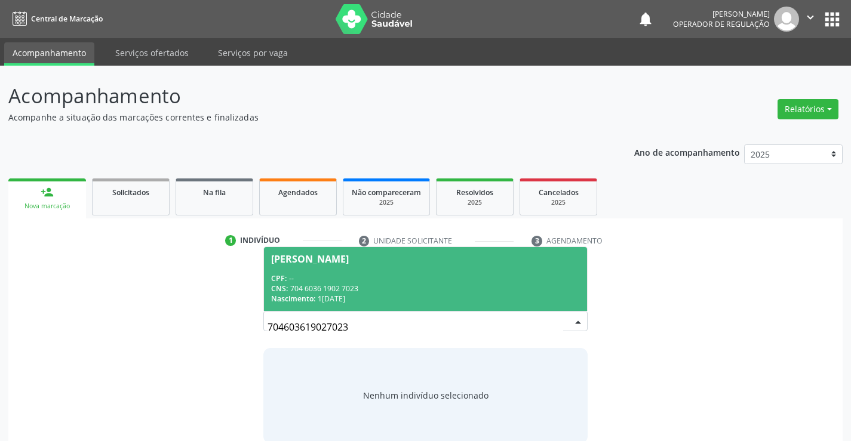
click at [369, 270] on span "[PERSON_NAME] CPF: -- CNS: 704 6036 1902 7023 Nascimento: 1[DATE]" at bounding box center [425, 279] width 323 height 64
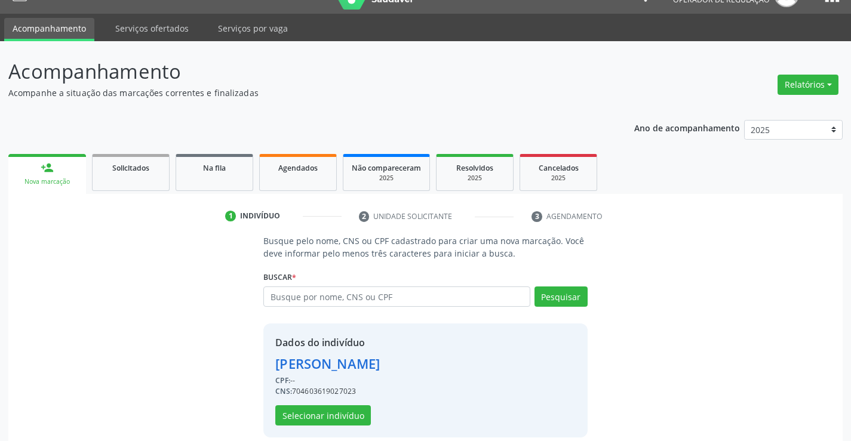
scroll to position [38, 0]
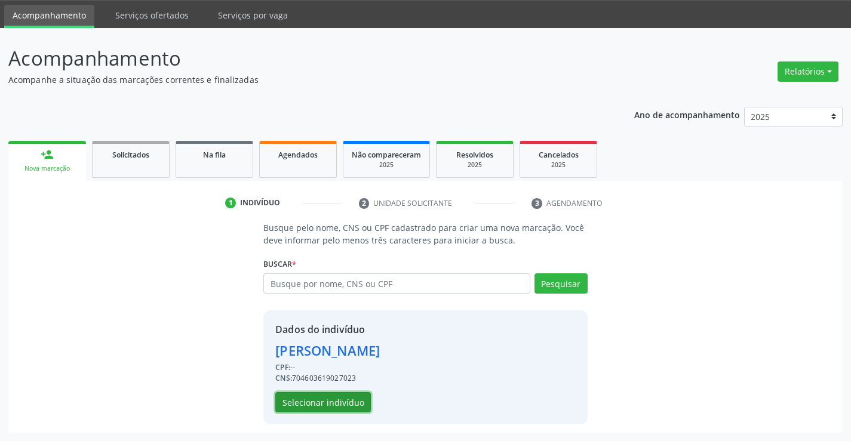
click at [317, 397] on button "Selecionar indivíduo" at bounding box center [323, 402] width 96 height 20
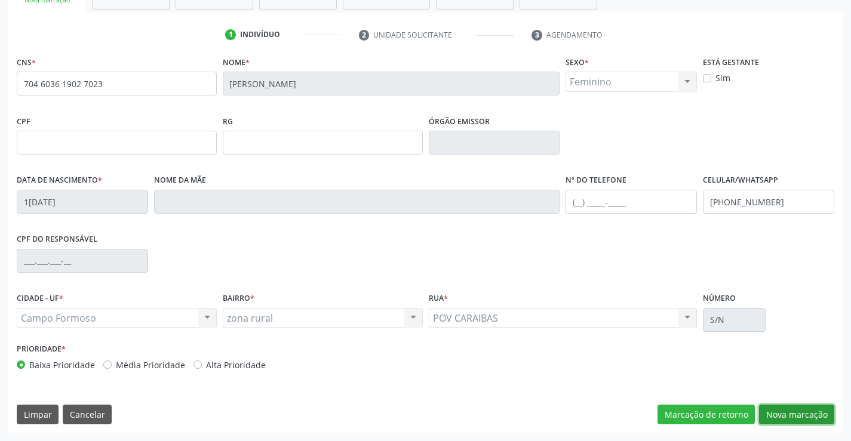
click at [793, 410] on button "Nova marcação" at bounding box center [796, 415] width 75 height 20
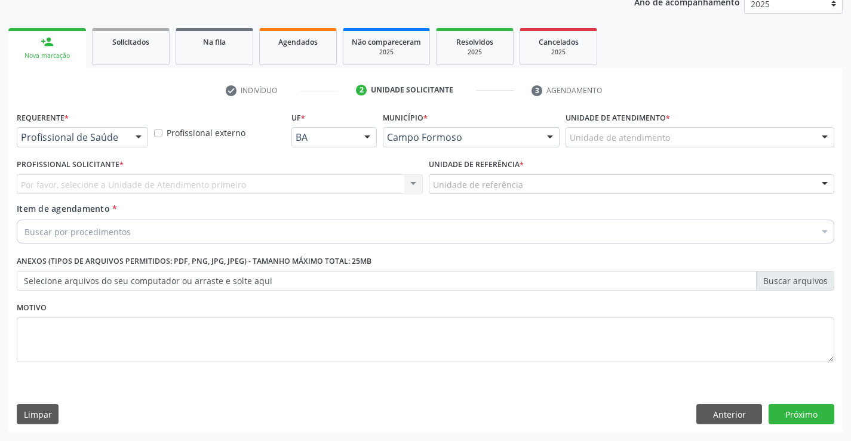
scroll to position [151, 0]
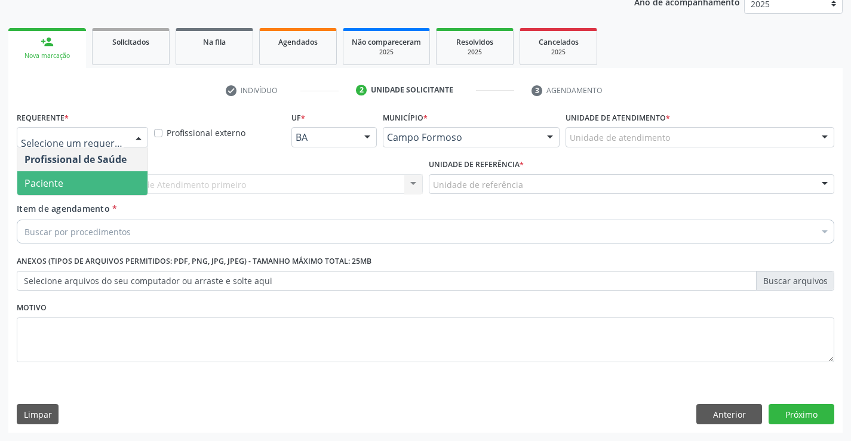
click at [72, 192] on span "Paciente" at bounding box center [82, 183] width 130 height 24
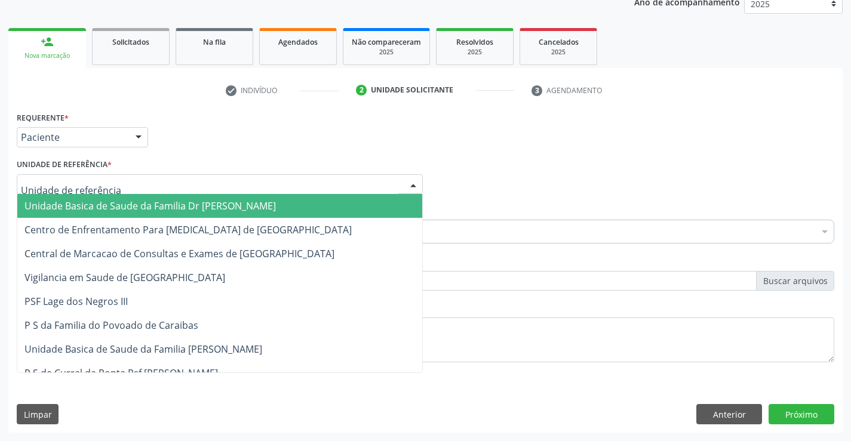
click at [78, 174] on div at bounding box center [220, 184] width 406 height 20
click at [123, 203] on span "Unidade Basica de Saude da Familia Dr [PERSON_NAME]" at bounding box center [149, 205] width 251 height 13
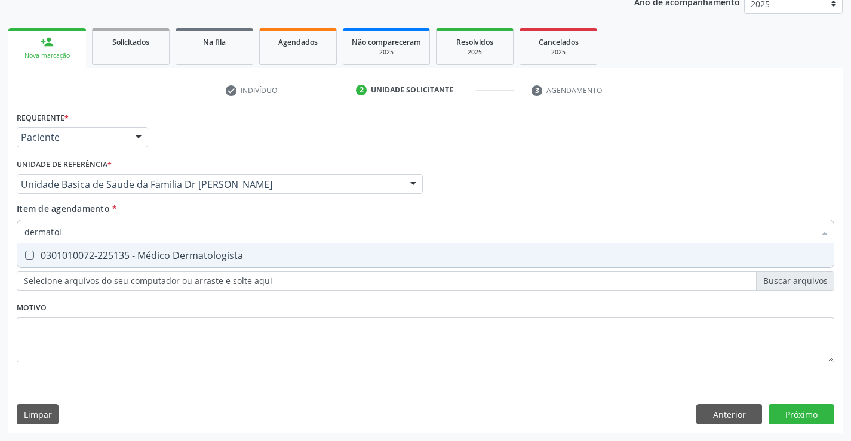
type input "dermatolo"
click at [207, 257] on div "0301010072-225135 - Médico Dermatologista" at bounding box center [425, 256] width 802 height 10
checkbox Dermatologista "true"
click at [207, 208] on div "Item de agendamento * dermatolo Desfazer seleção 0301010072-225135 - Médico Der…" at bounding box center [426, 221] width 818 height 38
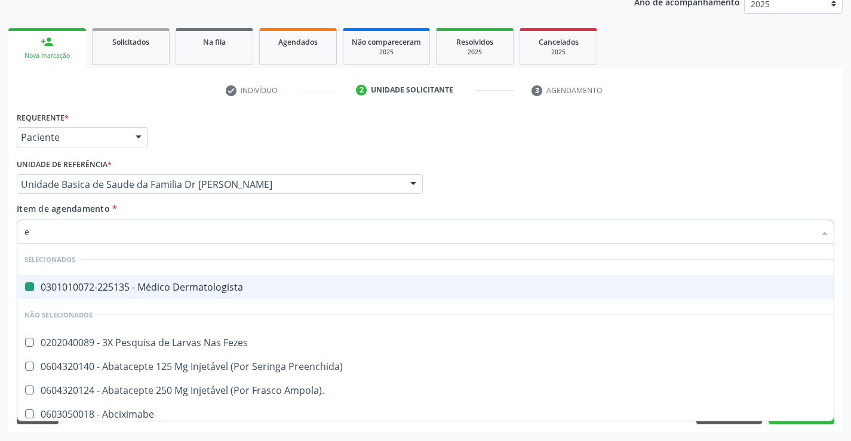
type input "el"
checkbox Dermatologista "false"
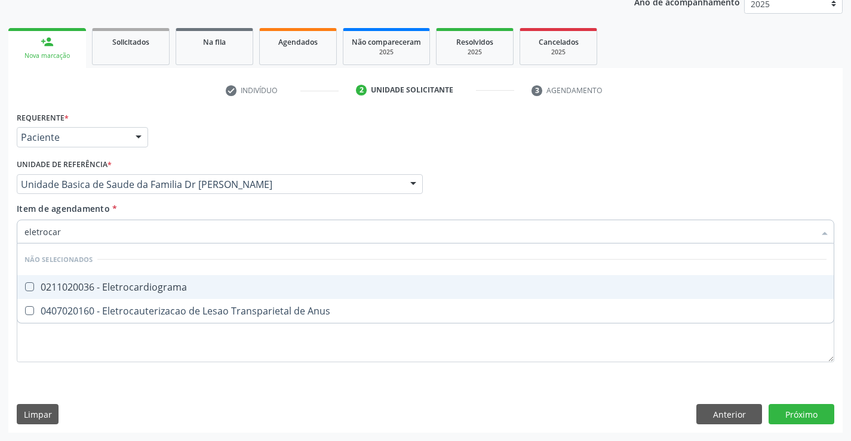
type input "eletrocard"
click at [225, 284] on div "0211020036 - Eletrocardiograma" at bounding box center [425, 287] width 802 height 10
checkbox Eletrocardiograma "true"
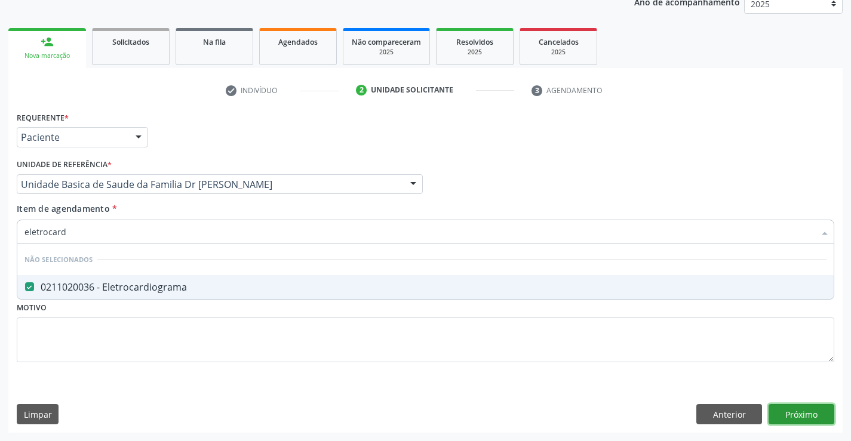
click at [804, 413] on div "Requerente * Paciente Profissional de Saúde Paciente Nenhum resultado encontrad…" at bounding box center [425, 271] width 834 height 324
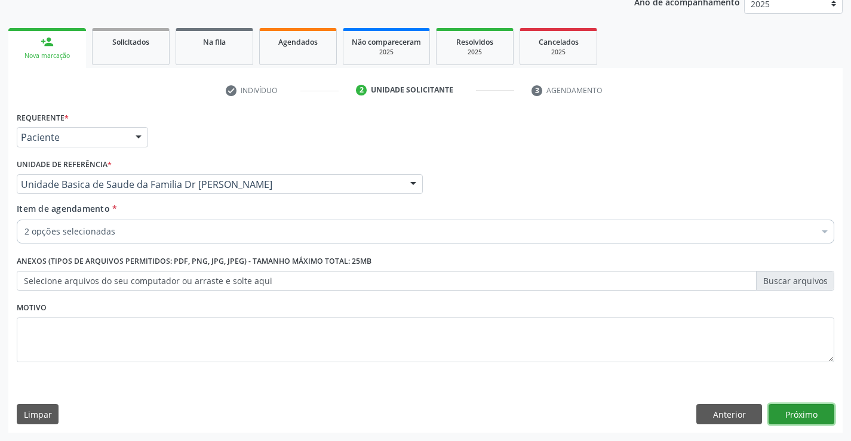
click at [804, 413] on button "Próximo" at bounding box center [802, 414] width 66 height 20
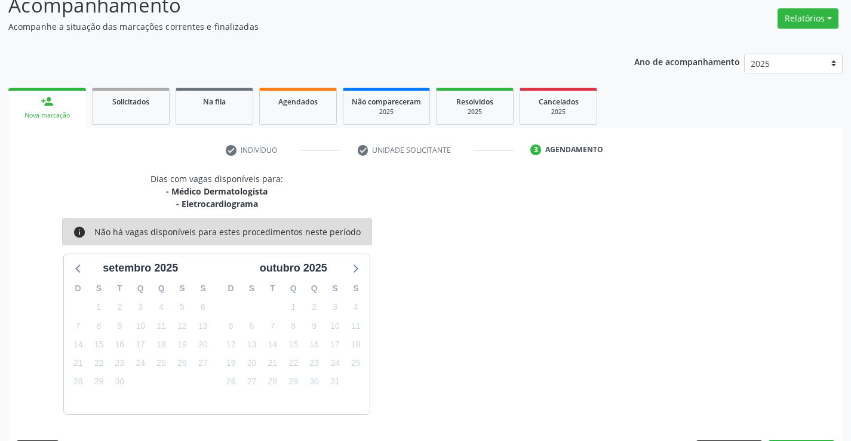
scroll to position [126, 0]
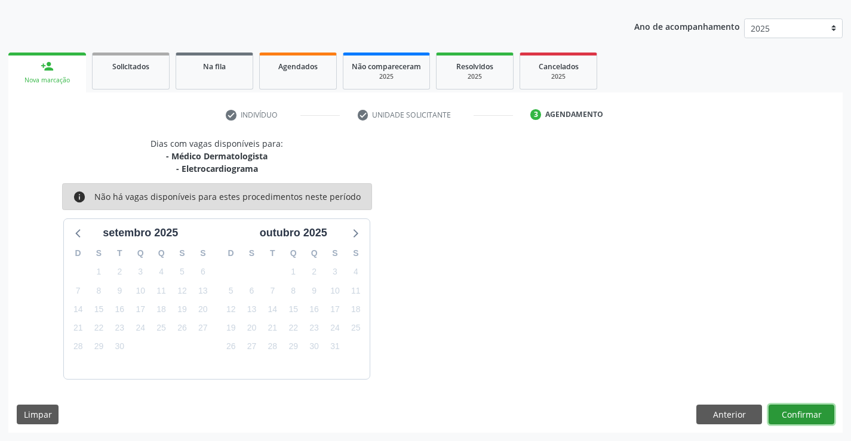
click at [804, 413] on button "Confirmar" at bounding box center [802, 415] width 66 height 20
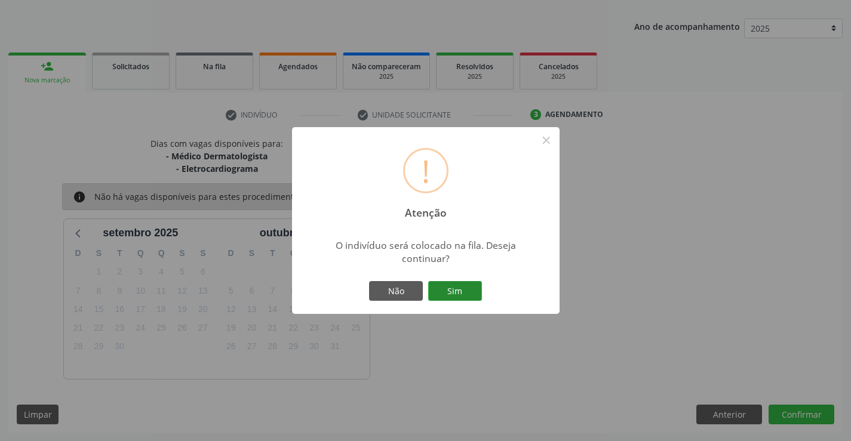
click at [449, 284] on button "Sim" at bounding box center [455, 291] width 54 height 20
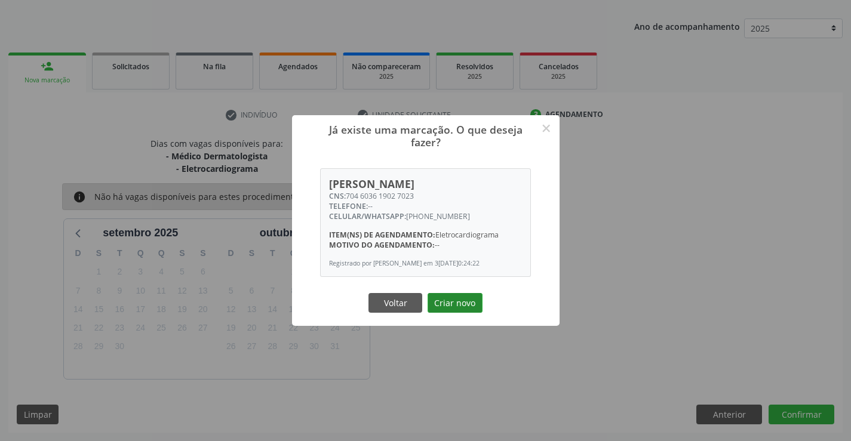
click at [455, 302] on button "Criar novo" at bounding box center [455, 303] width 55 height 20
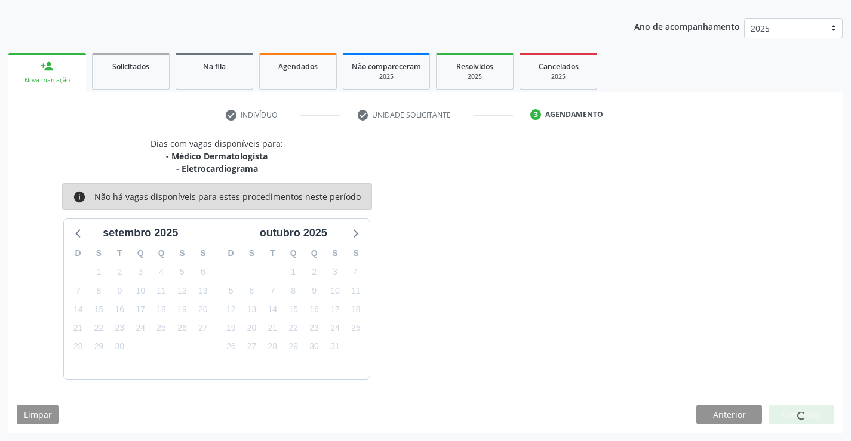
scroll to position [0, 0]
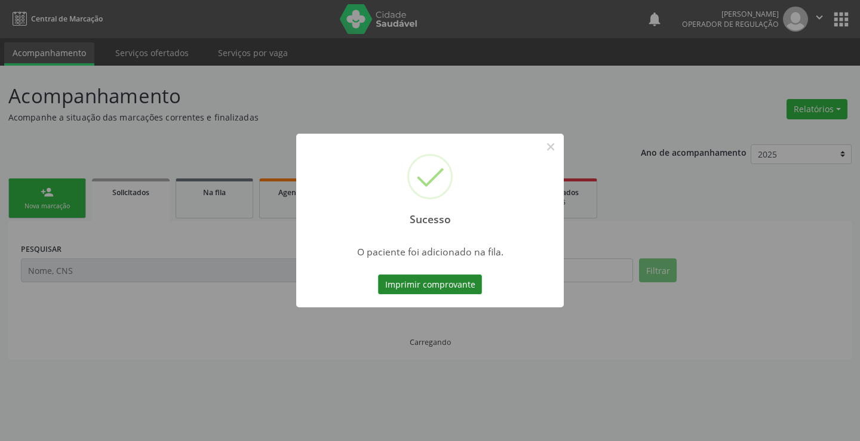
click at [424, 275] on button "Imprimir comprovante" at bounding box center [430, 285] width 104 height 20
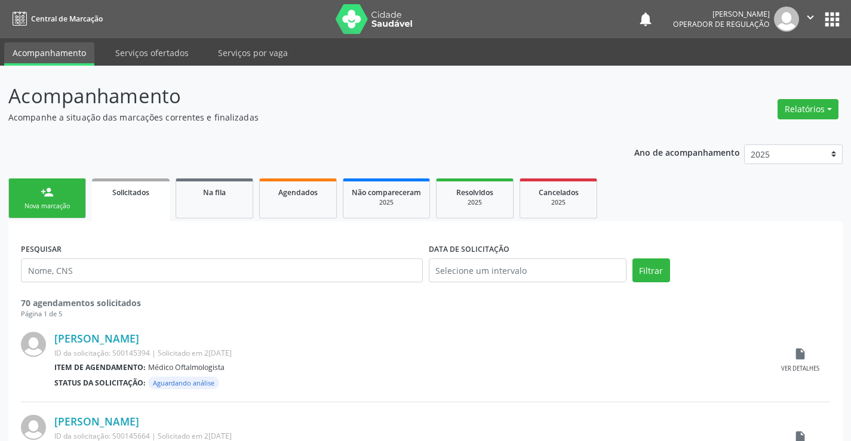
click at [47, 196] on div "person_add" at bounding box center [47, 192] width 13 height 13
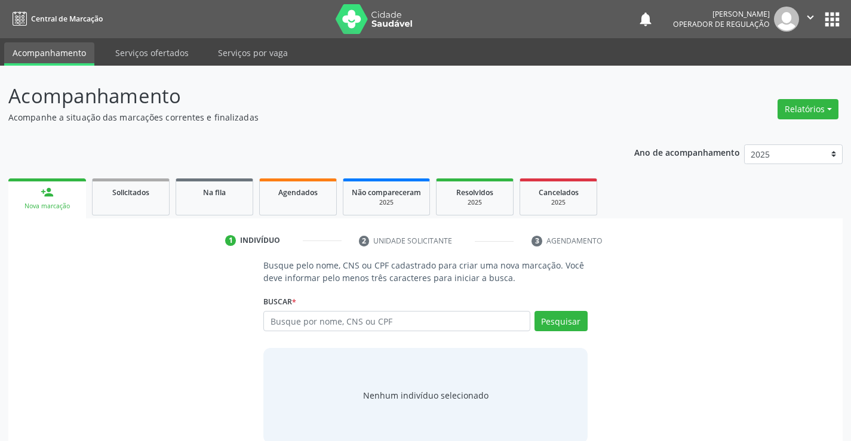
click at [816, 11] on icon "" at bounding box center [810, 17] width 13 height 13
click at [773, 70] on link "Sair" at bounding box center [780, 73] width 82 height 17
